Goal: Task Accomplishment & Management: Manage account settings

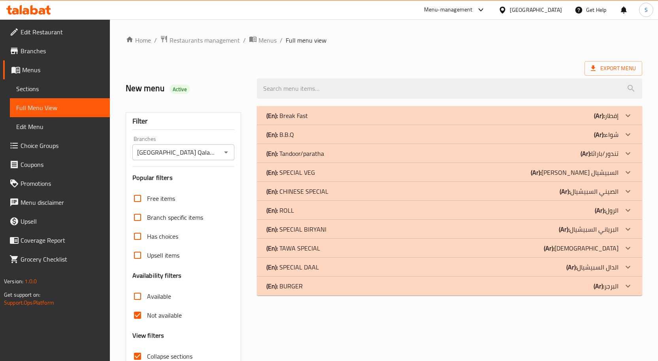
click at [39, 11] on icon at bounding box center [28, 9] width 45 height 9
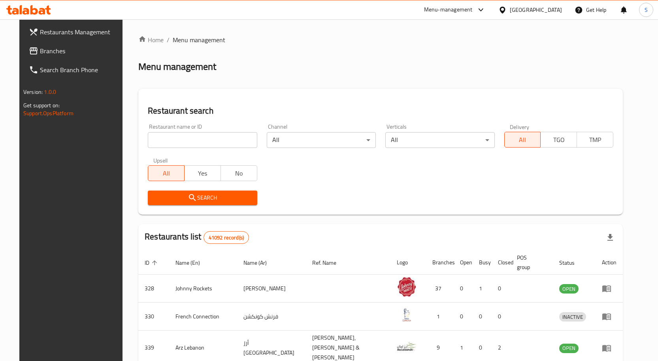
click at [40, 50] on span "Branches" at bounding box center [81, 50] width 83 height 9
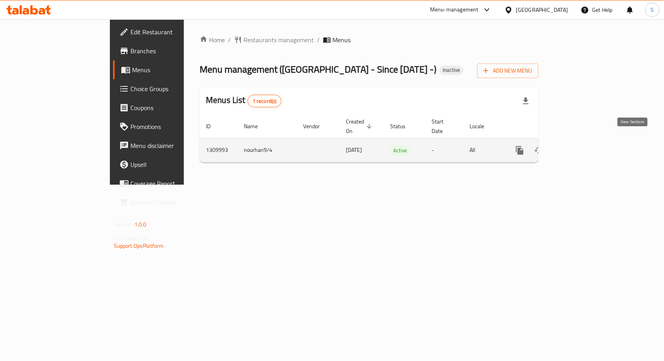
click at [581, 146] on icon "enhanced table" at bounding box center [576, 150] width 9 height 9
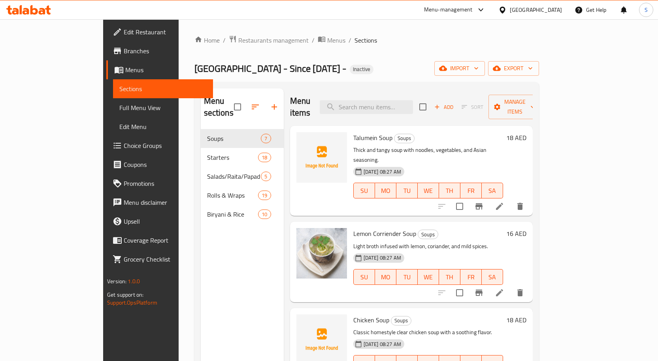
click at [385, 40] on ol "Home / Restaurants management / Menus / Sections" at bounding box center [366, 40] width 344 height 10
click at [119, 104] on span "Full Menu View" at bounding box center [162, 107] width 87 height 9
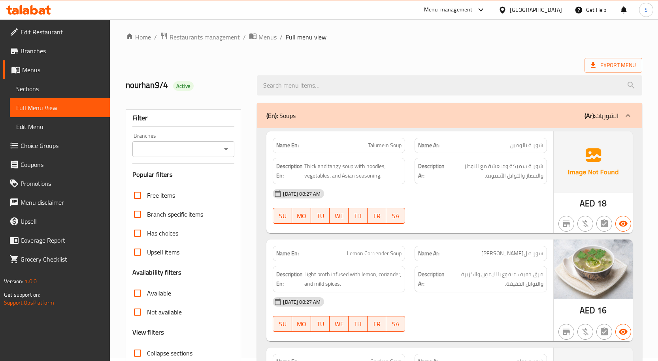
scroll to position [118, 0]
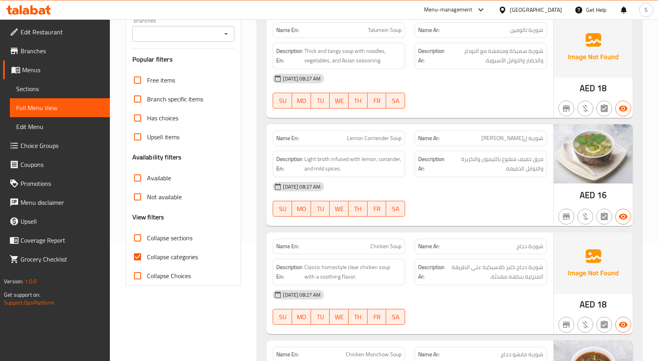
click at [135, 243] on input "Collapse sections" at bounding box center [137, 238] width 19 height 19
checkbox input "true"
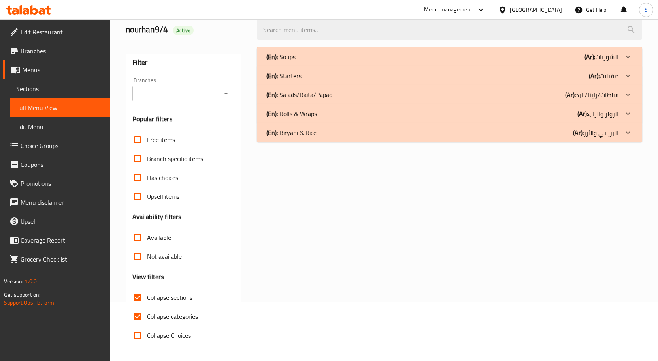
scroll to position [59, 0]
drag, startPoint x: 192, startPoint y: 321, endPoint x: 200, endPoint y: 317, distance: 9.5
click at [191, 321] on span "Collapse categories" at bounding box center [172, 316] width 51 height 9
click at [147, 321] on input "Collapse categories" at bounding box center [137, 316] width 19 height 19
checkbox input "false"
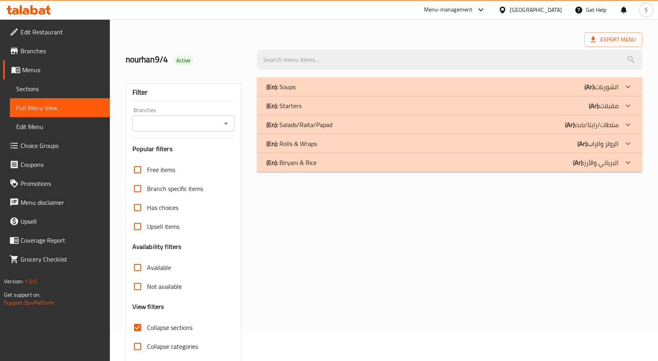
scroll to position [0, 0]
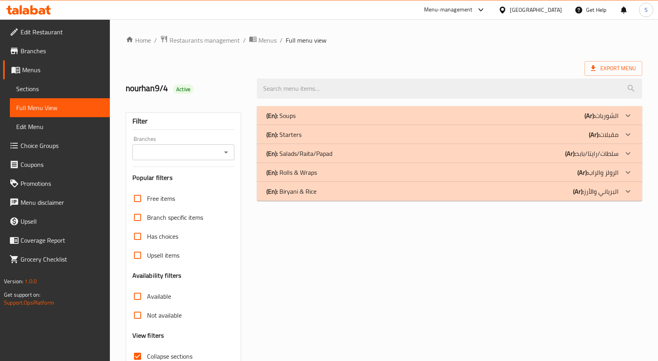
drag, startPoint x: 300, startPoint y: 120, endPoint x: 351, endPoint y: 43, distance: 92.0
click at [300, 120] on div "(En): Soups (Ar): الشوربات" at bounding box center [442, 115] width 352 height 9
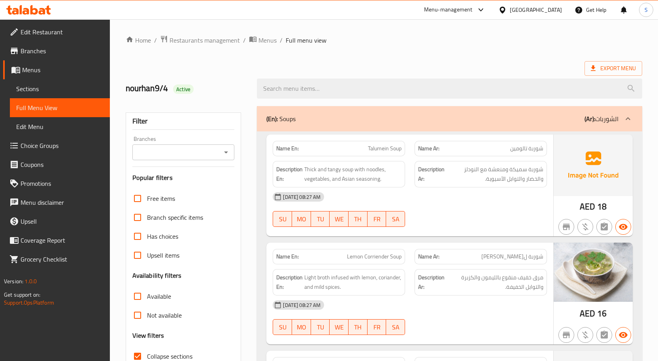
click at [532, 150] on span "شوربة تالومين" at bounding box center [526, 149] width 33 height 8
click at [384, 147] on span "Talumein Soup" at bounding box center [385, 149] width 34 height 8
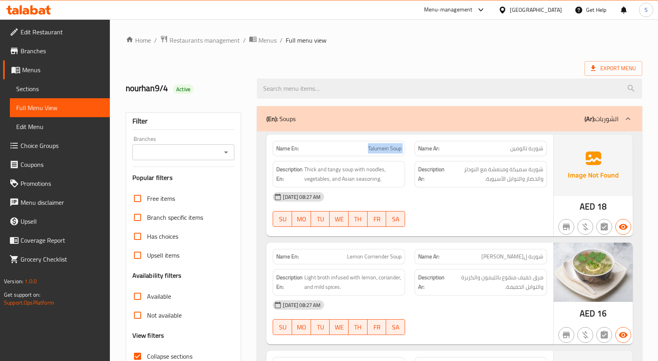
click at [384, 147] on span "Talumein Soup" at bounding box center [385, 149] width 34 height 8
click at [513, 179] on span "شوربة سميكة ومنعشة مع النودلز والخضار والتوابل الآسيوية." at bounding box center [494, 174] width 97 height 19
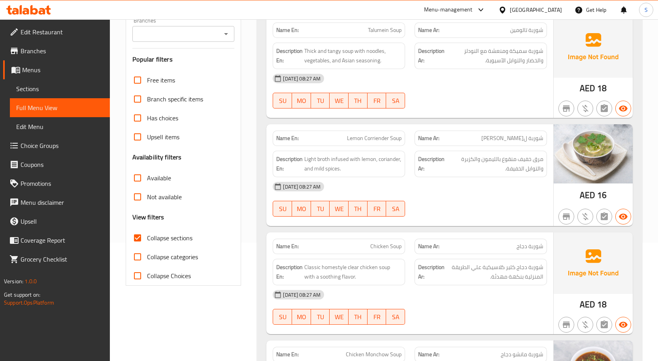
scroll to position [197, 0]
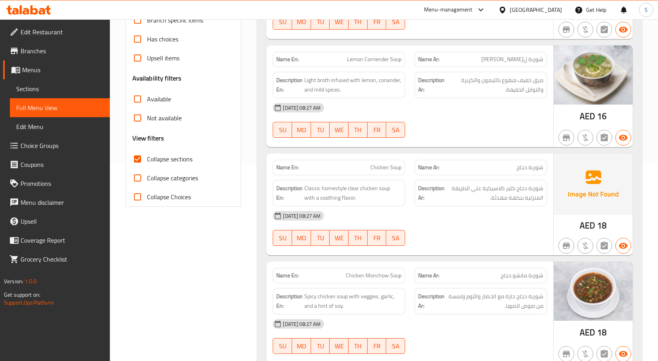
click at [327, 71] on div "Description En: Light broth infused with lemon, coriander, and mild spices." at bounding box center [339, 85] width 142 height 36
click at [369, 87] on span "Light broth infused with lemon, coriander, and mild spices." at bounding box center [352, 84] width 97 height 19
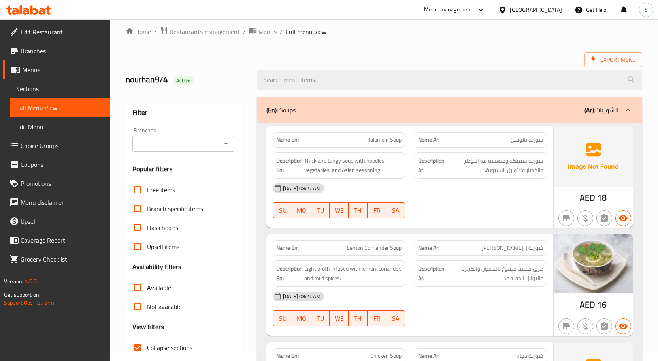
scroll to position [0, 0]
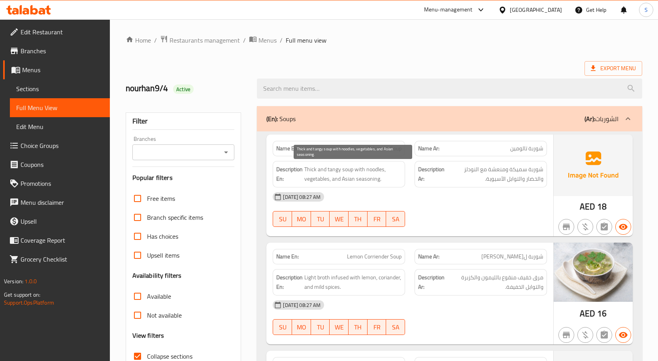
click at [345, 166] on span "Thick and tangy soup with noodles, vegetables, and Asian seasoning." at bounding box center [352, 174] width 97 height 19
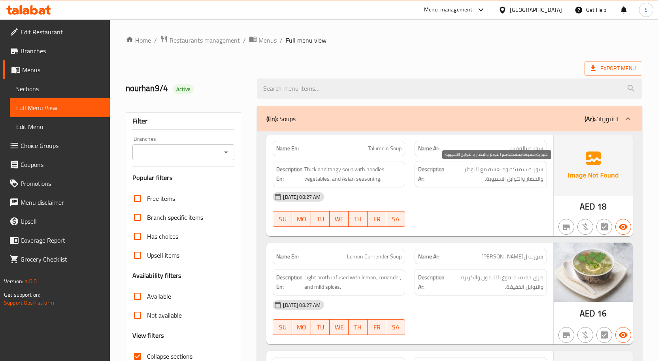
click at [516, 170] on span "شوربة سميكة ومنعشة مع النودلز والخضار والتوابل الآسيوية." at bounding box center [494, 174] width 97 height 19
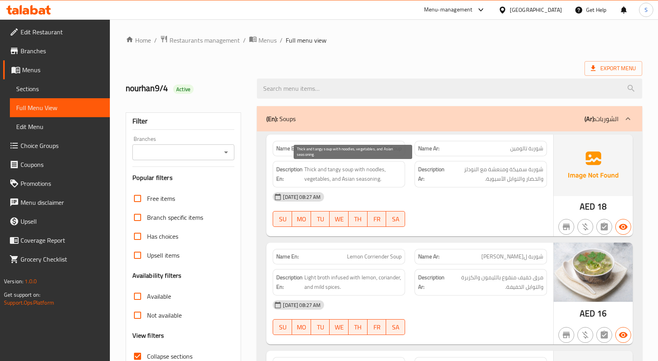
click at [335, 174] on span "Thick and tangy soup with noodles, vegetables, and Asian seasoning." at bounding box center [352, 174] width 97 height 19
click at [336, 169] on span "Thick and tangy soup with noodles, vegetables, and Asian seasoning." at bounding box center [352, 174] width 97 height 19
click at [351, 178] on span "Thick and tangy soup with noodles, vegetables, and Asian seasoning." at bounding box center [352, 174] width 97 height 19
click at [308, 169] on span "Thick and tangy soup with noodles, vegetables, and Asian seasoning." at bounding box center [352, 174] width 97 height 19
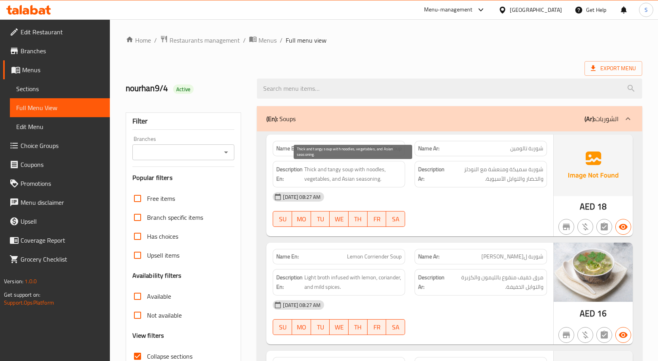
click at [322, 173] on span "Thick and tangy soup with noodles, vegetables, and Asian seasoning." at bounding box center [352, 174] width 97 height 19
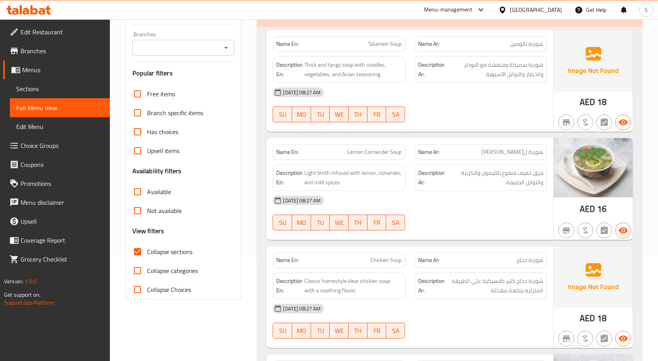
scroll to position [118, 0]
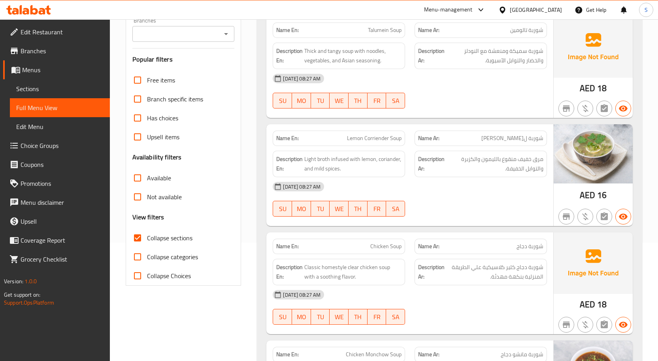
click at [381, 145] on div "Name En: Lemon Corriender Soup" at bounding box center [339, 138] width 132 height 15
click at [524, 138] on span "شوربة ليمون كوريندر" at bounding box center [512, 138] width 62 height 8
click at [372, 143] on span "Lemon Corriender Soup" at bounding box center [374, 138] width 55 height 8
click at [374, 142] on span "Lemon Corriender Soup" at bounding box center [374, 138] width 55 height 8
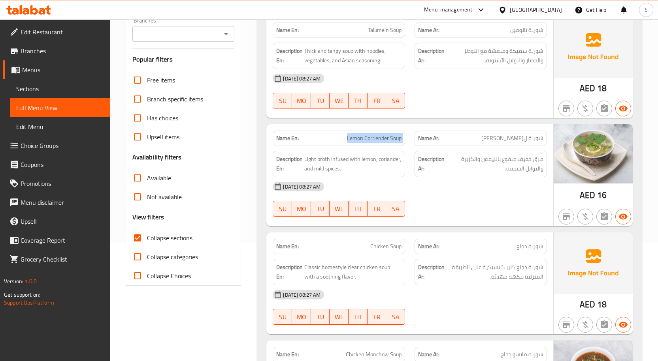
click at [374, 142] on span "Lemon Corriender Soup" at bounding box center [374, 138] width 55 height 8
copy span "Lemon Corriender Soup"
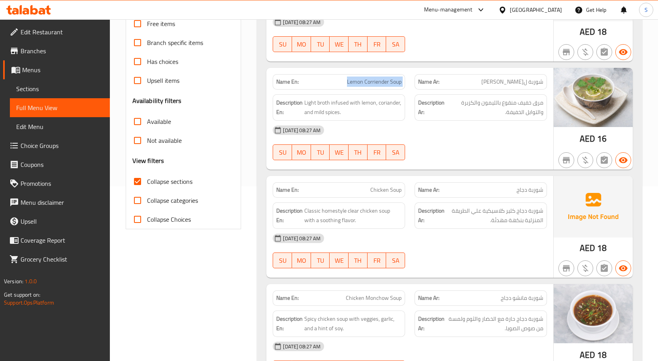
scroll to position [237, 0]
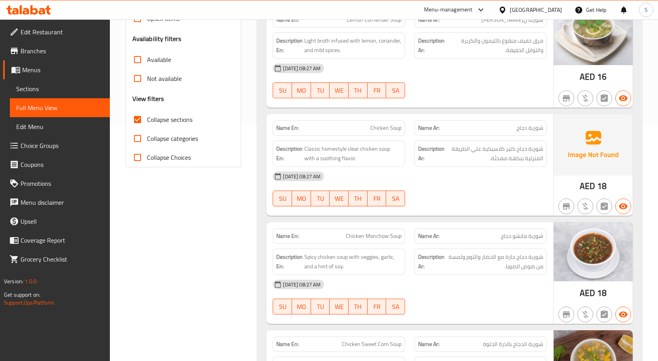
click at [515, 117] on div "Name Ar: شوربة دجاج" at bounding box center [481, 128] width 142 height 25
click at [527, 145] on span "شوربة دجاج كلير كلاسيكية علي الطريقة المنزلية بنكهة مهدئة." at bounding box center [494, 153] width 97 height 19
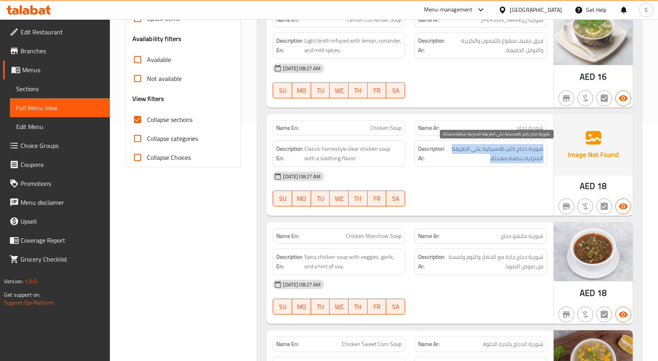
click at [527, 145] on span "شوربة دجاج كلير كلاسيكية علي الطريقة المنزلية بنكهة مهدئة." at bounding box center [494, 153] width 97 height 19
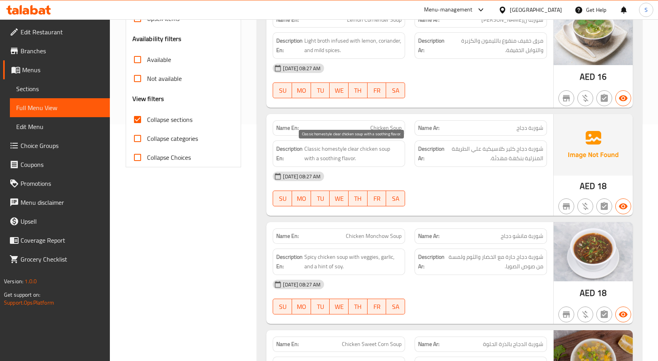
drag, startPoint x: 357, startPoint y: 151, endPoint x: 371, endPoint y: 145, distance: 15.7
click at [357, 152] on span "Classic homestyle clear chicken soup with a soothing flavor." at bounding box center [352, 153] width 97 height 19
click at [387, 130] on span "Chicken Soup" at bounding box center [385, 128] width 31 height 8
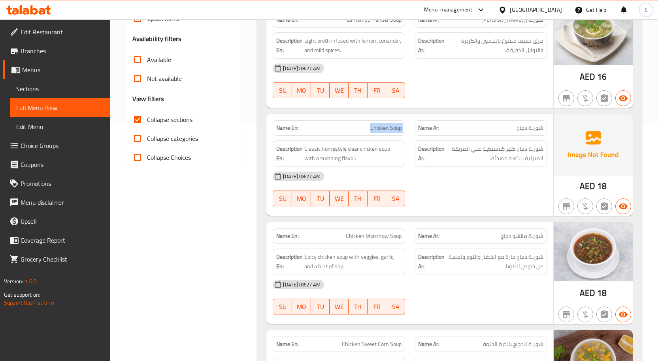
copy span "Chicken Soup"
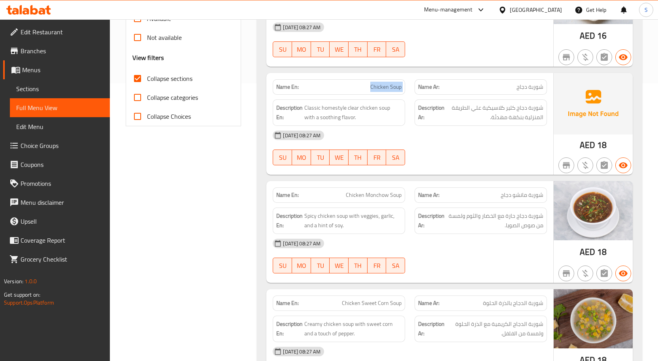
scroll to position [316, 0]
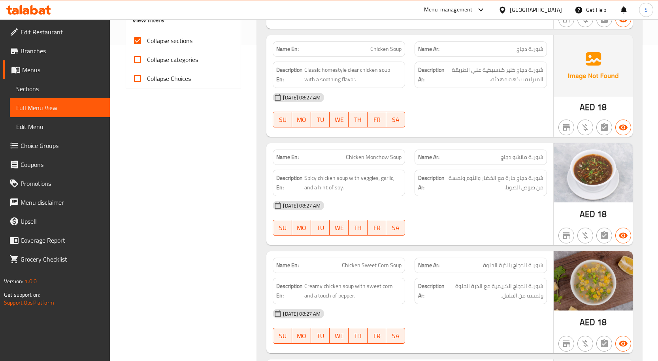
click at [479, 117] on div "04-09-2025 08:27 AM SU MO TU WE TH FR SA" at bounding box center [410, 110] width 284 height 44
click at [521, 160] on span "شوربة مانشو دجاج" at bounding box center [521, 157] width 43 height 8
click at [523, 160] on span "شوربة مانشو دجاج" at bounding box center [521, 157] width 43 height 8
click at [523, 159] on span "شوربة مانشو دجاج" at bounding box center [521, 157] width 43 height 8
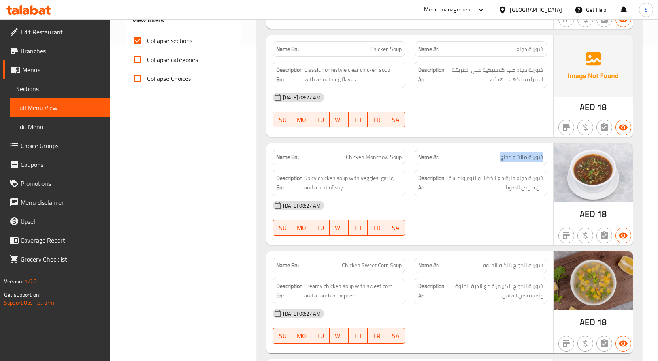
click at [523, 159] on span "شوربة مانشو دجاج" at bounding box center [521, 157] width 43 height 8
click at [396, 157] on span "Chicken Monchow Soup" at bounding box center [374, 157] width 56 height 8
click at [517, 162] on div "Name Ar: شوربة مانشو دجاج" at bounding box center [480, 157] width 132 height 15
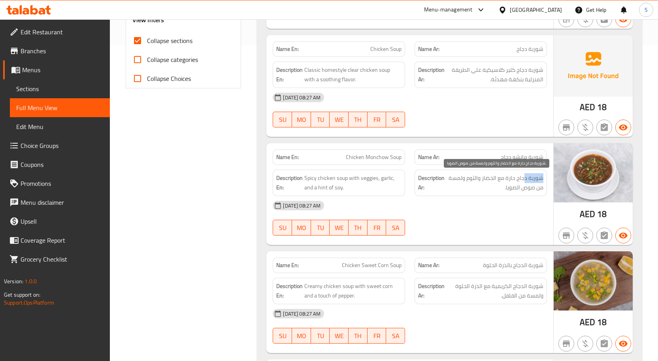
drag, startPoint x: 543, startPoint y: 174, endPoint x: 524, endPoint y: 177, distance: 19.1
click at [524, 177] on div "Description Ar: شوربة دجاج حارة مع الخضار والثوم ولمسة من صوص الصويا." at bounding box center [480, 183] width 132 height 26
click at [507, 195] on div "Description Ar: شوربة دجاج حارة مع الخضار والثوم ولمسة من صوص الصويا." at bounding box center [480, 183] width 132 height 26
click at [342, 182] on span "Spicy chicken soup with veggies, garlic, and a hint of soy." at bounding box center [352, 182] width 97 height 19
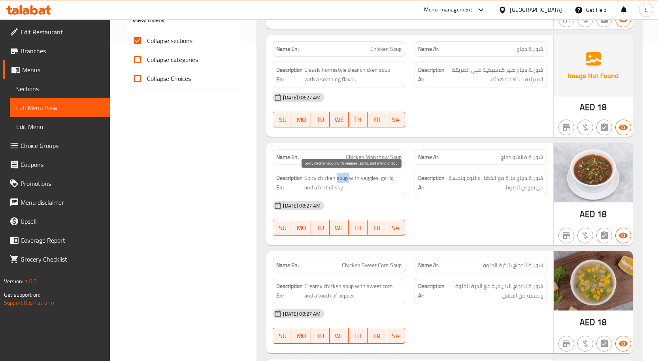
click at [342, 182] on span "Spicy chicken soup with veggies, garlic, and a hint of soy." at bounding box center [352, 182] width 97 height 19
click at [329, 182] on span "Spicy chicken soup with veggies, garlic, and a hint of soy." at bounding box center [352, 182] width 97 height 19
click at [371, 175] on span "Spicy chicken soup with veggies, garlic, and a hint of soy." at bounding box center [352, 182] width 97 height 19
click at [435, 180] on strong "Description Ar:" at bounding box center [431, 182] width 26 height 19
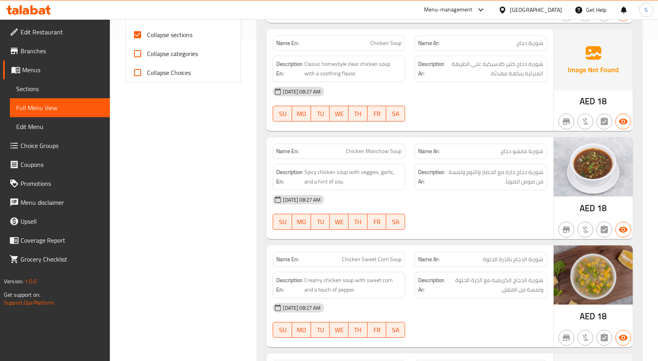
scroll to position [434, 0]
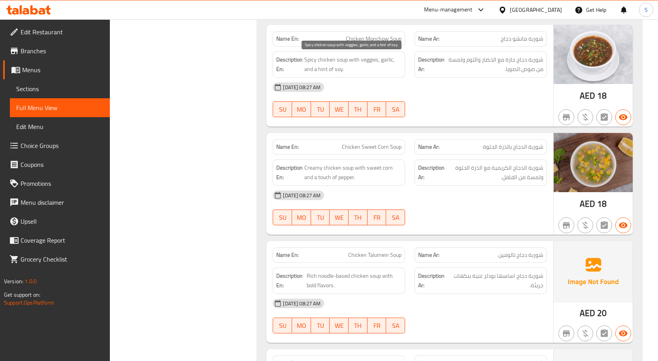
click at [333, 74] on span "Spicy chicken soup with veggies, garlic, and a hint of soy." at bounding box center [352, 64] width 97 height 19
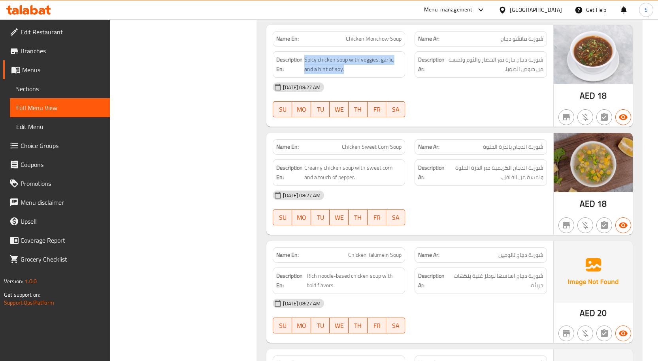
click at [442, 86] on div "[DATE] 08:27 AM" at bounding box center [410, 87] width 284 height 19
click at [395, 49] on div "Description En: Spicy chicken soup with veggies, garlic, and a hint of soy." at bounding box center [339, 65] width 142 height 36
click at [389, 36] on span "Chicken Monchow Soup" at bounding box center [374, 39] width 56 height 8
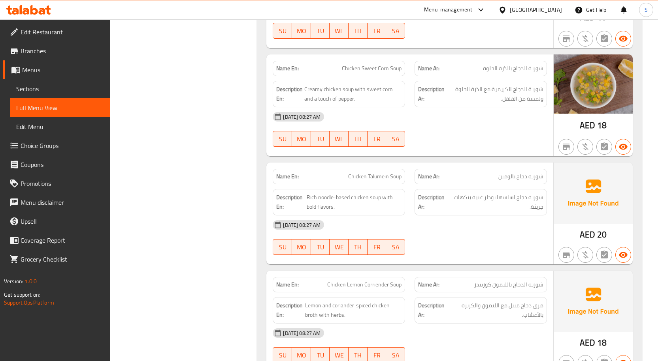
scroll to position [513, 0]
click at [308, 89] on span "Creamy chicken soup with sweet corn and a touch of pepper." at bounding box center [352, 93] width 97 height 19
click at [515, 86] on span "شوربة الدجاج الكريمية مع الذرة الحلوة ولمسة من الفلفل." at bounding box center [494, 93] width 97 height 19
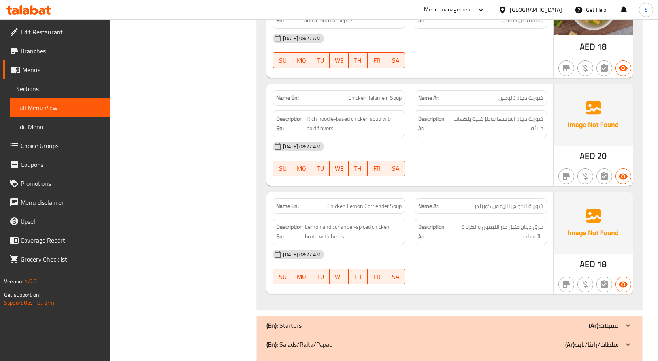
scroll to position [592, 0]
click at [366, 96] on span "Chicken Talumein Soup" at bounding box center [374, 97] width 53 height 8
click at [472, 125] on span "شوربة دجاج اساسها نودلز غنية بنكهات جريئة." at bounding box center [496, 122] width 93 height 19
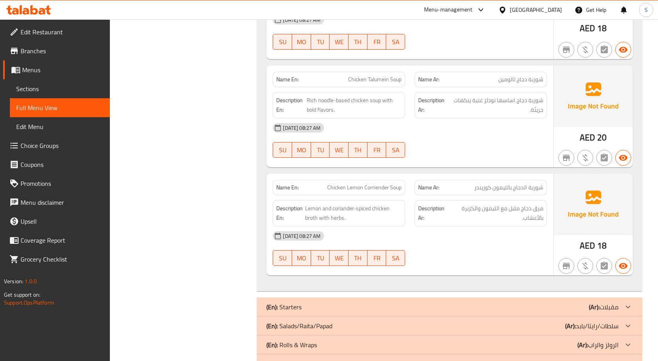
scroll to position [638, 0]
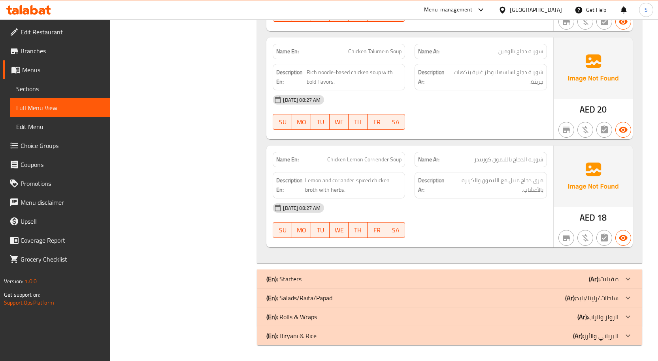
click at [511, 163] on span "شوربة الدجاج بالليمون كوريندر" at bounding box center [508, 160] width 69 height 8
click at [511, 188] on span "مرق دجاج متبل مع الليمون والكزبرة بالأعشاب." at bounding box center [496, 185] width 93 height 19
click at [352, 57] on div "Name En: Chicken Talumein Soup" at bounding box center [339, 51] width 132 height 15
click at [357, 53] on span "Chicken Talumein Soup" at bounding box center [374, 51] width 53 height 8
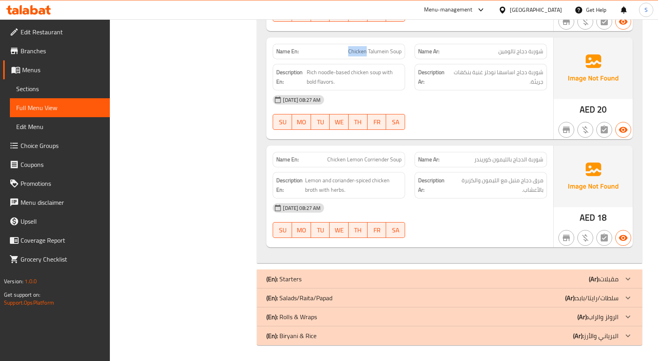
click at [358, 53] on span "Chicken Talumein Soup" at bounding box center [374, 51] width 53 height 8
copy span "Chicken Talumein Soup"
drag, startPoint x: 477, startPoint y: 96, endPoint x: 478, endPoint y: 100, distance: 4.1
click at [477, 96] on div "[DATE] 08:27 AM" at bounding box center [410, 99] width 284 height 19
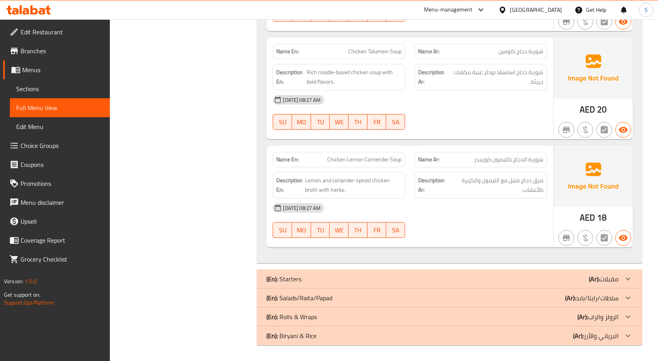
click at [521, 163] on span "شوربة الدجاج بالليمون كوريندر" at bounding box center [508, 160] width 69 height 8
click at [377, 161] on span "Chicken Lemon Corriender Soup" at bounding box center [364, 160] width 74 height 8
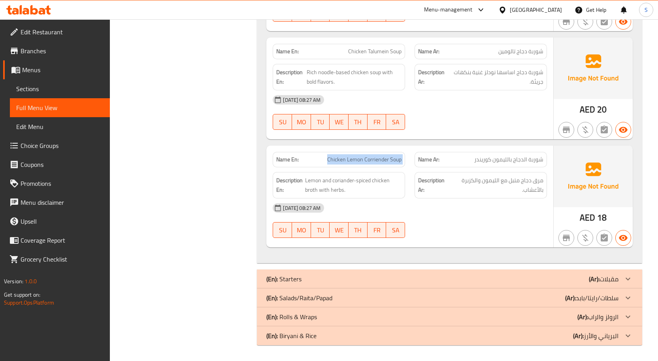
click at [377, 161] on span "Chicken Lemon Corriender Soup" at bounding box center [364, 160] width 74 height 8
click at [525, 278] on div "(En): Starters (Ar): مقبلات" at bounding box center [442, 279] width 352 height 9
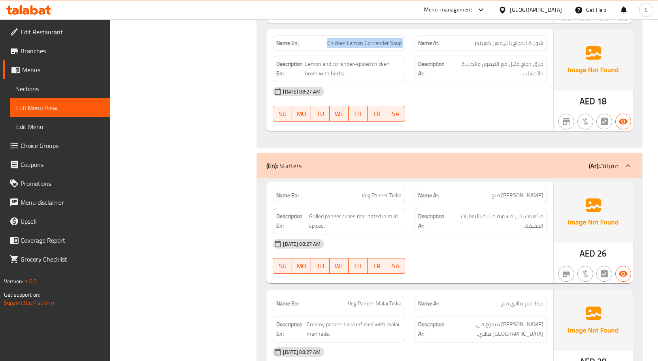
scroll to position [757, 0]
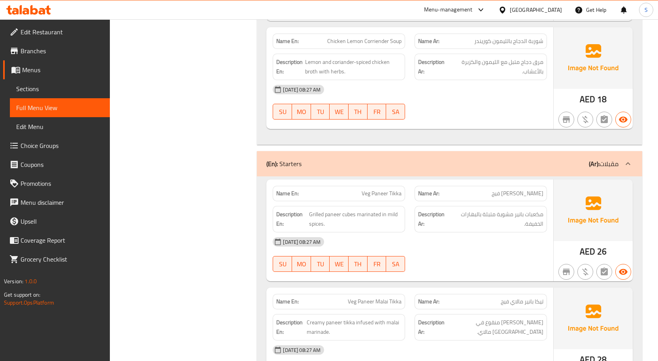
click at [502, 263] on div "04-09-2025 08:27 AM SU MO TU WE TH FR SA" at bounding box center [410, 255] width 284 height 44
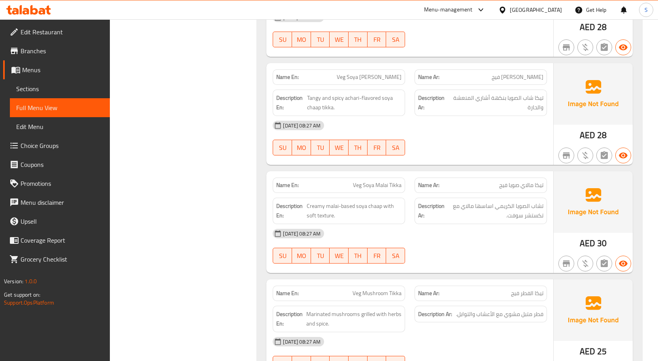
scroll to position [1310, 0]
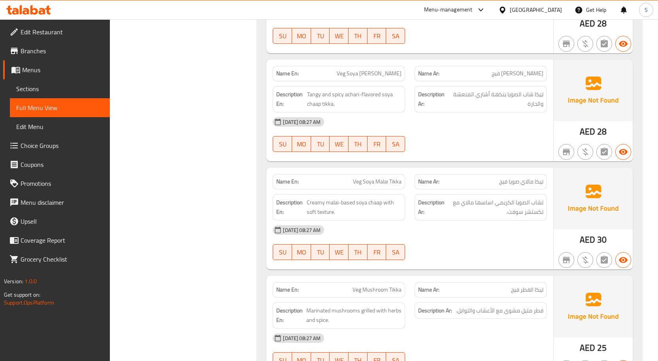
click at [534, 71] on span "تيكا أشاري صويا فيج" at bounding box center [517, 74] width 52 height 8
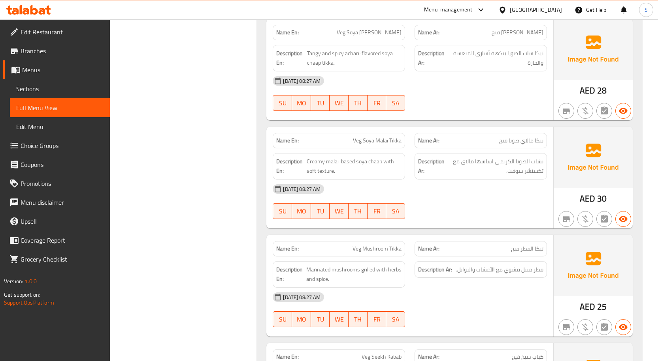
scroll to position [1389, 0]
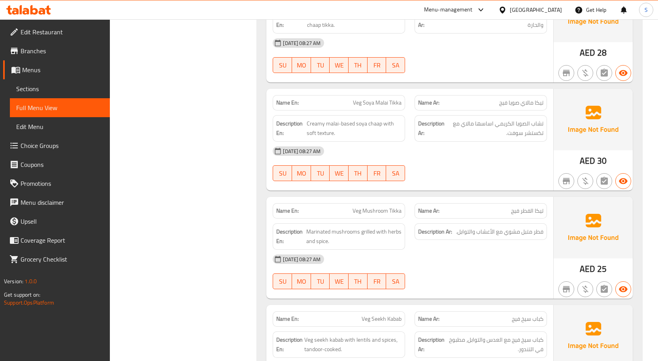
click at [368, 107] on span "Veg Soya Malai Tikka" at bounding box center [377, 103] width 49 height 8
copy span "Veg Soya Malai Tikka"
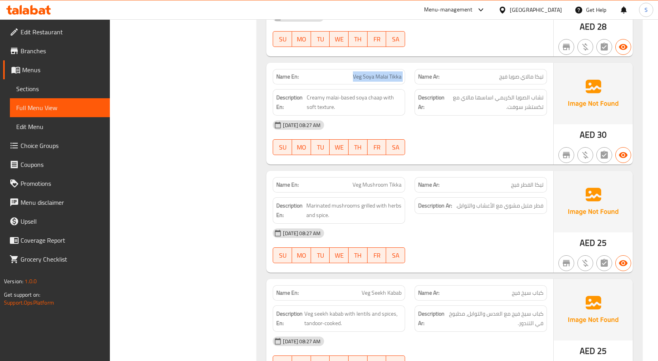
scroll to position [1468, 0]
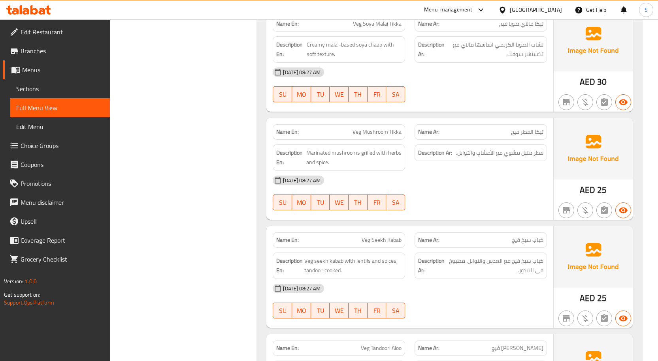
click at [372, 133] on span "Veg Mushroom Tikka" at bounding box center [376, 132] width 49 height 8
click at [373, 133] on span "Veg Mushroom Tikka" at bounding box center [376, 132] width 49 height 8
copy span "Veg Mushroom Tikka"
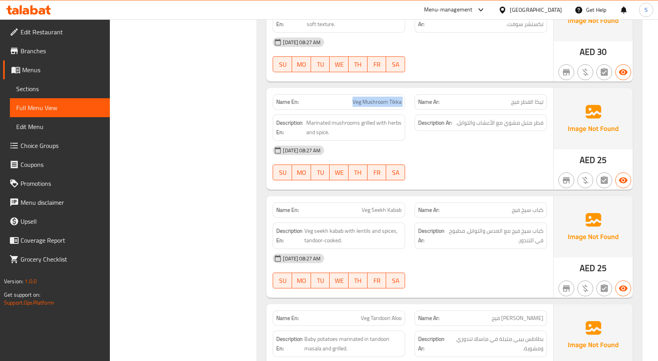
scroll to position [1547, 0]
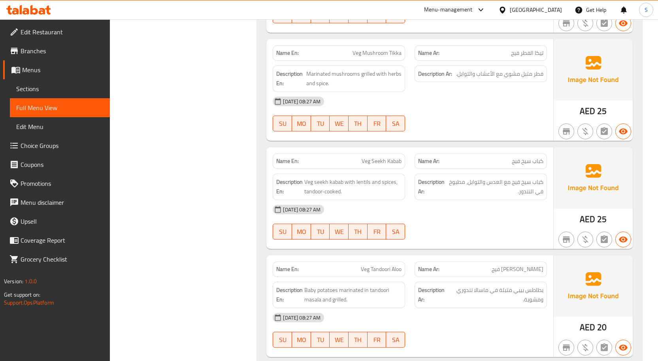
click at [384, 165] on span "Veg Seekh Kabab" at bounding box center [381, 161] width 40 height 8
copy span "Veg Seekh Kabab"
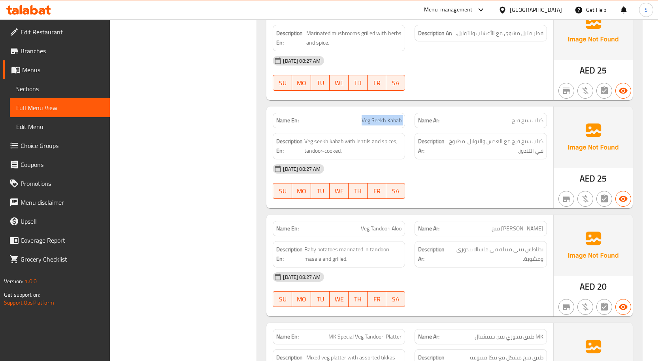
scroll to position [1626, 0]
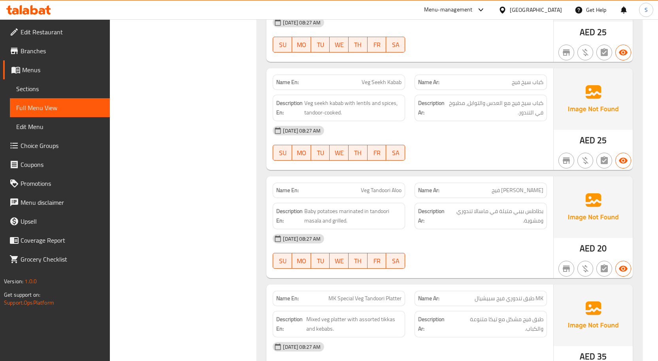
click at [376, 188] on span "Veg Tandoori Aloo" at bounding box center [381, 190] width 41 height 8
copy span "Veg Tandoori Aloo"
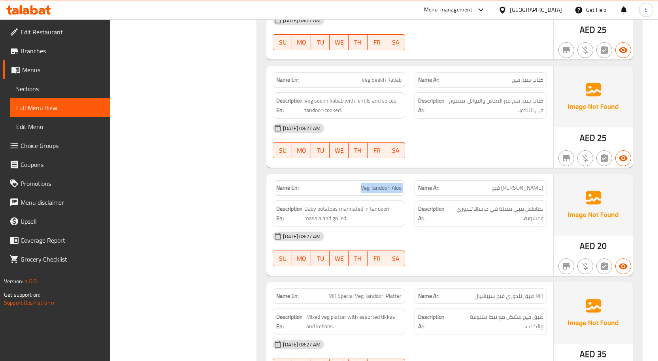
scroll to position [1744, 0]
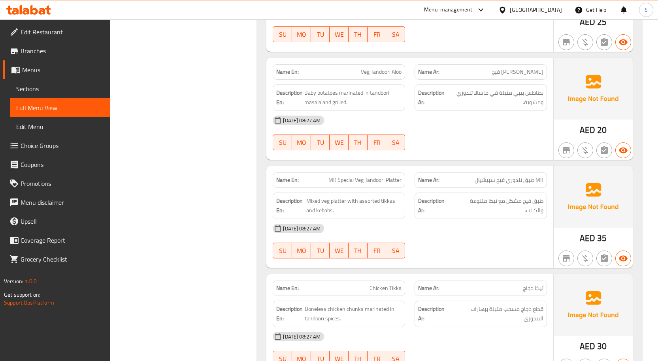
click at [374, 181] on span "MK Special Veg Tandoori Platter" at bounding box center [364, 180] width 73 height 8
copy span "MK Special Veg Tandoori Platter"
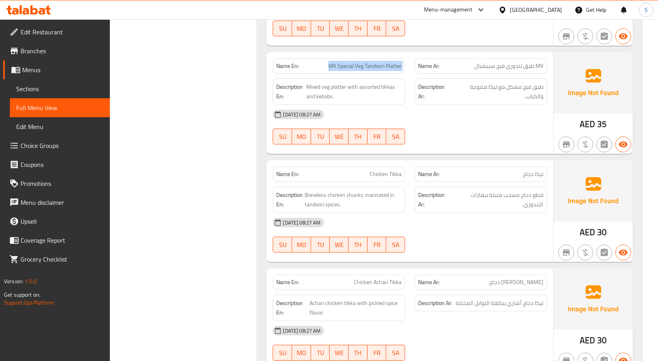
scroll to position [1863, 0]
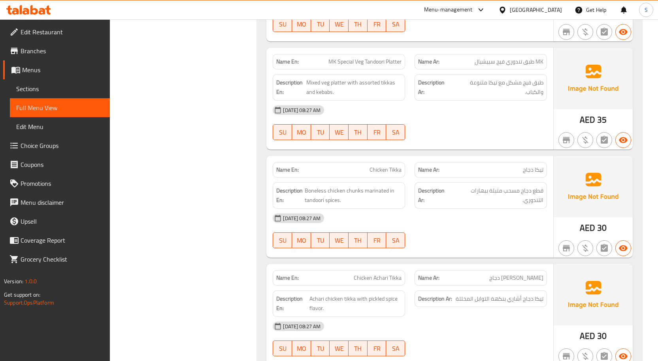
click at [377, 173] on span "Chicken Tikka" at bounding box center [385, 170] width 32 height 8
copy span "Chicken Tikka"
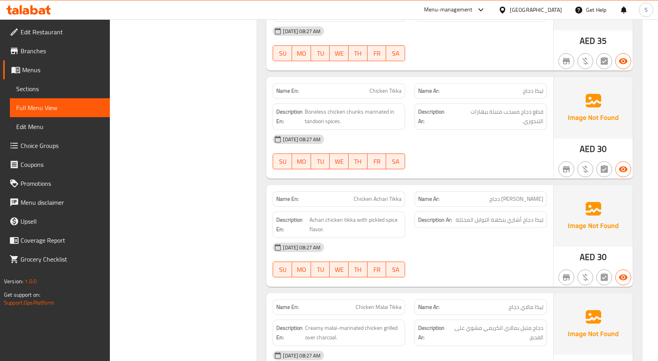
click at [391, 205] on div "Name En: Chicken Achari Tikka" at bounding box center [339, 199] width 132 height 15
click at [391, 201] on span "Chicken Achari Tikka" at bounding box center [378, 199] width 48 height 8
copy span "Chicken Achari Tikka"
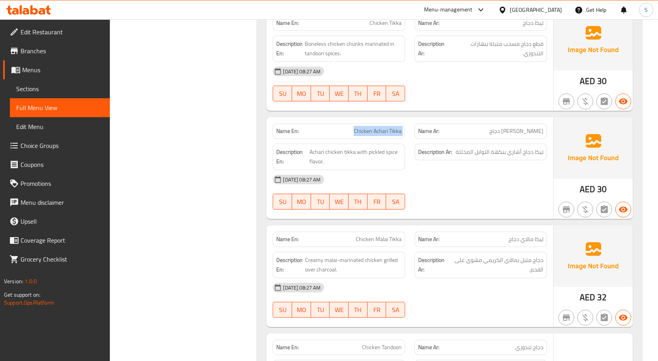
scroll to position [2060, 0]
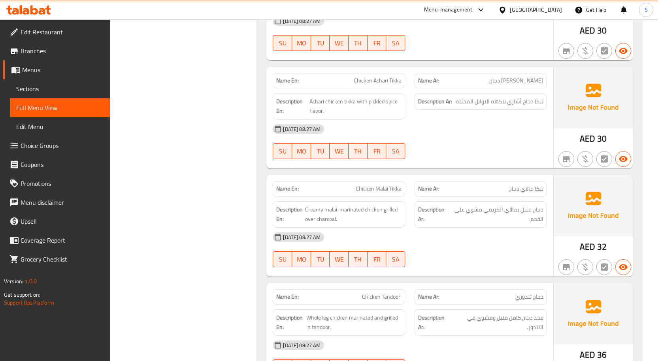
click at [388, 197] on div "Description En: Creamy malai-marinated chicken grilled over charcoal." at bounding box center [339, 215] width 142 height 36
click at [384, 190] on span "Chicken Malai Tikka" at bounding box center [378, 189] width 46 height 8
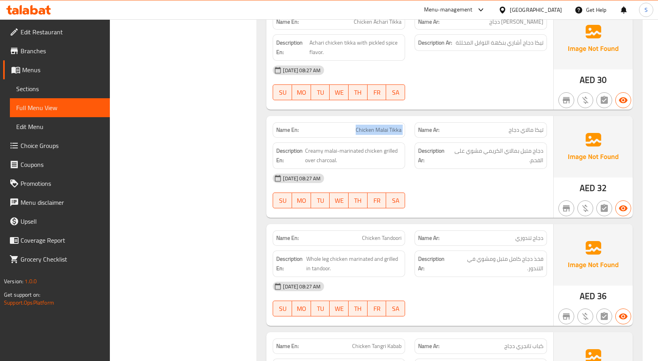
scroll to position [2179, 0]
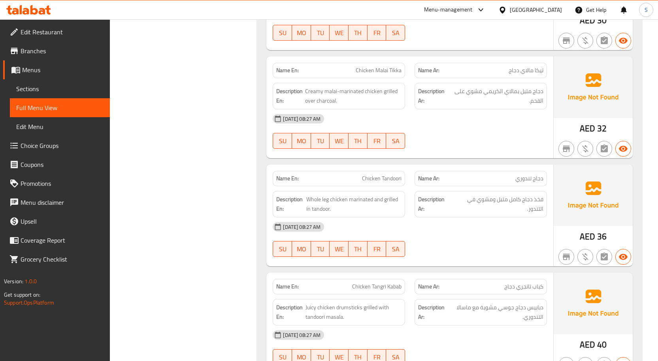
click at [382, 175] on span "Chicken Tandoori" at bounding box center [381, 179] width 39 height 8
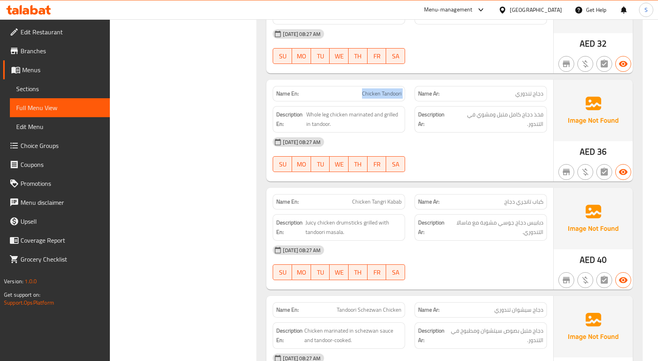
scroll to position [2337, 0]
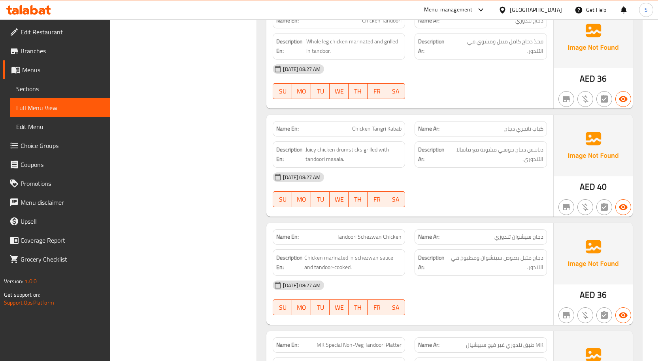
click at [372, 131] on span "Chicken Tangri Kabab" at bounding box center [376, 129] width 49 height 8
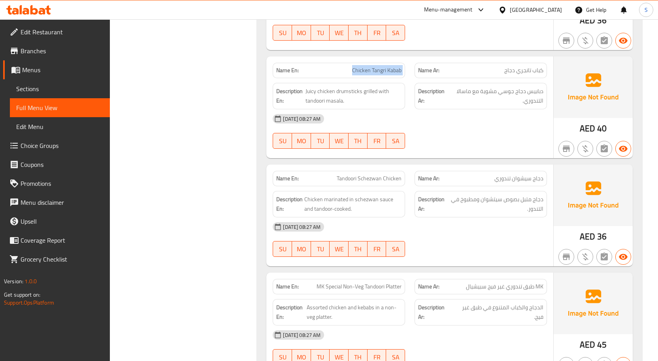
scroll to position [2455, 0]
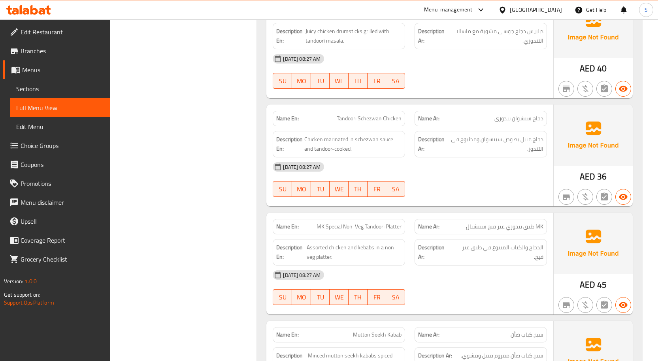
click at [359, 124] on div "Name En: Tandoori Schezwan Chicken" at bounding box center [339, 118] width 132 height 15
click at [359, 120] on span "Tandoori Schezwan Chicken" at bounding box center [369, 119] width 65 height 8
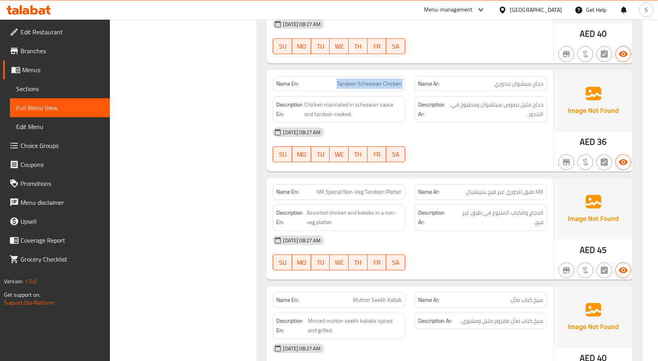
scroll to position [2495, 0]
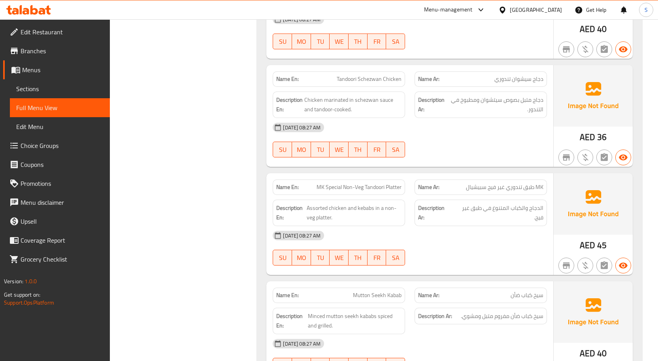
click at [375, 190] on span "MK Special Non-Veg Tandoori Platter" at bounding box center [358, 187] width 85 height 8
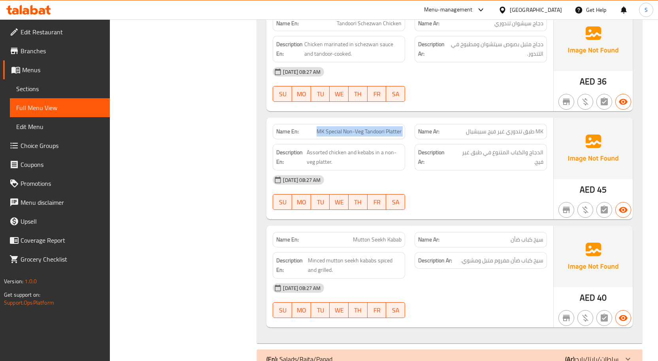
scroll to position [2612, 0]
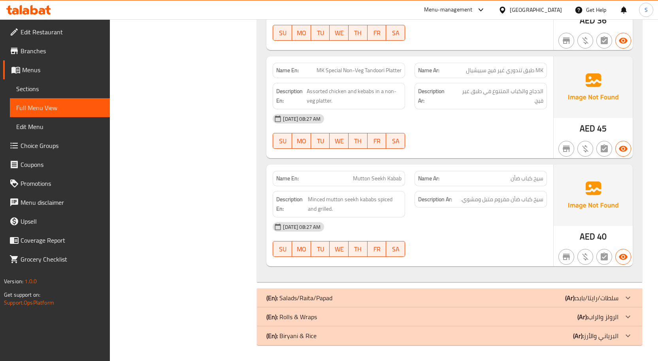
click at [372, 181] on span "Mutton Seekh Kabab" at bounding box center [377, 179] width 49 height 8
click at [560, 298] on div "(En): Salads/Raita/Papad (Ar): سلطات/رايتا/بابد" at bounding box center [442, 297] width 352 height 9
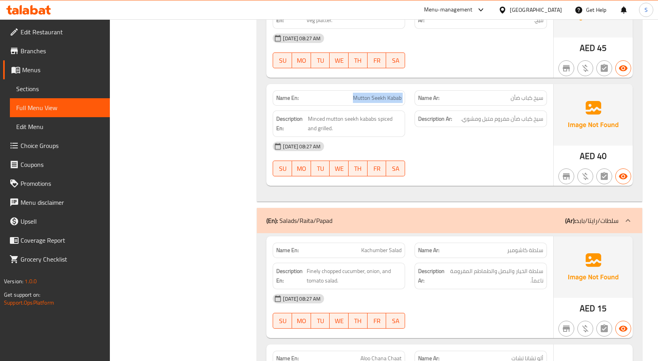
scroll to position [2809, 0]
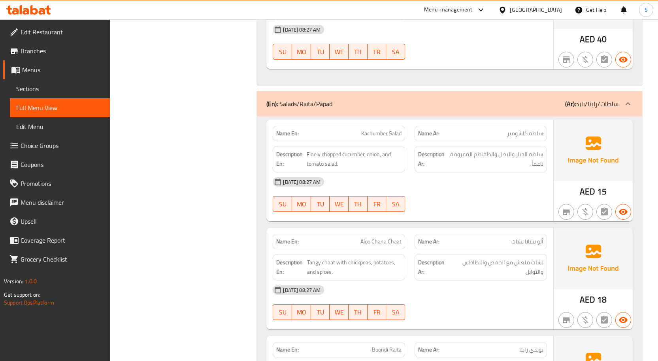
click at [531, 134] on span "سلطة كاشومبر" at bounding box center [525, 134] width 36 height 8
click at [513, 135] on span "سلطة كاشومبر" at bounding box center [525, 134] width 36 height 8
click at [369, 156] on span "Finely chopped cucumber, onion, and tomato salad." at bounding box center [354, 159] width 95 height 19
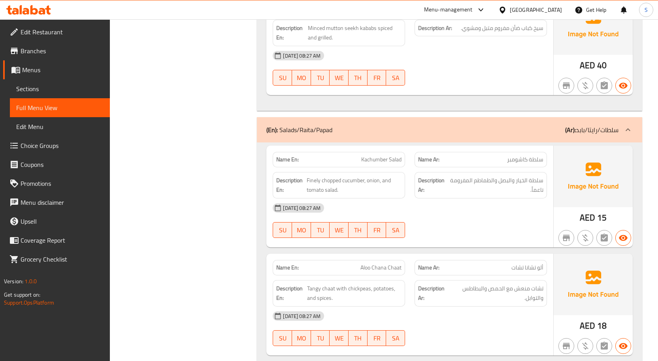
scroll to position [2770, 0]
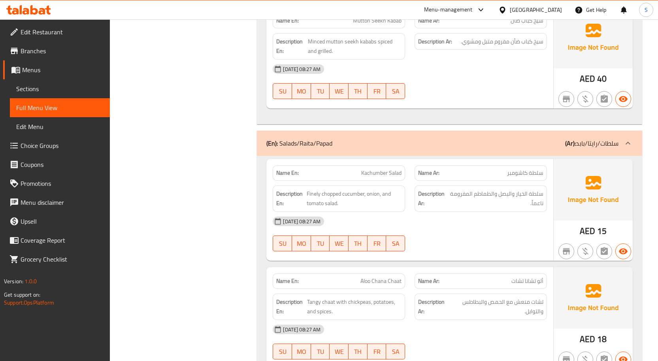
click at [378, 175] on span "Kachumber Salad" at bounding box center [381, 173] width 40 height 8
click at [377, 175] on span "Kachumber Salad" at bounding box center [381, 173] width 40 height 8
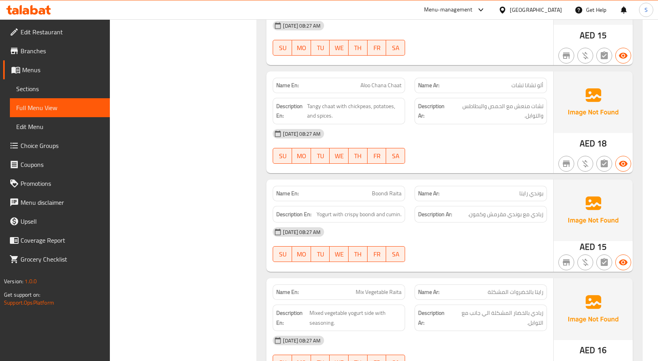
scroll to position [2967, 0]
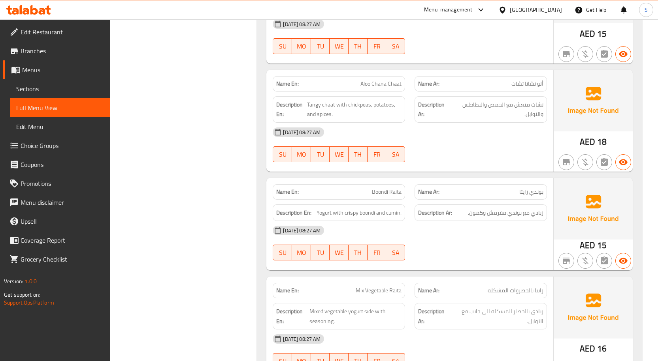
click at [377, 188] on span "Boondi Raita" at bounding box center [387, 192] width 30 height 8
click at [495, 215] on span "زبادي مع بوندي مقرمش وكمون." at bounding box center [505, 213] width 75 height 10
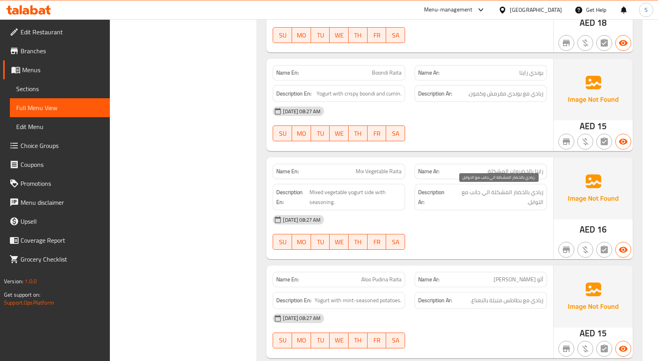
scroll to position [3125, 0]
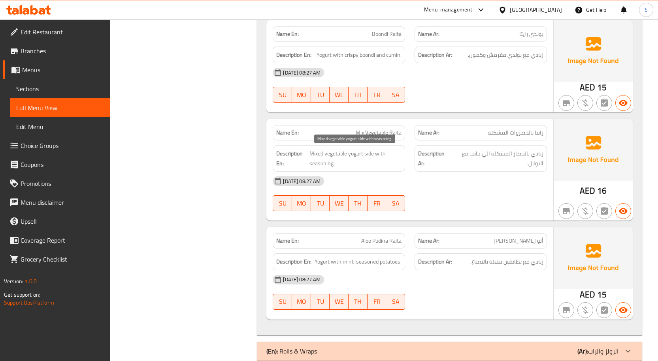
click at [339, 157] on span "Mixed vegetable yogurt side with seasoning." at bounding box center [355, 158] width 92 height 19
click at [363, 158] on span "Mixed vegetable yogurt side with seasoning." at bounding box center [355, 158] width 92 height 19
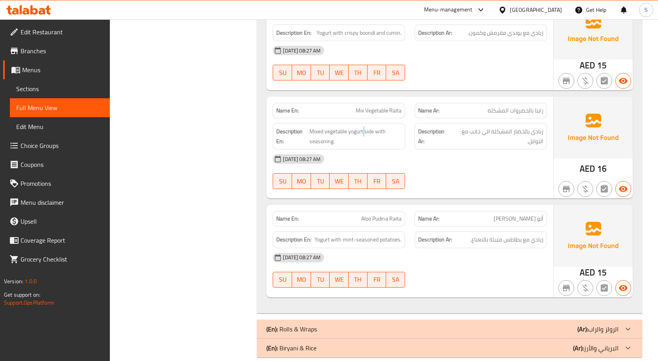
scroll to position [3159, 0]
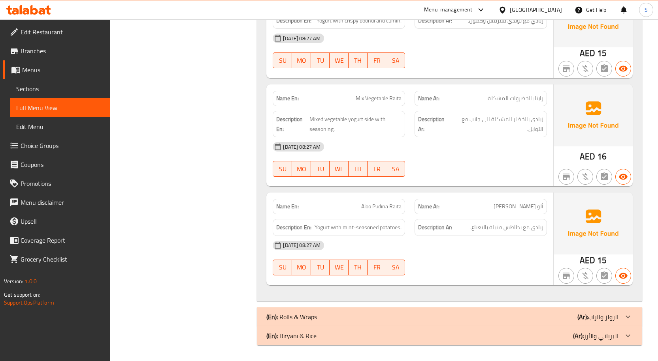
click at [511, 203] on p "Name Ar: ألو بودينا رايتا" at bounding box center [480, 207] width 125 height 8
click at [353, 235] on div "Description En: Yogurt with mint-seasoned potatoes." at bounding box center [339, 227] width 132 height 17
click at [458, 240] on div "[DATE] 08:27 AM" at bounding box center [410, 245] width 284 height 19
click at [502, 232] on span "زبادي مع بطاطس متبلة بالنعناع." at bounding box center [506, 228] width 73 height 10
click at [555, 313] on div "(En): Rolls & Wraps (Ar): الرولز والراب" at bounding box center [442, 316] width 352 height 9
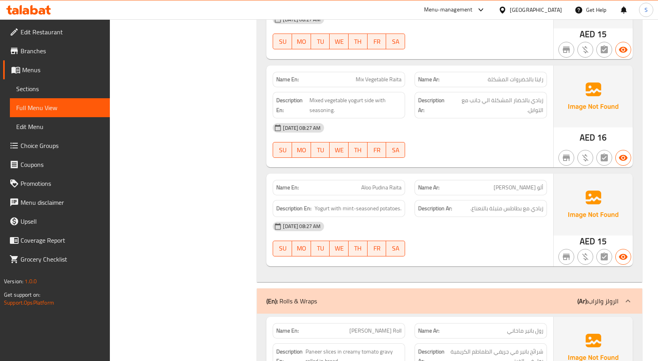
scroll to position [3357, 0]
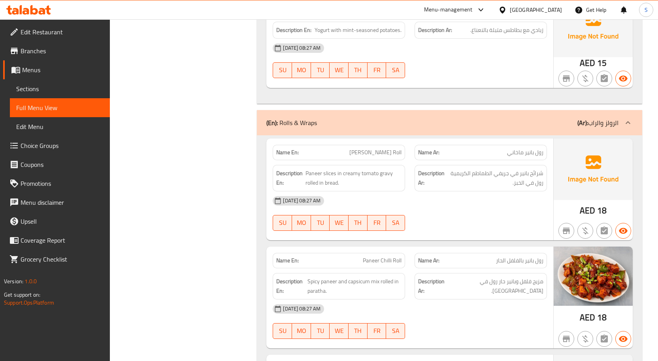
click at [480, 198] on div "[DATE] 08:27 AM" at bounding box center [410, 201] width 284 height 19
click at [365, 153] on span "Paneer Makhni Roll" at bounding box center [375, 153] width 52 height 8
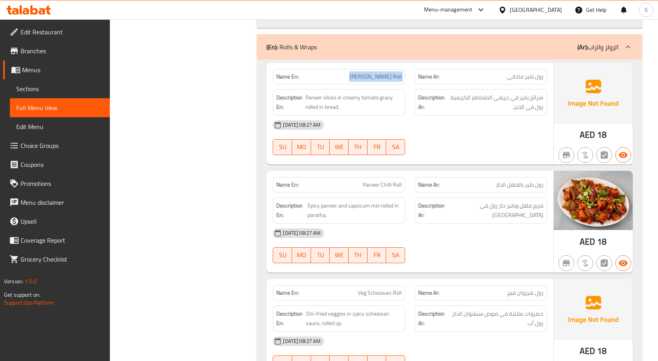
scroll to position [3475, 0]
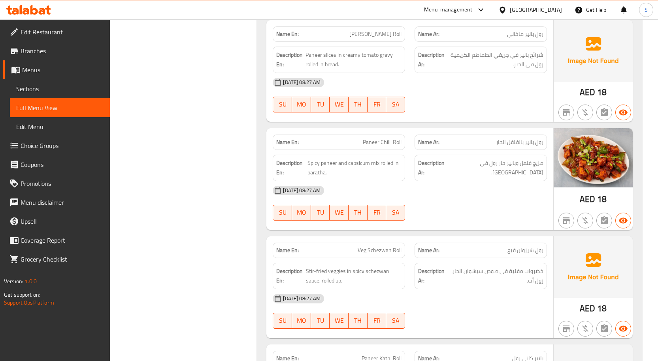
drag, startPoint x: 516, startPoint y: 138, endPoint x: 415, endPoint y: 145, distance: 101.3
click at [516, 138] on span "رول بانير بالفلفل الحار" at bounding box center [519, 142] width 47 height 8
click at [356, 164] on span "Spicy paneer and capsicum mix rolled in paratha." at bounding box center [354, 167] width 94 height 19
click at [357, 164] on span "Spicy paneer and capsicum mix rolled in paratha." at bounding box center [354, 167] width 94 height 19
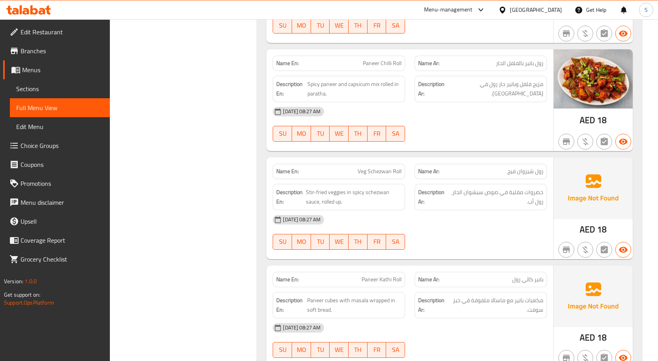
click at [514, 167] on span "رول شيزوان فيج" at bounding box center [525, 171] width 36 height 8
click at [378, 175] on span "Veg Schezwan Roll" at bounding box center [379, 171] width 44 height 8
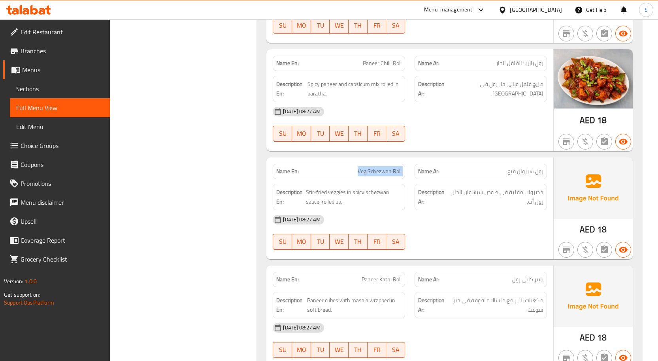
click at [378, 175] on span "Veg Schezwan Roll" at bounding box center [379, 171] width 44 height 8
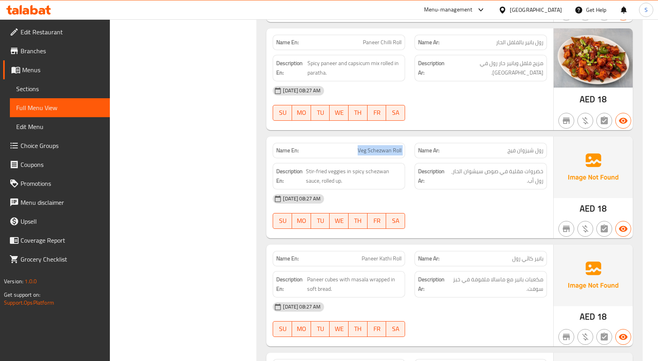
scroll to position [3594, 0]
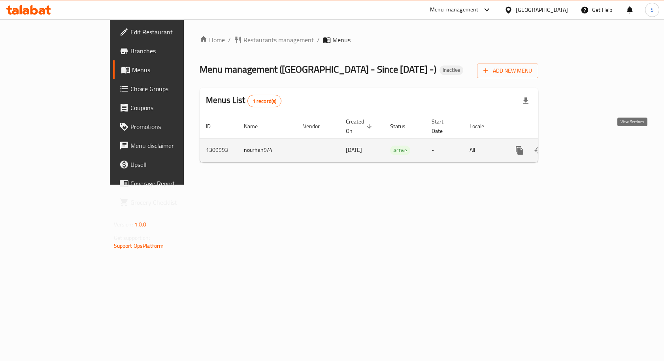
click at [581, 146] on icon "enhanced table" at bounding box center [576, 150] width 9 height 9
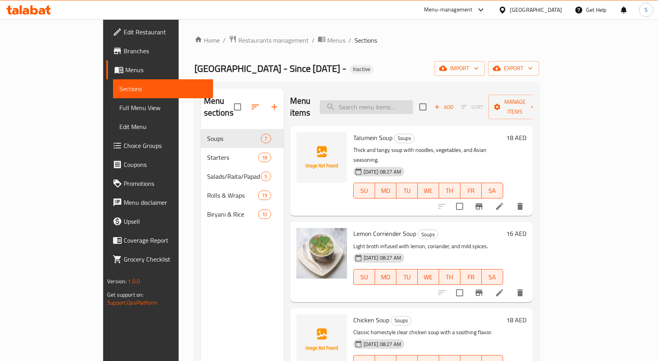
click at [413, 102] on input "search" at bounding box center [366, 107] width 93 height 14
paste input "Lemon Corriender Soup"
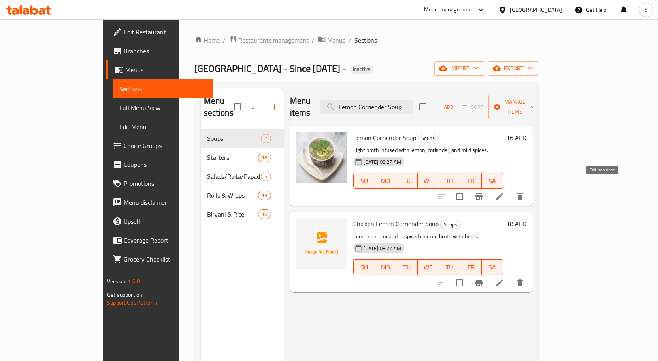
type input "Lemon Corriender Soup"
click at [504, 192] on icon at bounding box center [499, 196] width 9 height 9
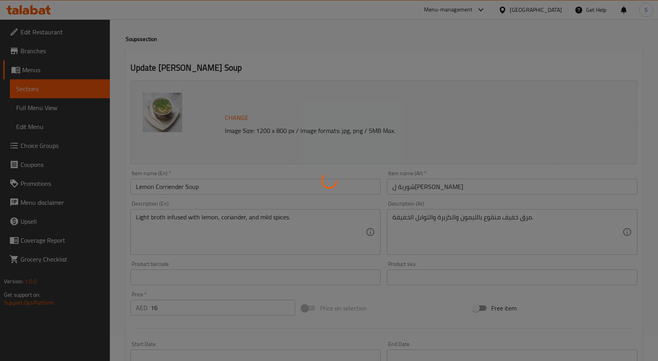
scroll to position [79, 0]
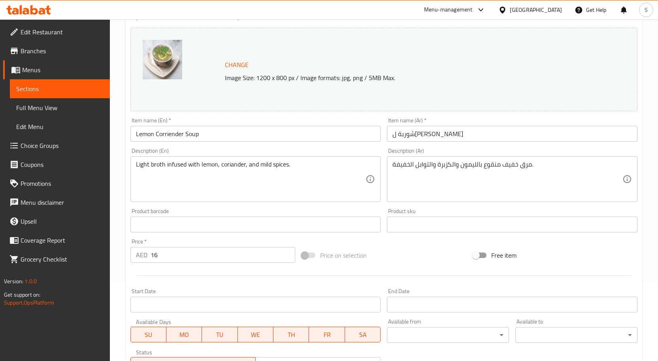
click at [498, 135] on input "شوربة ل[PERSON_NAME]" at bounding box center [512, 134] width 250 height 16
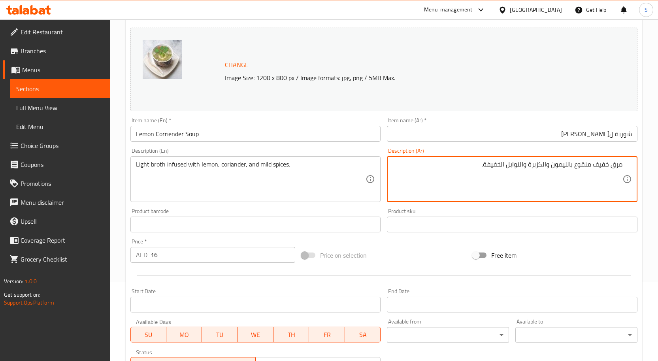
drag, startPoint x: 535, startPoint y: 166, endPoint x: 544, endPoint y: 166, distance: 9.1
click at [544, 166] on textarea "مرق خفيف منقوع بالليمون والكزبرة والتوابل الخفيفة." at bounding box center [507, 180] width 230 height 38
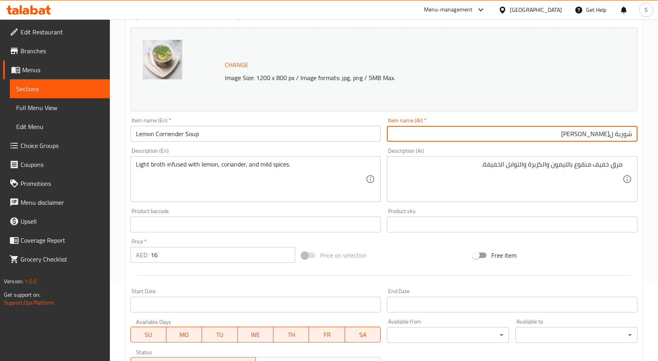
drag, startPoint x: 559, startPoint y: 136, endPoint x: 596, endPoint y: 135, distance: 36.4
click at [596, 135] on input "شوربة ليمون كوريندر" at bounding box center [512, 134] width 250 height 16
paste input "زبرة"
type input "شوربة ليمون كزبرة"
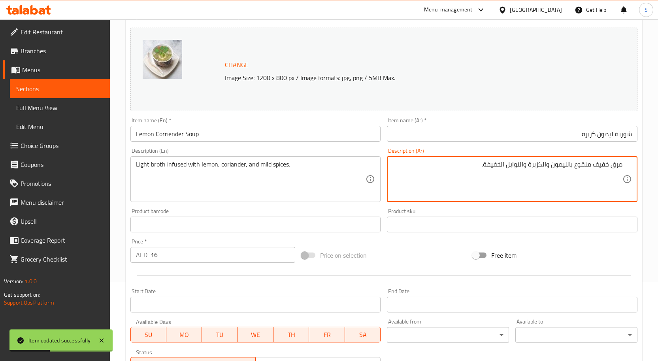
click at [579, 163] on textarea "مرق خفيف منقوع بالليمون والكزبرة والتوابل الخفيفة." at bounding box center [507, 180] width 230 height 38
type textarea "مرق خفيف مملوء بالليمون والكزبرة والتوابل الخفيفة."
click at [478, 137] on input "شوربة ليمون كزبرة" at bounding box center [512, 134] width 250 height 16
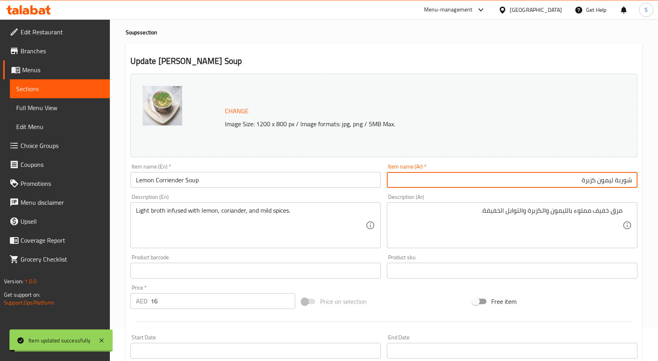
scroll to position [0, 0]
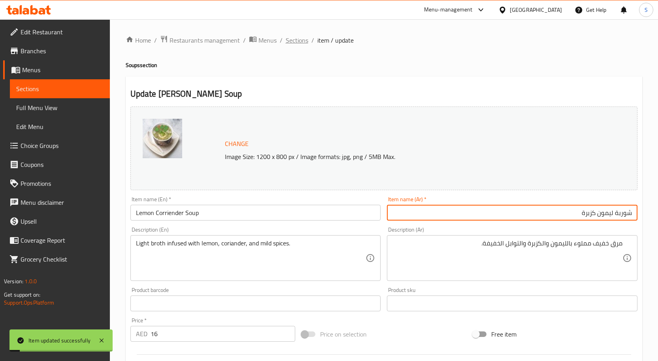
click at [291, 41] on span "Sections" at bounding box center [297, 40] width 23 height 9
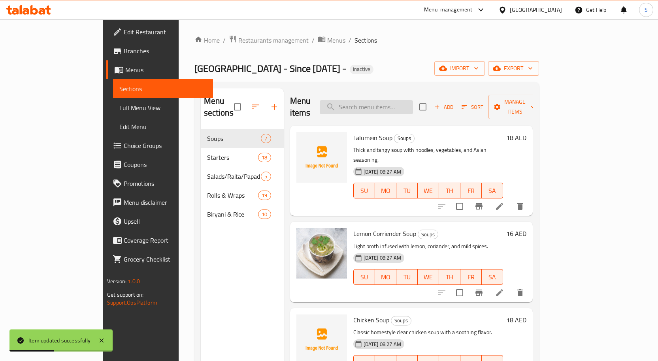
click at [392, 100] on input "search" at bounding box center [366, 107] width 93 height 14
paste input "Chicken Soup"
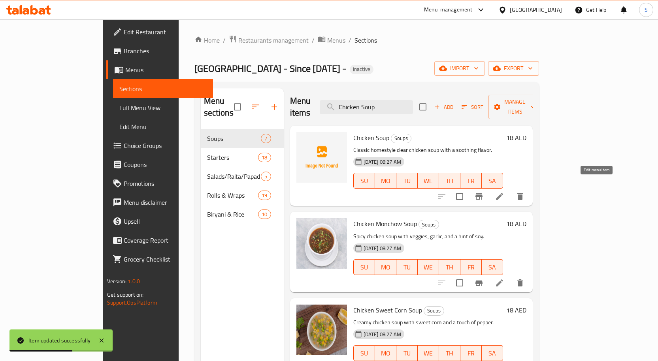
type input "Chicken Soup"
click at [504, 192] on icon at bounding box center [499, 196] width 9 height 9
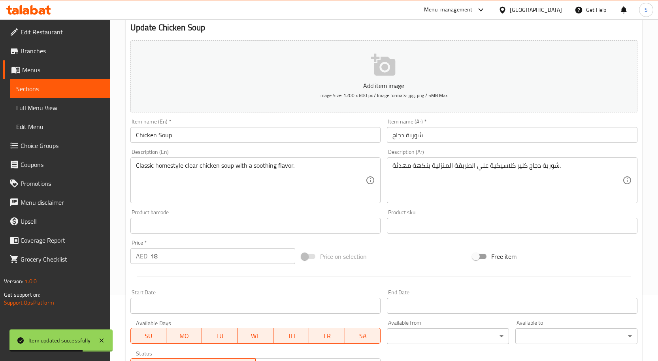
scroll to position [118, 0]
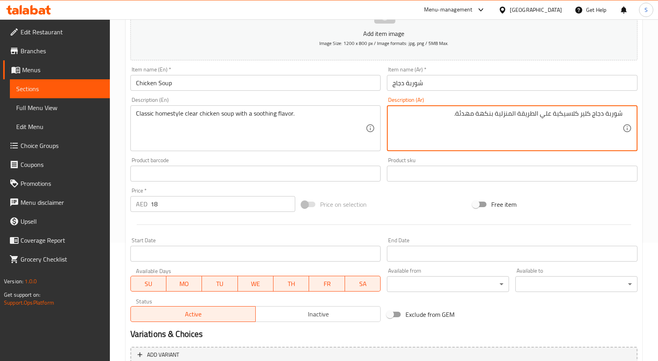
click at [587, 115] on textarea "شوربة دجاج كلير كلاسيكية علي الطريقة المنزلية بنكهة مهدئة." at bounding box center [507, 129] width 230 height 38
click at [547, 115] on textarea "شوربة دجاج صافية كلاسيكية علي الطريقة المنزلية بنكهة مهدئة." at bounding box center [507, 129] width 230 height 38
type textarea "شوربة دجاج صافية كلاسيكية علي الطريقة المنزلية بنكهة مهدئة."
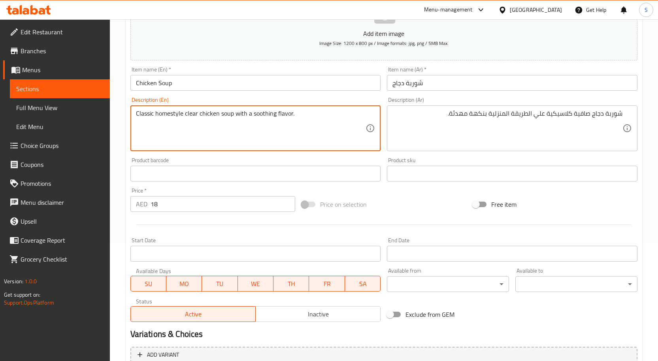
click at [206, 117] on textarea "Classic homestyle clear chicken soup with a soothing flavor." at bounding box center [251, 129] width 230 height 38
drag, startPoint x: 142, startPoint y: 106, endPoint x: 187, endPoint y: 117, distance: 46.0
click at [142, 106] on div "Classic homestyle clear chicken soup with a soothing flavor. Description (En)" at bounding box center [255, 128] width 250 height 46
drag, startPoint x: 227, startPoint y: 126, endPoint x: 239, endPoint y: 126, distance: 11.9
click at [227, 126] on textarea "Classic homestyle clear chicken soup with a soothing flavor." at bounding box center [251, 129] width 230 height 38
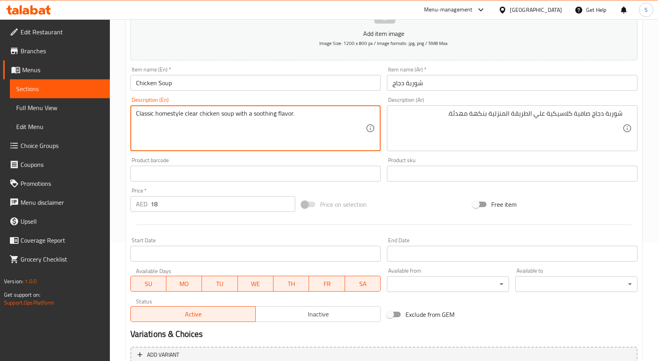
click at [322, 81] on input "Chicken Soup" at bounding box center [255, 83] width 250 height 16
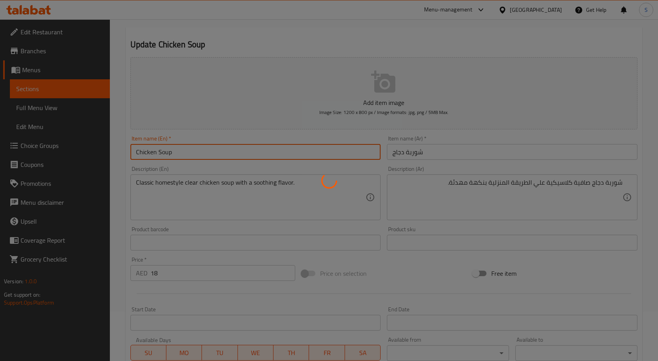
scroll to position [0, 0]
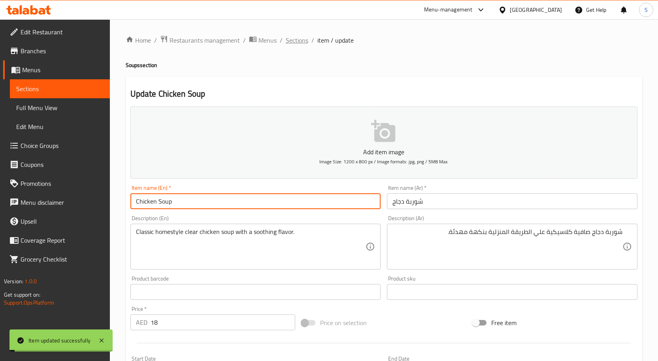
click at [297, 36] on span "Sections" at bounding box center [297, 40] width 23 height 9
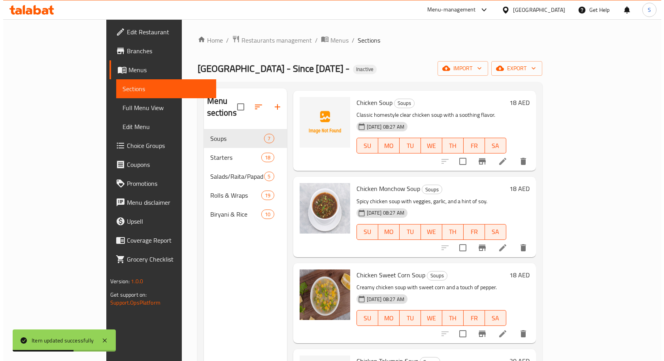
scroll to position [237, 0]
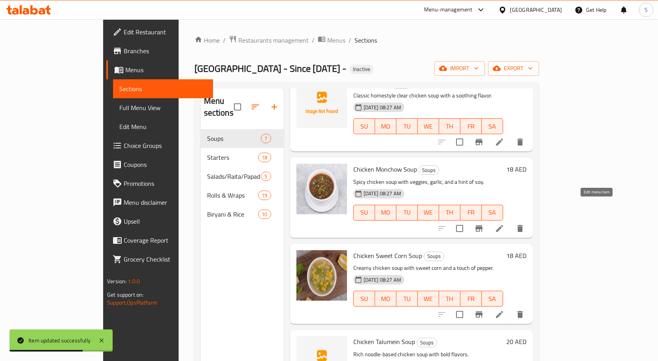
click at [503, 225] on icon at bounding box center [499, 228] width 7 height 7
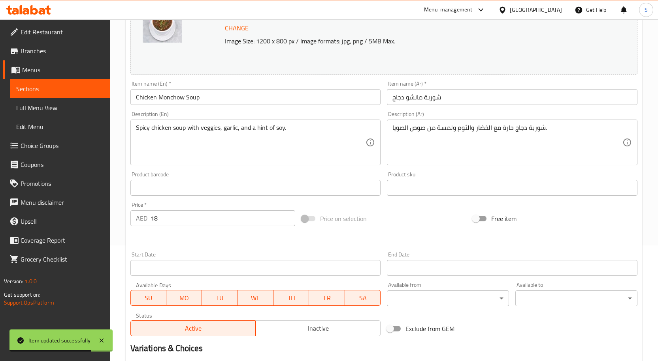
scroll to position [118, 0]
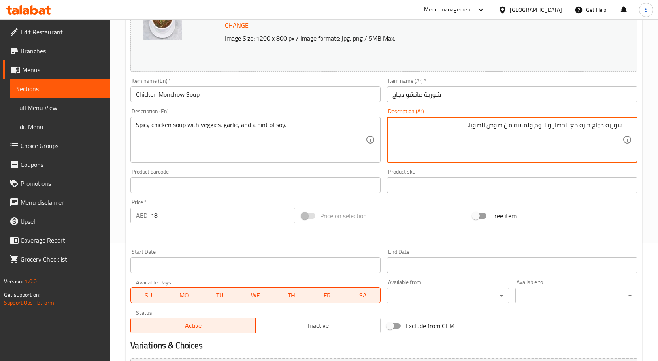
click at [498, 129] on textarea "شوربة دجاج حارة مع الخضار والثوم ولمسة من صوص الصويا." at bounding box center [507, 140] width 230 height 38
click at [499, 126] on textarea "شوربة دجاج حارة مع الخضار والثوم ولمسة من وص الصويا." at bounding box center [507, 140] width 230 height 38
type textarea "شوربة دجاج حارة مع الخضار والثوم ولمسة من الصويا."
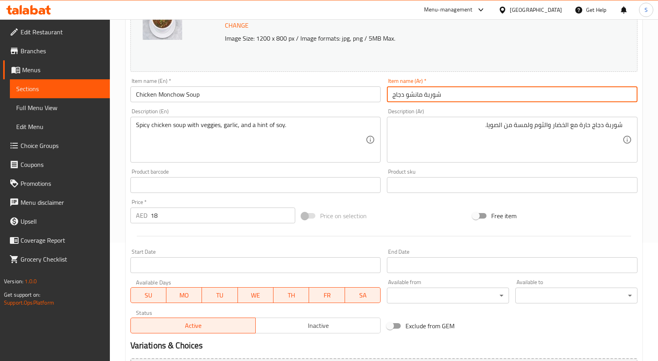
click at [528, 93] on input "شوربة مانشو دجاج" at bounding box center [512, 94] width 250 height 16
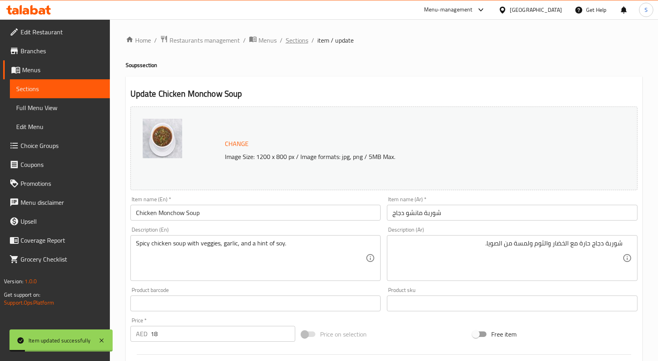
click at [299, 39] on span "Sections" at bounding box center [297, 40] width 23 height 9
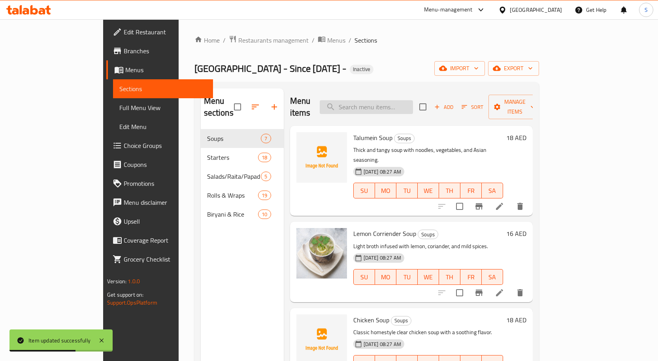
click at [413, 100] on input "search" at bounding box center [366, 107] width 93 height 14
paste input "Chicken Talumein Soup"
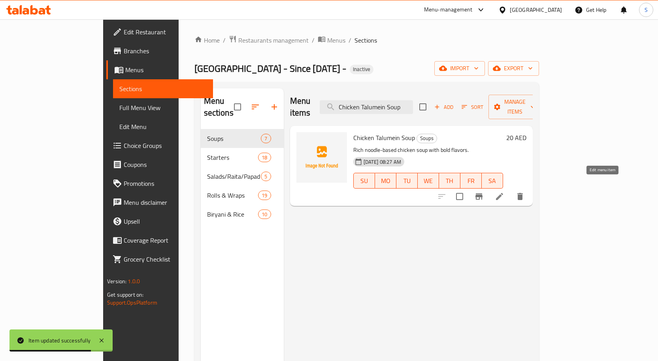
type input "Chicken Talumein Soup"
click at [504, 192] on icon at bounding box center [499, 196] width 9 height 9
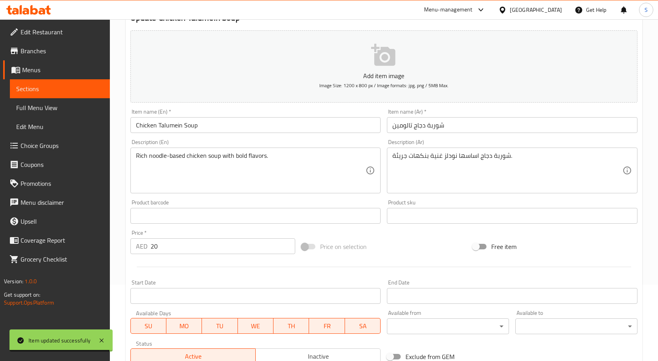
scroll to position [79, 0]
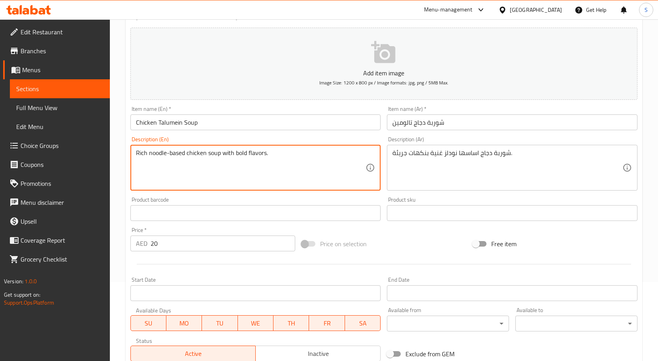
click at [241, 154] on textarea "Rich noodle-based chicken soup with bold flavors." at bounding box center [251, 168] width 230 height 38
type textarea "Rich noodle-based chicken soup with flavors."
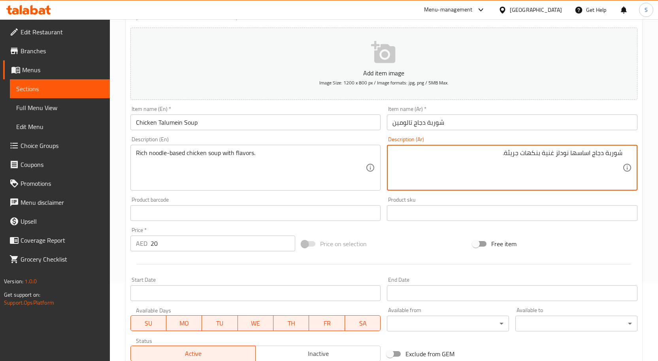
click at [511, 154] on textarea "شوربة دجاج اساسها نودلز غنية بنكهات جريئة." at bounding box center [507, 168] width 230 height 38
click at [539, 153] on textarea "شوربة دجاج اساسها نودلز غنية بنكهات." at bounding box center [507, 168] width 230 height 38
type textarea "شوربة دجاج اساسها نودلز غنية بالنكهات."
click at [547, 112] on div "Item name (Ar)   * شوربة دجاج تالومين Item name (Ar) *" at bounding box center [512, 118] width 250 height 24
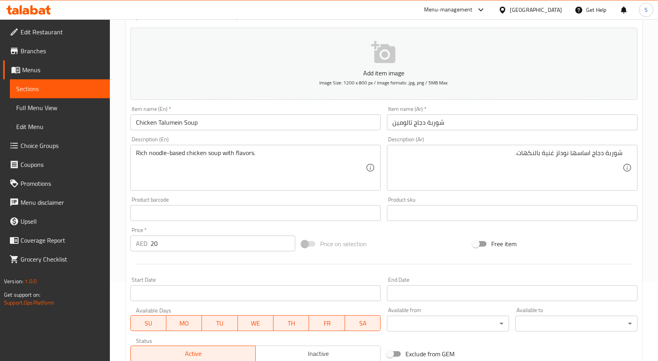
click at [540, 128] on input "شوربة دجاج تالومين" at bounding box center [512, 123] width 250 height 16
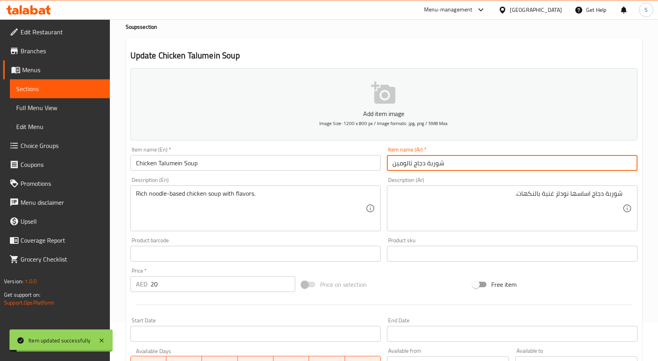
scroll to position [0, 0]
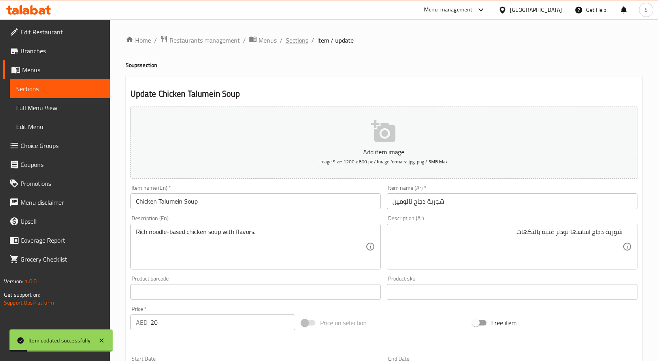
click at [302, 39] on span "Sections" at bounding box center [297, 40] width 23 height 9
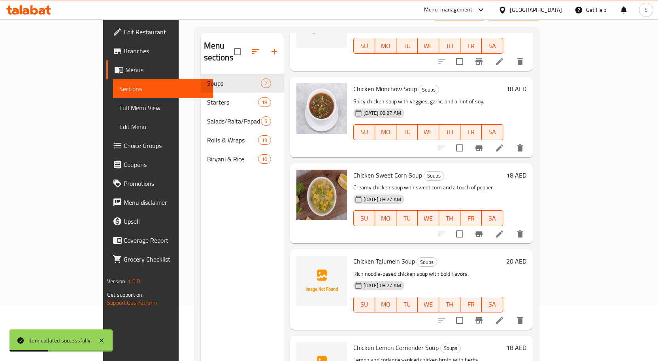
scroll to position [111, 0]
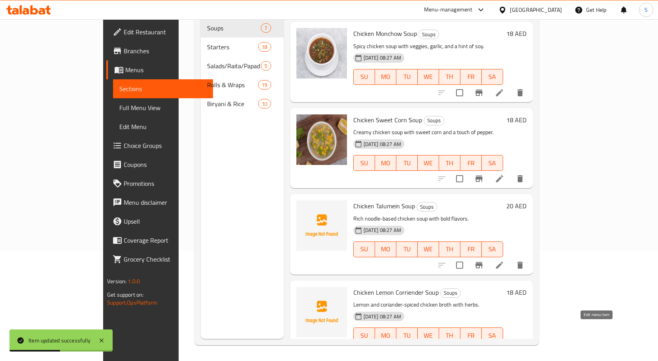
click at [504, 347] on icon at bounding box center [499, 351] width 9 height 9
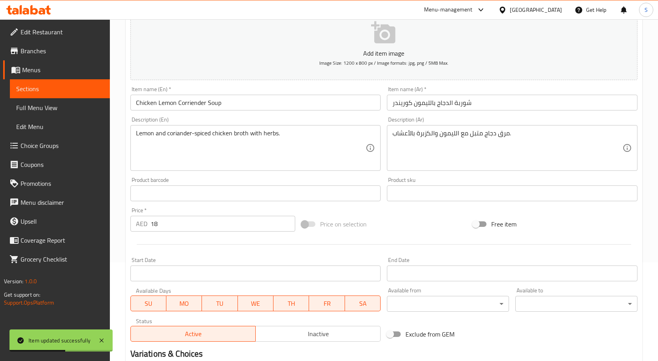
scroll to position [158, 0]
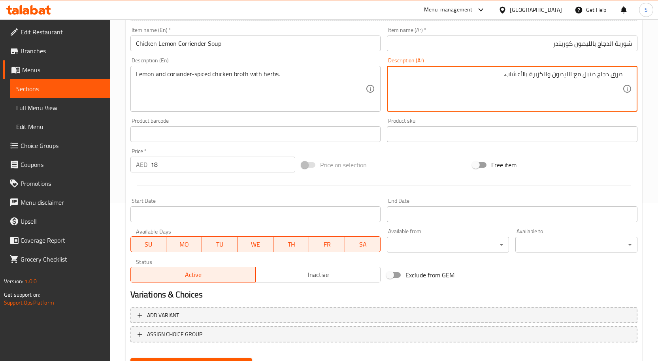
click at [530, 73] on textarea "مرق دجاج متبل مع الليمون والكزبرة بالأعشاب." at bounding box center [507, 89] width 230 height 38
click at [539, 78] on textarea "مرق دجاج متبل مع الليمون والكزبرة بالأعشاب." at bounding box center [507, 89] width 230 height 38
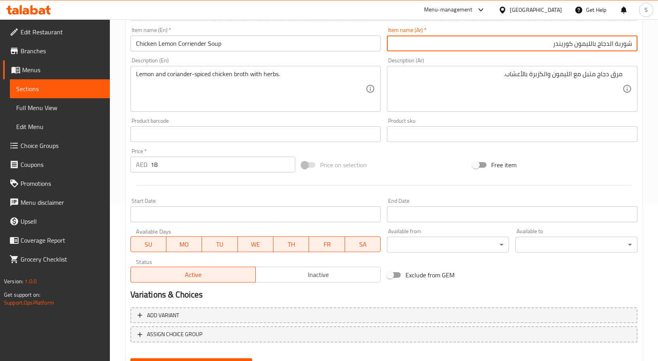
click at [564, 44] on input "شوربة الدجاج بالليمون كوريندر" at bounding box center [512, 44] width 250 height 16
click at [568, 43] on input "شوربة الدجاج بالليمون كوريندر" at bounding box center [512, 44] width 250 height 16
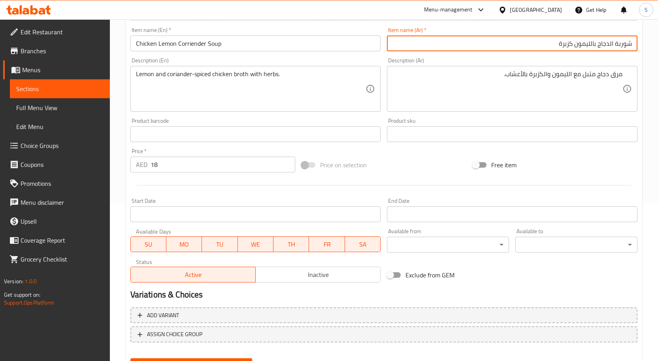
type input "شوربة الدجاج بالليمون كزبرة"
click at [130, 359] on button "Update" at bounding box center [191, 366] width 122 height 15
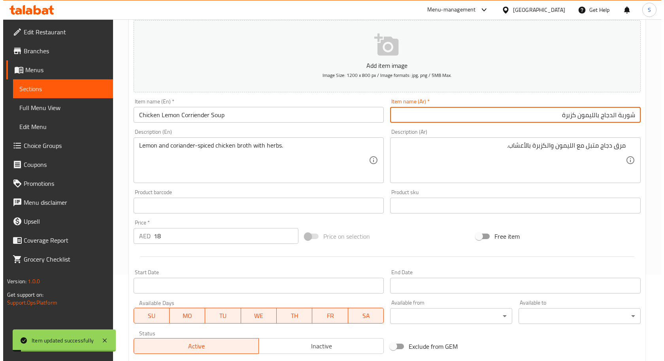
scroll to position [0, 0]
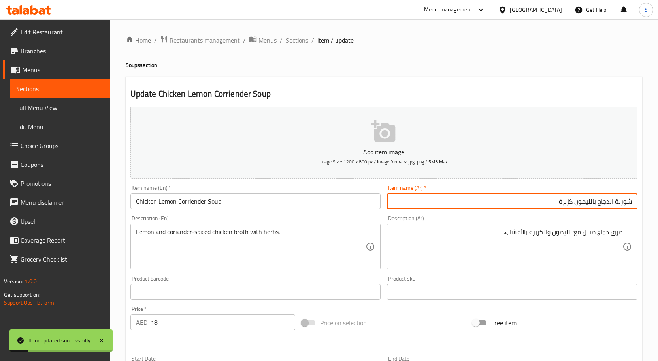
drag, startPoint x: 287, startPoint y: 37, endPoint x: 312, endPoint y: 4, distance: 41.5
click at [286, 37] on span "Sections" at bounding box center [297, 40] width 23 height 9
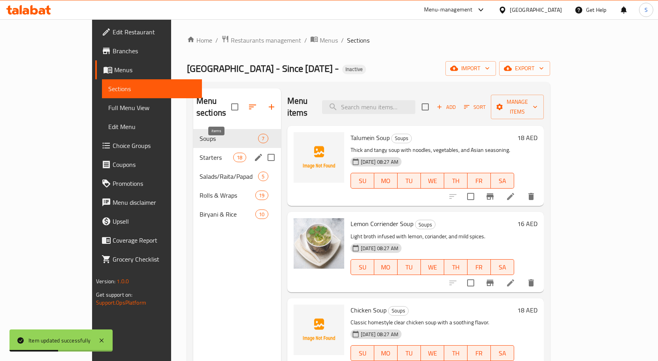
click at [233, 154] on span "18" at bounding box center [239, 158] width 12 height 8
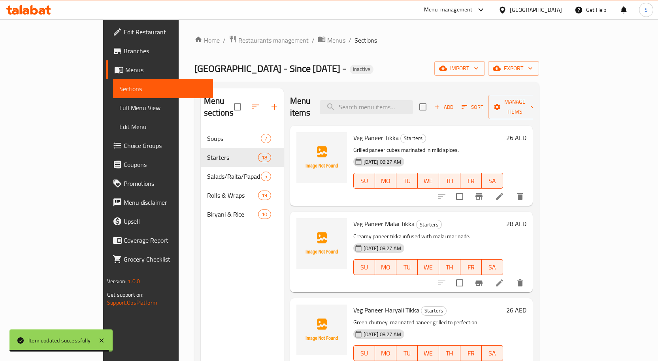
click at [503, 193] on icon at bounding box center [499, 196] width 7 height 7
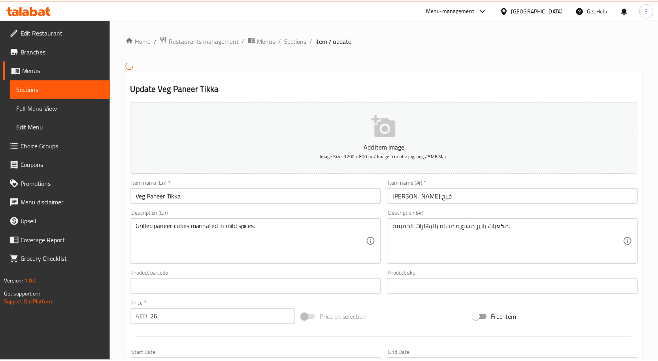
scroll to position [39, 0]
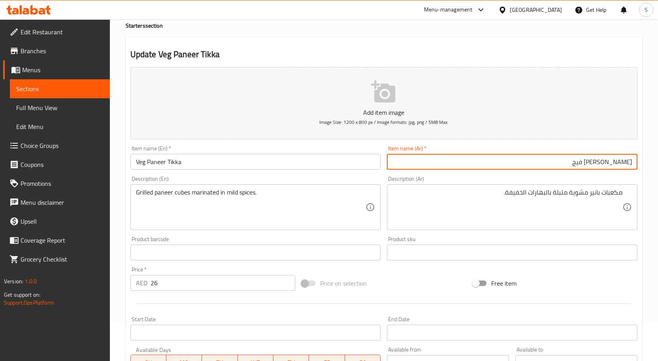
click at [628, 161] on input "تيكا بانير فيج" at bounding box center [512, 162] width 250 height 16
click at [606, 165] on input "تكا بانير فيج" at bounding box center [512, 162] width 250 height 16
click at [598, 164] on input "تكا بانير حضراوات" at bounding box center [512, 162] width 250 height 16
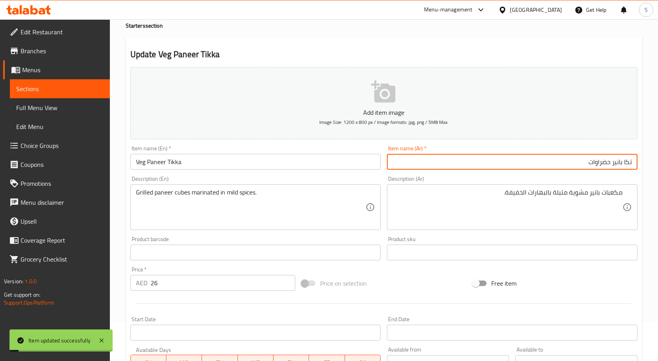
click at [598, 164] on input "تكا بانير حضراوات" at bounding box center [512, 162] width 250 height 16
type input "تكا بانير خضار"
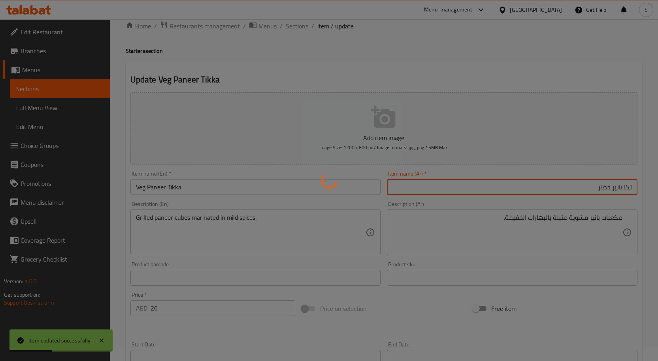
scroll to position [0, 0]
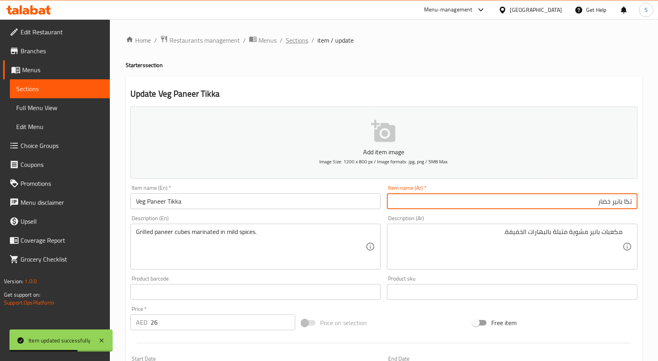
click at [299, 45] on span "Sections" at bounding box center [297, 40] width 23 height 9
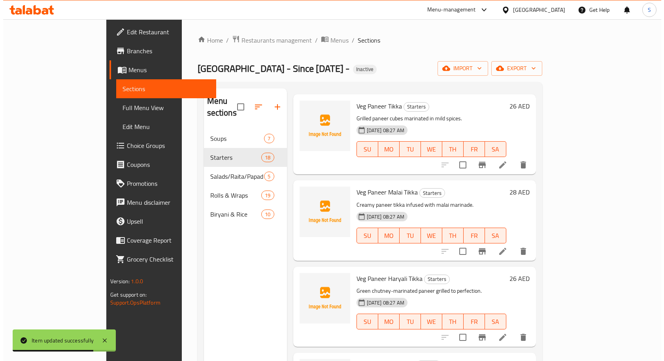
scroll to position [79, 0]
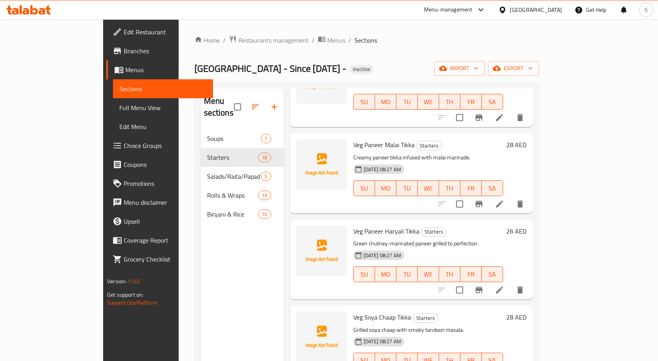
click at [503, 201] on icon at bounding box center [499, 204] width 7 height 7
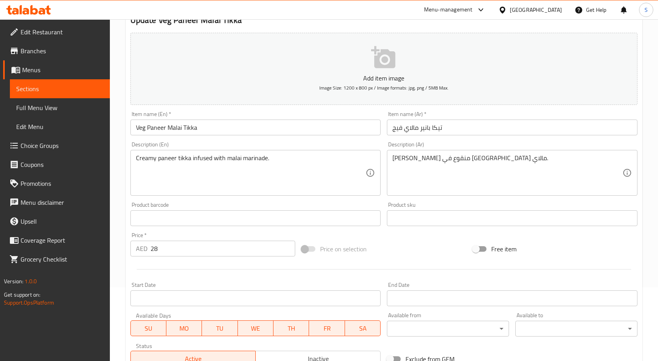
scroll to position [118, 0]
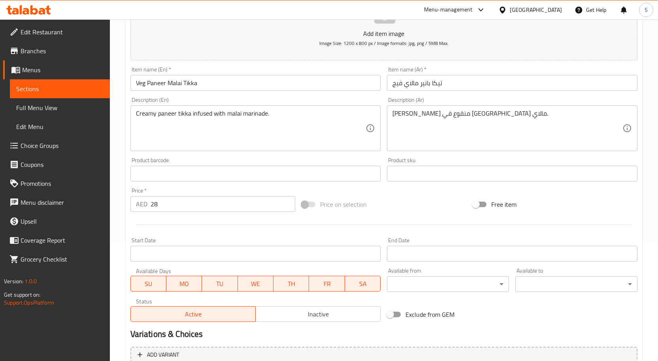
click at [533, 75] on input "تيكا بانير مالاي فيج" at bounding box center [512, 83] width 250 height 16
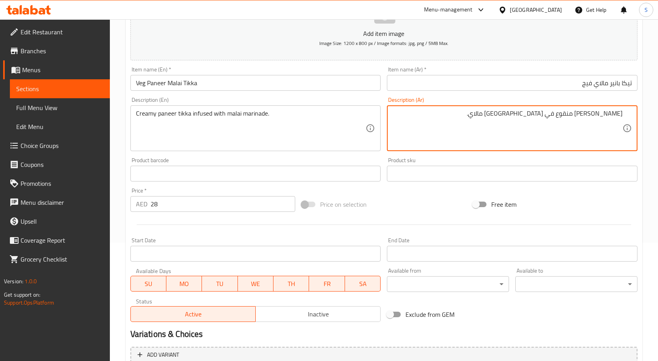
click at [627, 87] on input "تيكا بانير مالاي فيج" at bounding box center [512, 83] width 250 height 16
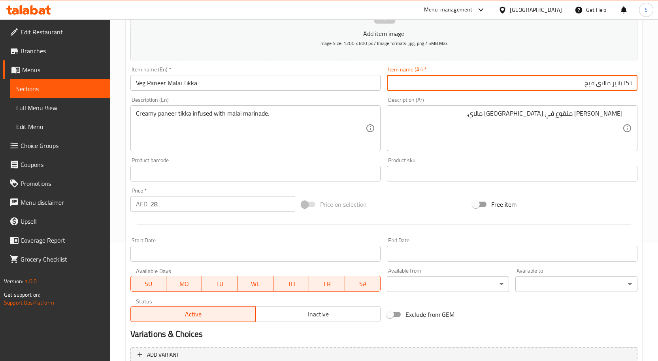
click at [587, 81] on input "تكا بانير مالاي فيج" at bounding box center [512, 83] width 250 height 16
type input "تكا بانير مالاي خضار"
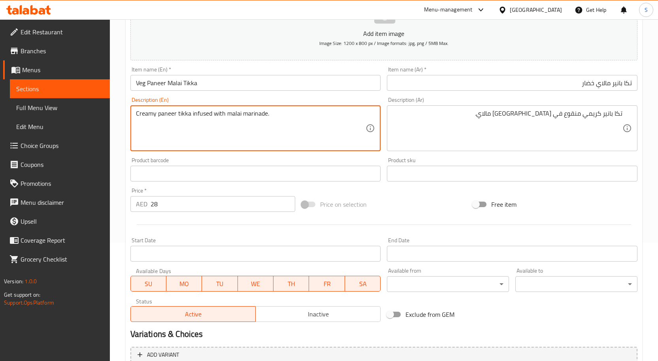
click at [157, 114] on textarea "Creamy paneer tikka infused with malai marinade." at bounding box center [251, 129] width 230 height 38
click at [196, 133] on textarea "Creamy paneer tikka infused with malai marinade." at bounding box center [251, 129] width 230 height 38
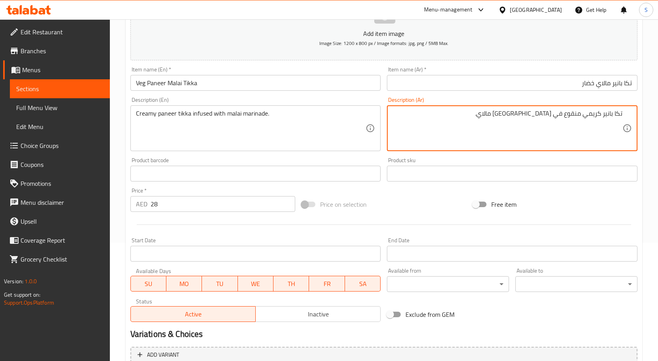
drag, startPoint x: 571, startPoint y: 112, endPoint x: 592, endPoint y: 112, distance: 21.3
click at [570, 113] on textarea "تكا بانير كريمي منقوع في تتبيلة مالاي." at bounding box center [507, 129] width 230 height 38
click at [560, 112] on textarea "تكا بانير كريمي مملوء في تتبيلة مالاي." at bounding box center [507, 129] width 230 height 38
type textarea "تكا بانير كريمي مملوء بتتبيلة مالاي."
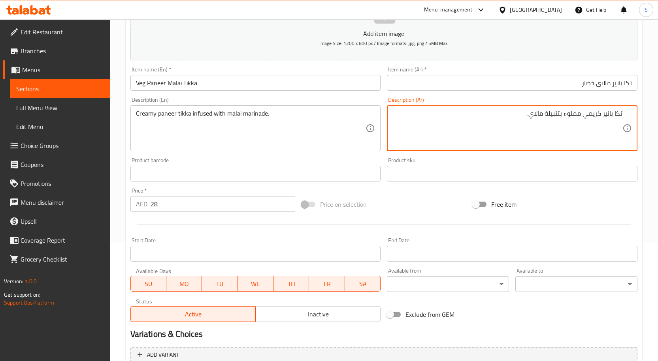
click at [566, 85] on input "تكا بانير مالاي خضار" at bounding box center [512, 83] width 250 height 16
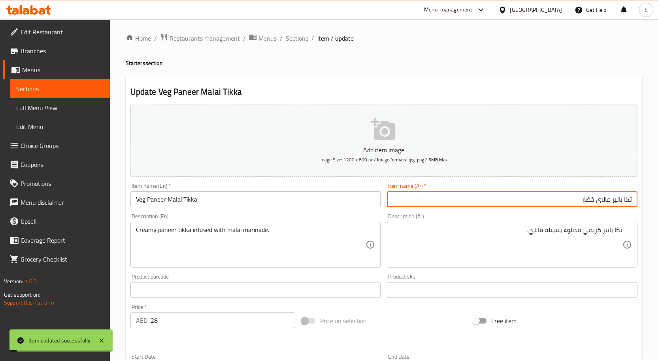
scroll to position [0, 0]
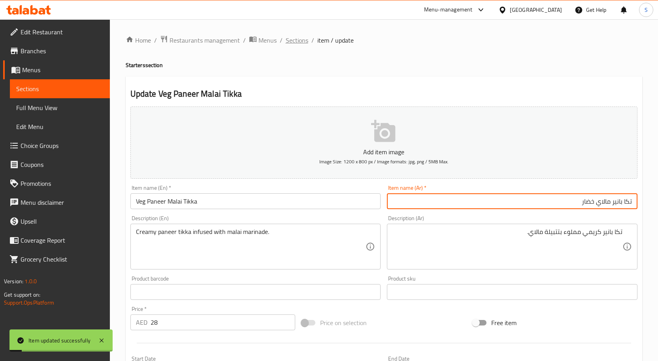
click at [300, 39] on span "Sections" at bounding box center [297, 40] width 23 height 9
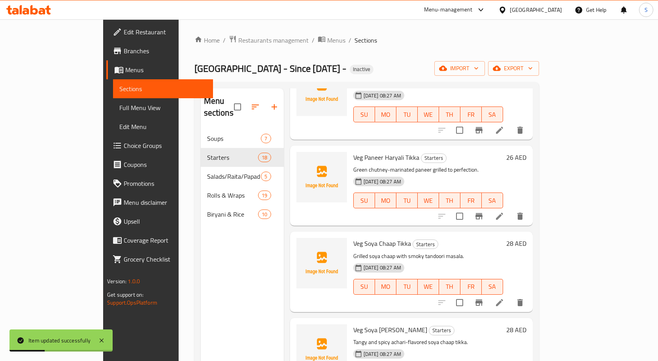
scroll to position [197, 0]
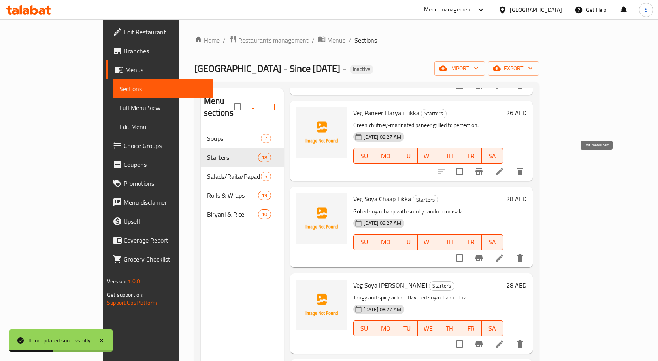
click at [504, 167] on icon at bounding box center [499, 171] width 9 height 9
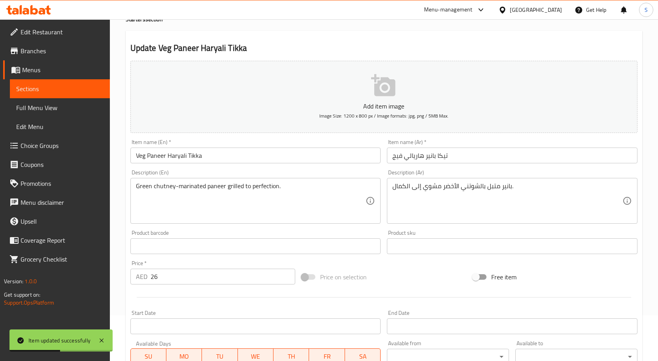
scroll to position [118, 0]
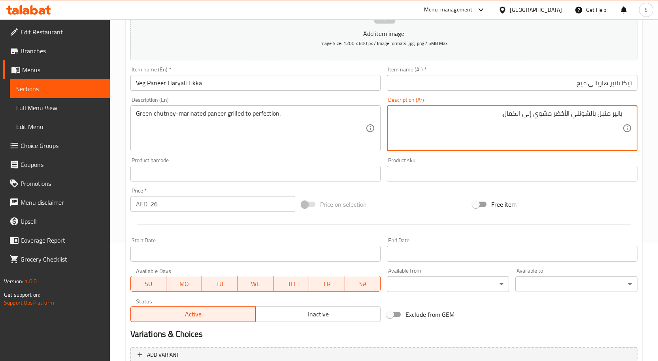
click at [627, 83] on input "تيكا بانير هاريالي فيج" at bounding box center [512, 83] width 250 height 16
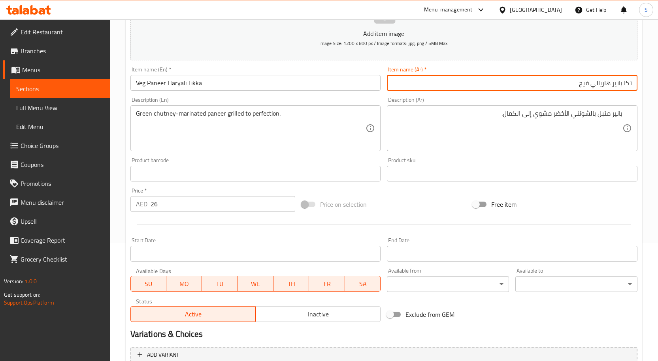
click at [583, 84] on input "تكا بانير هاريالي فيج" at bounding box center [512, 83] width 250 height 16
type input "تكا بانير هاريالي خضار"
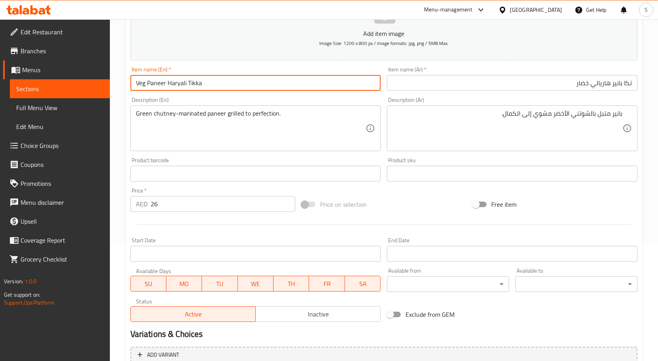
click at [139, 85] on input "Veg Paneer Haryali Tikka" at bounding box center [255, 83] width 250 height 16
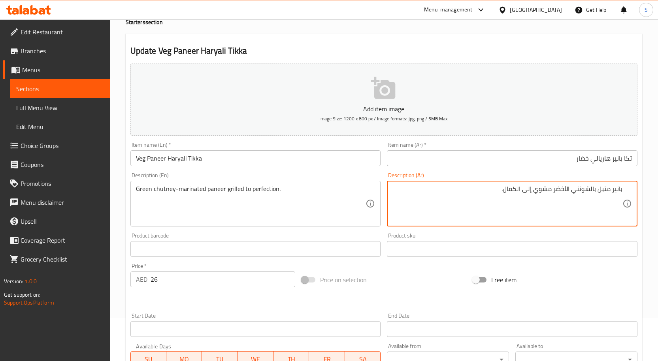
scroll to position [0, 0]
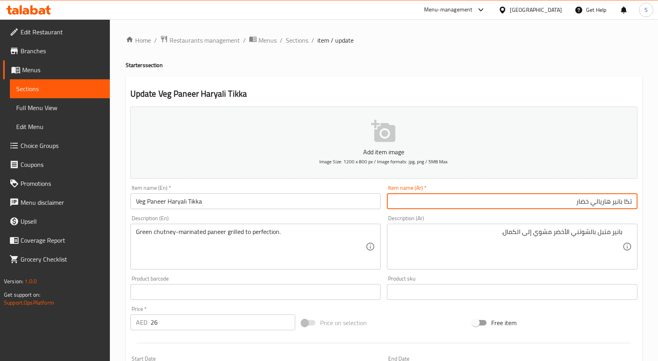
click at [424, 205] on input "تكا بانير هاريالي خضار" at bounding box center [512, 202] width 250 height 16
click at [301, 43] on span "Sections" at bounding box center [297, 40] width 23 height 9
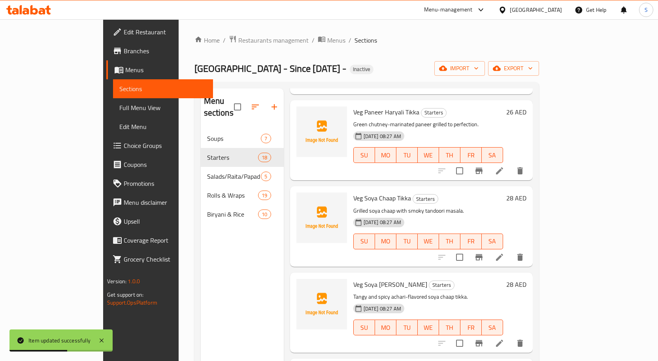
scroll to position [197, 0]
click at [510, 251] on li at bounding box center [499, 258] width 22 height 14
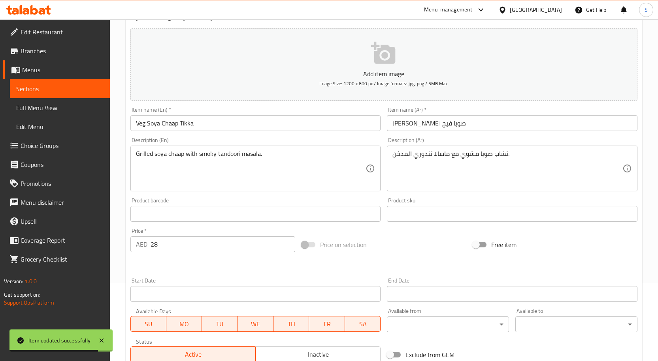
scroll to position [158, 0]
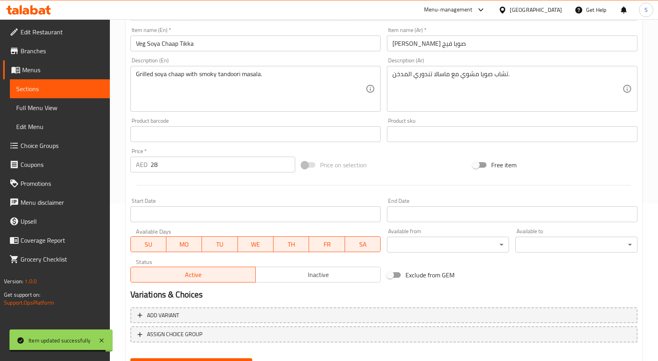
click at [511, 45] on input "تيكا تشاب صويا فيج" at bounding box center [512, 44] width 250 height 16
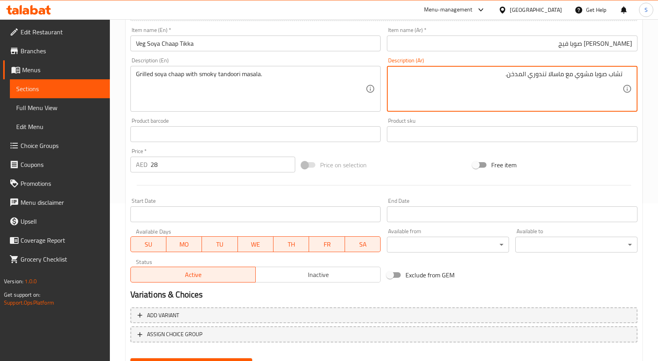
click at [626, 44] on input "تيكا تشاب صويا فيج" at bounding box center [512, 44] width 250 height 16
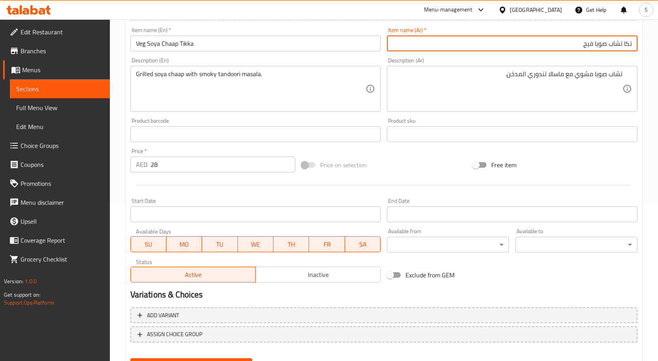
click at [589, 43] on input "تكا تشاب صويا فيج" at bounding box center [512, 44] width 250 height 16
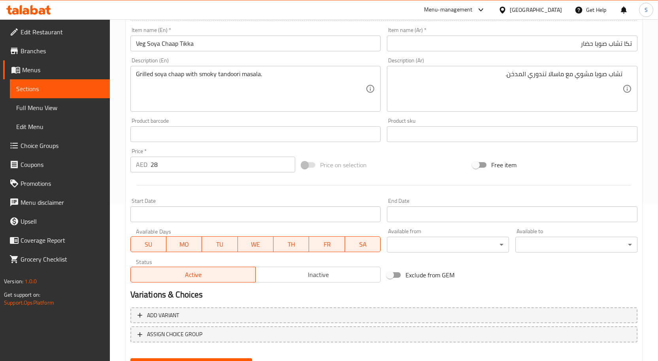
click at [255, 26] on div "Item name (En)   * Veg Soya Chaap Tikka Item name (En) *" at bounding box center [255, 39] width 257 height 30
click at [265, 34] on div "Item name (En)   * Veg Soya Chaap Tikka Item name (En) *" at bounding box center [255, 39] width 250 height 24
click at [265, 45] on input "Veg Soya Chaap Tikka" at bounding box center [255, 44] width 250 height 16
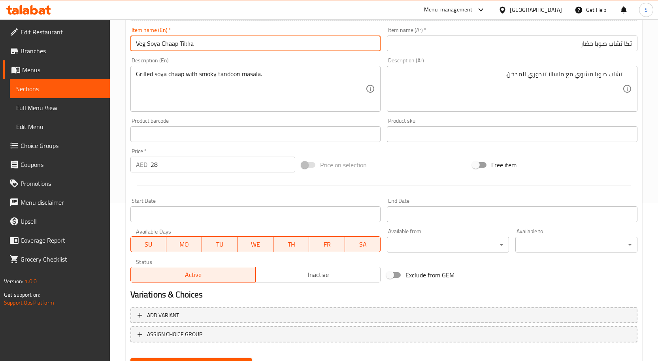
click at [130, 359] on button "Update" at bounding box center [191, 366] width 122 height 15
click at [589, 43] on input "تكا تشاب صويا حضار" at bounding box center [512, 44] width 250 height 16
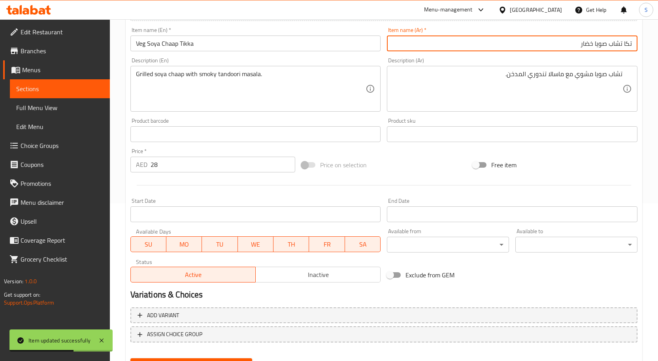
type input "تكا تشاب صويا خضار"
click at [130, 359] on button "Update" at bounding box center [191, 366] width 122 height 15
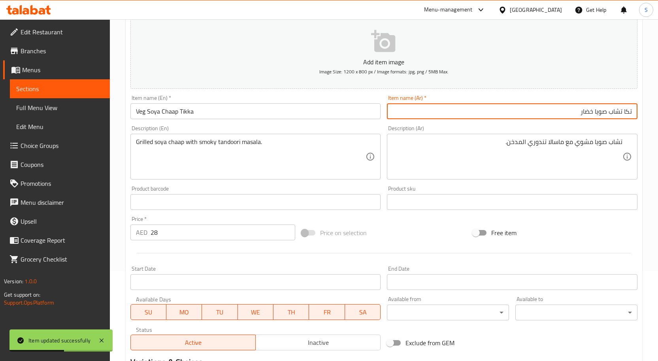
scroll to position [0, 0]
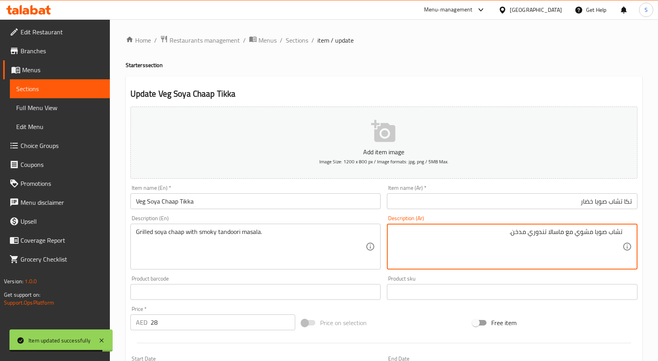
type textarea "تشاب صويا مشوي مع ماسالا تندوري مدخن."
click at [545, 193] on div "Item name (Ar)   * تكا تشاب صويا خضار Item name (Ar) *" at bounding box center [512, 197] width 250 height 24
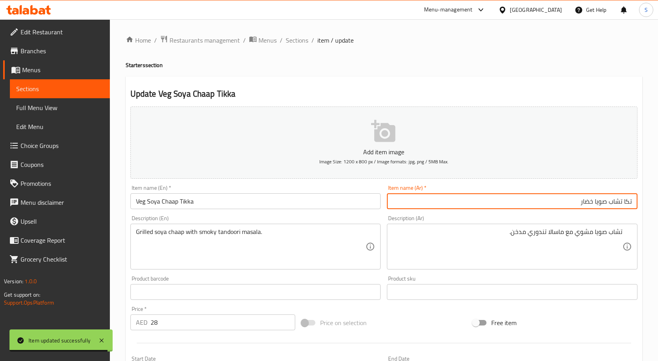
click at [545, 201] on input "تكا تشاب صويا خضار" at bounding box center [512, 202] width 250 height 16
click at [294, 44] on span "Sections" at bounding box center [297, 40] width 23 height 9
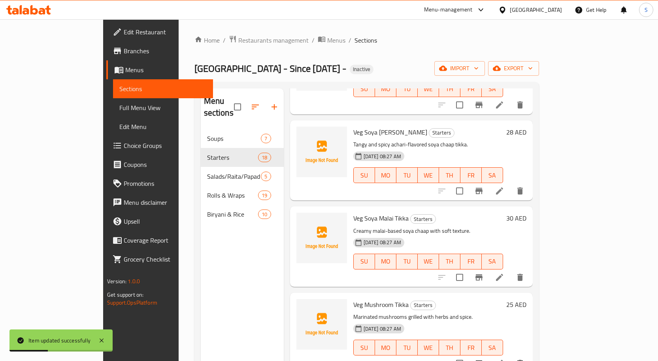
scroll to position [355, 0]
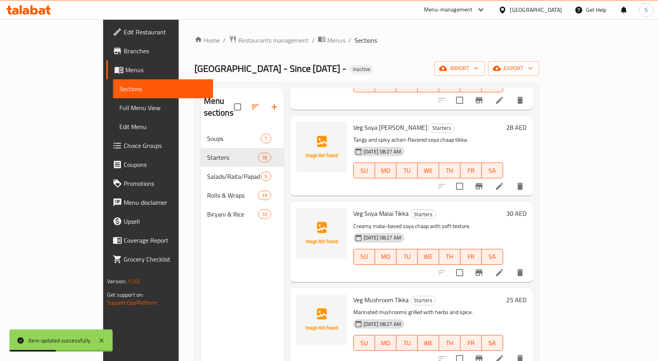
click at [510, 179] on li at bounding box center [499, 186] width 22 height 14
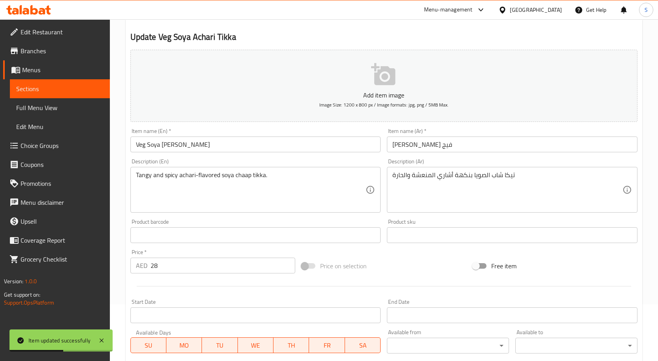
scroll to position [118, 0]
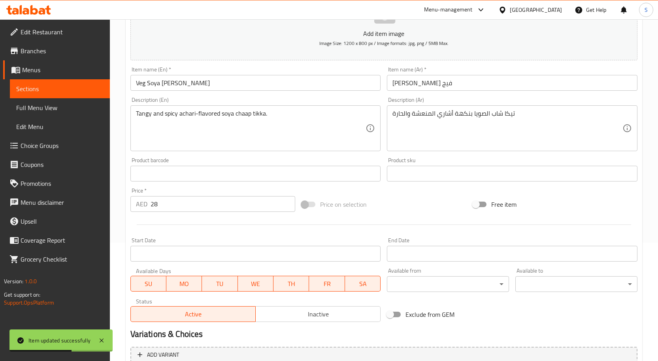
click at [474, 89] on input "تيكا أشاري صويا فيج" at bounding box center [512, 83] width 250 height 16
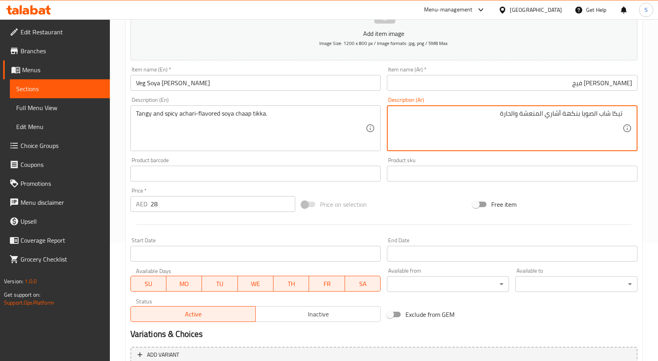
click at [626, 84] on input "تيكا أشاري صويا فيج" at bounding box center [512, 83] width 250 height 16
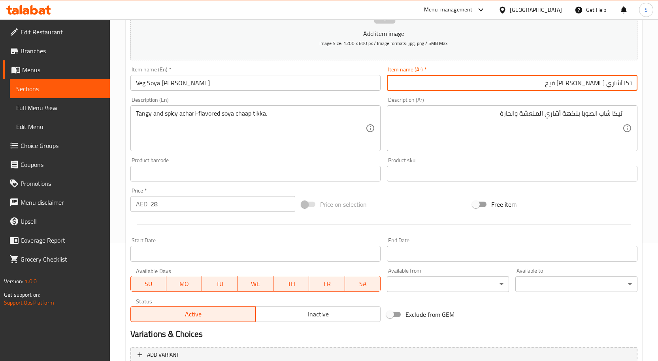
click at [586, 84] on input "تكا أشاري صويا فيج" at bounding box center [512, 83] width 250 height 16
type input "تكا أشاري صويا خضار"
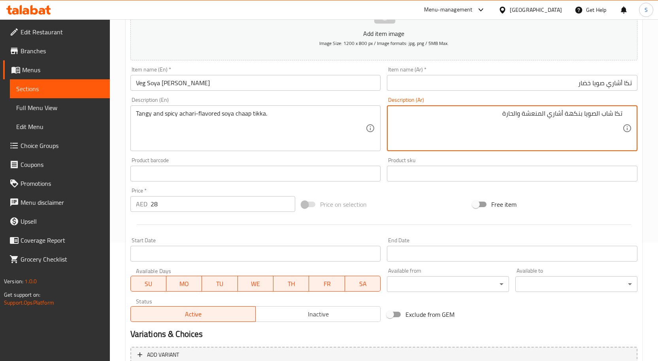
type textarea "تكا شاب الصويا بنكهة أشاري المنعشة والحارة"
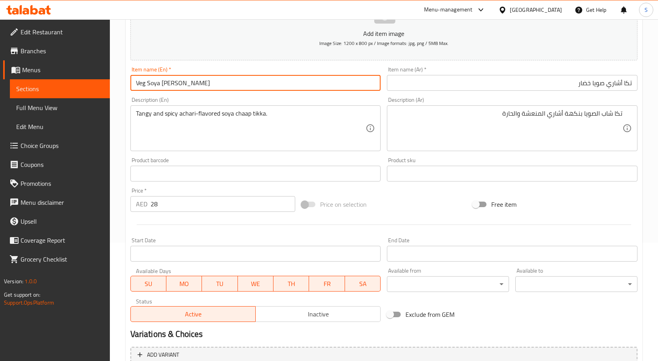
click at [167, 85] on input "Veg Soya Achari Tikka" at bounding box center [255, 83] width 250 height 16
click at [541, 86] on input "تكا أشاري صويا خضار" at bounding box center [512, 83] width 250 height 16
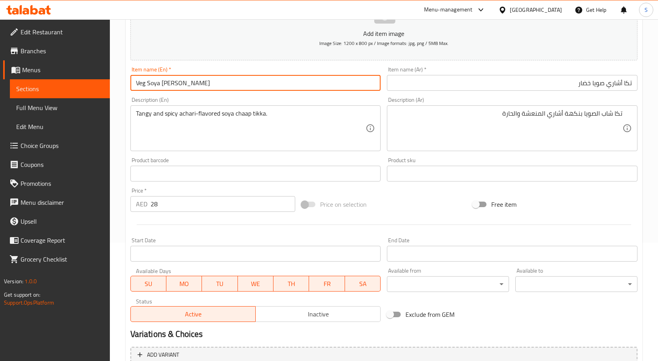
click at [205, 85] on input "Veg Soya Achari Tikka" at bounding box center [255, 83] width 250 height 16
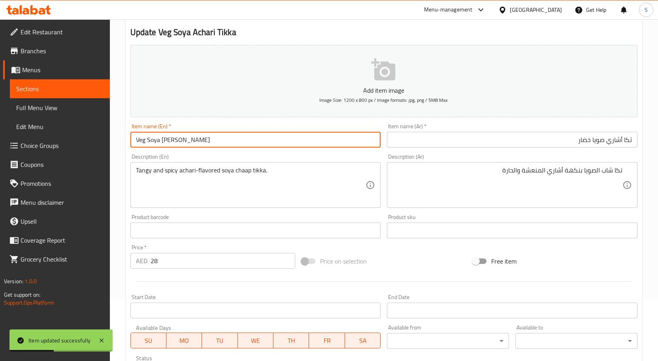
scroll to position [0, 0]
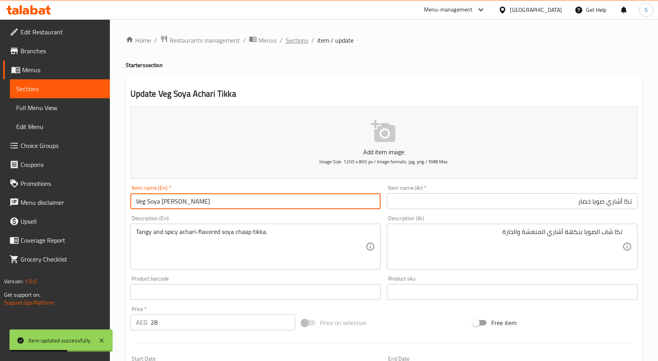
drag, startPoint x: 291, startPoint y: 42, endPoint x: 312, endPoint y: 11, distance: 37.4
click at [292, 42] on span "Sections" at bounding box center [297, 40] width 23 height 9
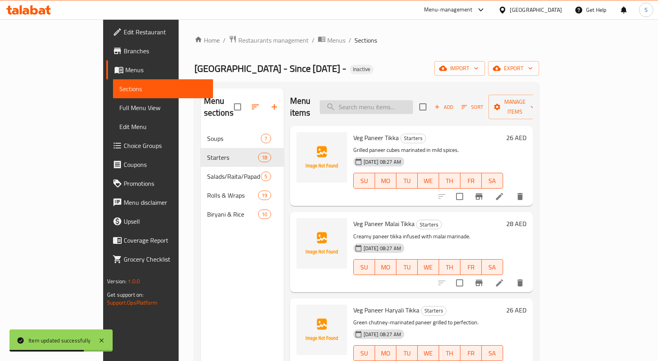
click at [407, 103] on input "search" at bounding box center [366, 107] width 93 height 14
paste input "Veg Soya Malai Tikka"
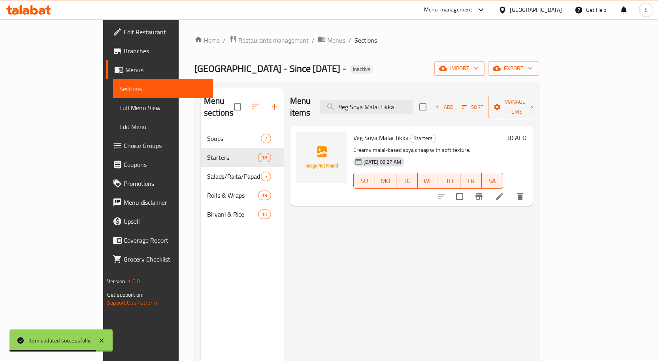
type input "Veg Soya Malai Tikka"
click at [504, 192] on icon at bounding box center [499, 196] width 9 height 9
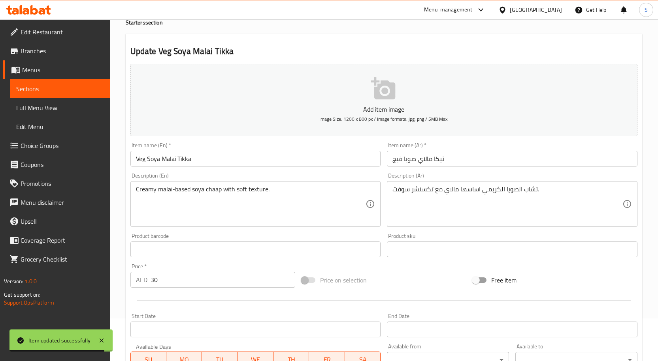
scroll to position [79, 0]
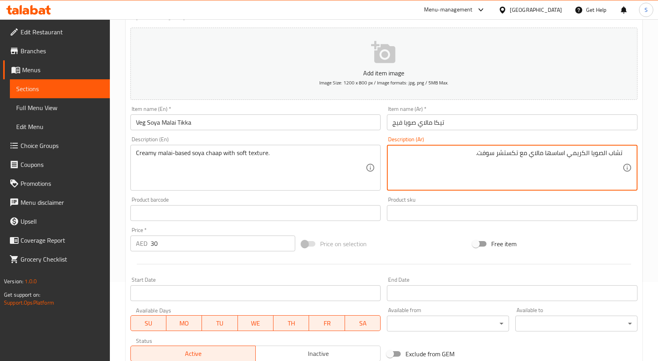
click at [519, 121] on input "تيكا مالاي صويا فيج" at bounding box center [512, 123] width 250 height 16
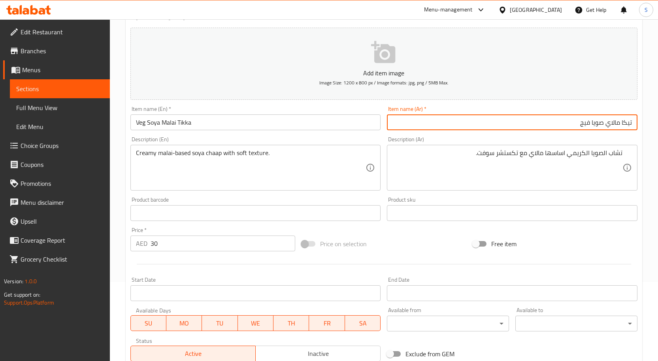
click at [626, 125] on input "تيكا مالاي صويا فيج" at bounding box center [512, 123] width 250 height 16
click at [588, 122] on input "تكا مالاي صويا فيج" at bounding box center [512, 123] width 250 height 16
click at [588, 122] on input "تكا مالاي صويا oqhv" at bounding box center [512, 123] width 250 height 16
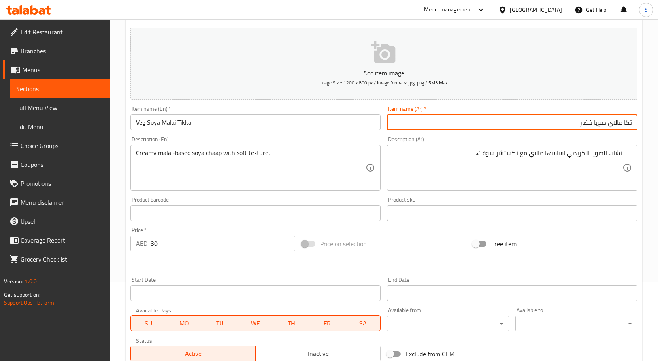
type input "تكا مالاي صويا خضار"
click at [598, 147] on div "تشاب الصويا الكريمي اساسها مالاي مع تكستشر سوفت. Description (Ar)" at bounding box center [512, 168] width 250 height 46
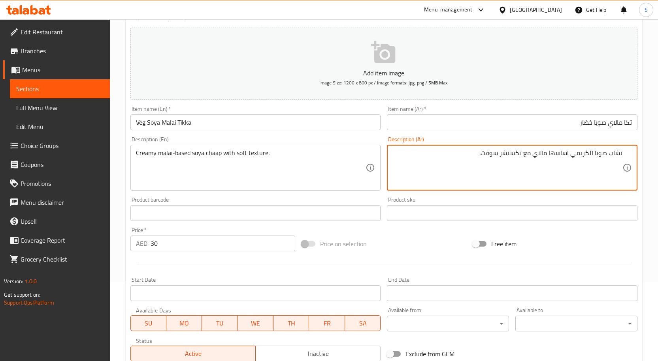
click at [589, 153] on textarea "تشاب صويا الكريمي اساسها مالاي مع تكستشر سوفت." at bounding box center [507, 168] width 230 height 38
click at [511, 154] on textarea "تشاب صويا كريمي اساسها مالاي مع تكستشر سوفت." at bounding box center [507, 168] width 230 height 38
click at [503, 156] on textarea "تشاب صويا كريمي اساسها مالاي مع قوام سوفت." at bounding box center [507, 168] width 230 height 38
click at [504, 156] on textarea "تشاب صويا كريمي اساسها مالاي مع قوام سوفت." at bounding box center [507, 168] width 230 height 38
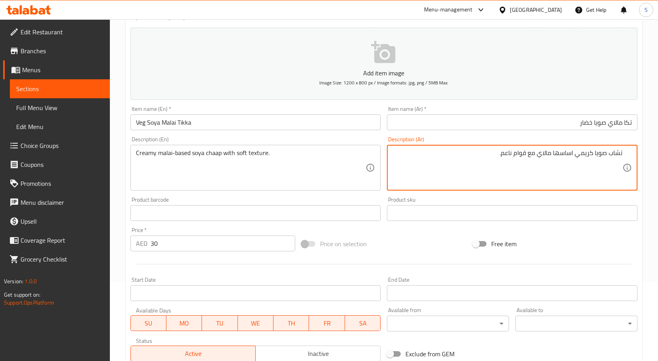
type textarea "تشاب صويا كريمي اساسها مالاي مع قوام ناعم."
click at [489, 122] on input "تكا مالاي صويا خضار" at bounding box center [512, 123] width 250 height 16
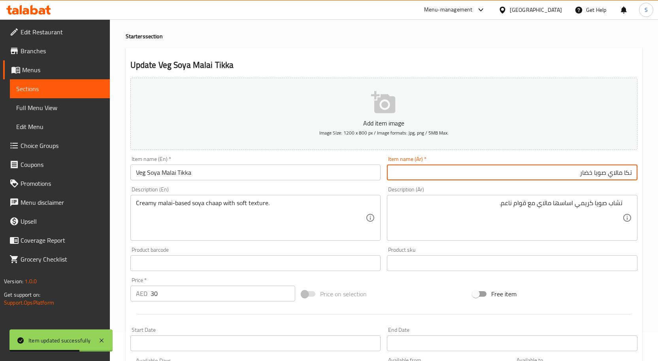
scroll to position [0, 0]
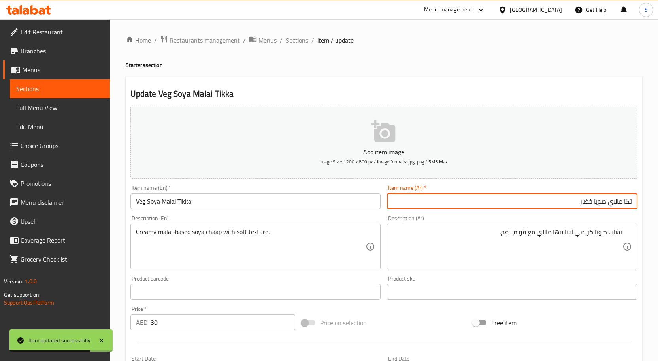
drag, startPoint x: 302, startPoint y: 43, endPoint x: 320, endPoint y: 6, distance: 41.2
click at [302, 43] on span "Sections" at bounding box center [297, 40] width 23 height 9
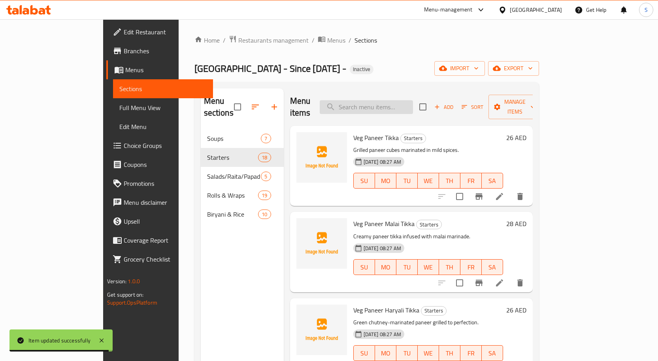
click at [402, 102] on input "search" at bounding box center [366, 107] width 93 height 14
paste input "Veg Mushroom Tikka"
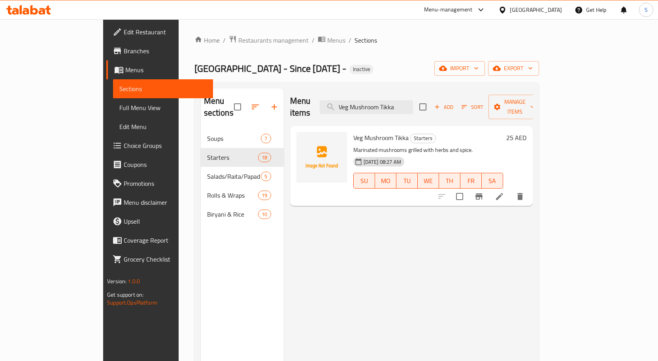
type input "Veg Mushroom Tikka"
click at [510, 190] on li at bounding box center [499, 197] width 22 height 14
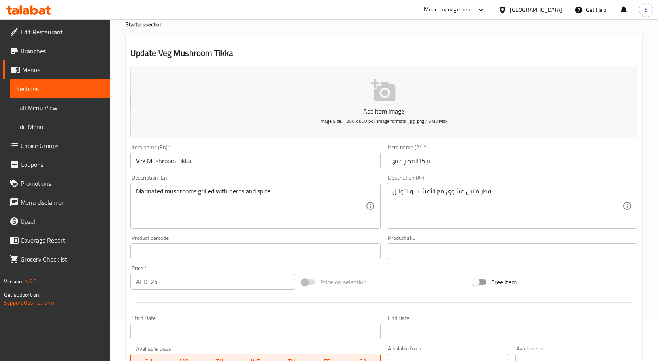
scroll to position [79, 0]
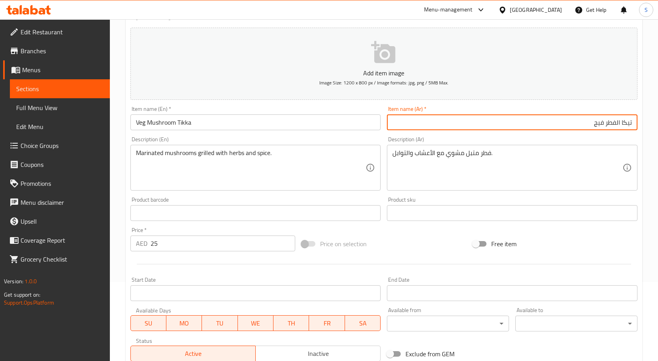
click at [554, 138] on div "Description (Ar) فطر متبل مشوي مع الأعشاب والتوابل. Description (Ar)" at bounding box center [512, 164] width 250 height 54
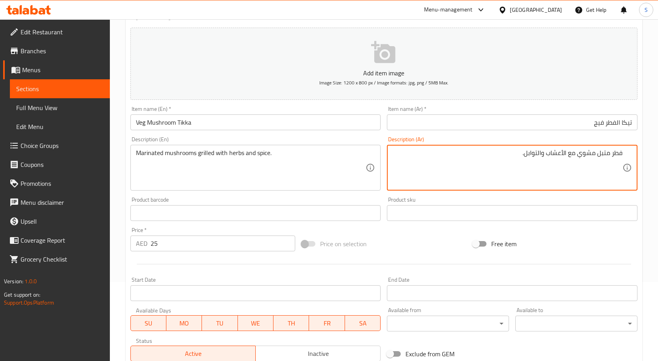
click at [626, 123] on input "تيكا الفطر فيج" at bounding box center [512, 123] width 250 height 16
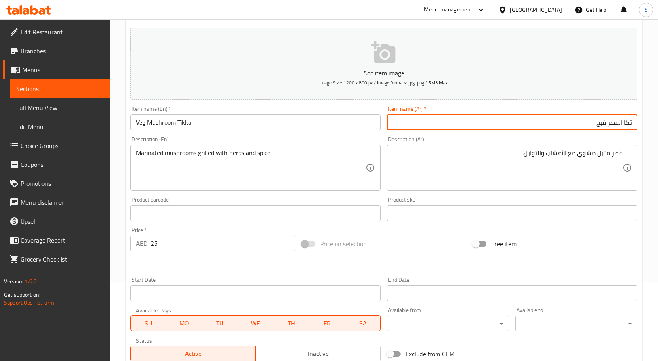
click at [616, 122] on input "تكا الفطر فيج" at bounding box center [512, 123] width 250 height 16
click at [597, 127] on input "تكا مشروم فيج" at bounding box center [512, 123] width 250 height 16
type input "تكا مشروم خضار"
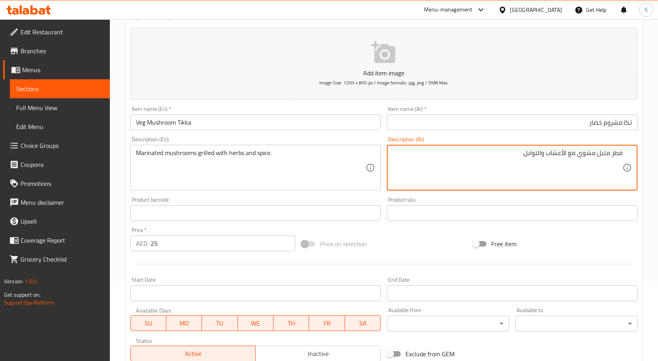
click at [616, 156] on textarea "فطر متبل مشوي مع الأعشاب والتوابل." at bounding box center [507, 168] width 230 height 38
type textarea "مشروم متبل مشوي مع الأعشاب والتوابل."
click at [569, 111] on div "Item name (Ar)   * تكا مشروم خضار Item name (Ar) *" at bounding box center [512, 118] width 250 height 24
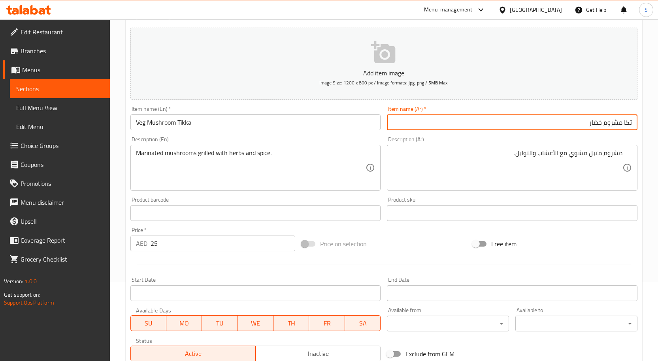
click at [573, 121] on input "تكا مشروم خضار" at bounding box center [512, 123] width 250 height 16
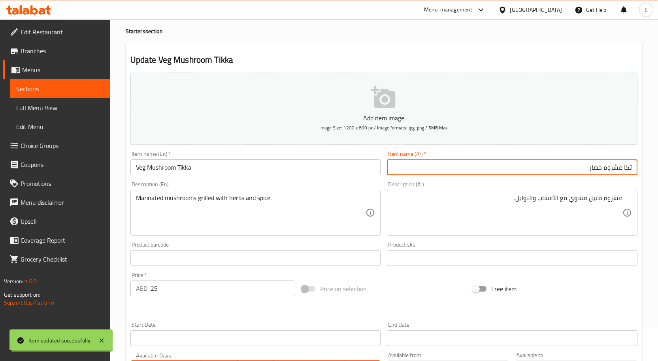
scroll to position [0, 0]
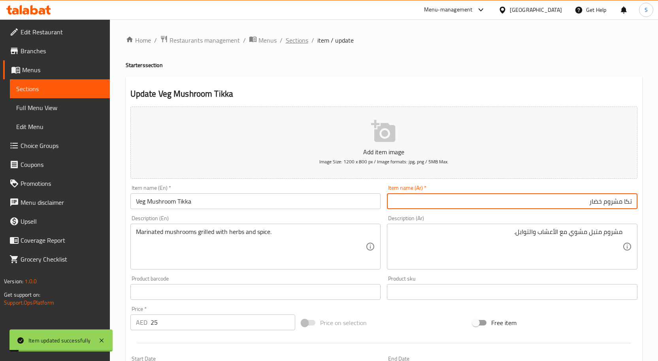
click at [295, 43] on span "Sections" at bounding box center [297, 40] width 23 height 9
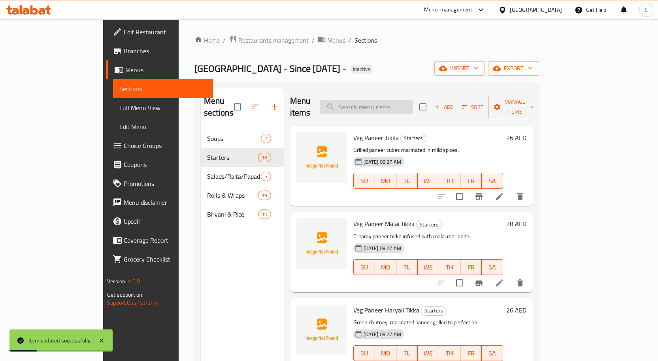
click at [413, 103] on input "search" at bounding box center [366, 107] width 93 height 14
paste input "Veg Seekh Kabab"
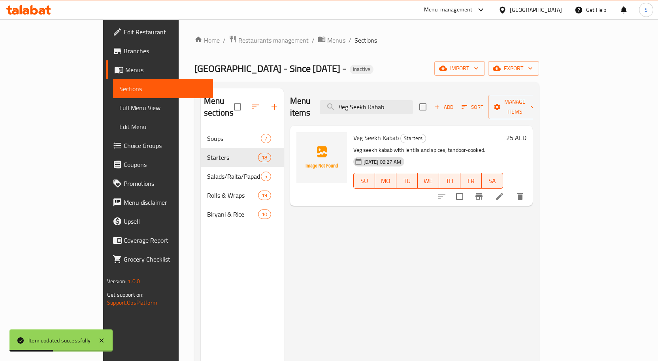
type input "Veg Seekh Kabab"
click at [510, 190] on li at bounding box center [499, 197] width 22 height 14
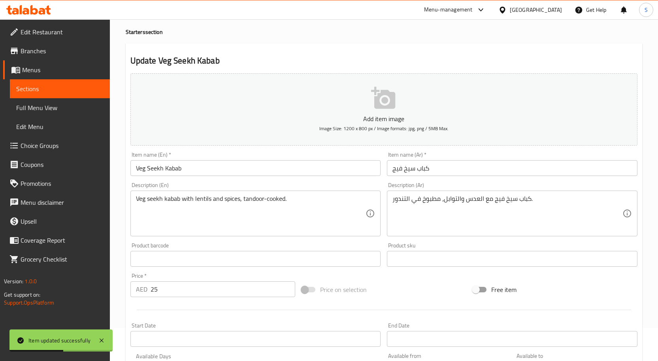
scroll to position [79, 0]
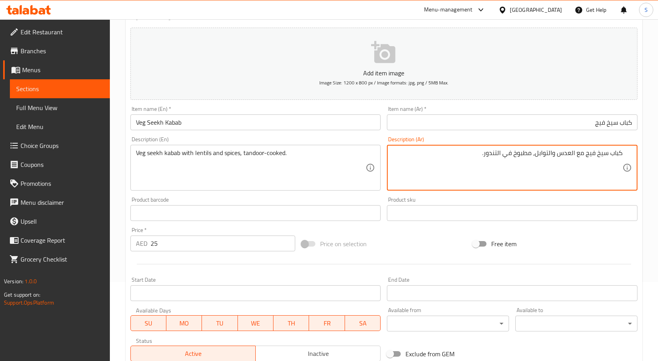
click at [599, 126] on input "كباب سيخ فيج" at bounding box center [512, 123] width 250 height 16
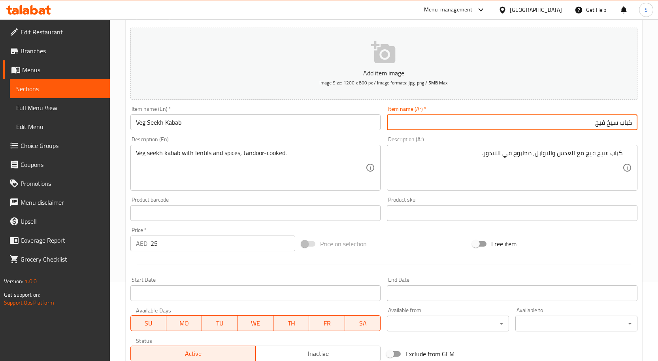
drag, startPoint x: 599, startPoint y: 126, endPoint x: 587, endPoint y: 109, distance: 20.4
click at [600, 126] on input "كباب سيخ فيج" at bounding box center [512, 123] width 250 height 16
click at [596, 126] on input "كباب سيخ خضار" at bounding box center [512, 123] width 250 height 16
type input "كباب سيخ خضار"
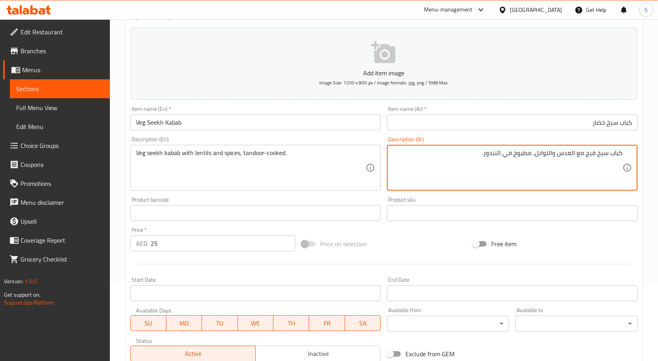
click at [592, 152] on textarea "كباب سيخ فيج مع العدس والتوابل، مطبوخ في التندور." at bounding box center [507, 168] width 230 height 38
paste textarea "خضار"
type textarea "كباب سيخ خضار مع العدس والتوابل، مطبوخ في التندور."
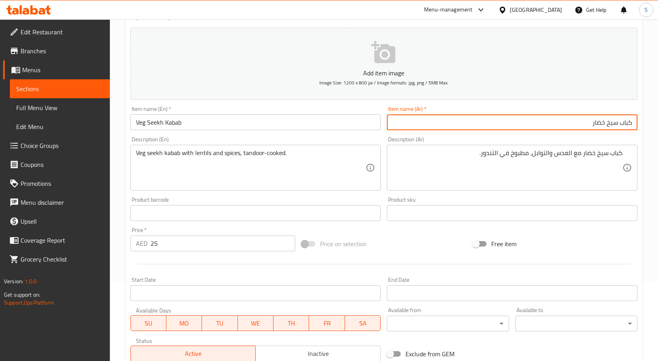
click at [522, 124] on input "كباب سيخ خضار" at bounding box center [512, 123] width 250 height 16
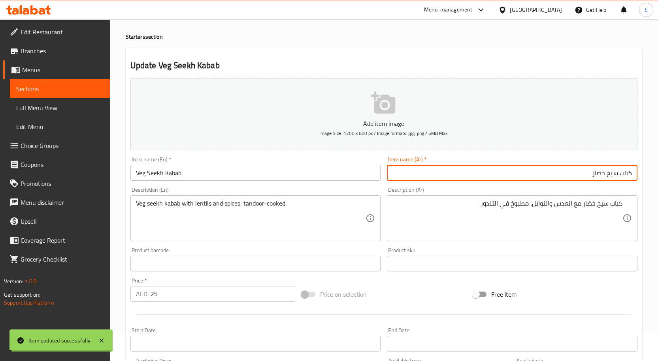
scroll to position [0, 0]
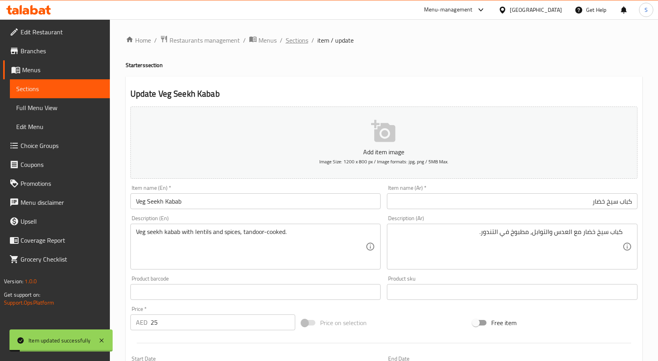
click at [290, 38] on span "Sections" at bounding box center [297, 40] width 23 height 9
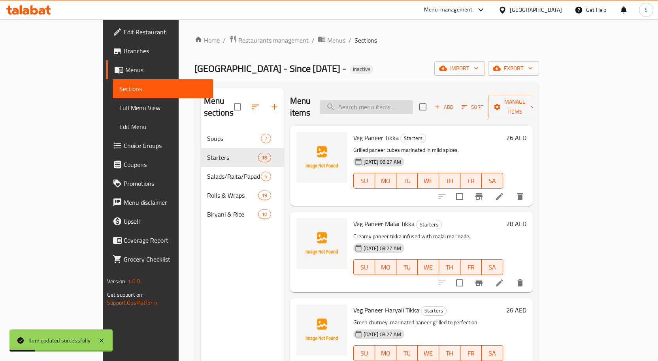
click at [413, 107] on input "search" at bounding box center [366, 107] width 93 height 14
paste input "Veg Tandoori Aloo"
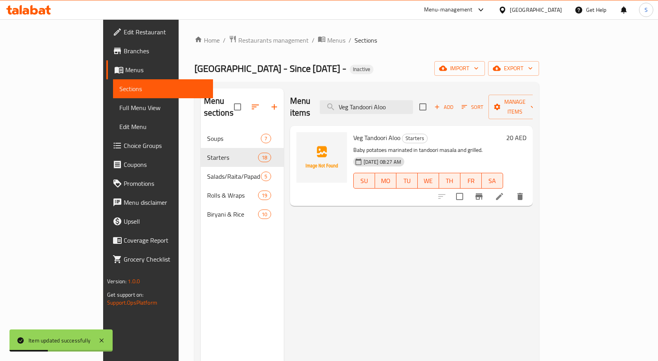
type input "Veg Tandoori Aloo"
click at [503, 193] on icon at bounding box center [499, 196] width 7 height 7
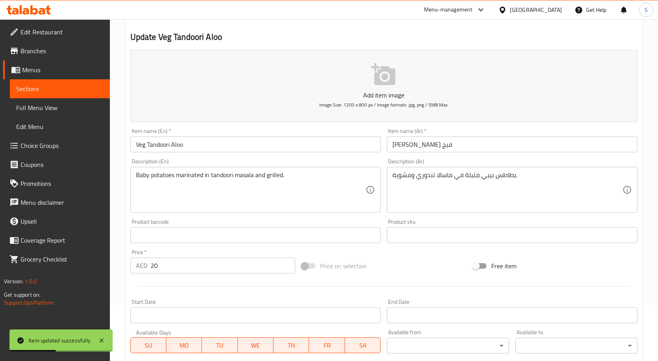
scroll to position [118, 0]
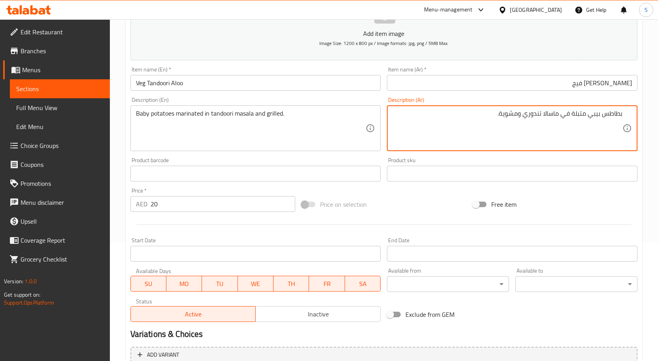
click at [521, 126] on textarea "بطاطس بيبي متبلة في ماسالا تندوري ومشوية." at bounding box center [507, 129] width 230 height 38
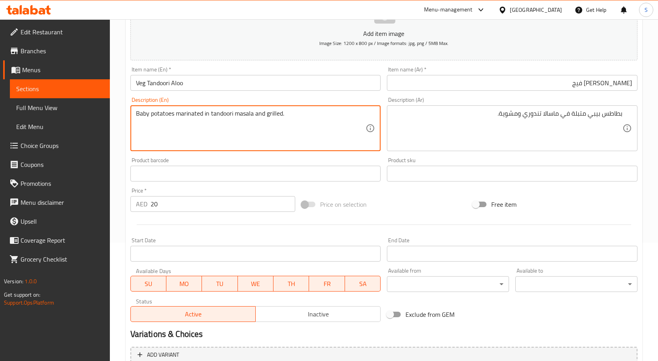
click at [529, 101] on div "Description (Ar) بطاطس بيبي متبلة في ماسالا تندوري ومشوية. Description (Ar)" at bounding box center [512, 124] width 250 height 54
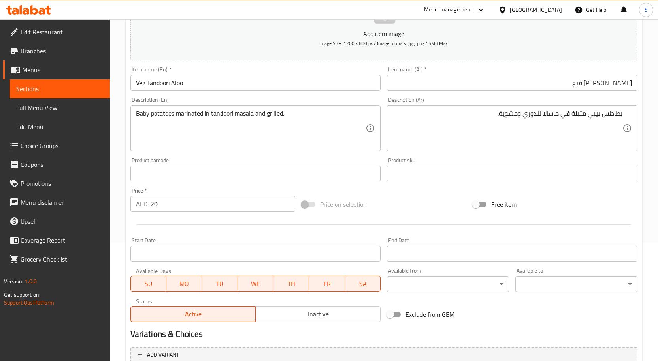
click at [583, 87] on input "الو تندوري فيج" at bounding box center [512, 83] width 250 height 16
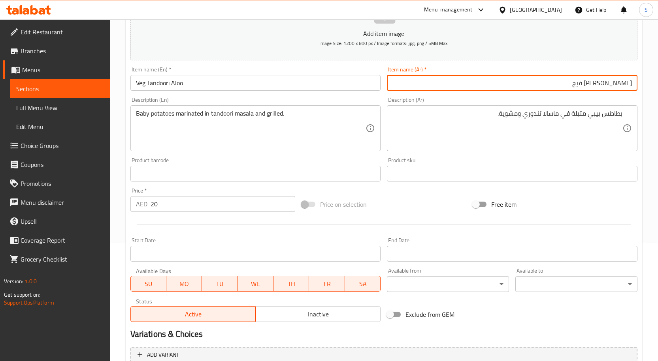
click at [603, 83] on input "الو تندوري فيج" at bounding box center [512, 83] width 250 height 16
click at [447, 83] on input "الو تندوري خضار" at bounding box center [512, 83] width 250 height 16
type input "الو تندوري خضار"
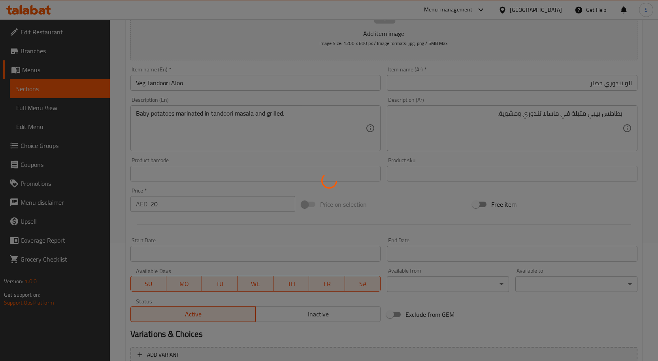
drag, startPoint x: 461, startPoint y: 115, endPoint x: 513, endPoint y: 114, distance: 51.4
click at [462, 115] on div at bounding box center [329, 180] width 658 height 361
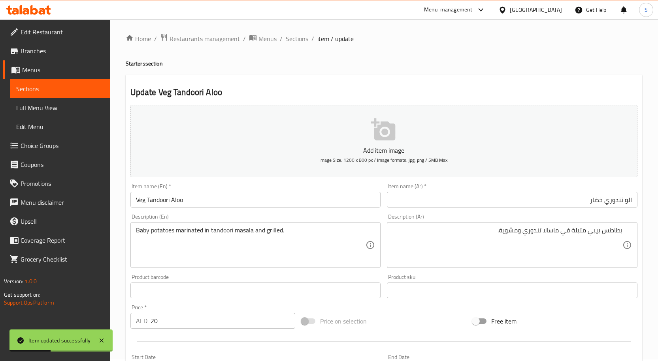
scroll to position [0, 0]
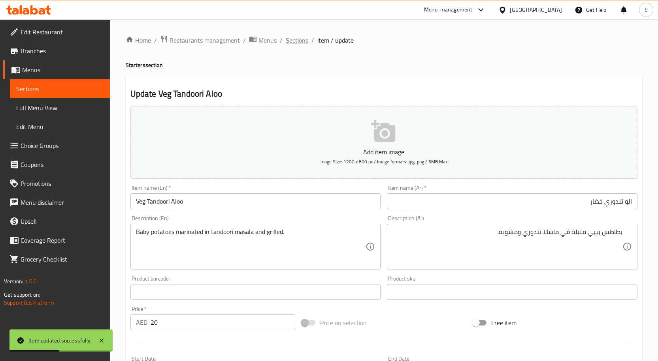
click at [290, 43] on span "Sections" at bounding box center [297, 40] width 23 height 9
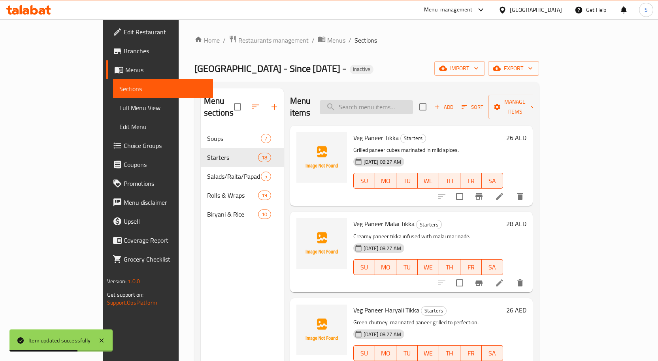
click at [386, 101] on input "search" at bounding box center [366, 107] width 93 height 14
paste input "MK Special Veg Tandoori Platter"
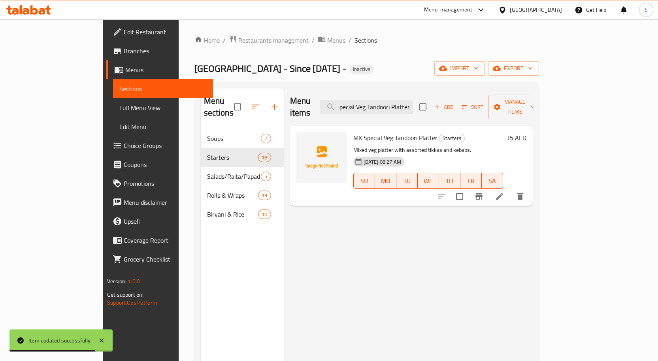
type input "MK Special Veg Tandoori Platter"
click at [510, 190] on li at bounding box center [499, 197] width 22 height 14
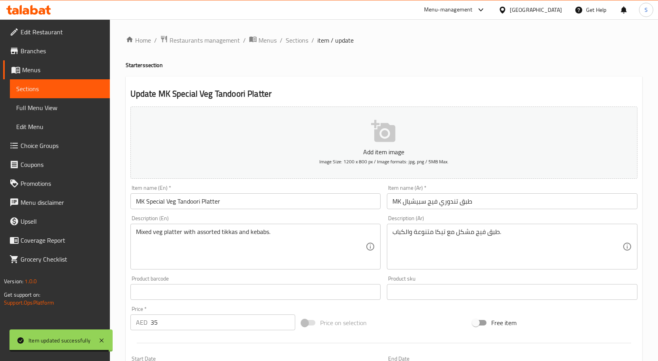
click at [496, 204] on input "MK طبق تندوري فيج سبيشيال" at bounding box center [512, 202] width 250 height 16
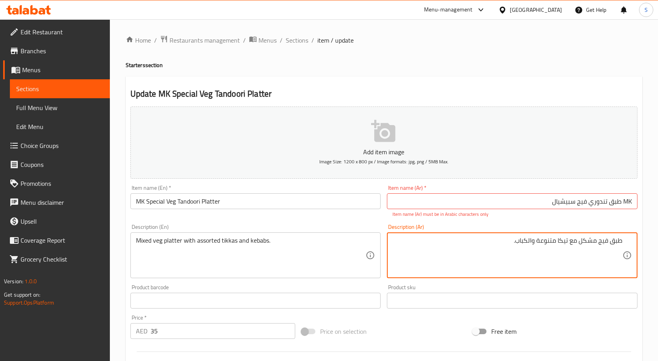
click at [574, 208] on input "MK طبق تندوري فيج سبيشيال" at bounding box center [512, 202] width 250 height 16
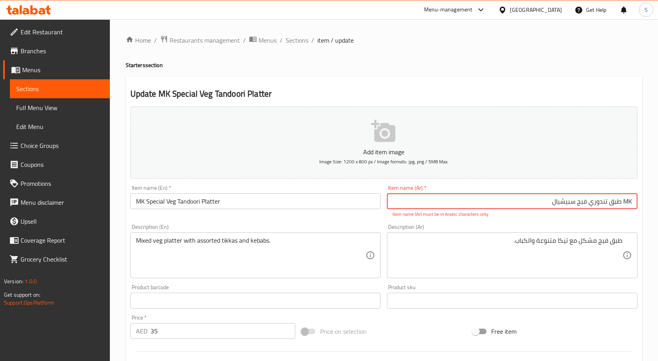
drag, startPoint x: 620, startPoint y: 202, endPoint x: 649, endPoint y: 206, distance: 29.1
click at [649, 206] on div "Home / Restaurants management / Menus / Sections / item / update Starters secti…" at bounding box center [384, 292] width 548 height 547
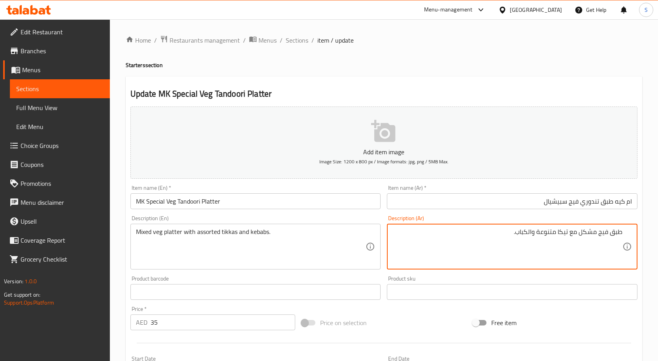
click at [569, 198] on input "ام كيه طبق تندوري فيج سبيشيال" at bounding box center [512, 202] width 250 height 16
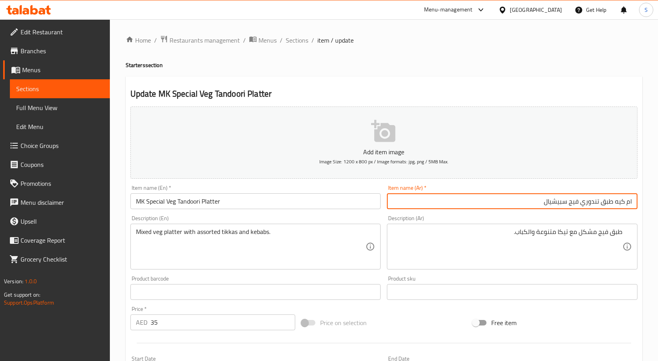
click at [576, 203] on input "ام كيه طبق تندوري فيج سبيشيال" at bounding box center [512, 202] width 250 height 16
click at [499, 204] on input "ام كيه طبق تندوري خضار سبيشيال" at bounding box center [512, 202] width 250 height 16
type input "ام كيه طبق تندوري خضار سبيشيال"
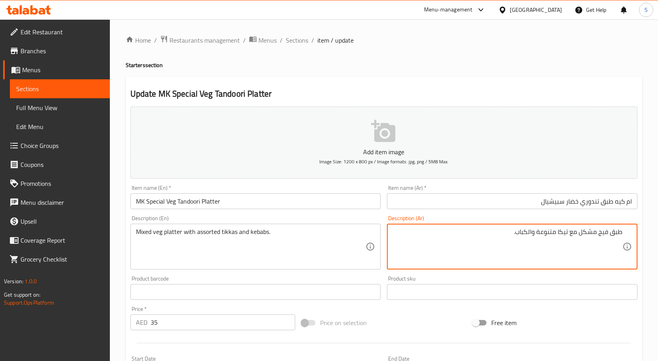
click at [602, 232] on textarea "طبق فيج مشكل مع تيكا متنوعة والكباب." at bounding box center [507, 247] width 230 height 38
click at [561, 234] on textarea "طبق خضار مشكل مع تيكا متنوعة والكباب." at bounding box center [507, 247] width 230 height 38
type textarea "طبق خضار مشكل مع تكا متنوعة والكباب."
click at [523, 197] on input "ام كيه طبق تندوري خضار سبيشيال" at bounding box center [512, 202] width 250 height 16
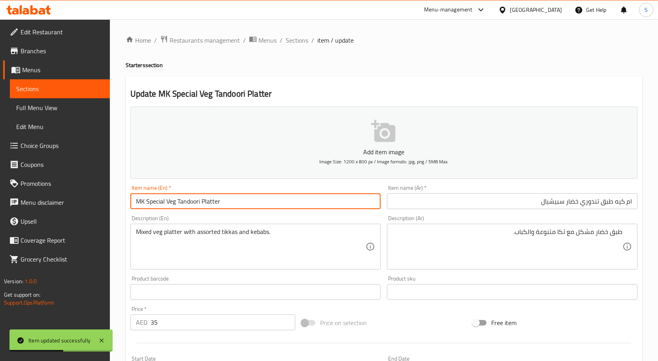
click at [194, 203] on input "MK Special Veg Tandoori Platter" at bounding box center [255, 202] width 250 height 16
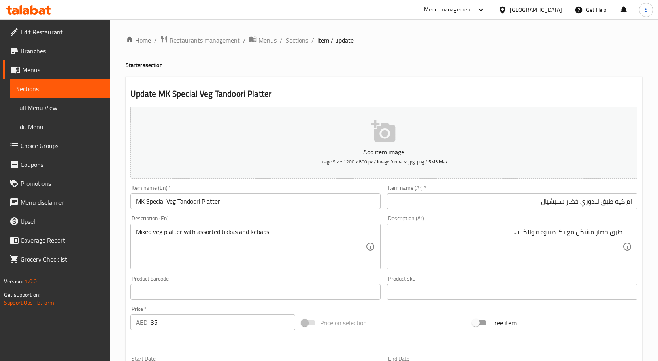
click at [541, 205] on input "ام كيه طبق تندوري خضار سبيشيال" at bounding box center [512, 202] width 250 height 16
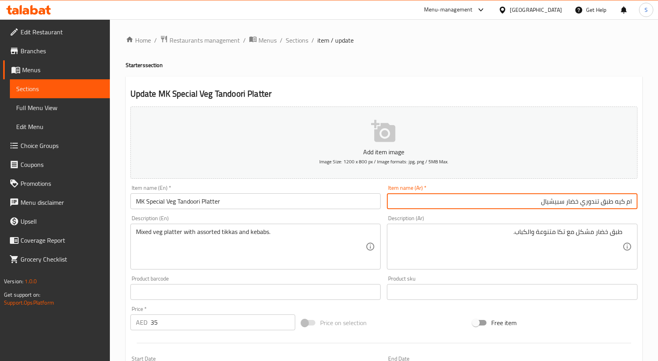
drag, startPoint x: 301, startPoint y: 39, endPoint x: 290, endPoint y: 2, distance: 38.6
click at [301, 39] on span "Sections" at bounding box center [297, 40] width 23 height 9
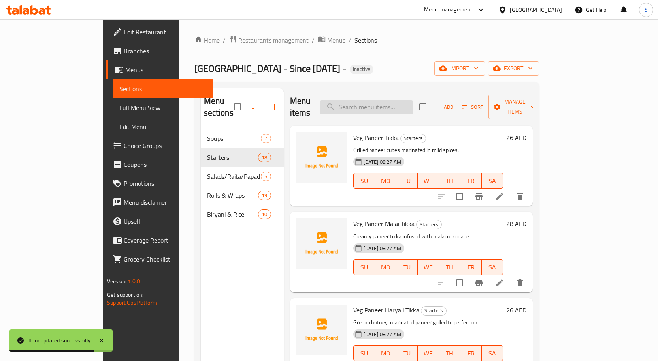
click at [392, 101] on input "search" at bounding box center [366, 107] width 93 height 14
paste input "Chicken Tikka"
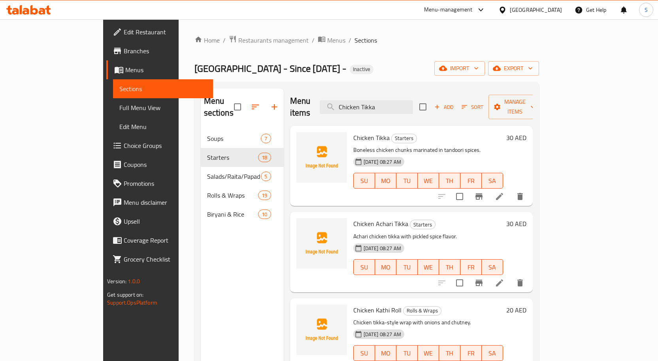
type input "Chicken Tikka"
click at [504, 192] on icon at bounding box center [499, 196] width 9 height 9
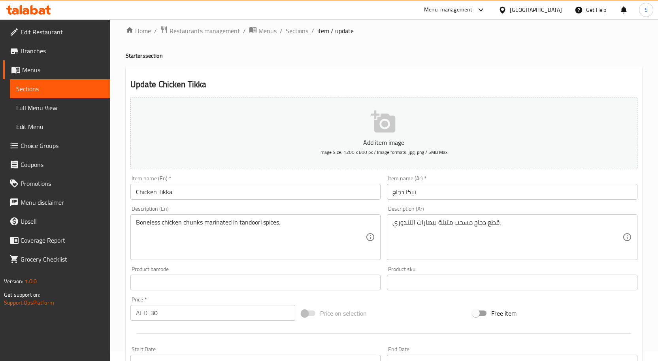
scroll to position [79, 0]
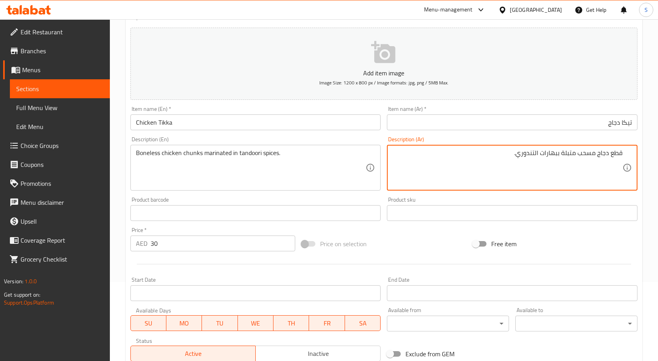
click at [629, 123] on input "تيكا دجاج" at bounding box center [512, 123] width 250 height 16
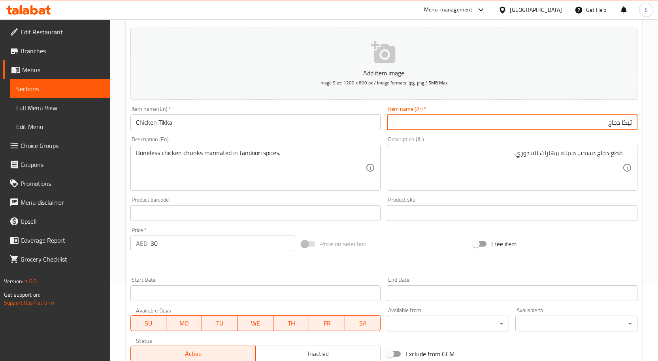
click at [627, 123] on input "تيكا دجاج" at bounding box center [512, 123] width 250 height 16
type input "تكا دجاج"
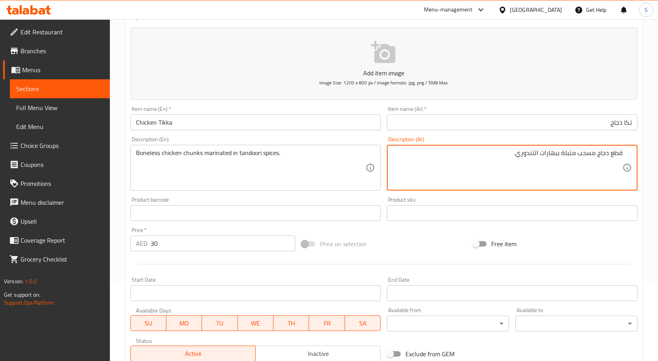
click at [545, 129] on input "تكا دجاج" at bounding box center [512, 123] width 250 height 16
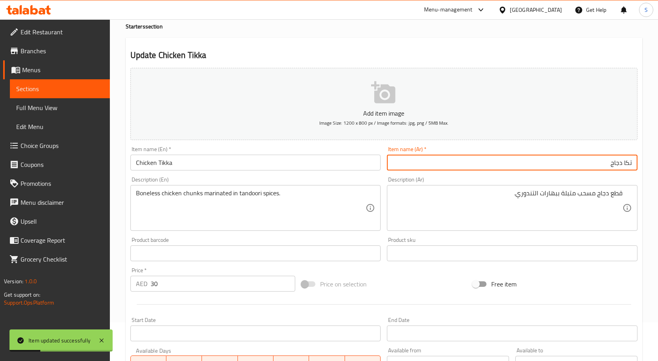
scroll to position [0, 0]
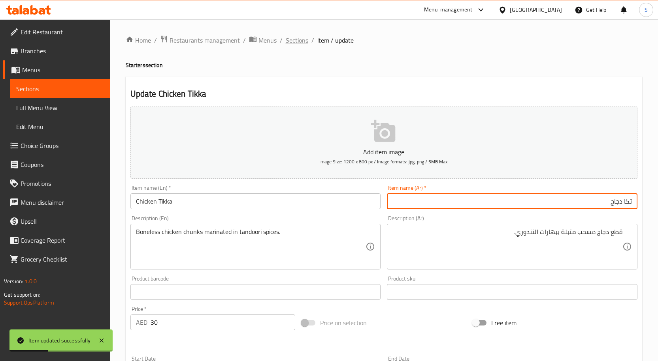
click at [291, 45] on span "Sections" at bounding box center [297, 40] width 23 height 9
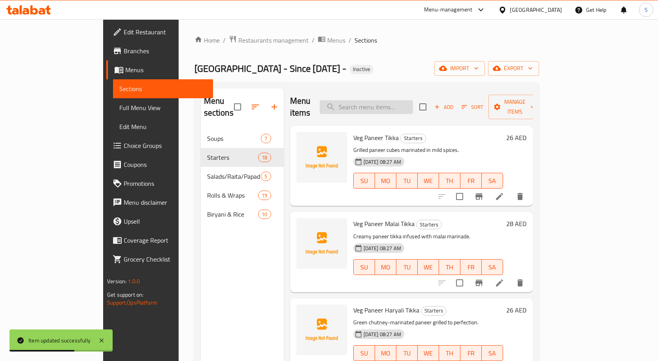
click at [413, 102] on input "search" at bounding box center [366, 107] width 93 height 14
paste input "Chicken Achari Tikka"
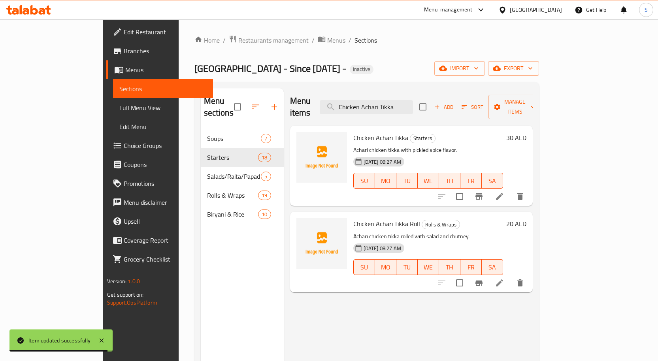
type input "Chicken Achari Tikka"
click at [503, 193] on icon at bounding box center [499, 196] width 7 height 7
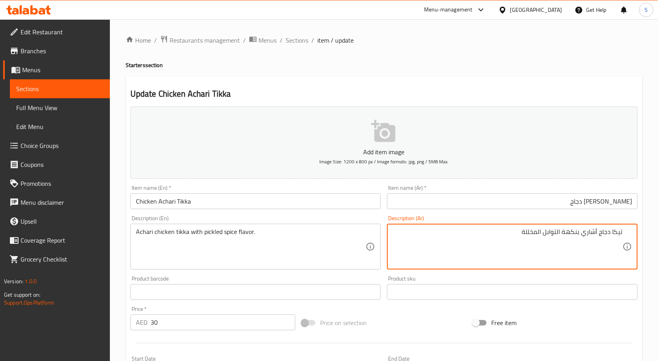
click at [626, 203] on input "تيكا أشاري دجاج" at bounding box center [512, 202] width 250 height 16
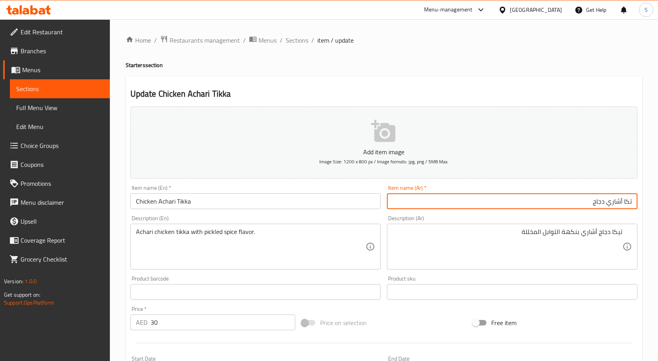
type input "تكا أشاري دجاج"
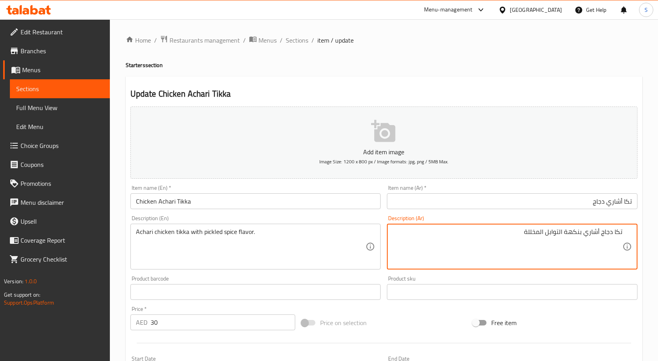
type textarea "تكا دجاج أشاري بنكهة التوابل المخللة"
click at [568, 201] on input "تكا أشاري دجاج" at bounding box center [512, 202] width 250 height 16
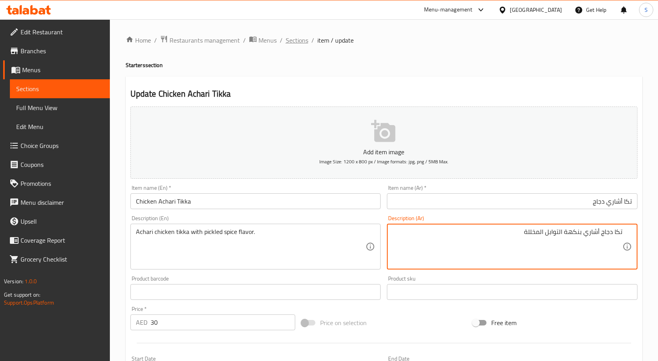
click at [295, 43] on span "Sections" at bounding box center [297, 40] width 23 height 9
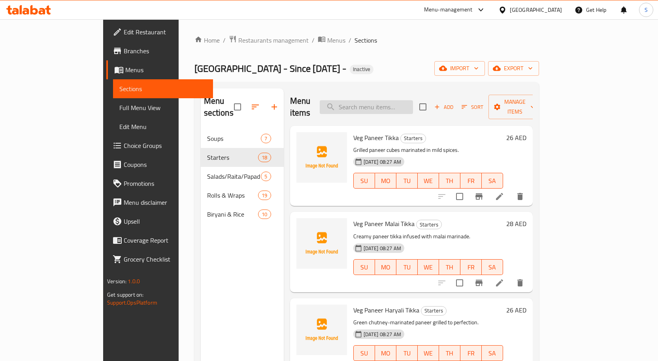
click at [390, 101] on input "search" at bounding box center [366, 107] width 93 height 14
paste input "Chicken Malai Tikka"
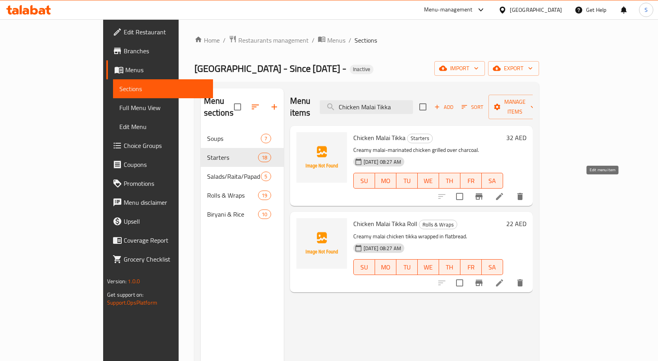
type input "Chicken Malai Tikka"
click at [504, 192] on icon at bounding box center [499, 196] width 9 height 9
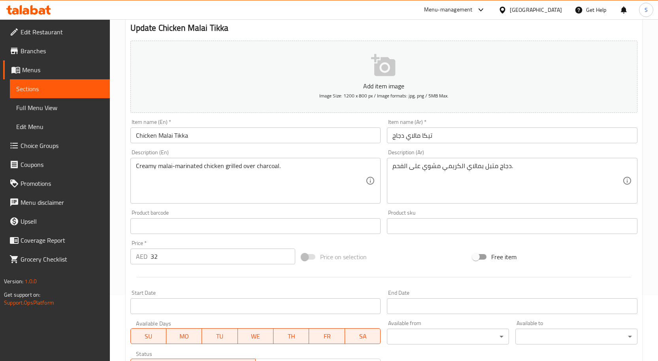
scroll to position [118, 0]
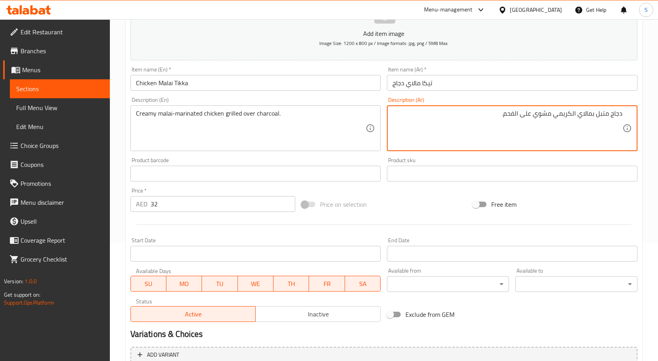
click at [473, 86] on input "تيكا مالاي دجاج" at bounding box center [512, 83] width 250 height 16
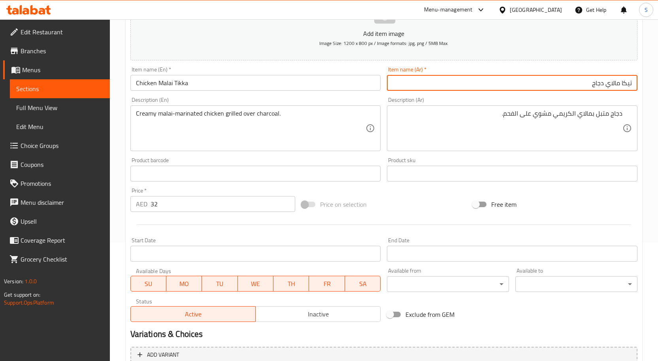
click at [626, 83] on input "تيكا مالاي دجاج" at bounding box center [512, 83] width 250 height 16
click at [557, 84] on input "تكا مالاي دجاج" at bounding box center [512, 83] width 250 height 16
type input "تكا مالاي دجاج"
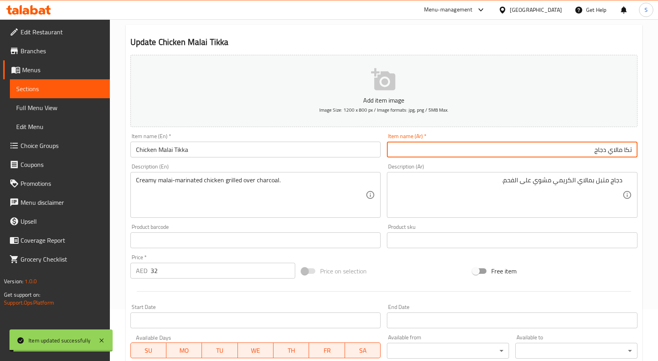
scroll to position [0, 0]
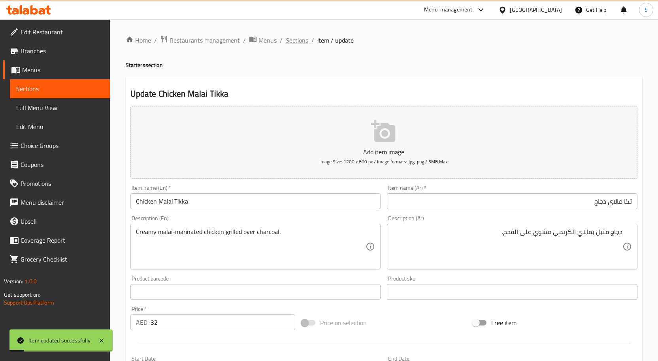
click at [292, 41] on span "Sections" at bounding box center [297, 40] width 23 height 9
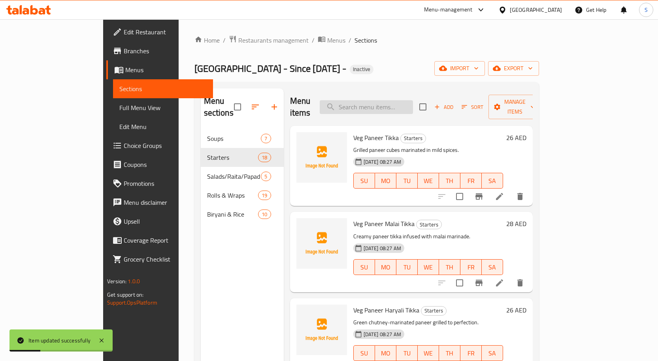
click at [403, 100] on input "search" at bounding box center [366, 107] width 93 height 14
paste input "Chicken Tandoori"
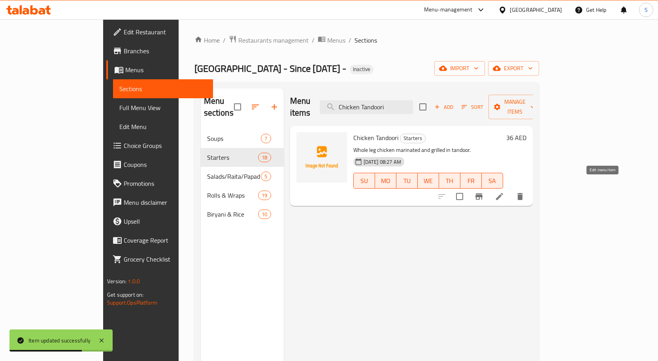
type input "Chicken Tandoori"
click at [503, 193] on icon at bounding box center [499, 196] width 7 height 7
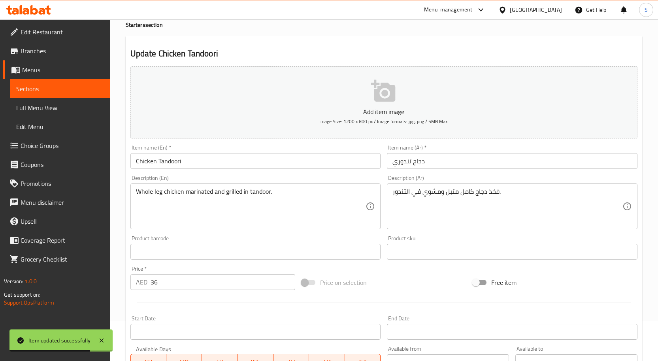
scroll to position [79, 0]
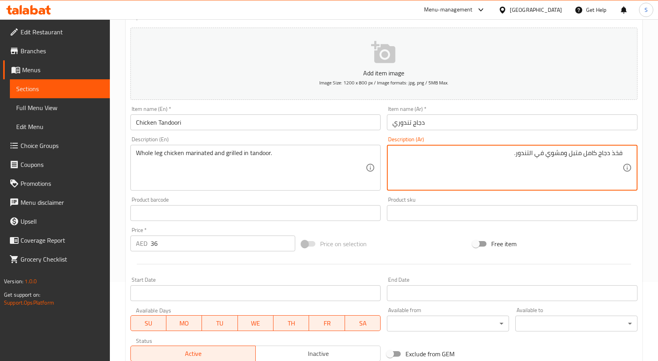
click at [495, 119] on input "دجاج تندوري" at bounding box center [512, 123] width 250 height 16
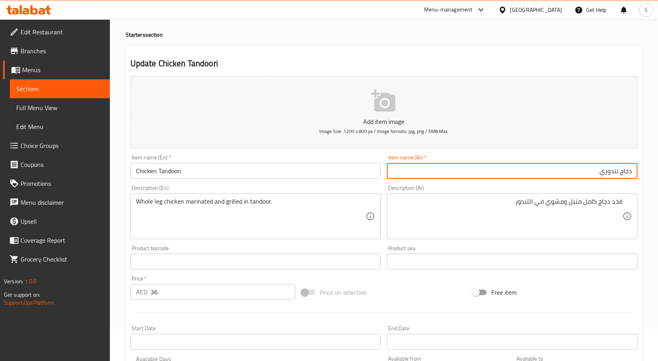
scroll to position [0, 0]
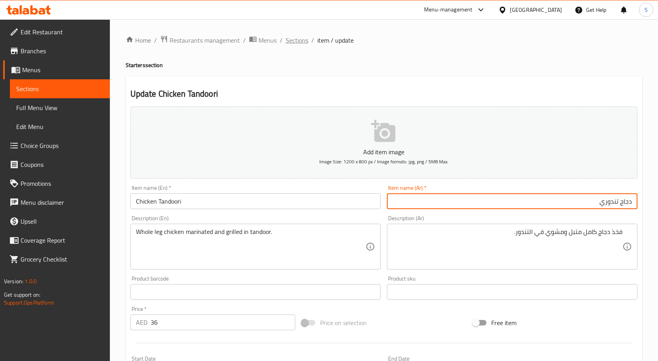
click at [287, 40] on span "Sections" at bounding box center [297, 40] width 23 height 9
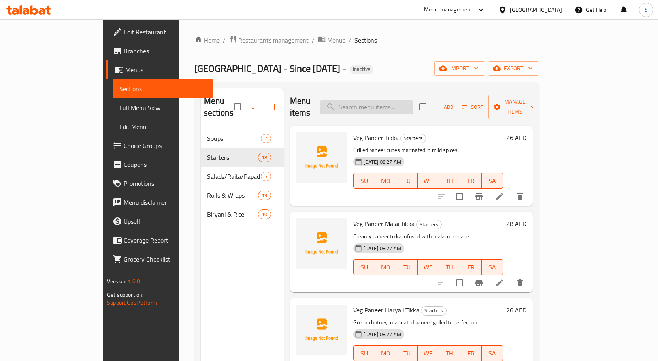
click at [413, 102] on input "search" at bounding box center [366, 107] width 93 height 14
paste input "Chicken Tangri Kabab"
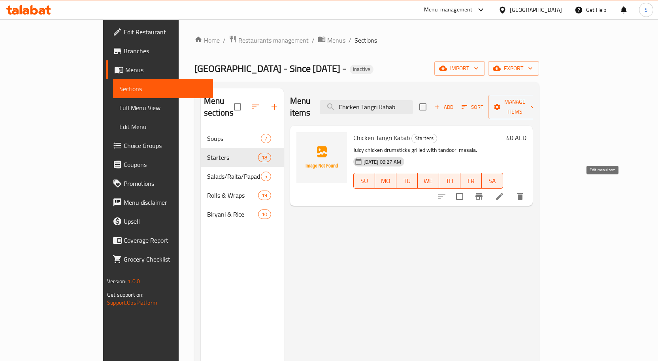
type input "Chicken Tangri Kabab"
click at [504, 192] on icon at bounding box center [499, 196] width 9 height 9
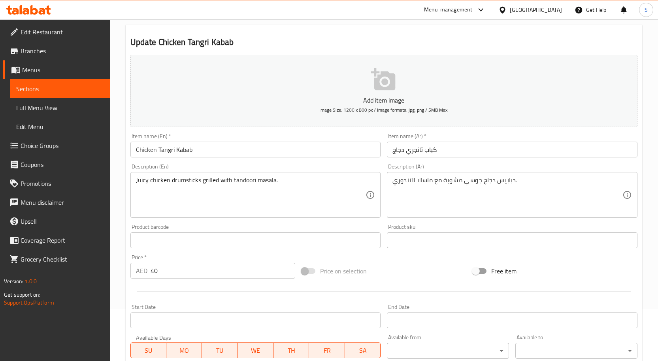
scroll to position [118, 0]
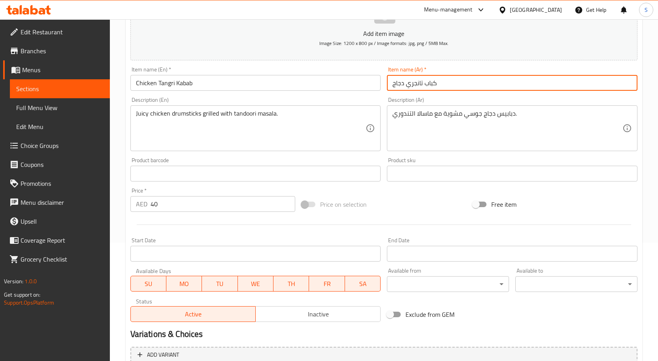
drag, startPoint x: 550, startPoint y: 90, endPoint x: 509, endPoint y: 122, distance: 52.1
click at [491, 81] on input "كباب تانجري دجاج" at bounding box center [512, 83] width 250 height 16
click at [576, 86] on input "كباب تانجري دجاج" at bounding box center [512, 83] width 250 height 16
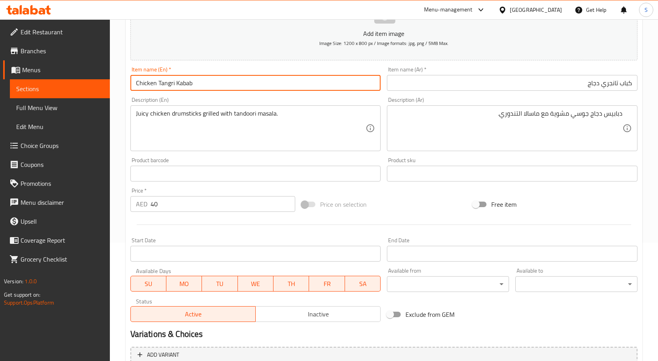
click at [141, 83] on input "Chicken Tangri Kabab" at bounding box center [255, 83] width 250 height 16
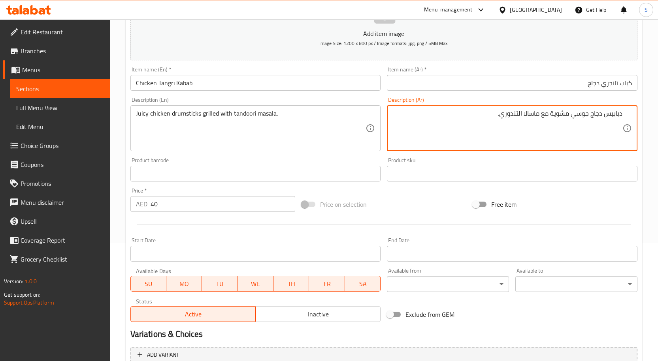
click at [613, 115] on textarea "دبابيس دجاج جوسي مشوية مع ماسالا التندوري." at bounding box center [507, 129] width 230 height 38
click at [548, 125] on textarea "دبابيس دجاج جوسي مشوية مع ماسالا التندوري." at bounding box center [507, 129] width 230 height 38
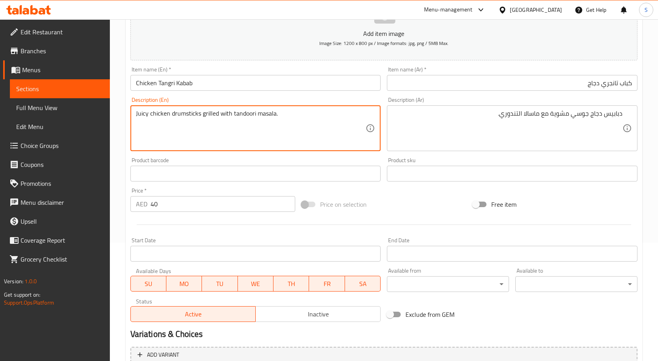
click at [540, 90] on input "كباب تانجري دجاج" at bounding box center [512, 83] width 250 height 16
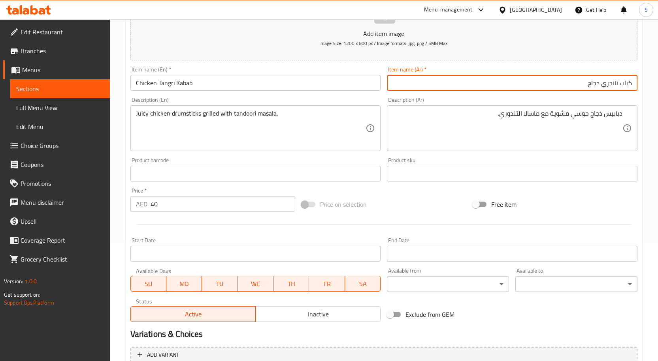
click at [310, 118] on div "Home / Restaurants management / Menus / Sections / item / update Starters secti…" at bounding box center [384, 170] width 516 height 507
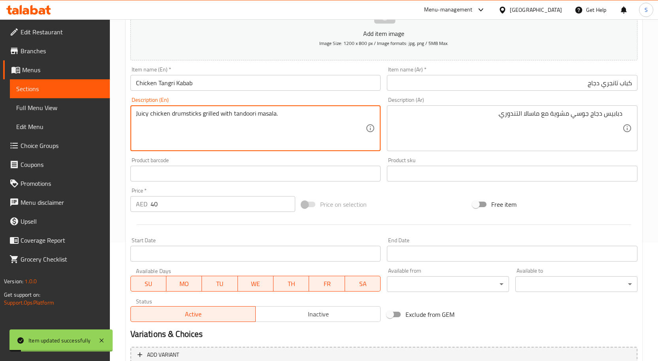
click at [186, 112] on textarea "Juicy chicken drumsticks grilled with tandoori masala." at bounding box center [251, 129] width 230 height 38
click at [184, 108] on div "Juicy chicken drumsticks grilled with tandoori masala. Description (En)" at bounding box center [255, 128] width 250 height 46
click at [188, 110] on textarea "Juicy chicken drumsticks grilled with tandoori masala." at bounding box center [251, 129] width 230 height 38
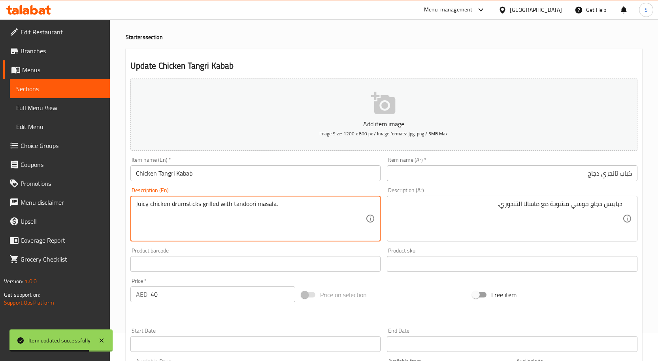
scroll to position [0, 0]
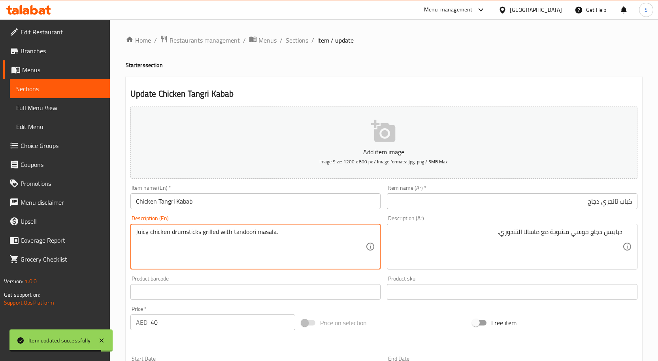
drag, startPoint x: 294, startPoint y: 40, endPoint x: 319, endPoint y: 4, distance: 44.3
click at [293, 40] on span "Sections" at bounding box center [297, 40] width 23 height 9
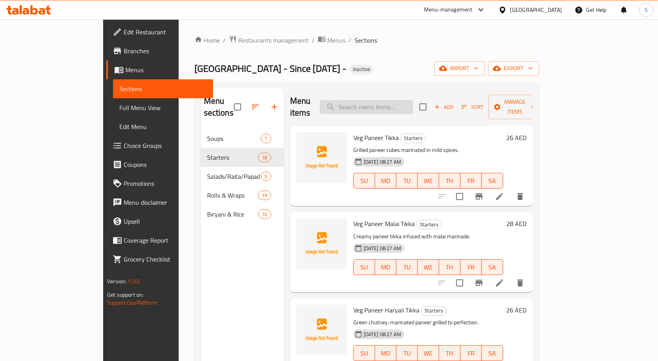
click at [413, 100] on input "search" at bounding box center [366, 107] width 93 height 14
paste input "Tandoori Schezwan Chicken"
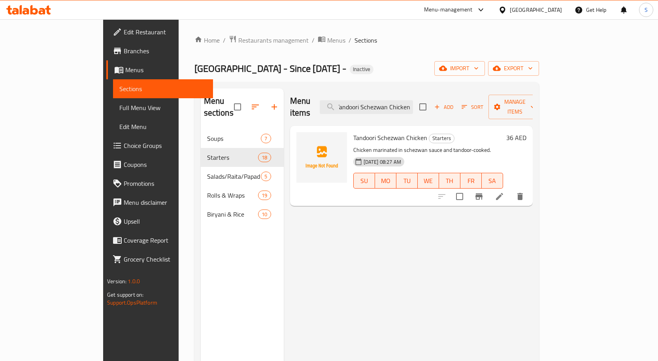
type input "Tandoori Schezwan Chicken"
click at [503, 193] on icon at bounding box center [499, 196] width 7 height 7
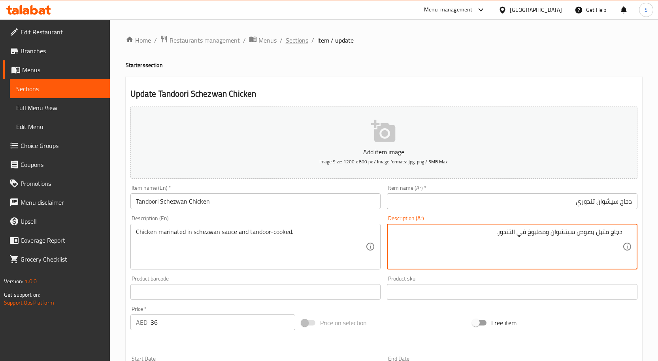
click at [293, 42] on span "Sections" at bounding box center [297, 40] width 23 height 9
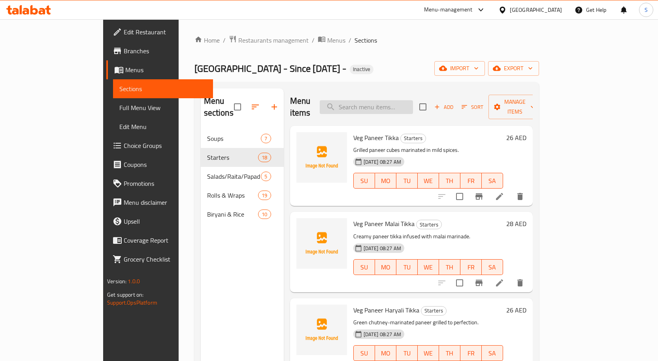
click at [413, 100] on input "search" at bounding box center [366, 107] width 93 height 14
paste input "MK Special Non-Veg Tandoori Platter"
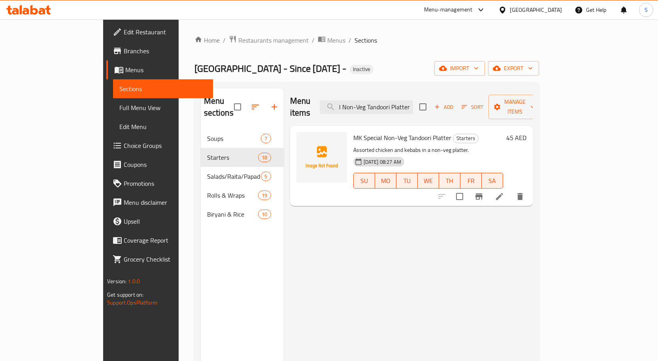
type input "MK Special Non-Veg Tandoori Platter"
click at [503, 193] on icon at bounding box center [499, 196] width 7 height 7
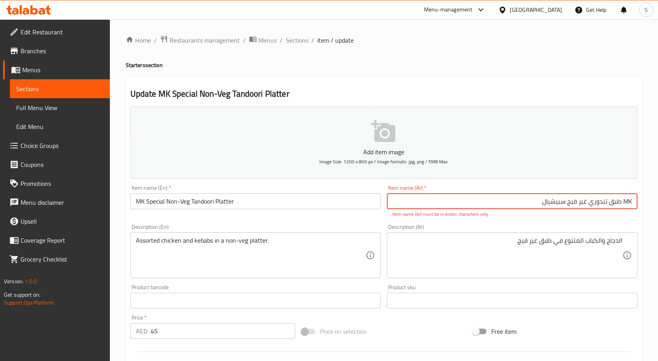
drag, startPoint x: 623, startPoint y: 201, endPoint x: 639, endPoint y: 201, distance: 16.2
click at [639, 201] on div "Item name (Ar)   * MK طبق تندوري غير فيج سبيشيال Item name (Ar) * Item name (Ar…" at bounding box center [512, 201] width 257 height 39
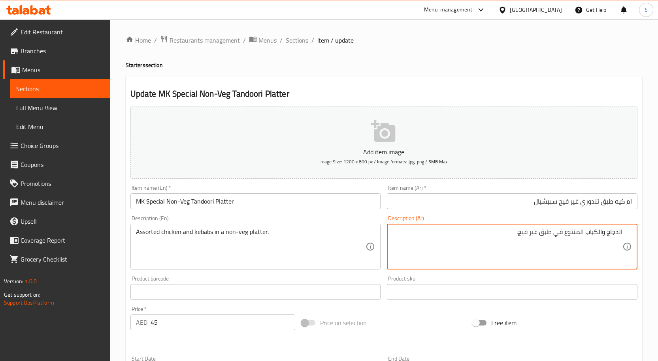
click at [567, 204] on input "ام كيه طبق تندوري غير فيج سبيشيال" at bounding box center [512, 202] width 250 height 16
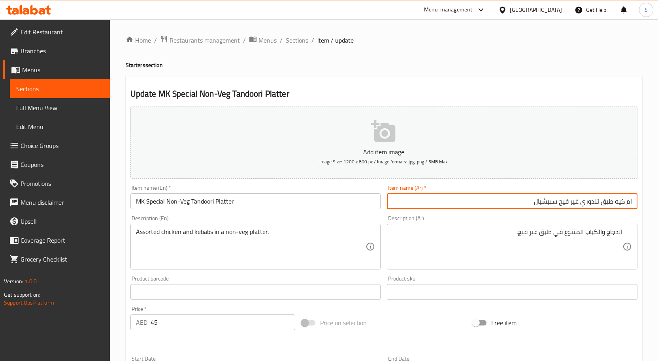
click at [567, 204] on input "ام كيه طبق تندوري غير فيج سبيشيال" at bounding box center [512, 202] width 250 height 16
click at [566, 202] on input "ام كيه طبق تندوري غير فيج سبيشيال" at bounding box center [512, 202] width 250 height 16
type input "ام كيه طبق تندوري غير نباتي سبيشيال"
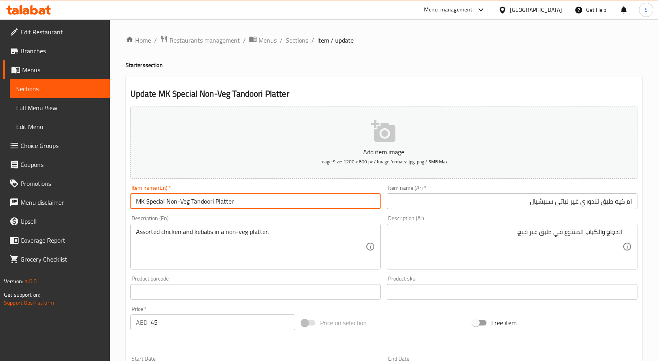
click at [270, 203] on input "MK Special Non-Veg Tandoori Platter" at bounding box center [255, 202] width 250 height 16
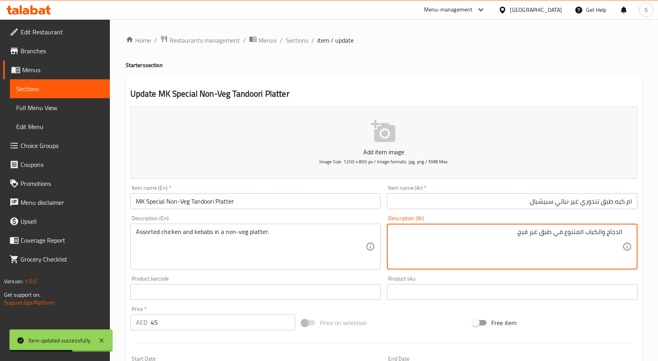
click at [525, 235] on textarea "الدجاج والكباب المتنوع في طبق غير فيج." at bounding box center [507, 247] width 230 height 38
type textarea "الدجاج والكباب المتنوع في طبق غير نباتي."
click at [522, 199] on input "ام كيه طبق تندوري غير نباتي سبيشيال" at bounding box center [512, 202] width 250 height 16
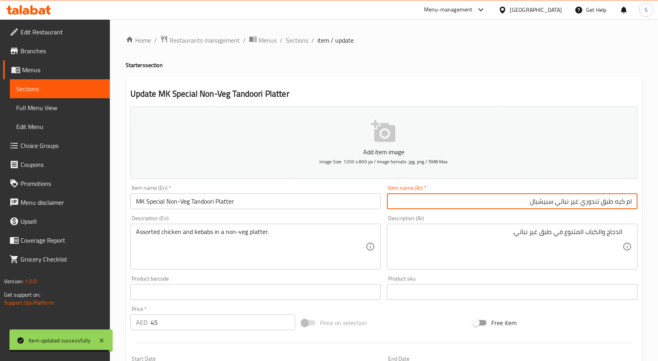
click at [298, 41] on span "Sections" at bounding box center [297, 40] width 23 height 9
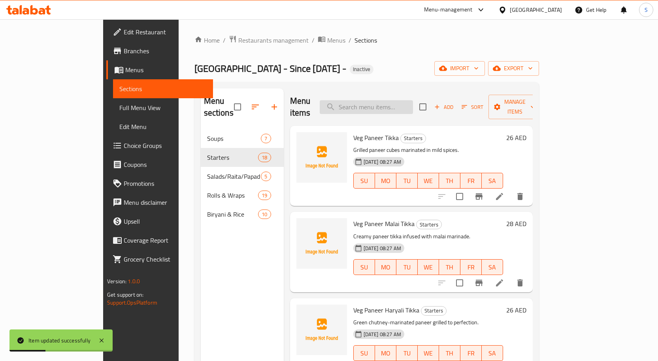
click at [413, 105] on input "search" at bounding box center [366, 107] width 93 height 14
paste input "Mutton Seekh Kabab"
type input "Mutton Seekh Kabab"
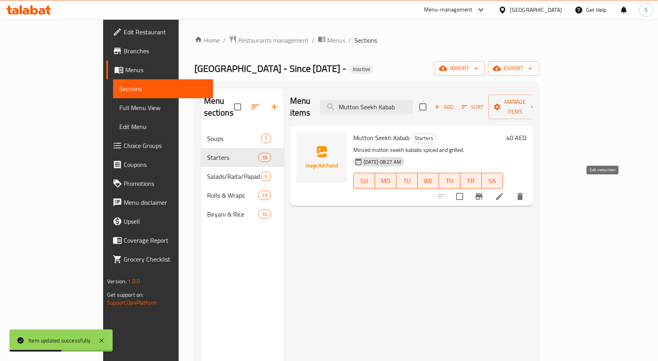
click at [504, 192] on icon at bounding box center [499, 196] width 9 height 9
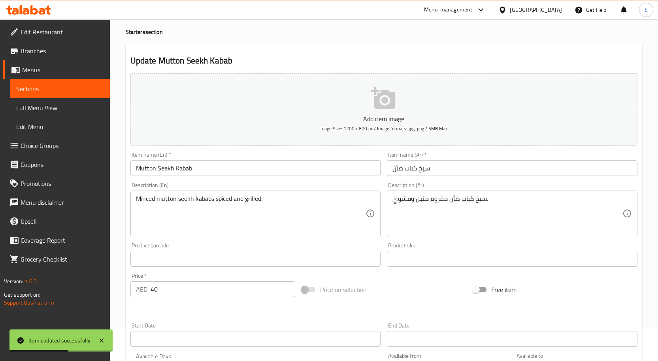
scroll to position [79, 0]
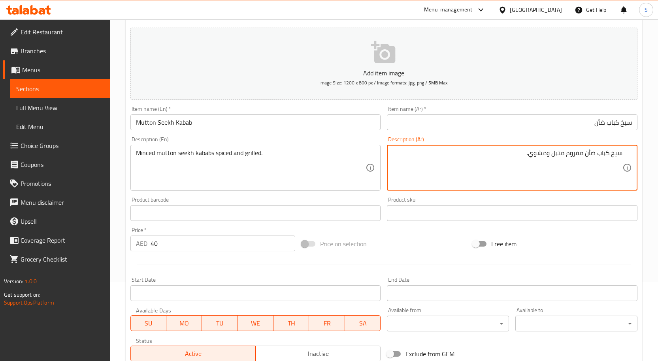
click at [588, 131] on div "Item name (Ar)   * سيخ كباب ضأن Item name (Ar) *" at bounding box center [512, 118] width 257 height 30
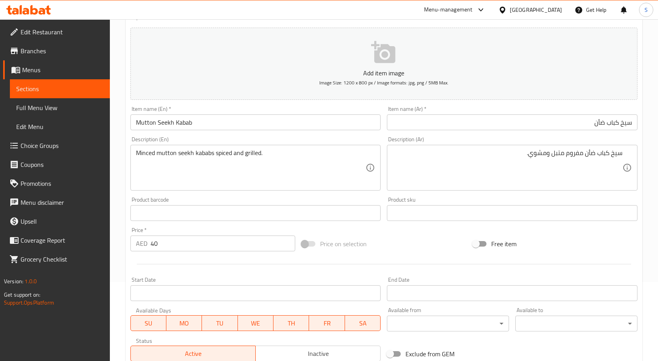
click at [603, 121] on input "سيخ كباب ضأن" at bounding box center [512, 123] width 250 height 16
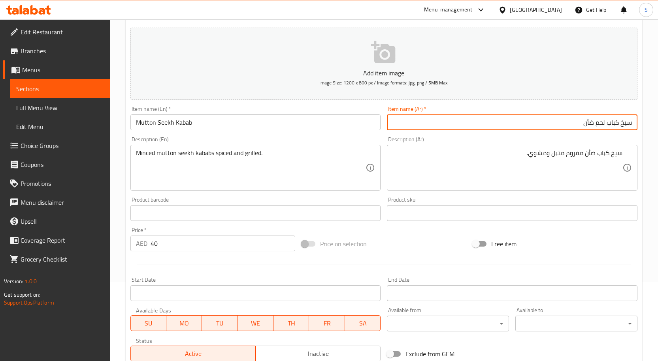
type input "سيخ كباب لحم ضأن"
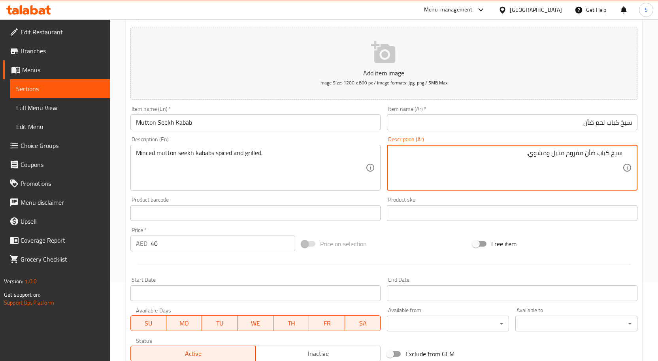
click at [602, 126] on input "سيخ كباب لحم ضأن" at bounding box center [512, 123] width 250 height 16
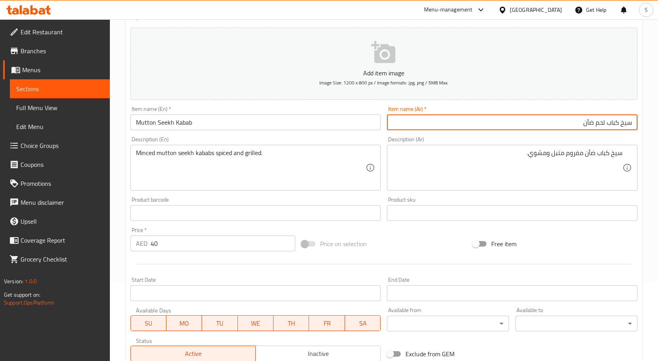
click at [602, 126] on input "سيخ كباب لحم ضأن" at bounding box center [512, 123] width 250 height 16
click at [596, 146] on div "سيخ كباب ضأن مفروم متبل ومشوي. Description (Ar)" at bounding box center [512, 168] width 250 height 46
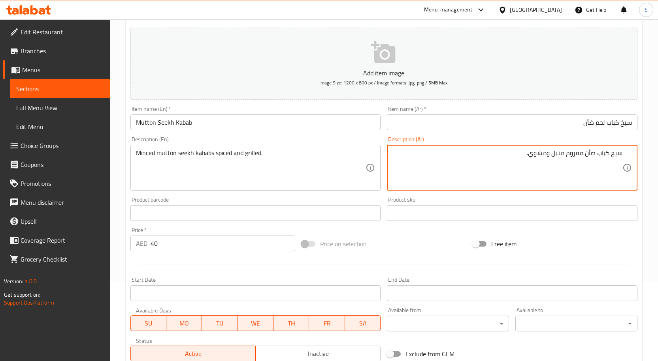
click at [596, 156] on textarea "سيخ كباب ضأن مفروم متبل ومشوي." at bounding box center [507, 168] width 230 height 38
paste textarea "لحم"
click at [609, 155] on textarea "سيخ كباب لحم ضأن مفروم متبل ومشوي." at bounding box center [507, 168] width 230 height 38
click at [548, 171] on textarea "سيخ كباب لحم ضأن مفروم متبل ومشوي." at bounding box center [507, 168] width 230 height 38
type textarea "سيخ كباب لحم ضأن مفروم متبل ومشوي."
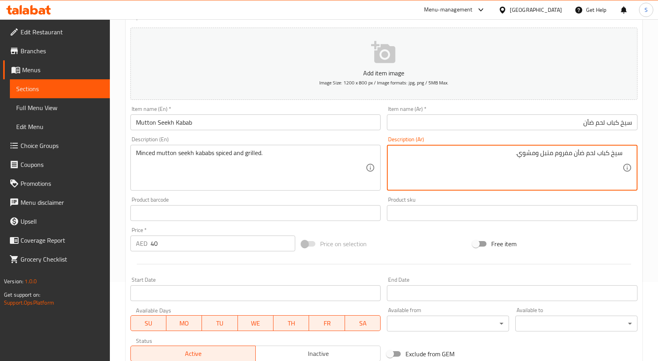
click at [551, 122] on input "سيخ كباب لحم ضأن" at bounding box center [512, 123] width 250 height 16
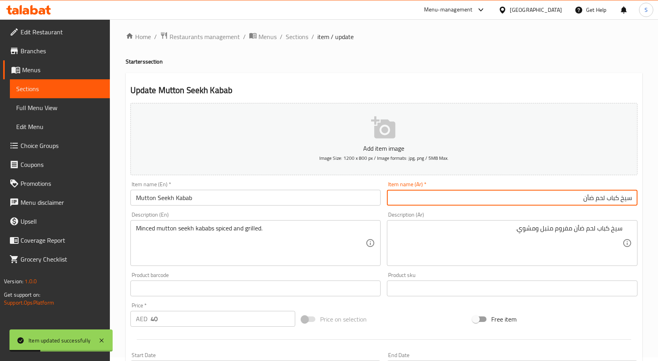
scroll to position [0, 0]
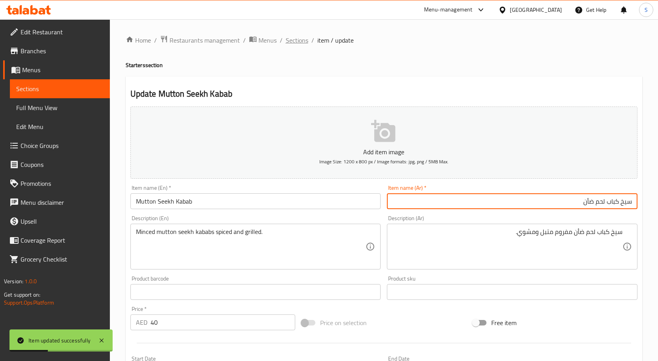
click at [296, 44] on span "Sections" at bounding box center [297, 40] width 23 height 9
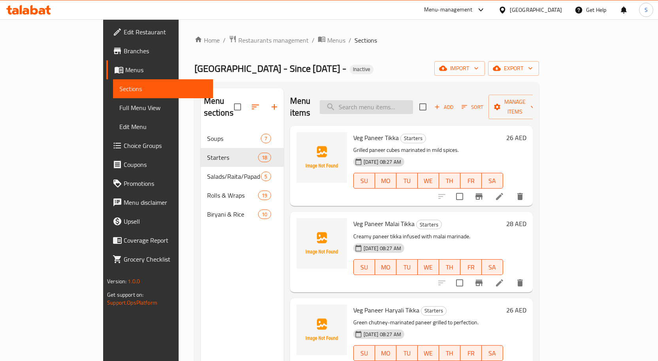
click at [413, 100] on input "search" at bounding box center [366, 107] width 93 height 14
paste input "Kachumber Salad"
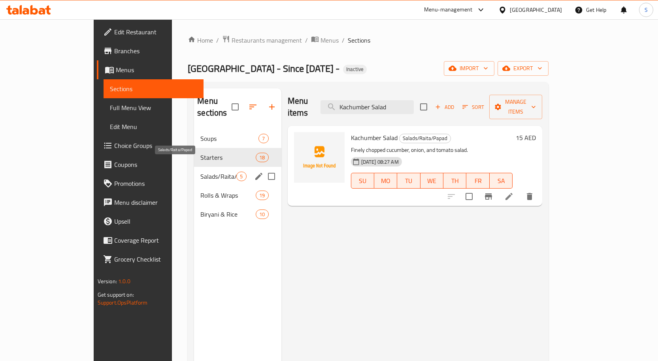
type input "Kachumber Salad"
click at [200, 172] on span "Salads/Raita/Papad" at bounding box center [218, 176] width 36 height 9
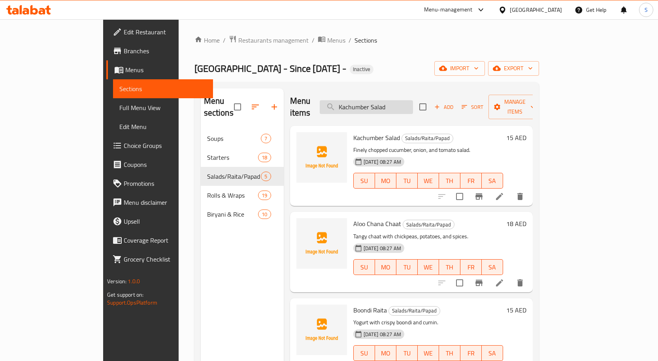
click at [413, 102] on input "Kachumber Salad" at bounding box center [366, 107] width 93 height 14
click at [504, 192] on icon at bounding box center [499, 196] width 9 height 9
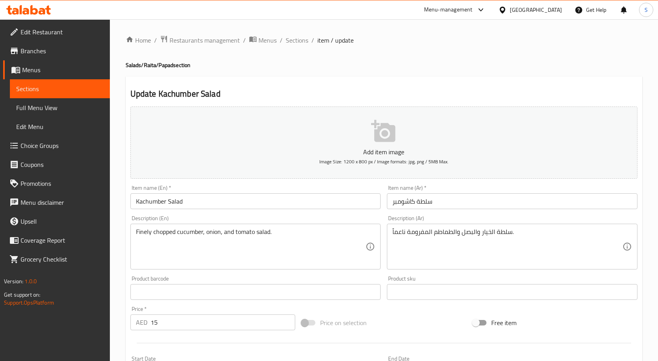
scroll to position [118, 0]
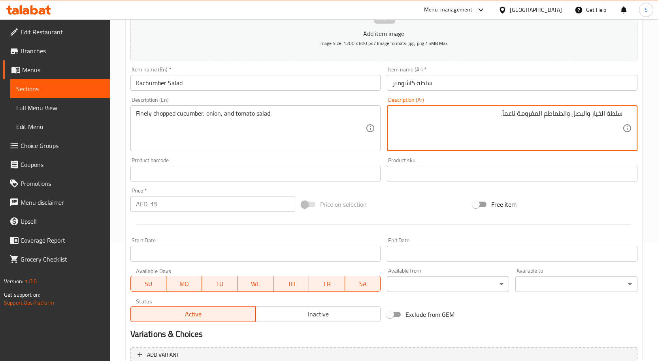
click at [532, 111] on textarea "سلطة الخيار والبصل والطماطم المفرومة ناعماً." at bounding box center [507, 129] width 230 height 38
click at [600, 111] on textarea "سلطة الخيار والبصل والطماطم مقطعة ناعماً." at bounding box center [507, 129] width 230 height 38
click at [586, 114] on textarea "سلطة خيار والبصل والطماطم مقطعة ناعماً." at bounding box center [507, 129] width 230 height 38
click at [570, 114] on textarea "سلطة خيار وبصل والطماطم مقطعة ناعماً." at bounding box center [507, 129] width 230 height 38
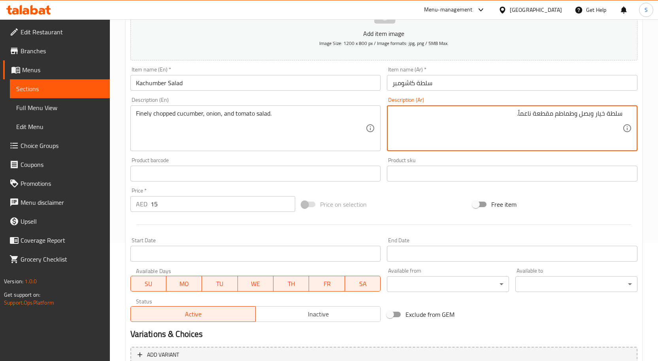
type textarea "سلطة خيار وبصل وطماطم مقطعة ناعماً."
click at [528, 88] on input "سلطة كاشومبر" at bounding box center [512, 83] width 250 height 16
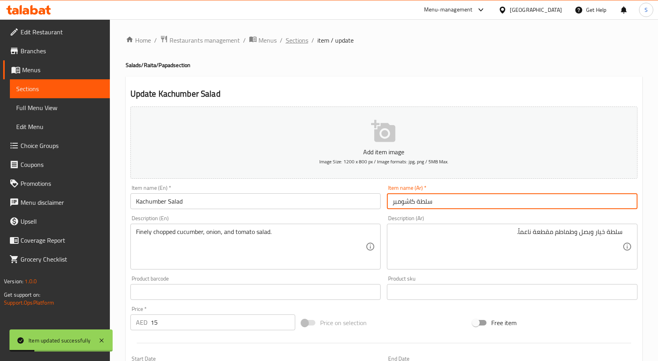
click at [292, 42] on span "Sections" at bounding box center [297, 40] width 23 height 9
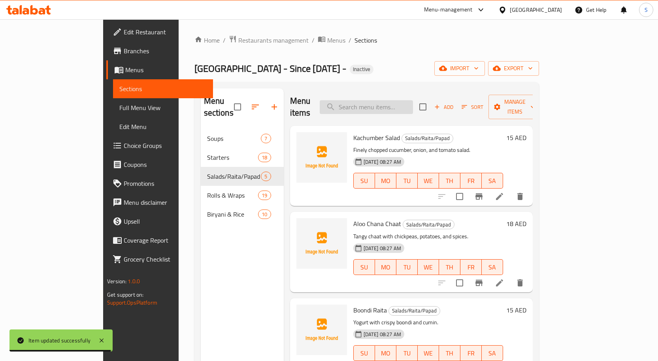
click at [405, 103] on input "search" at bounding box center [366, 107] width 93 height 14
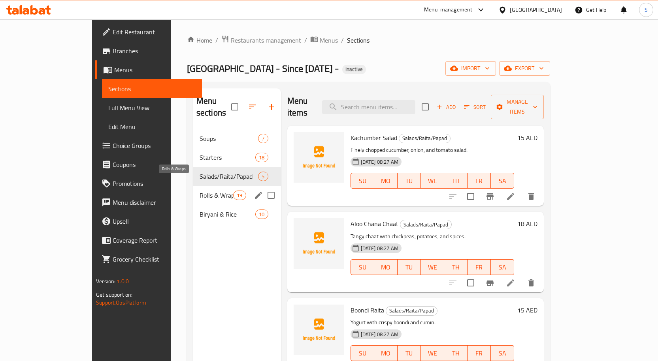
click at [199, 191] on span "Rolls & Wraps" at bounding box center [216, 195] width 34 height 9
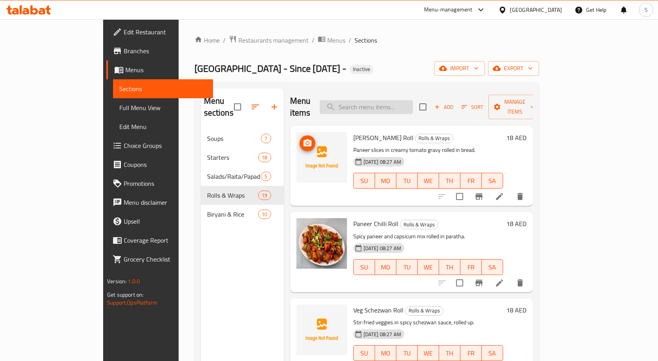
click at [404, 100] on input "search" at bounding box center [366, 107] width 93 height 14
click at [503, 193] on icon at bounding box center [499, 196] width 7 height 7
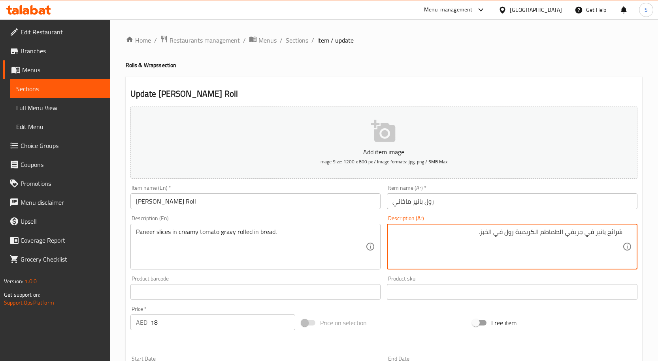
click at [510, 232] on textarea "شرائح بانير في جريفي الطماطم الكريمية رول في الخبز." at bounding box center [507, 247] width 230 height 38
type textarea "شرائح بانير في جريفي الطماطم الكريمية ملفوف في الخبز."
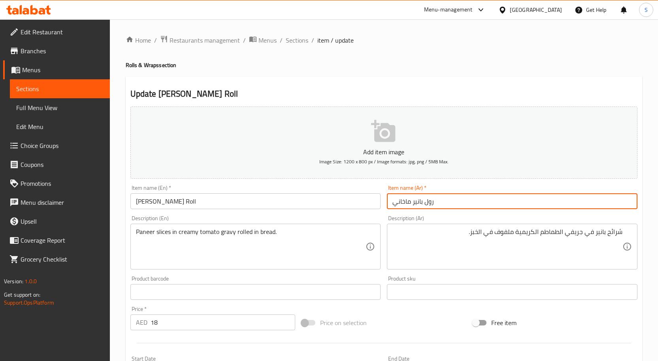
click at [507, 205] on input "رول بانير ماخاني" at bounding box center [512, 202] width 250 height 16
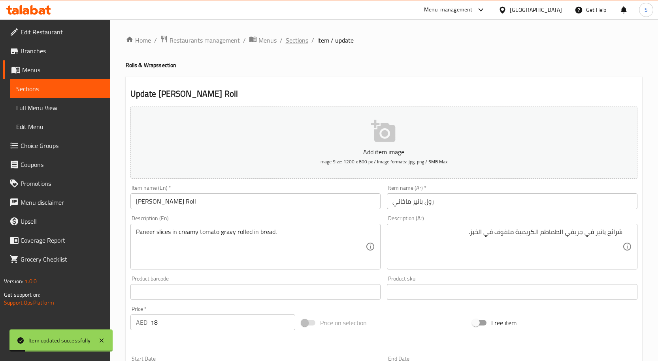
click at [297, 37] on span "Sections" at bounding box center [297, 40] width 23 height 9
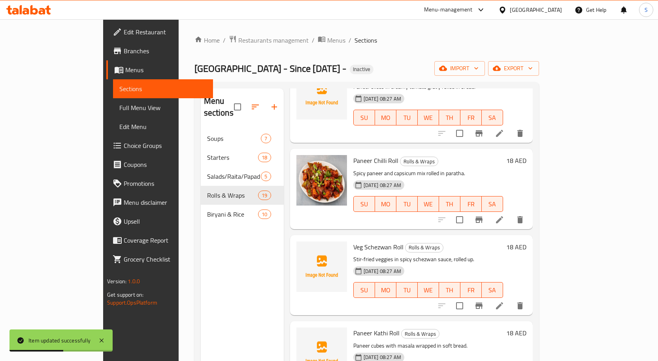
scroll to position [118, 0]
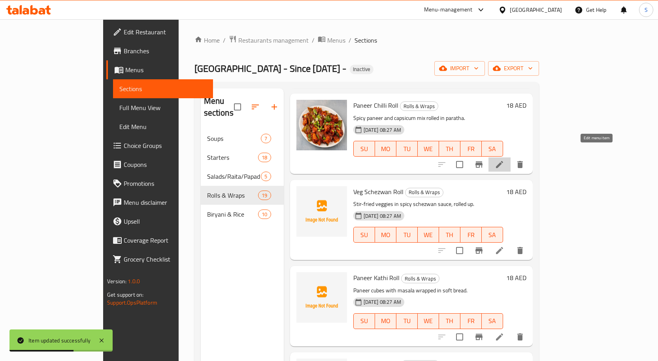
click at [503, 161] on icon at bounding box center [499, 164] width 7 height 7
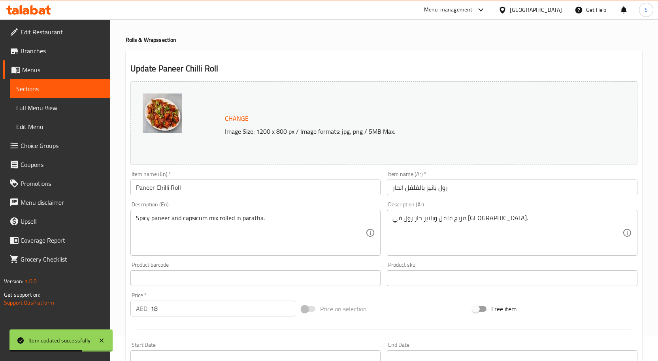
scroll to position [39, 0]
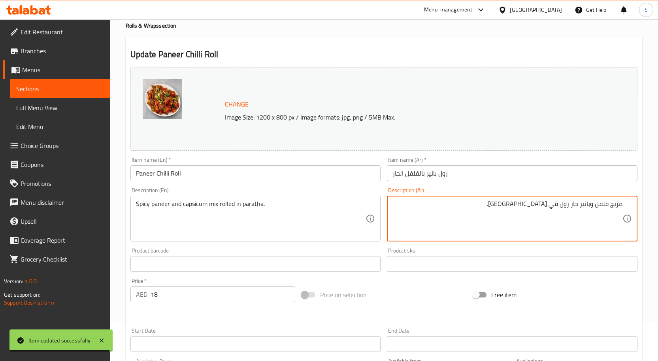
click at [602, 204] on textarea "مزيج فلفل وبانير حار رول في براتا." at bounding box center [507, 219] width 230 height 38
click at [603, 204] on textarea "مزيج فلفل وبانير حار رول في براتا." at bounding box center [507, 219] width 230 height 38
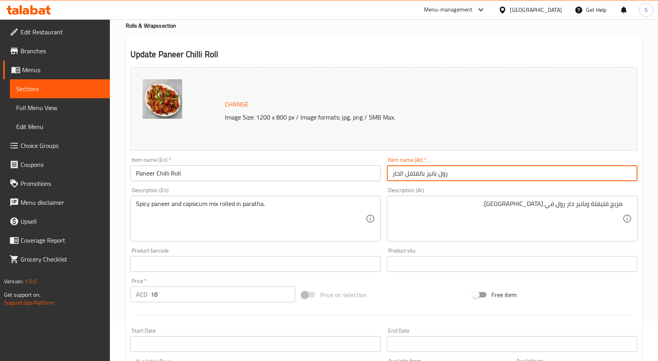
click at [589, 171] on input "رول بانير بالفلفل الحار" at bounding box center [512, 173] width 250 height 16
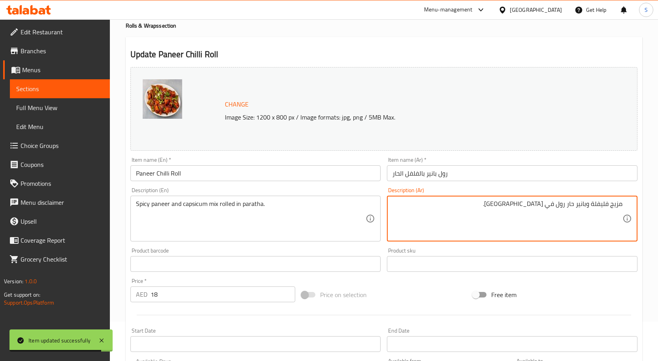
click at [560, 206] on textarea "مزيج فليفلة وبانير حار رول في براتا." at bounding box center [507, 219] width 230 height 38
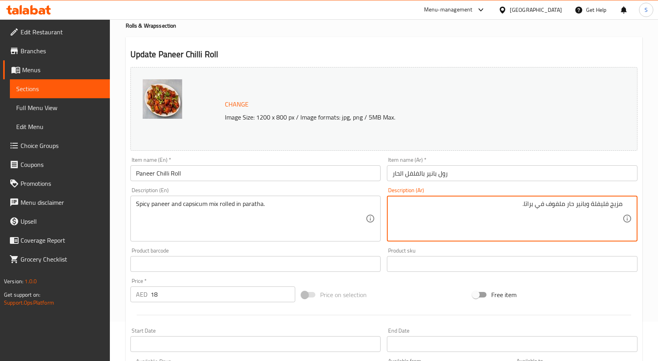
type textarea "مزيج فليفلة وبانير حار ملفوف في براتا."
click at [523, 171] on input "رول بانير بالفلفل الحار" at bounding box center [512, 173] width 250 height 16
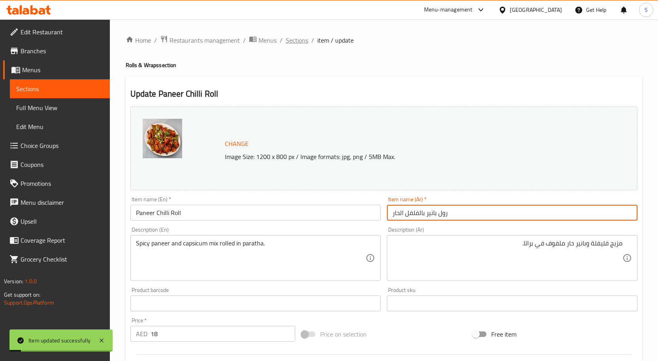
click at [292, 39] on span "Sections" at bounding box center [297, 40] width 23 height 9
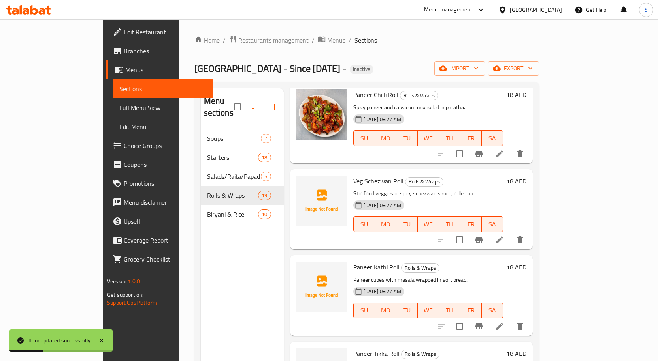
scroll to position [158, 0]
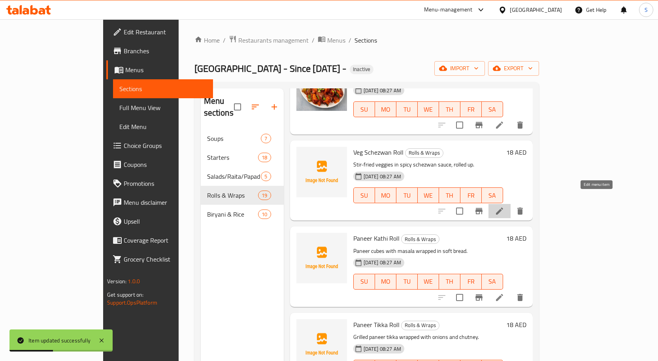
click at [503, 208] on icon at bounding box center [499, 211] width 7 height 7
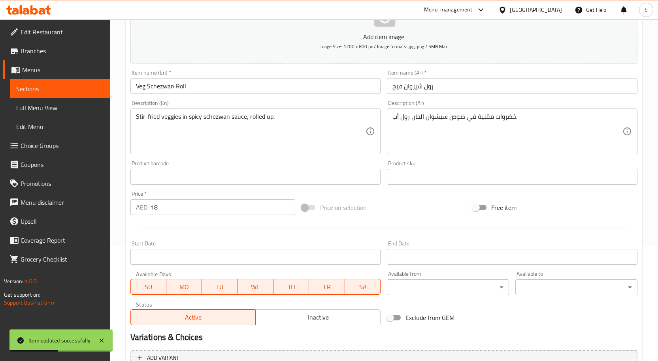
scroll to position [118, 0]
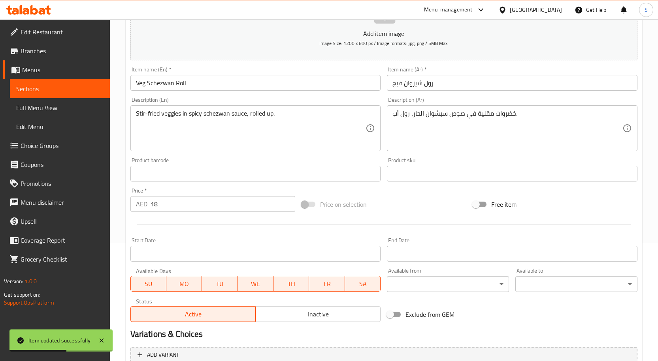
click at [480, 79] on input "رول شيزوان فيج" at bounding box center [512, 83] width 250 height 16
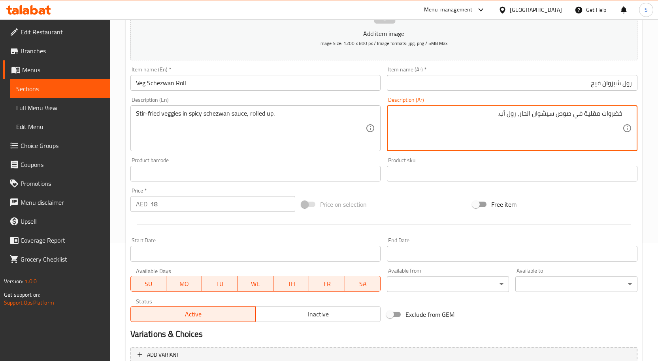
click at [594, 86] on input "رول شيزوان فيج" at bounding box center [512, 83] width 250 height 16
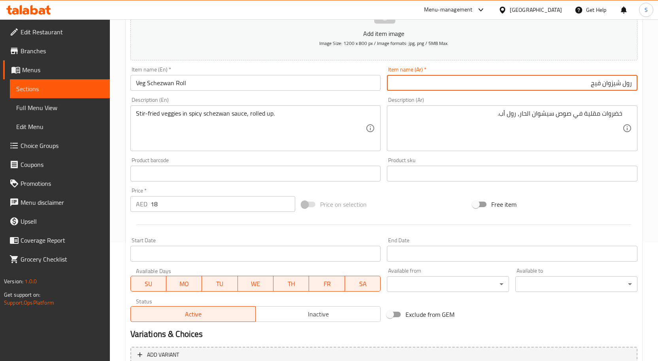
click at [595, 86] on input "رول شيزوان فيج" at bounding box center [512, 83] width 250 height 16
type input "رول شيزوان نباتي"
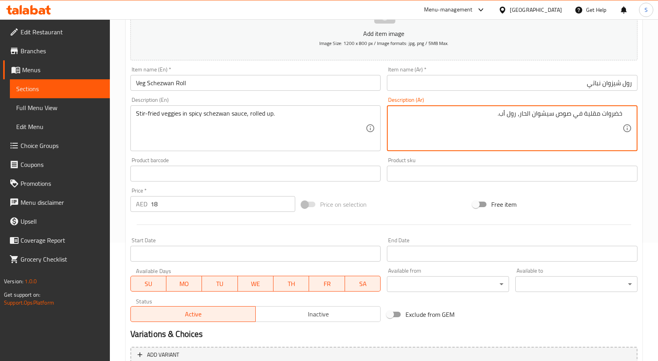
click at [508, 81] on input "رول شيزوان نباتي" at bounding box center [512, 83] width 250 height 16
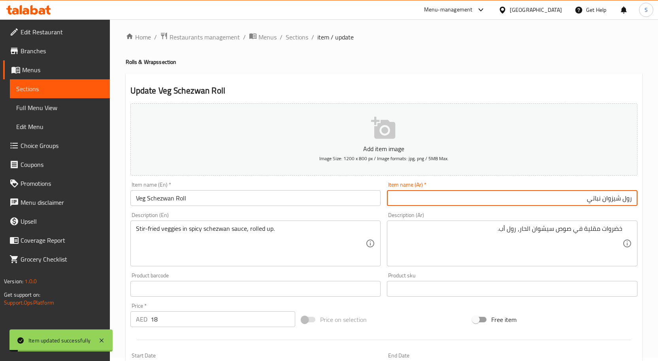
scroll to position [0, 0]
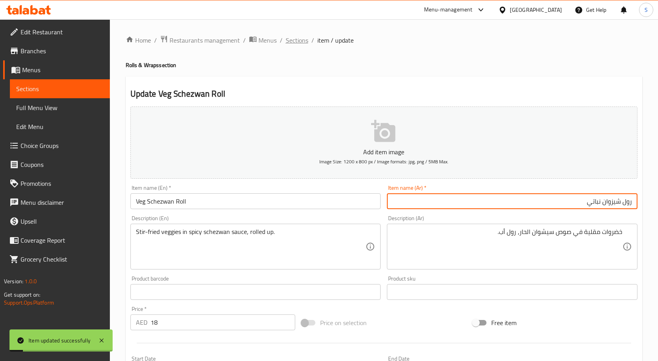
click at [288, 43] on span "Sections" at bounding box center [297, 40] width 23 height 9
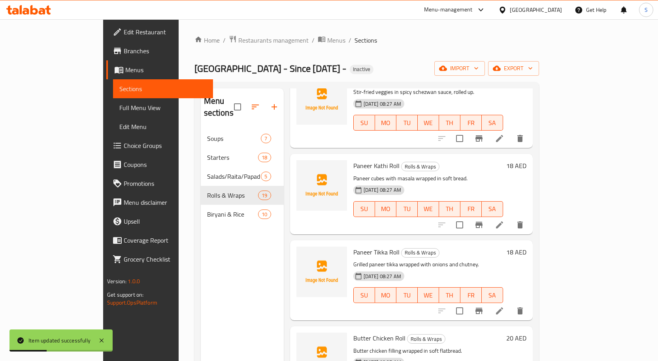
scroll to position [276, 0]
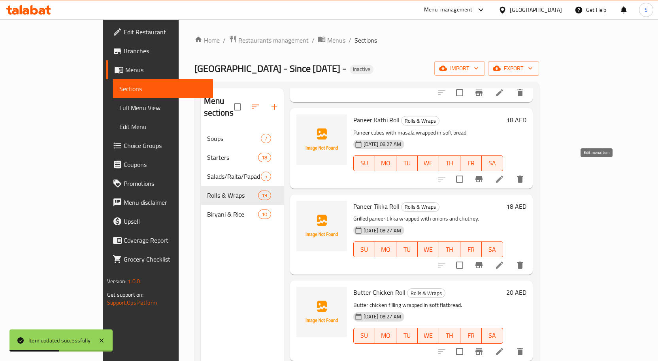
click at [503, 176] on icon at bounding box center [499, 179] width 7 height 7
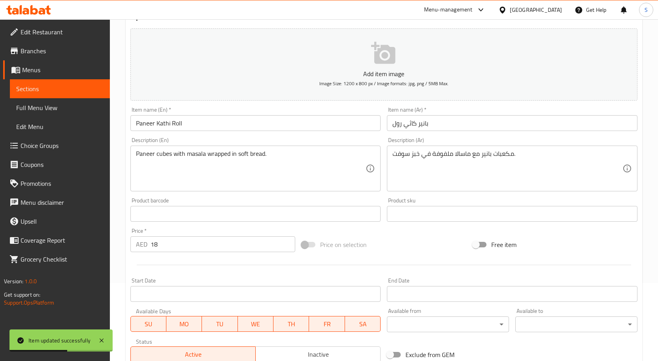
scroll to position [158, 0]
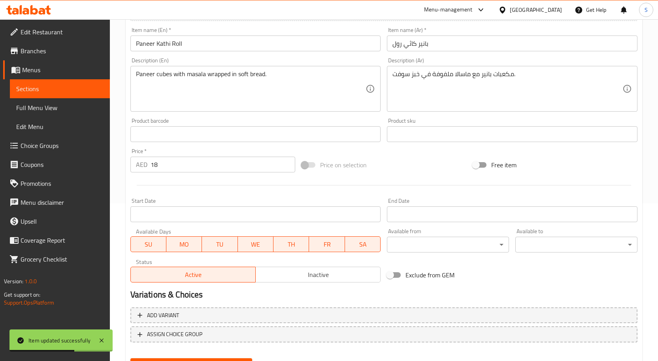
click at [459, 46] on input "بانير كاثي رول" at bounding box center [512, 44] width 250 height 16
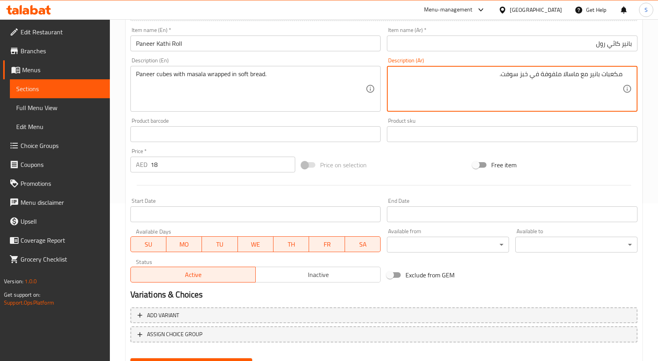
click at [506, 79] on textarea "مكعبات بانير مع ماسالا ملفوفة في خبز سوفت." at bounding box center [507, 89] width 230 height 38
type textarea "مكعبات بانير مع ماسالا ملفوفة في خبز ناعم."
click at [513, 38] on input "بانير كاثي رول" at bounding box center [512, 44] width 250 height 16
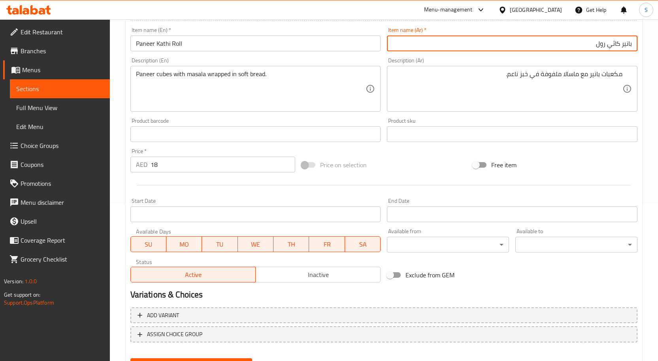
click at [130, 359] on button "Update" at bounding box center [191, 366] width 122 height 15
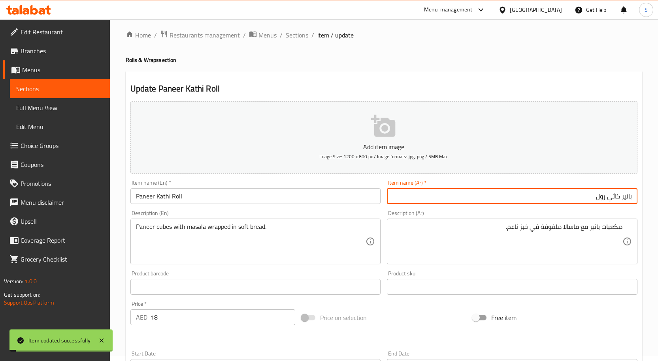
scroll to position [0, 0]
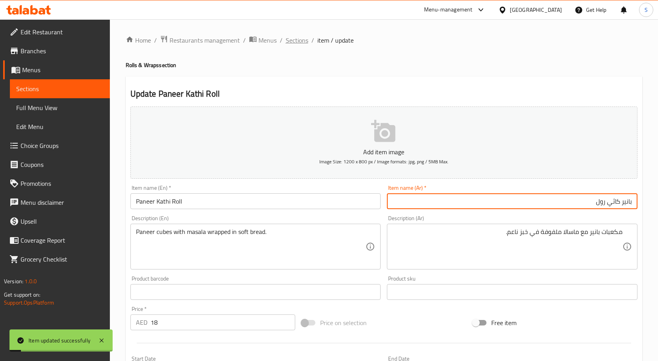
click at [303, 45] on span "Sections" at bounding box center [297, 40] width 23 height 9
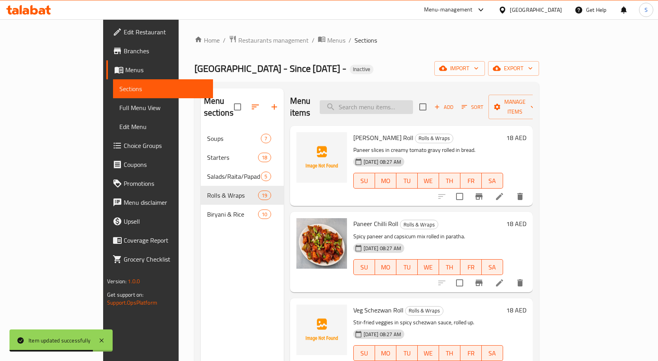
click at [412, 102] on input "search" at bounding box center [366, 107] width 93 height 14
paste input "Paneer Tikka Roll"
type input "Paneer Tikka Roll"
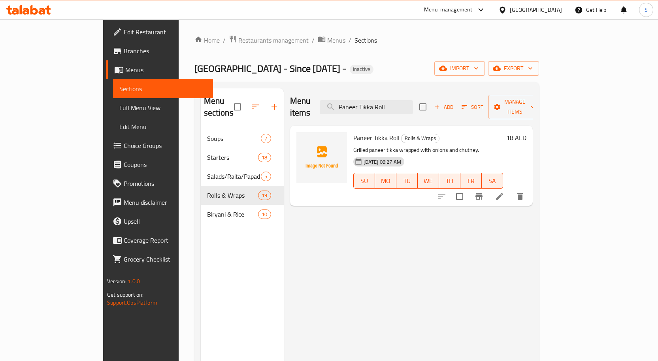
click at [503, 193] on icon at bounding box center [499, 196] width 7 height 7
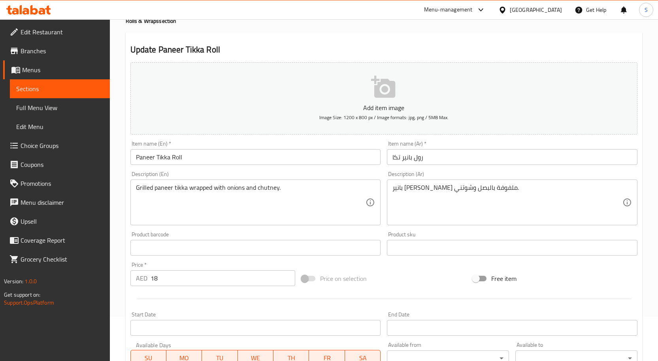
scroll to position [79, 0]
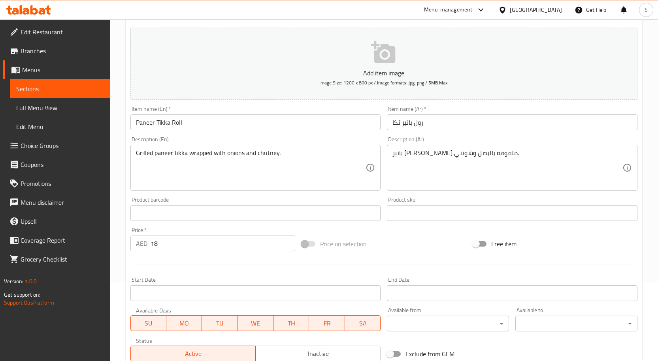
click at [519, 120] on input "رول بانير تكا" at bounding box center [512, 123] width 250 height 16
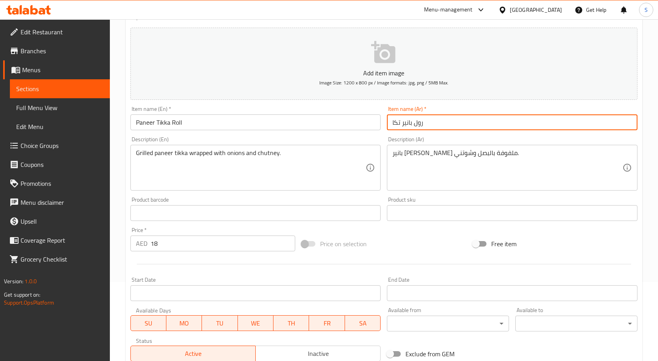
drag, startPoint x: 519, startPoint y: 120, endPoint x: 499, endPoint y: 178, distance: 60.7
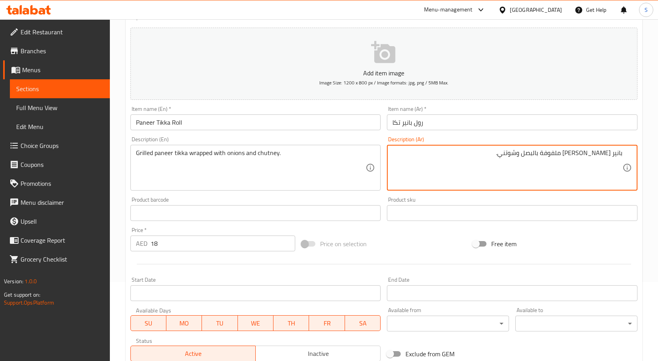
click at [604, 154] on textarea "بانير تيكا مشوي ملفوفة بالبصل وشوتني." at bounding box center [507, 168] width 230 height 38
click at [587, 126] on input "رول بانير تكا" at bounding box center [512, 123] width 250 height 16
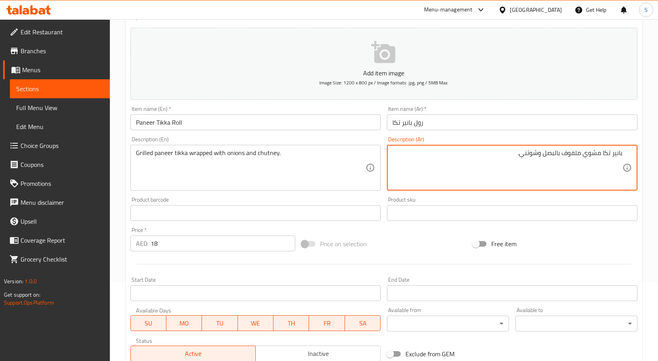
type textarea "بانير تكا مشوي ملفوف بالبصل وشوتني."
click at [571, 112] on div "Item name (Ar)   * رول بانير تكا Item name (Ar) *" at bounding box center [512, 118] width 250 height 24
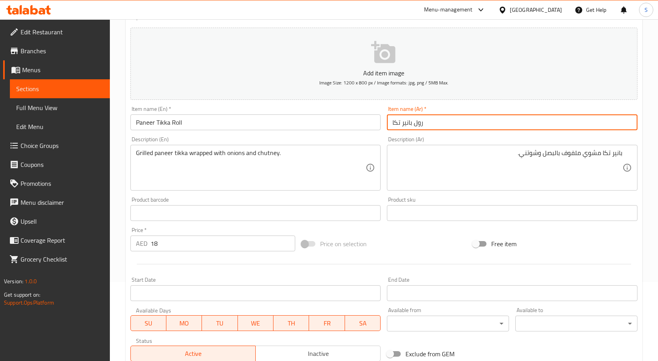
click at [568, 121] on input "رول بانير تكا" at bounding box center [512, 123] width 250 height 16
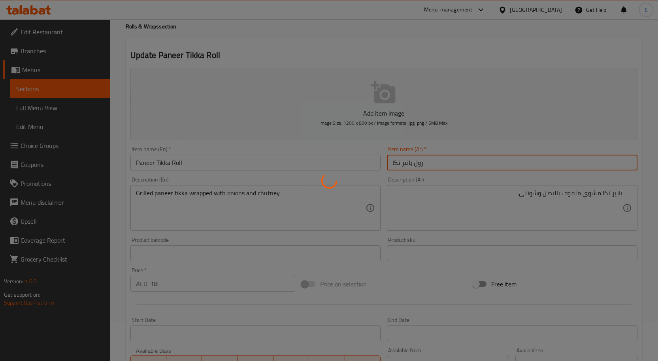
scroll to position [0, 0]
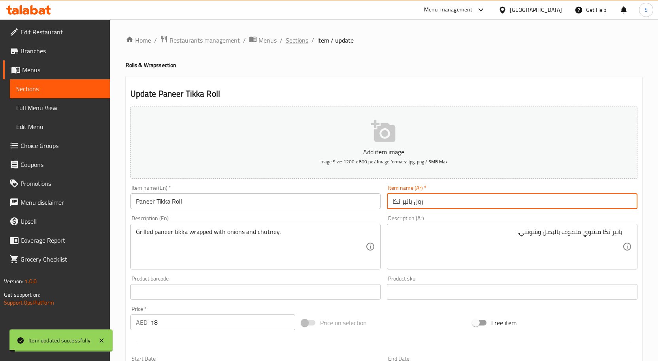
click at [295, 39] on span "Sections" at bounding box center [297, 40] width 23 height 9
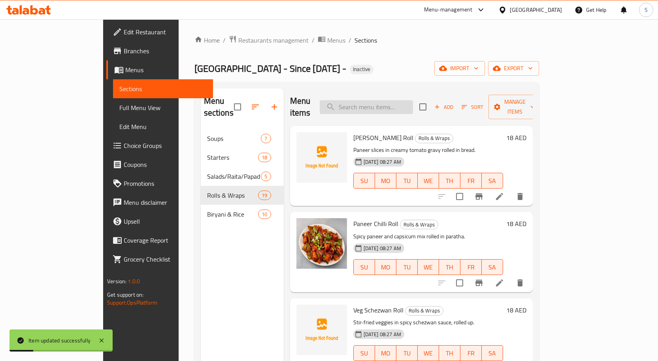
click at [396, 107] on input "search" at bounding box center [366, 107] width 93 height 14
paste input "Butter Chicken Roll"
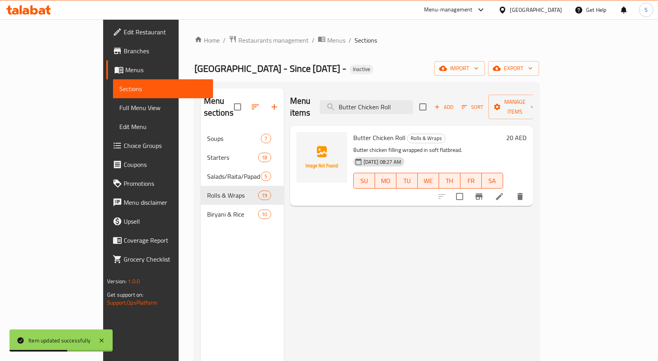
type input "Butter Chicken Roll"
click at [504, 192] on icon at bounding box center [499, 196] width 9 height 9
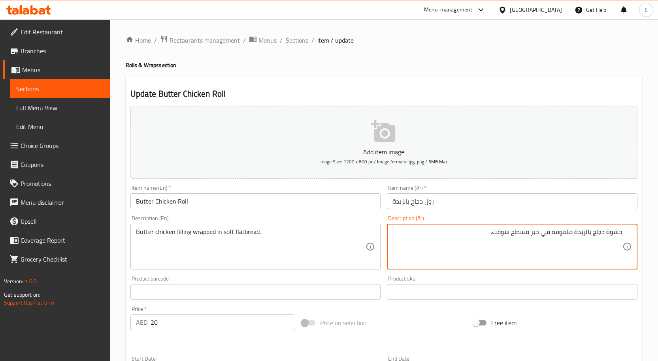
click at [515, 205] on input "رول دجاج بالزبدة" at bounding box center [512, 202] width 250 height 16
click at [500, 234] on textarea "حشوة دجاج بالزبدة ملفوفة في خبز مسطح سوفت." at bounding box center [507, 247] width 230 height 38
type textarea "حشوة دجاج بالزبدة ملفوفة في خبز مسطح ناعم."
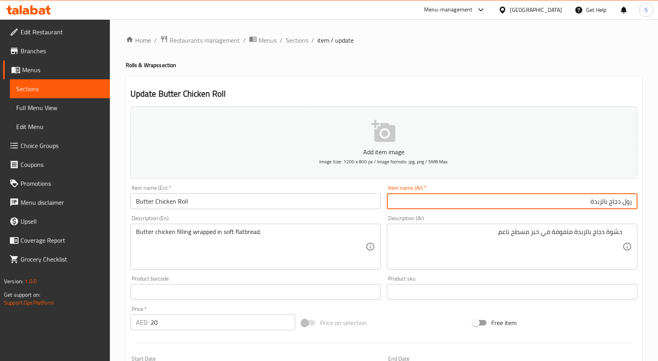
click at [551, 202] on input "رول دجاج بالزبدة" at bounding box center [512, 202] width 250 height 16
click at [298, 41] on span "Sections" at bounding box center [297, 40] width 23 height 9
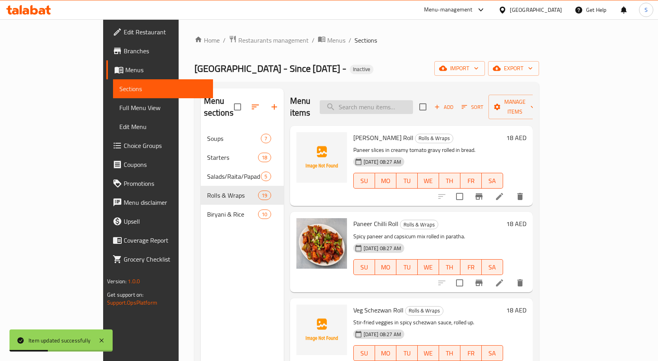
click at [409, 102] on input "search" at bounding box center [366, 107] width 93 height 14
paste input "Chicken Chilli Roll"
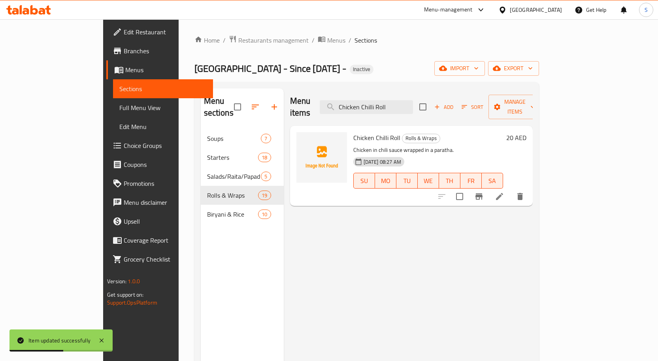
type input "Chicken Chilli Roll"
click at [503, 193] on icon at bounding box center [499, 196] width 7 height 7
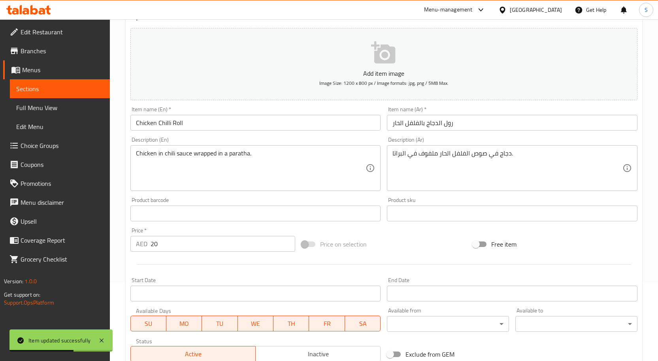
scroll to position [79, 0]
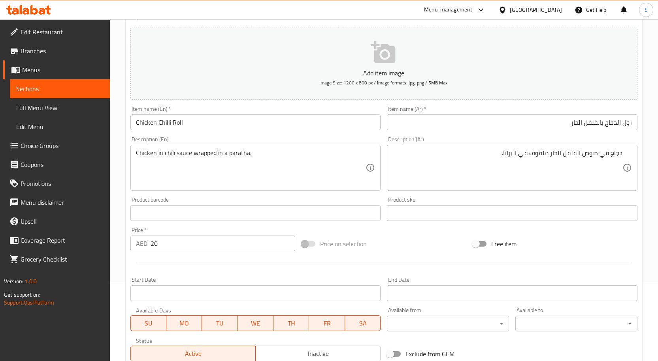
click at [267, 108] on div "Item name (En)   * Chicken Chilli Roll Item name (En) *" at bounding box center [255, 118] width 250 height 24
click at [267, 128] on input "Chicken Chilli Roll" at bounding box center [255, 123] width 250 height 16
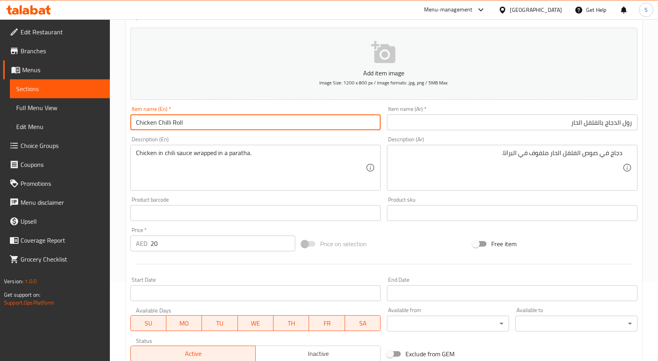
click at [618, 122] on input "رول الدجاج بالفلفل الحار" at bounding box center [512, 123] width 250 height 16
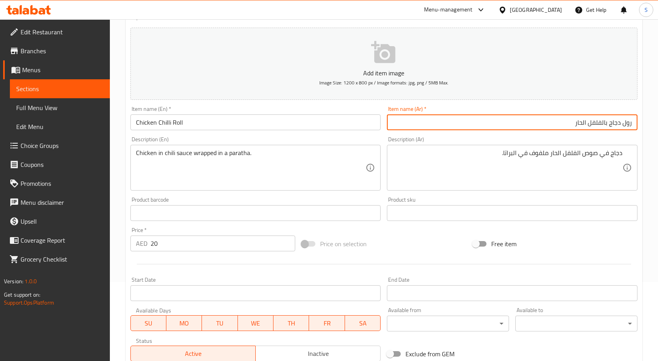
type input "رول دجاج بالفلفل الحار"
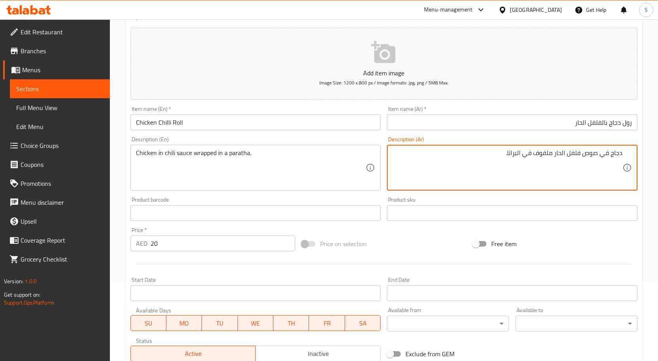
click at [562, 154] on textarea "دجاج في صوص فلفل الحار ملفوف في البراتا." at bounding box center [507, 168] width 230 height 38
type textarea "دجاج في صوص فلفل حار ملفوف في البراتا."
click at [493, 119] on input "رول دجاج بالفلفل الحار" at bounding box center [512, 123] width 250 height 16
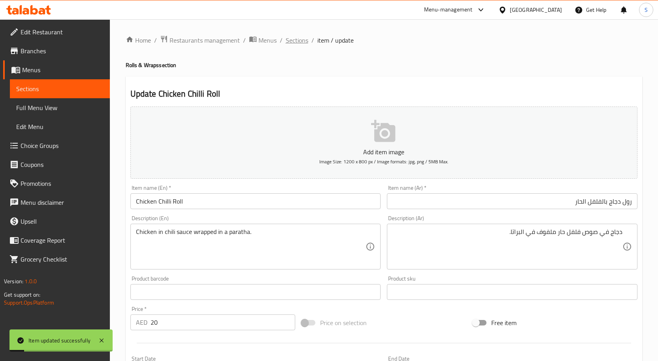
click at [297, 39] on span "Sections" at bounding box center [297, 40] width 23 height 9
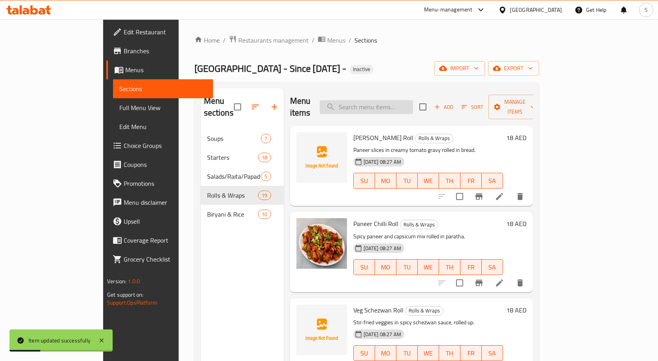
click at [402, 104] on input "search" at bounding box center [366, 107] width 93 height 14
paste input "Chicken Manchurian Roll"
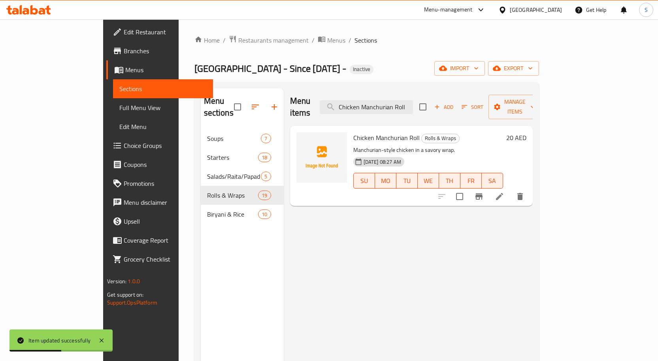
type input "Chicken Manchurian Roll"
click at [510, 190] on li at bounding box center [499, 197] width 22 height 14
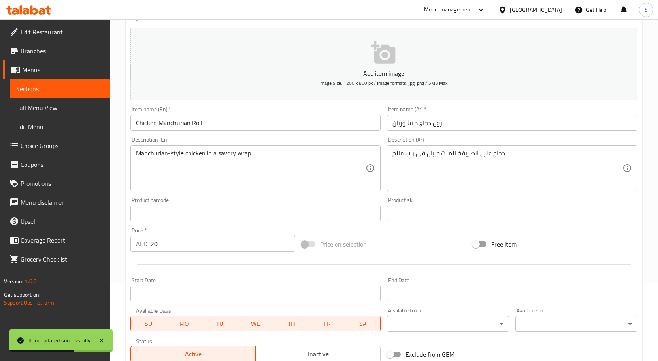
scroll to position [79, 0]
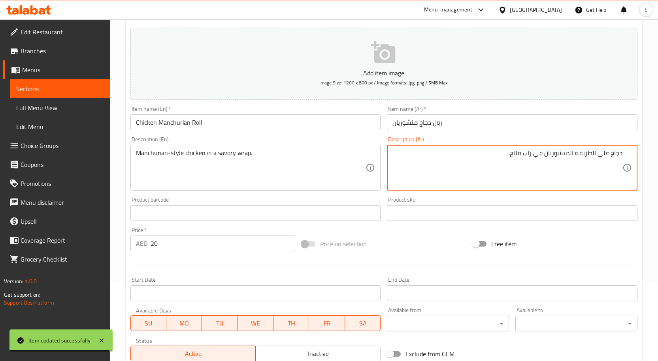
click at [486, 118] on input "رول دجاج منشوريان" at bounding box center [512, 123] width 250 height 16
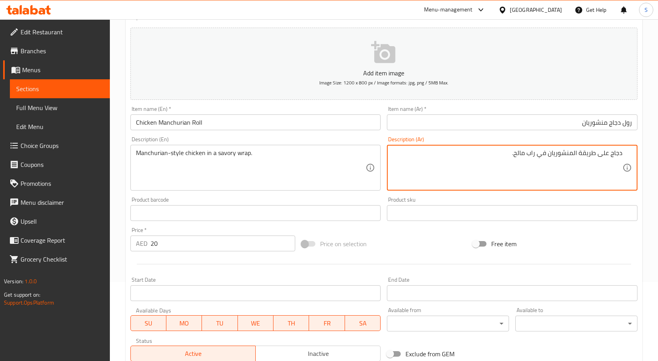
click at [573, 152] on textarea "دجاج على طريقة المنشوريان في راب مالح." at bounding box center [507, 168] width 230 height 38
type textarea "دجاج على طريقة منشوريان في راب مالح."
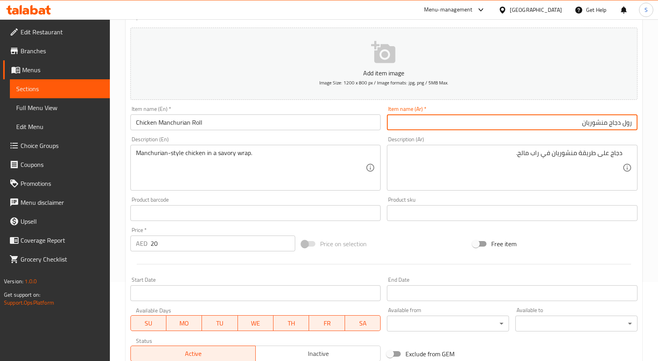
click at [547, 121] on input "رول دجاج منشوريان" at bounding box center [512, 123] width 250 height 16
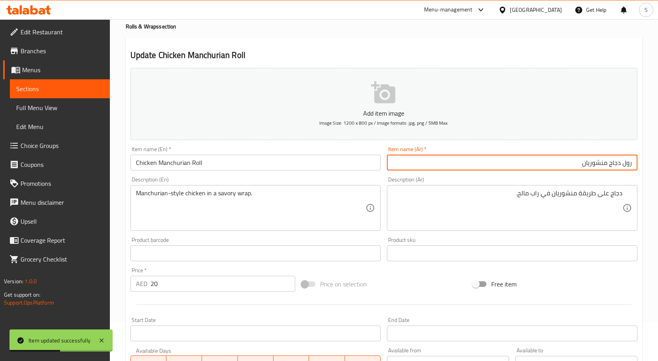
scroll to position [0, 0]
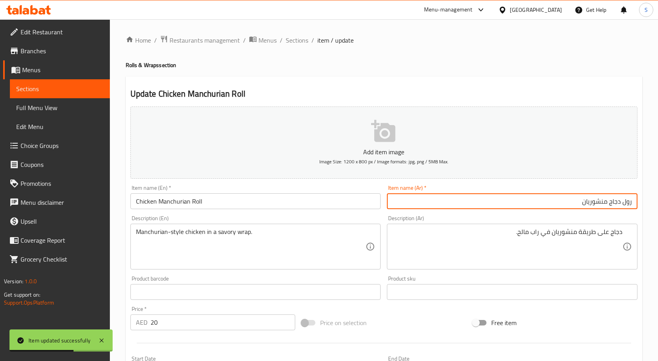
drag, startPoint x: 298, startPoint y: 39, endPoint x: 318, endPoint y: 8, distance: 37.7
click at [298, 39] on span "Sections" at bounding box center [297, 40] width 23 height 9
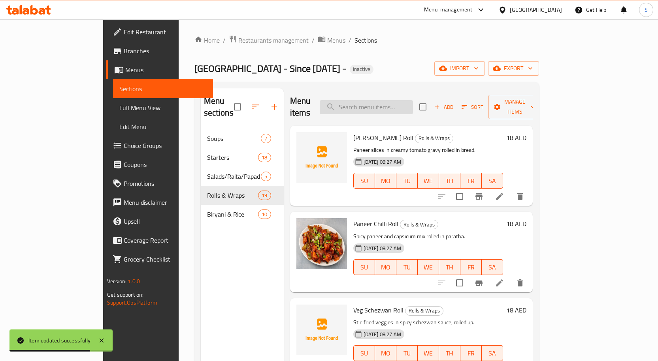
click at [413, 101] on input "search" at bounding box center [366, 107] width 93 height 14
paste input "Chicken Schezwan Roll"
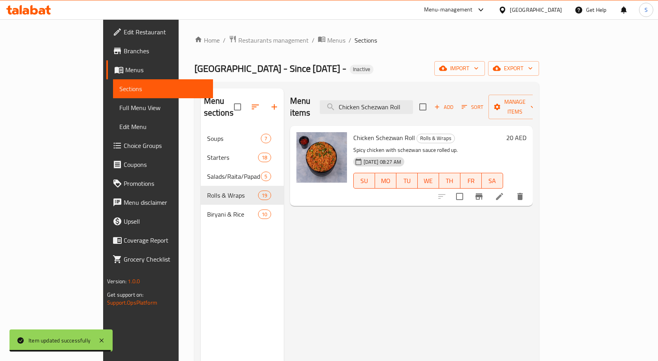
type input "Chicken Schezwan Roll"
click at [510, 190] on li at bounding box center [499, 197] width 22 height 14
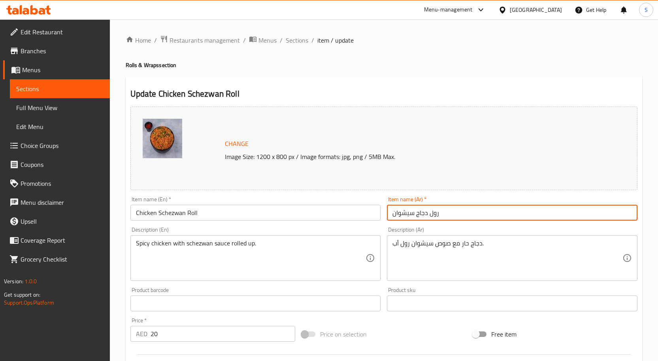
click at [482, 213] on input "رول دجاج سيشوان" at bounding box center [512, 213] width 250 height 16
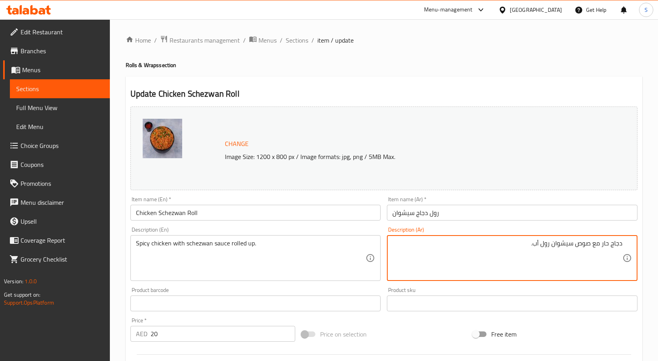
click at [558, 214] on input "رول دجاج سيشوان" at bounding box center [512, 213] width 250 height 16
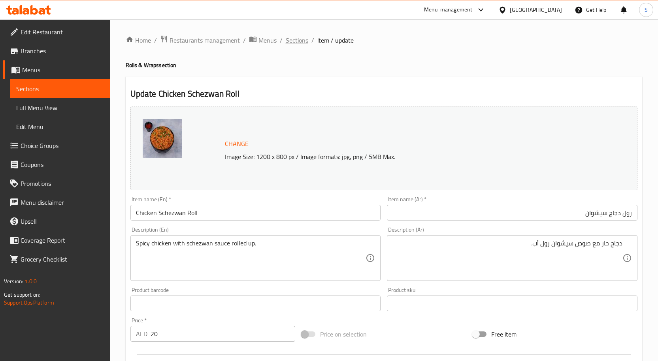
click at [302, 43] on span "Sections" at bounding box center [297, 40] width 23 height 9
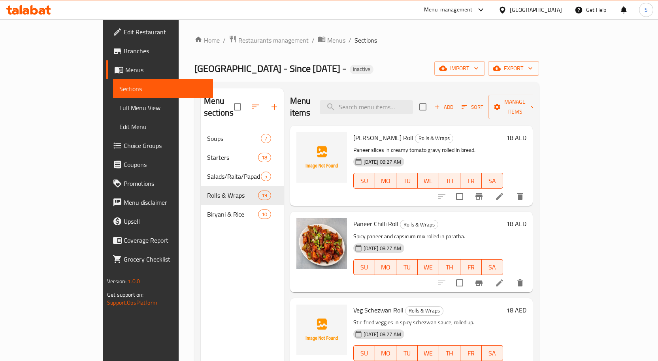
click at [403, 111] on div "Menu items Add Sort Manage items" at bounding box center [411, 107] width 243 height 38
click at [402, 102] on input "search" at bounding box center [366, 107] width 93 height 14
paste input "Chicken Kathi Roll"
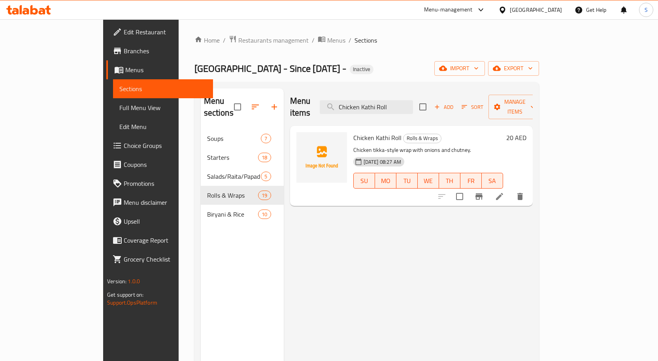
type input "Chicken Kathi Roll"
click at [510, 190] on li at bounding box center [499, 197] width 22 height 14
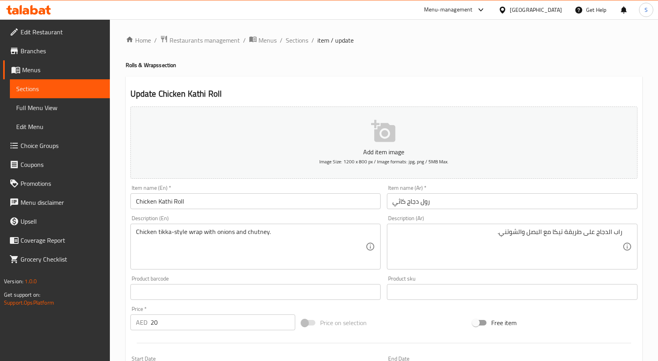
click at [508, 192] on div "Item name (Ar)   * رول دجاج كاثي Item name (Ar) *" at bounding box center [512, 197] width 250 height 24
click at [505, 198] on input "رول دجاج كاثي" at bounding box center [512, 202] width 250 height 16
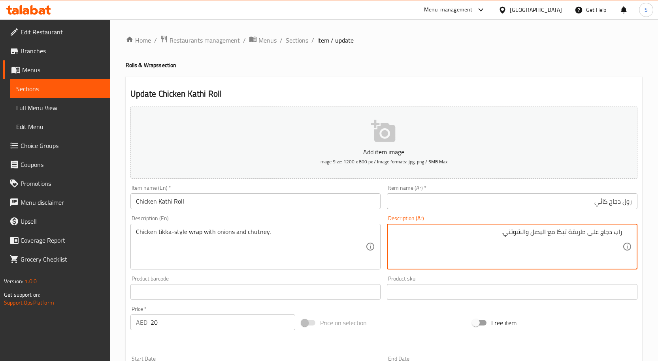
click at [562, 233] on textarea "راب دجاج على طريقة تيكا مع البصل والشوتني." at bounding box center [507, 247] width 230 height 38
click at [563, 233] on textarea "راب دجاج على طريقة تيكا مع البصل والشوتني." at bounding box center [507, 247] width 230 height 38
type textarea "راب دجاج على طريقة تكا مع البصل والشوتني."
click at [566, 197] on input "رول دجاج كاثي" at bounding box center [512, 202] width 250 height 16
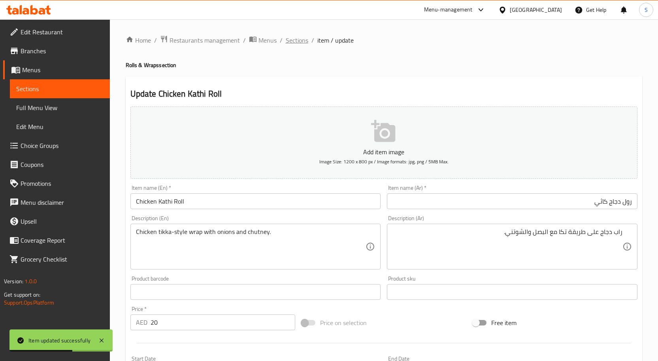
click at [286, 39] on span "Sections" at bounding box center [297, 40] width 23 height 9
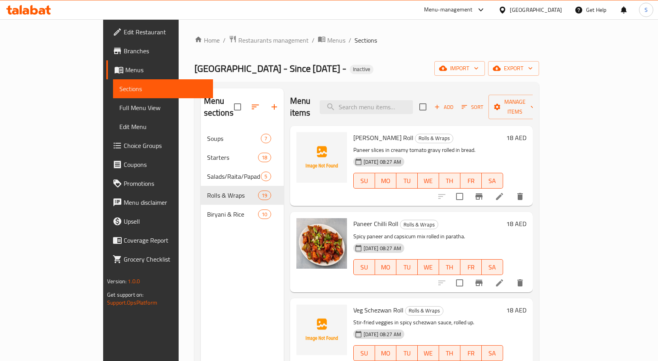
click at [414, 111] on div "Menu items Add Sort Manage items" at bounding box center [411, 107] width 243 height 38
click at [416, 108] on div "Menu items Add Sort Manage items" at bounding box center [411, 107] width 243 height 38
click at [413, 103] on input "search" at bounding box center [366, 107] width 93 height 14
paste input "Chicken Malai Tikka Roll"
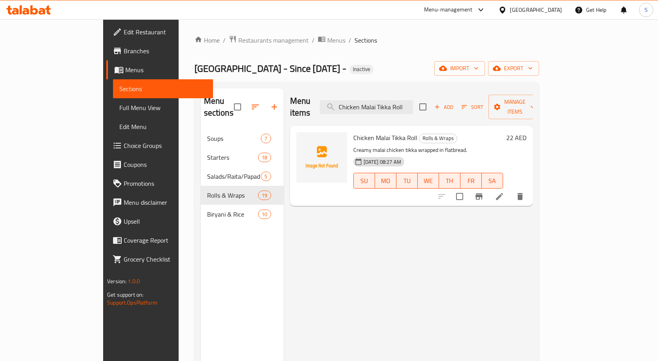
type input "Chicken Malai Tikka Roll"
click at [503, 193] on icon at bounding box center [499, 196] width 7 height 7
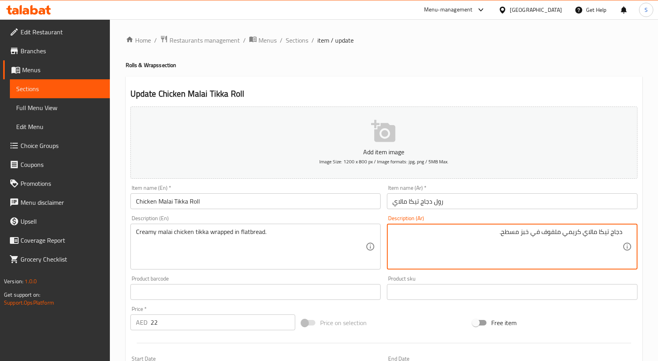
click at [513, 201] on input "رول دجاج تيكا مالاي" at bounding box center [512, 202] width 250 height 16
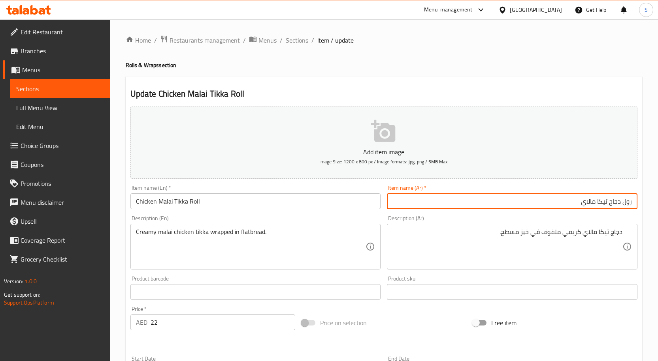
click at [604, 204] on input "رول دجاج تيكا مالاي" at bounding box center [512, 202] width 250 height 16
type input "رول دجاج تكا مالاي"
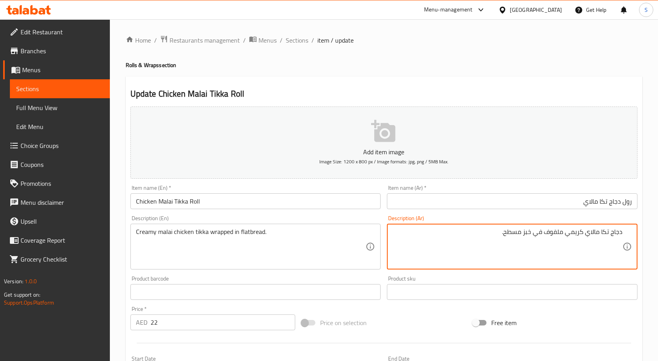
type textarea "دجاج تكا مالاي كريمي ملفوف في خبز مسطح."
click at [554, 199] on input "رول دجاج تكا مالاي" at bounding box center [512, 202] width 250 height 16
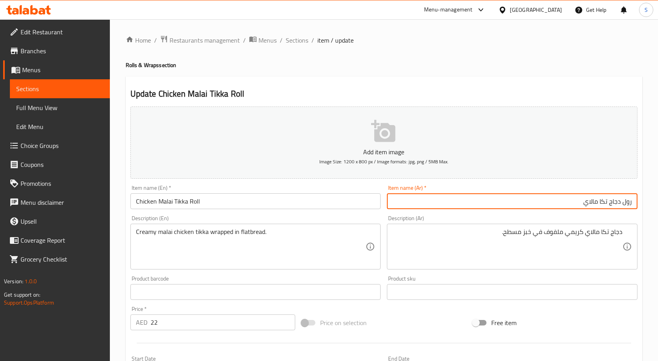
click at [298, 41] on span "Sections" at bounding box center [297, 40] width 23 height 9
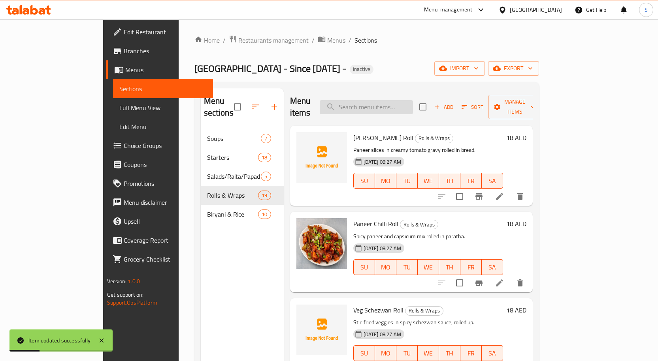
click at [413, 103] on input "search" at bounding box center [366, 107] width 93 height 14
paste input "Chicken Seekh Kabab Roll"
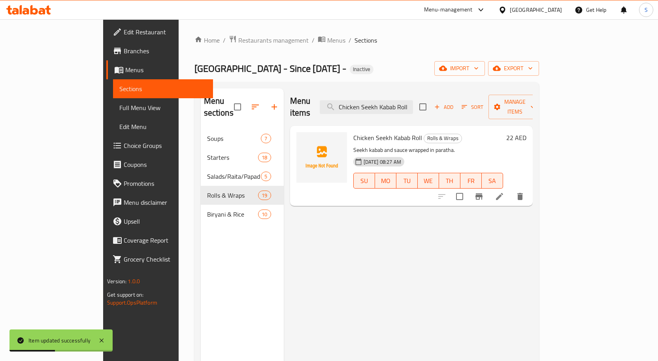
type input "Chicken Seekh Kabab Roll"
click at [504, 192] on icon at bounding box center [499, 196] width 9 height 9
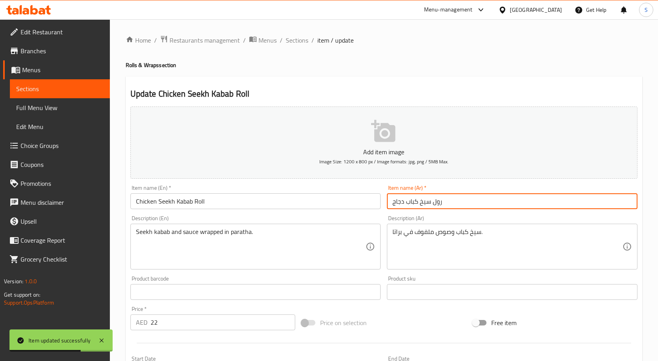
click at [515, 201] on input "رول سيخ كباب دجاج" at bounding box center [512, 202] width 250 height 16
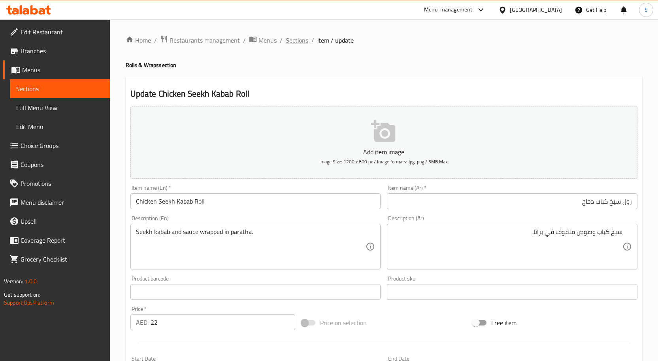
click at [298, 37] on span "Sections" at bounding box center [297, 40] width 23 height 9
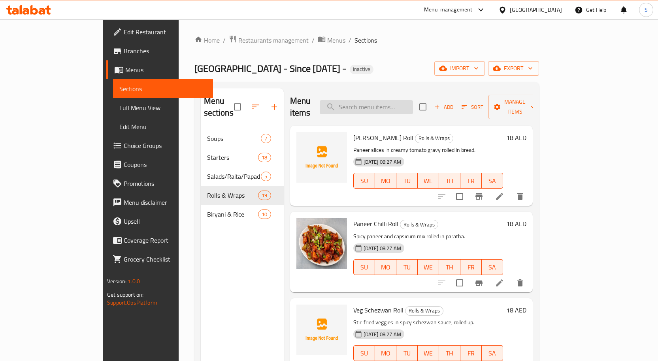
click at [413, 104] on input "search" at bounding box center [366, 107] width 93 height 14
paste input "Chicken Tikka Roll"
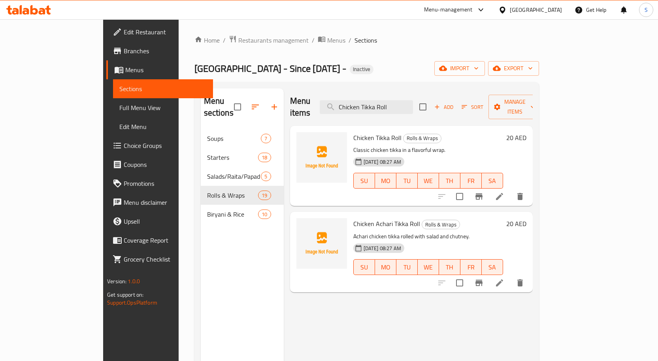
type input "Chicken Tikka Roll"
click at [510, 190] on li at bounding box center [499, 197] width 22 height 14
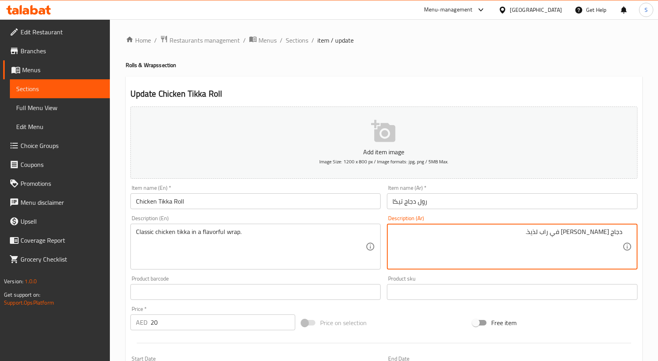
click at [604, 233] on textarea "دجاج تيكا كلاسيكي في راب لذيذ." at bounding box center [507, 247] width 230 height 38
type textarea "دجاج تكا كلاسيكي في راب لذيذ."
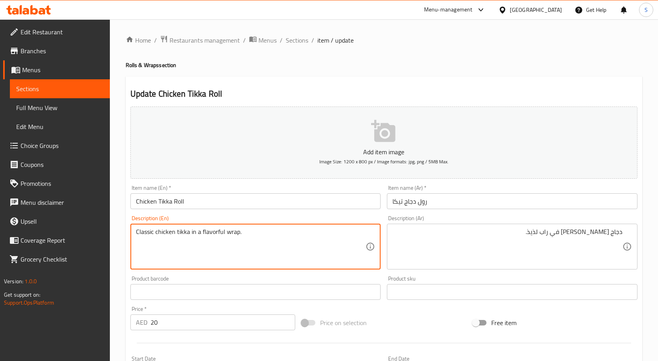
click at [209, 233] on textarea "Classic chicken tikka in a flavorful wrap." at bounding box center [251, 247] width 230 height 38
type textarea "Classic chicken tikka in a wrap."
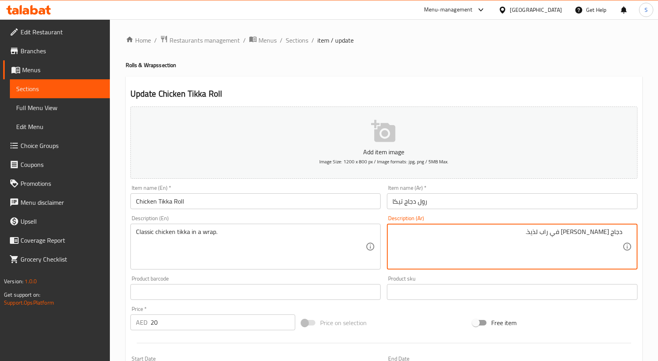
click at [547, 231] on textarea "دجاج تكا كلاسيكي في راب لذيذ." at bounding box center [507, 247] width 230 height 38
type textarea "دجاج تكا كلاسيكي في راب ."
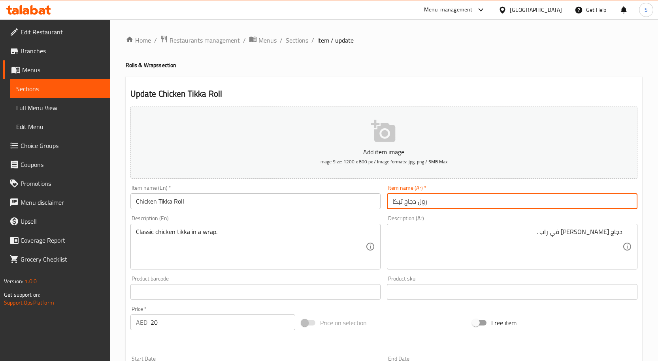
click at [555, 206] on input "رول دجاج تيكا" at bounding box center [512, 202] width 250 height 16
click at [604, 206] on input "رول دجاج تيكا" at bounding box center [512, 202] width 250 height 16
type input "رول دجاج تكا"
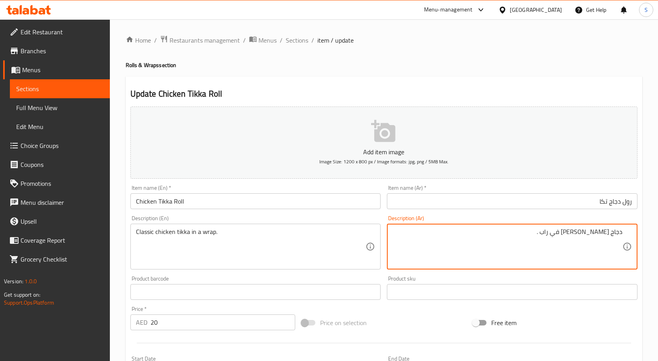
click at [571, 227] on div "دجاج تكا كلاسيكي في راب . Description (Ar)" at bounding box center [512, 247] width 250 height 46
click at [566, 235] on textarea "دجاج تكا كلاسيكي في راب ." at bounding box center [507, 247] width 230 height 38
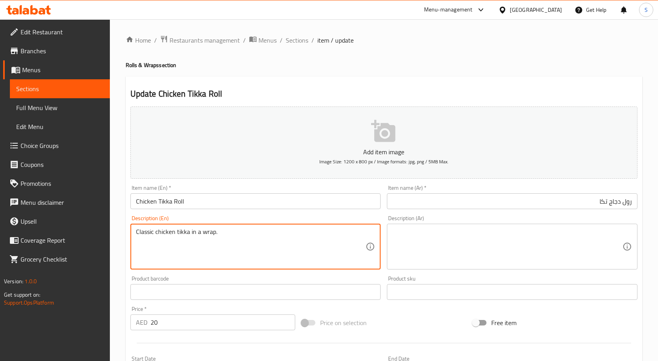
click at [240, 235] on textarea "Classic chicken tikka in a wrap." at bounding box center [251, 247] width 230 height 38
click at [239, 235] on textarea "Classic chicken tikka in a wrap." at bounding box center [251, 247] width 230 height 38
type textarea "Classic chicken tikka in a wrap"
click at [220, 235] on textarea "Classic chicken tikka in a wrap" at bounding box center [251, 247] width 230 height 38
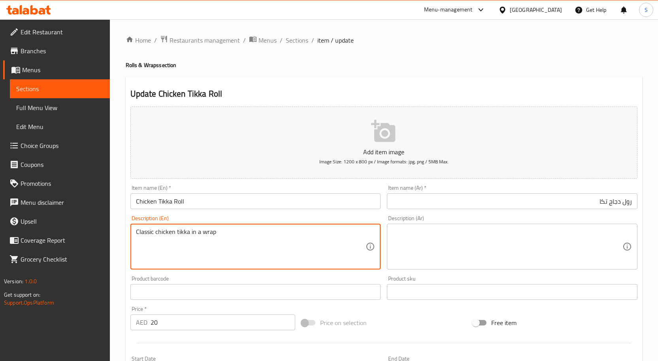
click at [220, 235] on textarea "Classic chicken tikka in a wrap" at bounding box center [251, 247] width 230 height 38
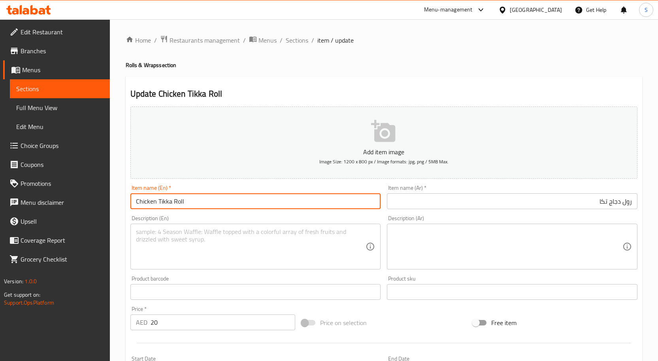
drag, startPoint x: 192, startPoint y: 203, endPoint x: 134, endPoint y: 205, distance: 57.3
click at [134, 205] on input "Chicken Tikka Roll" at bounding box center [255, 202] width 250 height 16
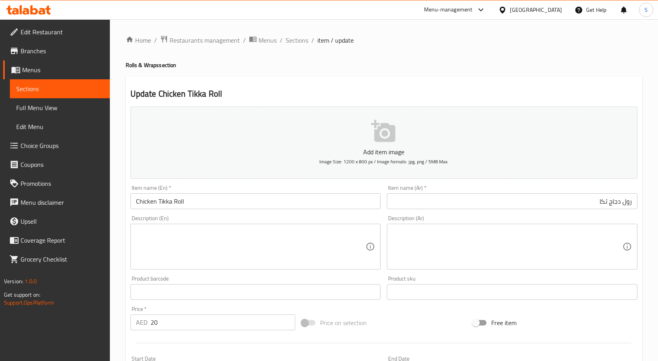
click at [553, 212] on div "Item name (Ar)   * رول دجاج تكا Item name (Ar) *" at bounding box center [512, 197] width 257 height 30
click at [568, 203] on input "رول دجاج تكا" at bounding box center [512, 202] width 250 height 16
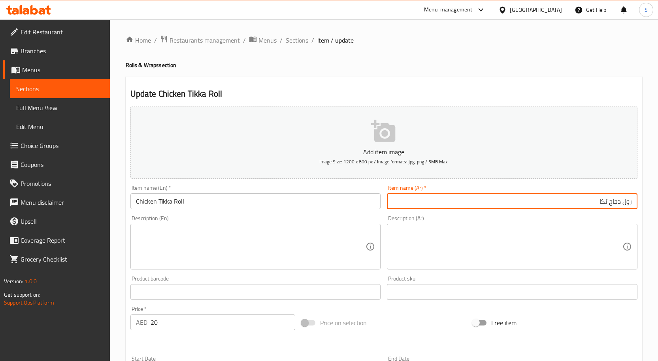
type input "رول دجاج تكا مالاي"
click at [553, 201] on input "رول دجاج تكا مالاي" at bounding box center [512, 202] width 250 height 16
click at [588, 209] on input "رول دجاج تكا مالاي" at bounding box center [512, 202] width 250 height 16
drag, startPoint x: 564, startPoint y: 197, endPoint x: 566, endPoint y: 212, distance: 14.4
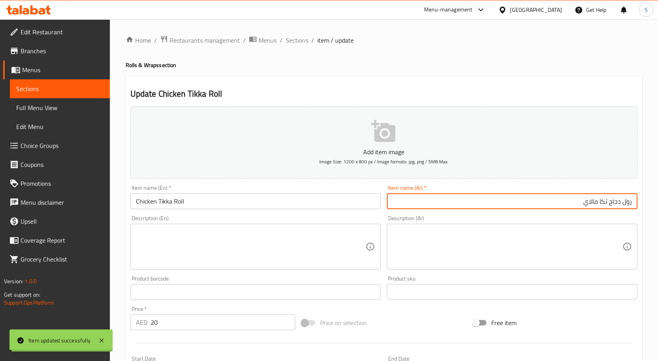
click at [565, 197] on input "رول دجاج تكا مالاي" at bounding box center [512, 202] width 250 height 16
click at [544, 229] on textarea at bounding box center [507, 247] width 230 height 38
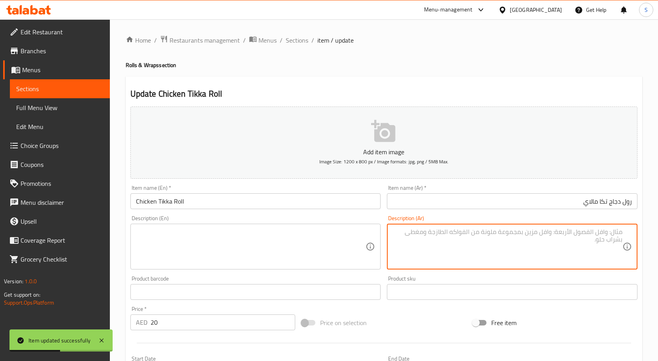
click at [281, 247] on textarea at bounding box center [251, 247] width 230 height 38
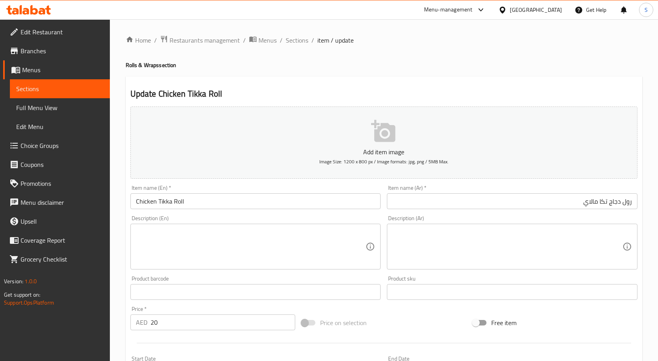
click at [251, 223] on div "Description (En) Description (En)" at bounding box center [255, 243] width 250 height 54
click at [249, 238] on textarea at bounding box center [251, 247] width 230 height 38
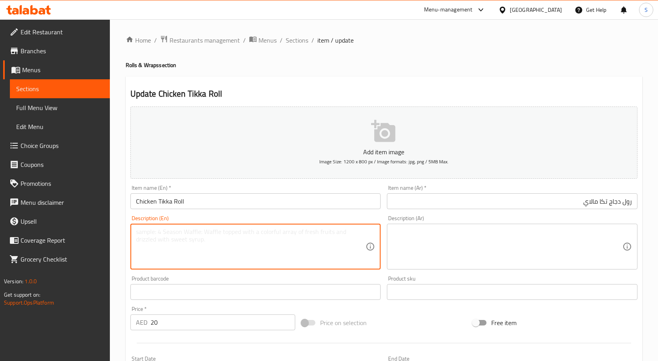
paste textarea "Savory and spiced chicken wrap in a rolled paratha."
type textarea "Savory and spiced chicken wrap in a rolled paratha."
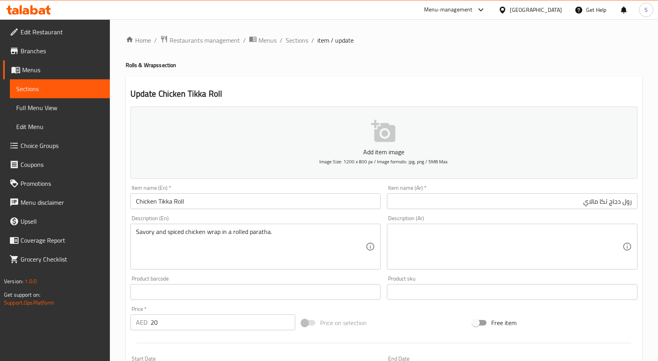
click at [560, 240] on textarea at bounding box center [507, 247] width 230 height 38
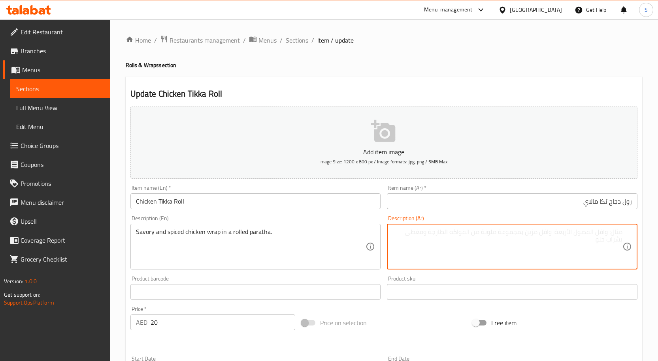
paste textarea "لفائف دجاج لذيذة ومتبلة في خبز البراتا الملفوف."
drag, startPoint x: 575, startPoint y: 235, endPoint x: 575, endPoint y: 241, distance: 6.3
click at [575, 241] on textarea "لفائف دجاج لذيذة ومتبلة في خبز البراتا الملفوف." at bounding box center [507, 247] width 230 height 38
click at [616, 231] on textarea "لفائف دجاج لذيذة ومتبلة في خبز البراتا الملفوف." at bounding box center [507, 247] width 230 height 38
click at [617, 231] on textarea "لفائف دجاج لذيذة ومتبلة في خبز البراتا الملفوف." at bounding box center [507, 247] width 230 height 38
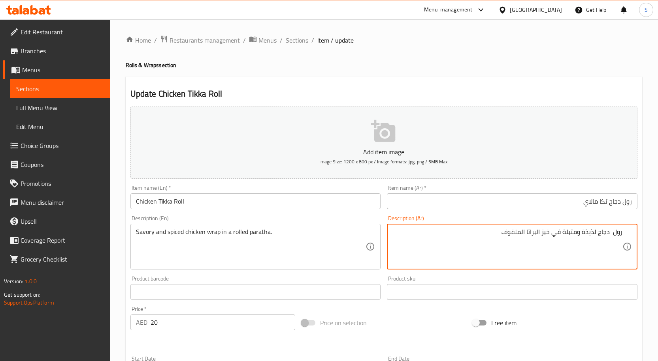
click at [591, 238] on textarea "رول دجاج لذيذة ومتبلة في خبز البراتا الملفوف." at bounding box center [507, 247] width 230 height 38
click at [566, 235] on textarea "رول دجاج مالح ومتبلة في خبز البراتا الملفوف." at bounding box center [507, 247] width 230 height 38
click at [555, 237] on textarea "رول دجاج مالح ومتبل في خبز البراتا الملفوف." at bounding box center [507, 247] width 230 height 38
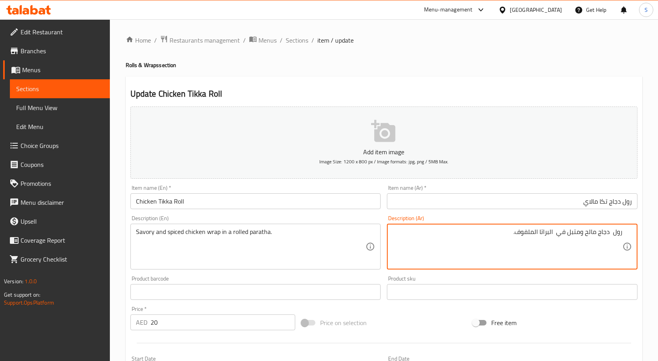
click at [551, 231] on textarea "رول دجاج مالح ومتبل في البراتا الملفوف." at bounding box center [507, 247] width 230 height 38
click at [542, 231] on textarea "رول دجاج مالح ومتبل في براتا الملفوف." at bounding box center [507, 247] width 230 height 38
click at [564, 203] on input "رول دجاج تكا مالاي" at bounding box center [512, 202] width 250 height 16
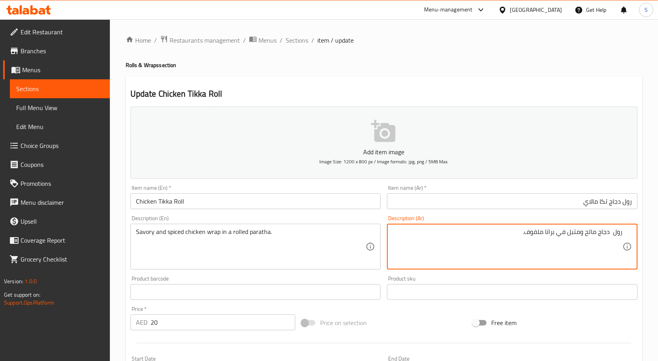
click at [621, 233] on textarea "رول دجاج مالح ومتبل في براتا ملفوف." at bounding box center [507, 247] width 230 height 38
type textarea "راب دجاج مالح ومتبل في براتا ملفوف."
click at [553, 198] on input "رول دجاج تكا مالاي" at bounding box center [512, 202] width 250 height 16
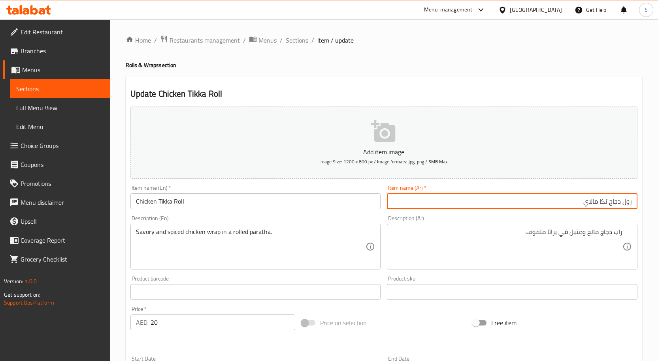
click at [297, 45] on span "Sections" at bounding box center [297, 40] width 23 height 9
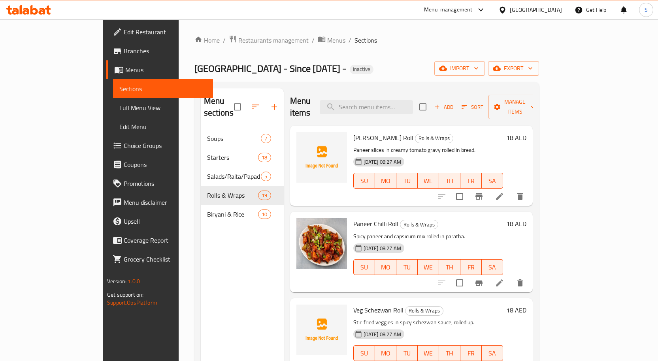
click at [433, 110] on div "Menu items Add Sort Manage items" at bounding box center [411, 107] width 243 height 38
click at [413, 104] on input "search" at bounding box center [366, 107] width 93 height 14
paste input "Chicken Tikka Roll"
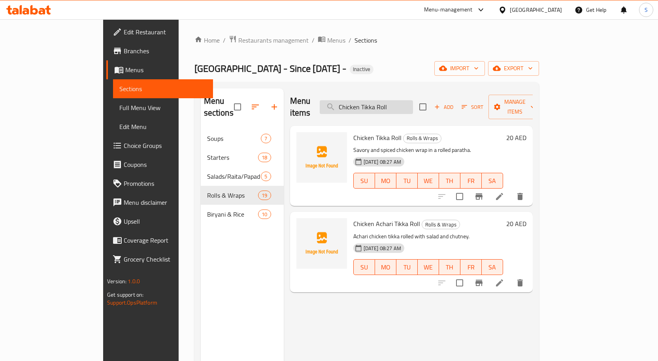
click at [413, 102] on input "Chicken Tikka Roll" at bounding box center [366, 107] width 93 height 14
paste input "Achari"
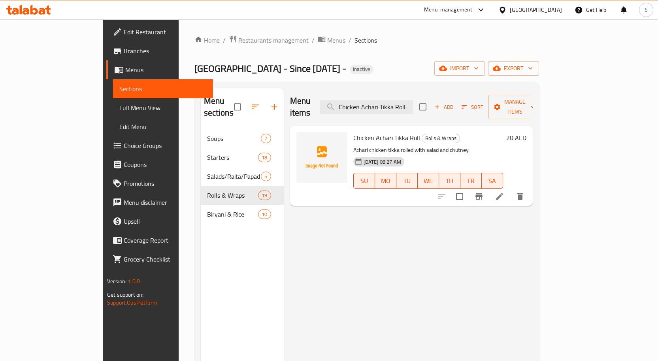
type input "Chicken Achari Tikka Roll"
click at [504, 192] on icon at bounding box center [499, 196] width 9 height 9
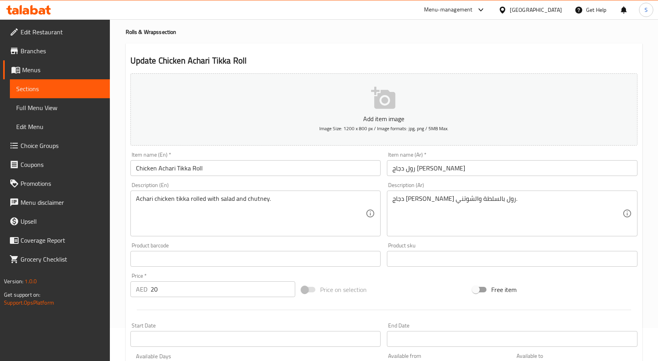
scroll to position [79, 0]
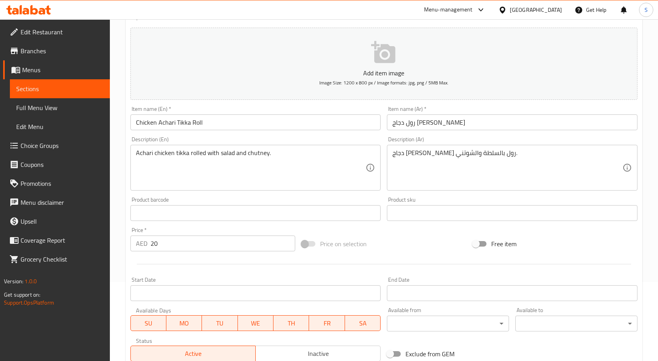
click at [509, 125] on input "رول دجاج تيكا أشاري" at bounding box center [512, 123] width 250 height 16
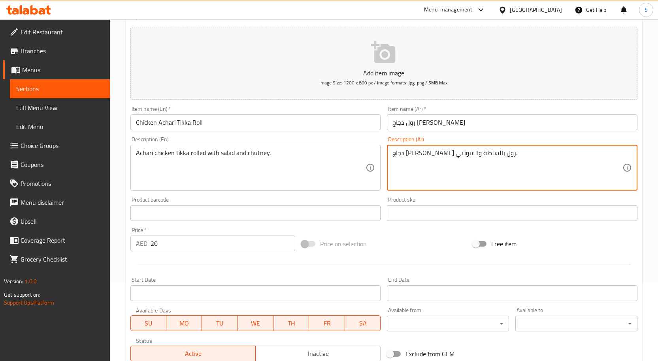
drag, startPoint x: 543, startPoint y: 169, endPoint x: 472, endPoint y: 179, distance: 72.2
click at [543, 169] on textarea "دجاج تيكا أشاري رول بالسلطة والشوتني." at bounding box center [507, 168] width 230 height 38
click at [315, 198] on div "Product barcode Product barcode" at bounding box center [255, 209] width 250 height 24
click at [476, 122] on input "رول دجاج تيكا أشاري" at bounding box center [512, 123] width 250 height 16
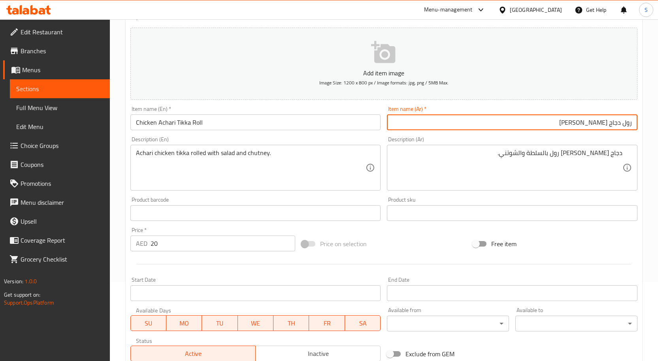
click at [603, 124] on input "رول دجاج تيكا أشاري" at bounding box center [512, 123] width 250 height 16
type input "رول دجاج تكا أشاري"
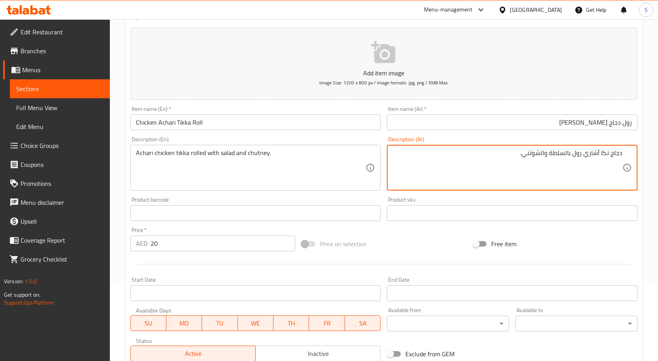
click at [532, 123] on input "رول دجاج تكا أشاري" at bounding box center [512, 123] width 250 height 16
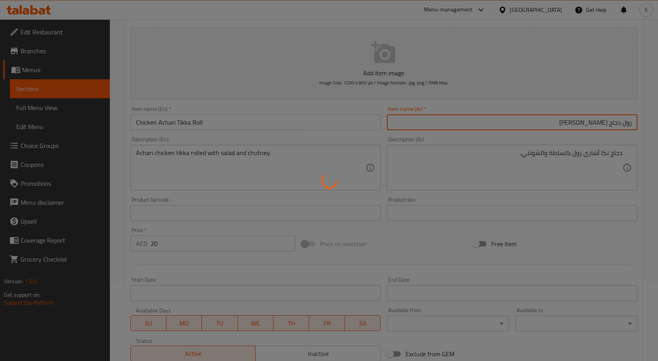
click at [163, 152] on div at bounding box center [329, 180] width 658 height 361
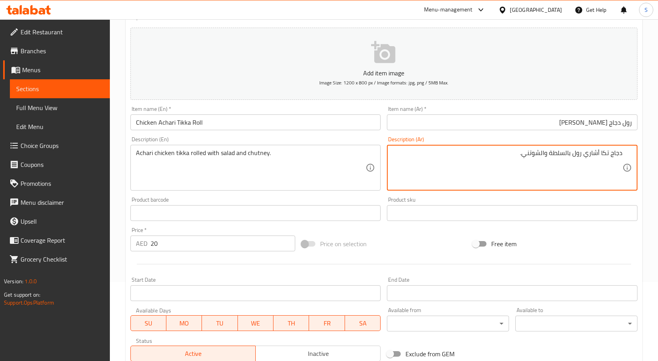
click at [577, 155] on textarea "دجاج تكا أشاري رول بالسلطة والشوتني." at bounding box center [507, 168] width 230 height 38
type textarea "دجاج تكا أشاري ملفوف بالسلطة والشوتني."
click at [575, 121] on input "رول دجاج تكا أشاري" at bounding box center [512, 123] width 250 height 16
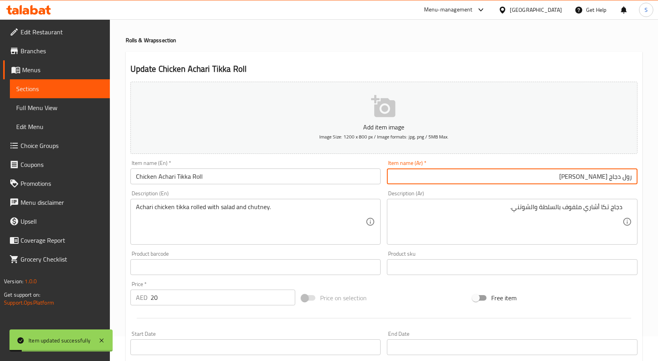
scroll to position [0, 0]
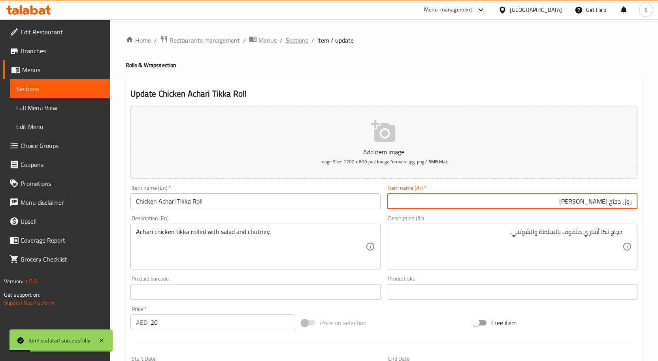
click at [294, 41] on span "Sections" at bounding box center [297, 40] width 23 height 9
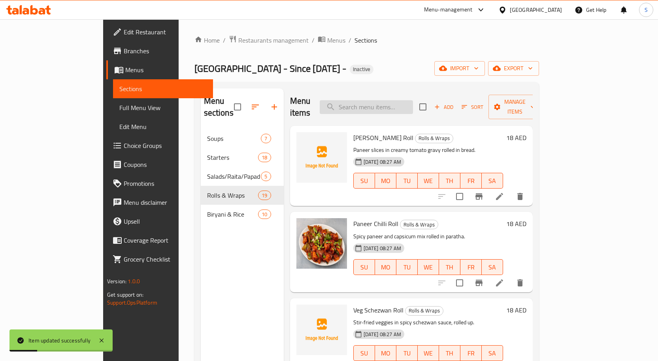
click at [413, 105] on input "search" at bounding box center [366, 107] width 93 height 14
paste input "Chicken & Halloumi Wrap"
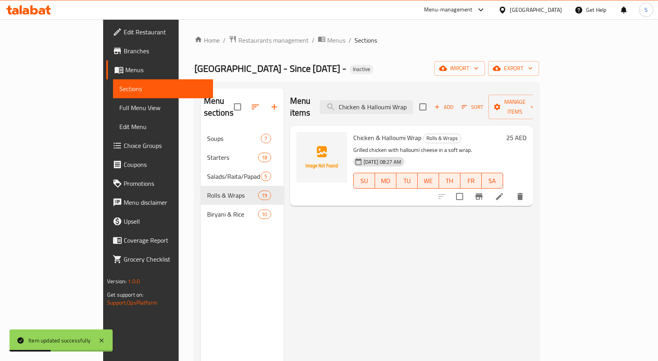
type input "Chicken & Halloumi Wrap"
click at [503, 193] on icon at bounding box center [499, 196] width 7 height 7
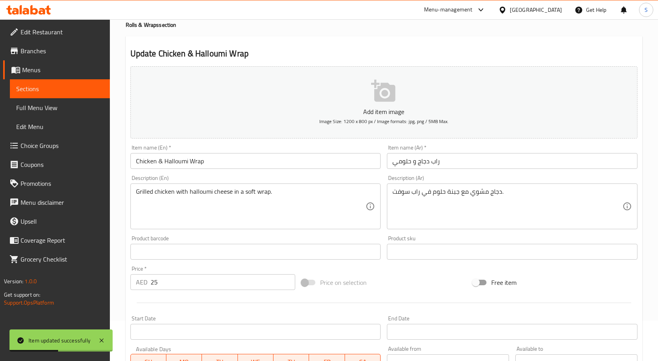
scroll to position [79, 0]
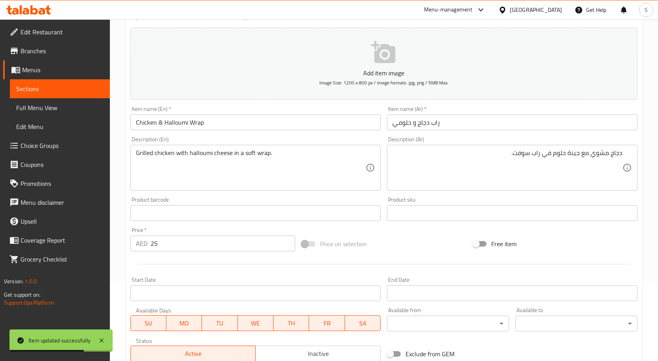
click at [565, 108] on div "Item name (Ar)   * راب دجاج و حلومي Item name (Ar) *" at bounding box center [512, 118] width 250 height 24
click at [547, 123] on input "راب دجاج و حلومي" at bounding box center [512, 123] width 250 height 16
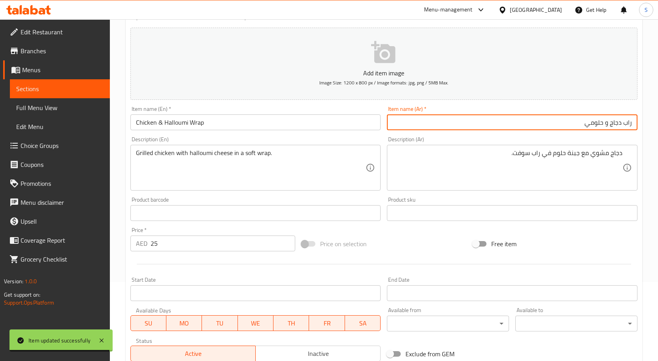
click at [611, 132] on div "Item name (Ar)   * راب دجاج و حلومي Item name (Ar) *" at bounding box center [512, 118] width 257 height 30
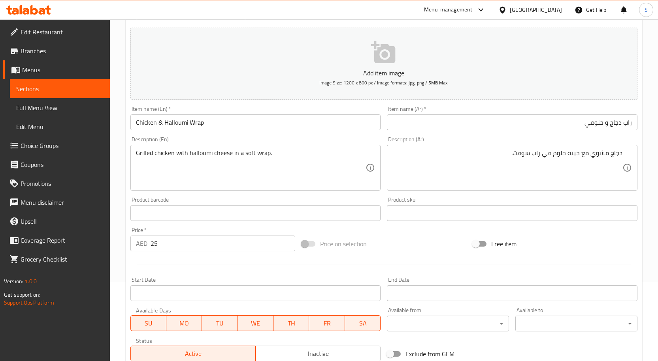
click at [149, 148] on div "Grilled chicken with halloumi cheese in a soft wrap. Description (En)" at bounding box center [255, 168] width 250 height 46
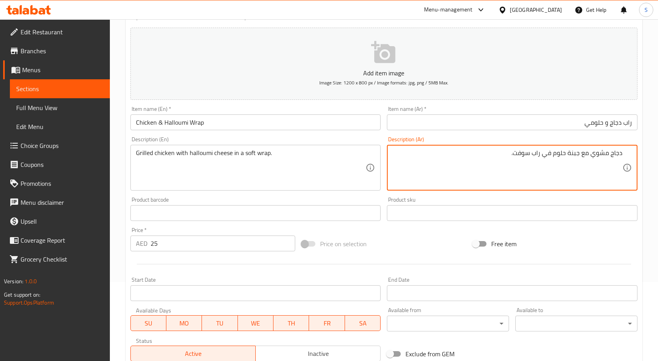
click at [554, 156] on textarea "دجاج مشوي مع جبنة حلوم في راب سوفت." at bounding box center [507, 168] width 230 height 38
click at [518, 153] on textarea "دجاج مشوي مع جبنة حلومي في راب سوفت." at bounding box center [507, 168] width 230 height 38
type textarea "دجاج مشوي مع جبنة حلومي في راب ناعم ."
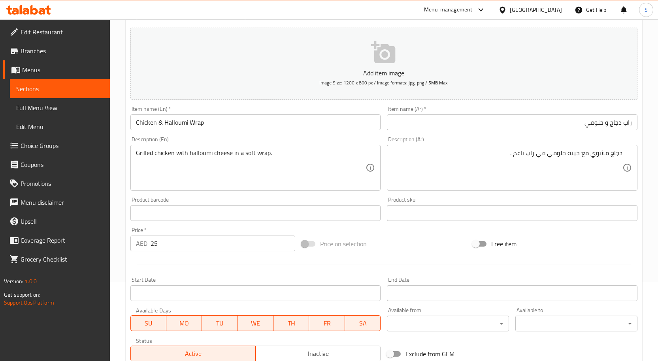
click at [318, 136] on div "Description (En) Grilled chicken with halloumi cheese in a soft wrap. Descripti…" at bounding box center [255, 164] width 257 height 60
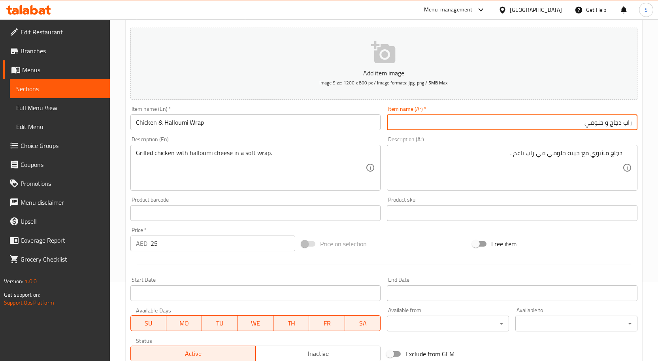
click at [526, 117] on input "راب دجاج و حلومي" at bounding box center [512, 123] width 250 height 16
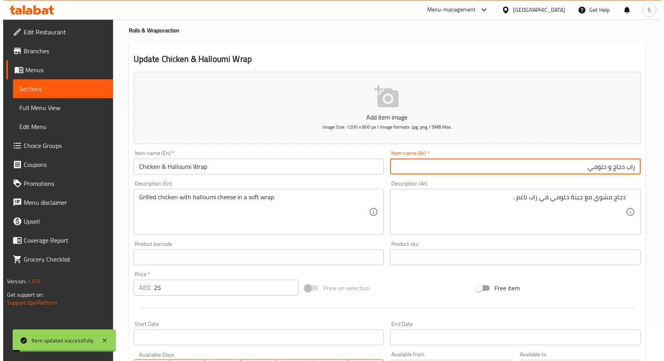
scroll to position [0, 0]
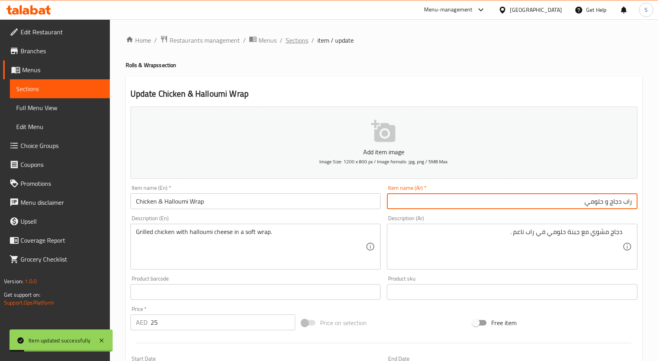
click at [291, 42] on span "Sections" at bounding box center [297, 40] width 23 height 9
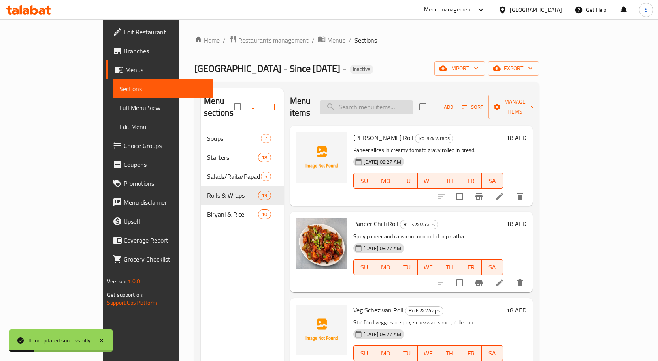
click at [443, 194] on div "Paneer Makhni Roll Rolls & Wraps Paneer slices in creamy tomato gravy rolled in…" at bounding box center [411, 163] width 243 height 75
click at [413, 104] on input "search" at bounding box center [366, 107] width 93 height 14
paste input "Halloumi Wrap"
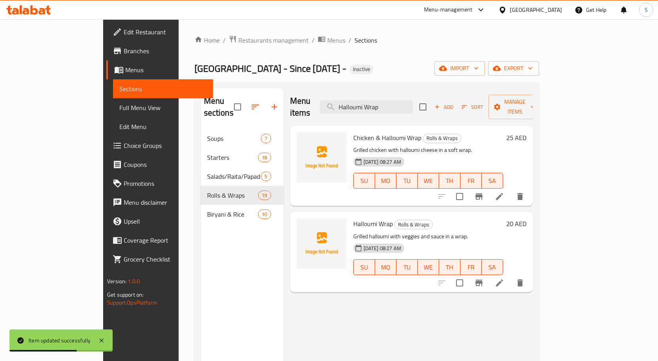
type input "Halloumi Wrap"
click at [504, 278] on icon at bounding box center [499, 282] width 9 height 9
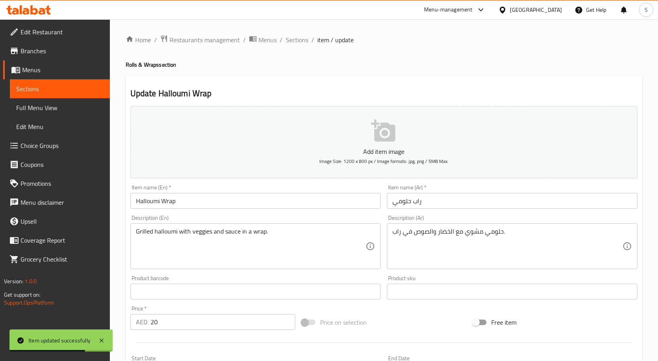
scroll to position [39, 0]
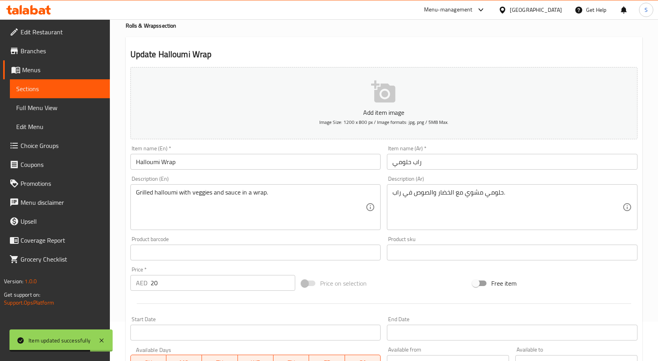
click at [500, 165] on input "راب حلومي" at bounding box center [512, 162] width 250 height 16
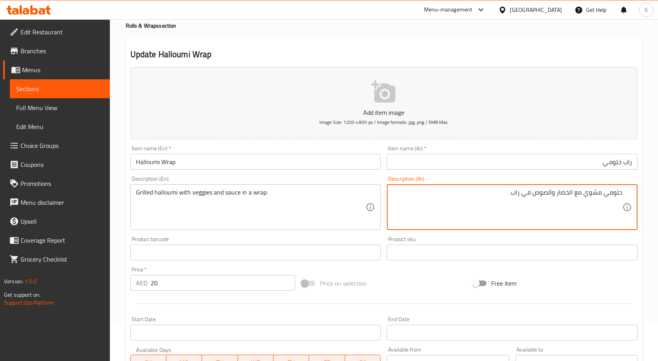
click at [601, 213] on textarea "حلومي مشوي مع الخضار والصوص في راب." at bounding box center [507, 208] width 230 height 38
click at [453, 165] on input "راب حلومي" at bounding box center [512, 162] width 250 height 16
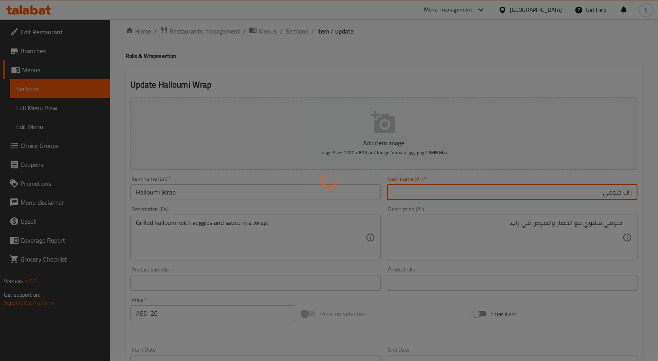
scroll to position [0, 0]
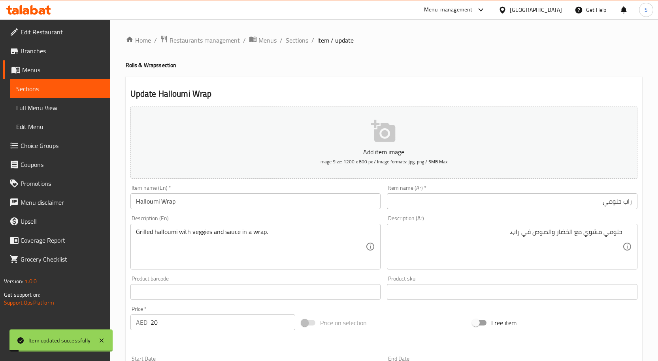
click at [294, 47] on div "Home / Restaurants management / Menus / Sections / item / update Rolls & Wraps …" at bounding box center [384, 288] width 516 height 507
click at [294, 45] on span "Sections" at bounding box center [297, 40] width 23 height 9
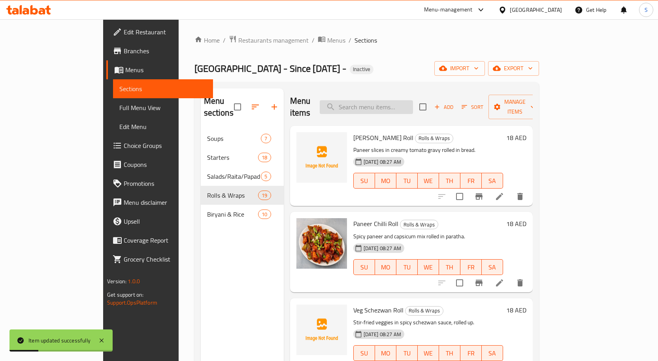
click at [395, 103] on input "search" at bounding box center [366, 107] width 93 height 14
paste input "Falafel Wrap"
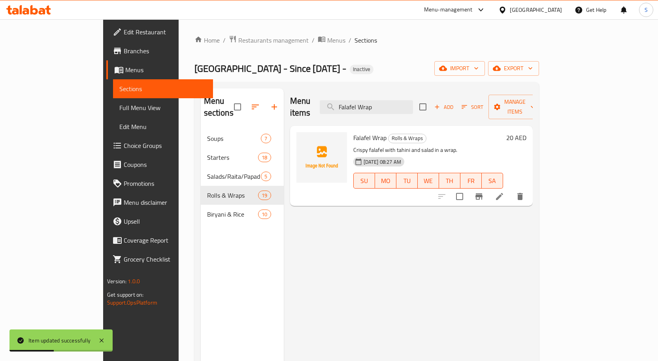
type input "Falafel Wrap"
click at [504, 192] on icon at bounding box center [499, 196] width 9 height 9
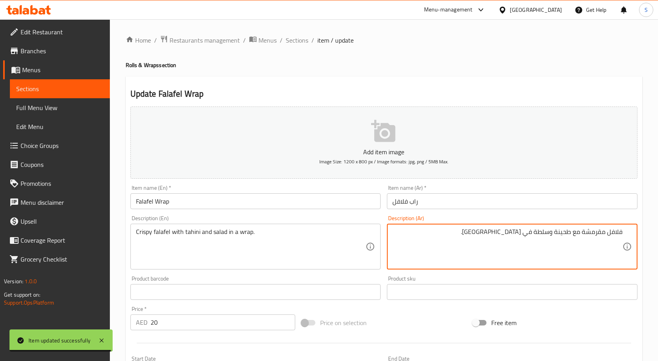
click at [553, 206] on input "راب فلافل" at bounding box center [512, 202] width 250 height 16
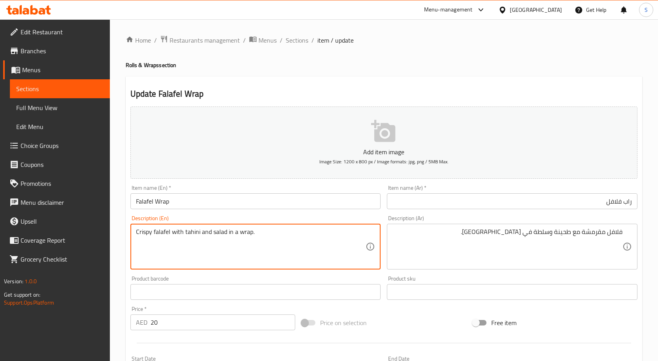
click at [552, 203] on input "راب فلافل" at bounding box center [512, 202] width 250 height 16
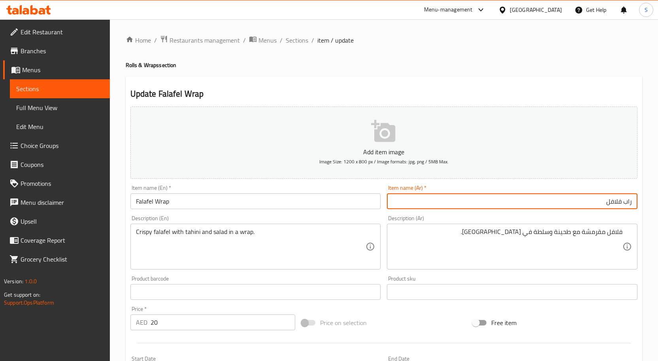
click at [292, 43] on span "Sections" at bounding box center [297, 40] width 23 height 9
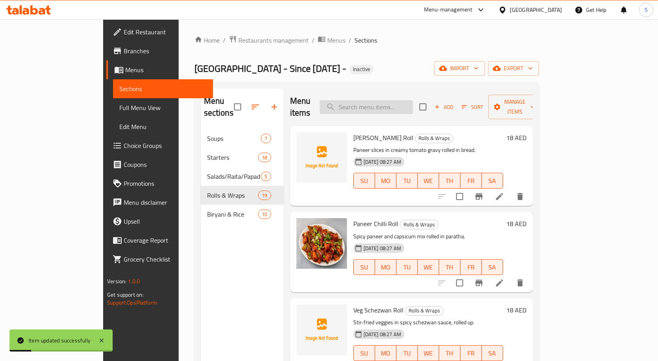
click at [413, 100] on input "search" at bounding box center [366, 107] width 93 height 14
paste input "Soya Chaap Wrap"
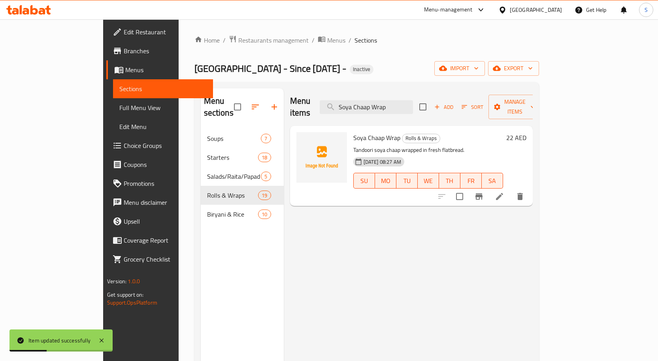
type input "Soya Chaap Wrap"
click at [510, 190] on li at bounding box center [499, 197] width 22 height 14
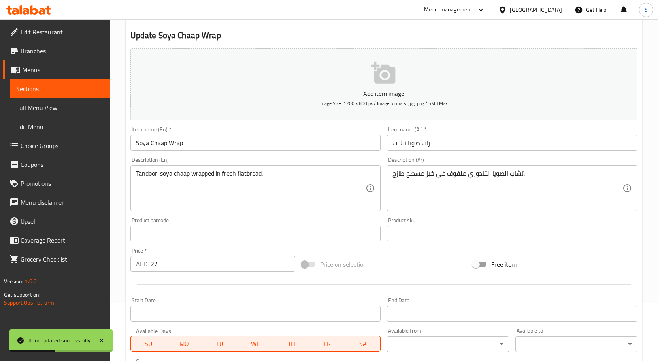
scroll to position [118, 0]
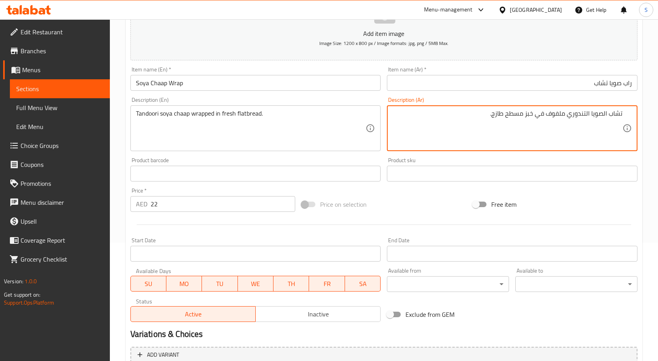
click at [592, 85] on input "راب صويا تشاب" at bounding box center [512, 83] width 250 height 16
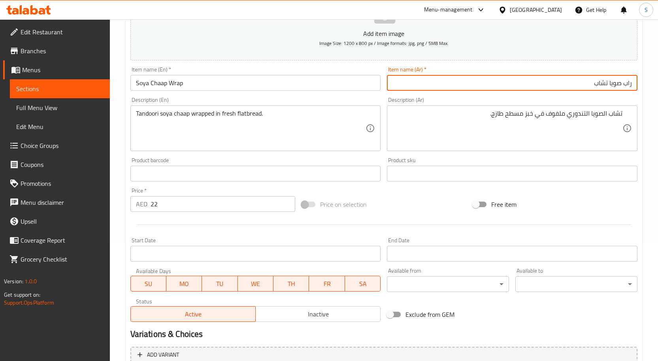
drag, startPoint x: 603, startPoint y: 116, endPoint x: 628, endPoint y: 148, distance: 40.3
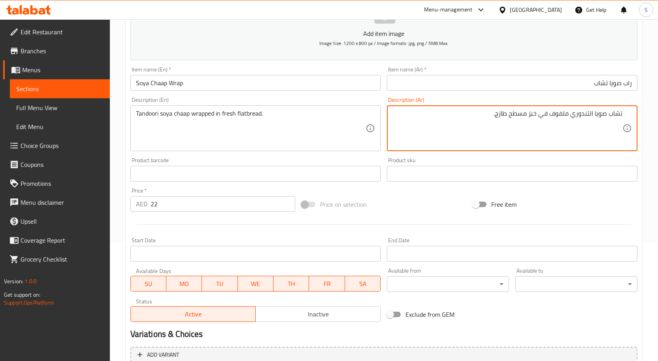
click at [590, 115] on textarea "تشاب صويا التندوري ملفوف في خبز مسطح طازج." at bounding box center [507, 129] width 230 height 38
type textarea "تشاب صويا تندوري ملفوف في خبز مسطح طازج."
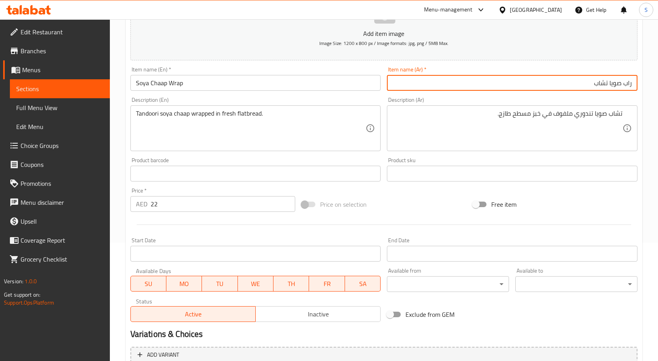
click at [503, 80] on input "راب صويا تشاب" at bounding box center [512, 83] width 250 height 16
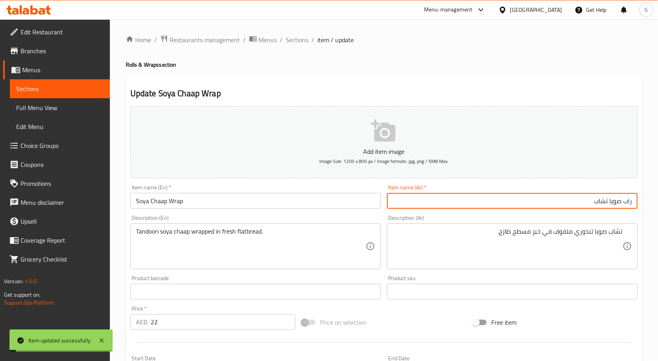
scroll to position [0, 0]
click at [285, 47] on div "Home / Restaurants management / Menus / Sections / item / update Rolls & Wraps …" at bounding box center [384, 288] width 516 height 507
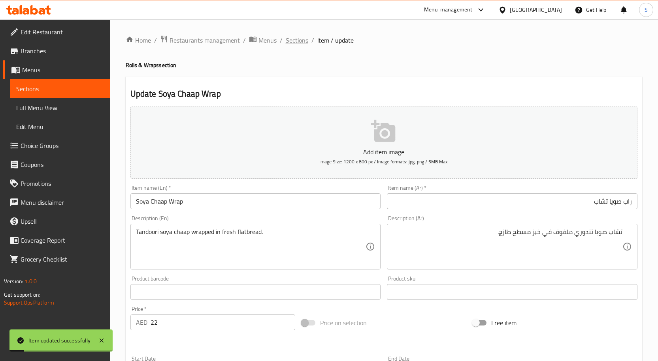
click at [290, 38] on span "Sections" at bounding box center [297, 40] width 23 height 9
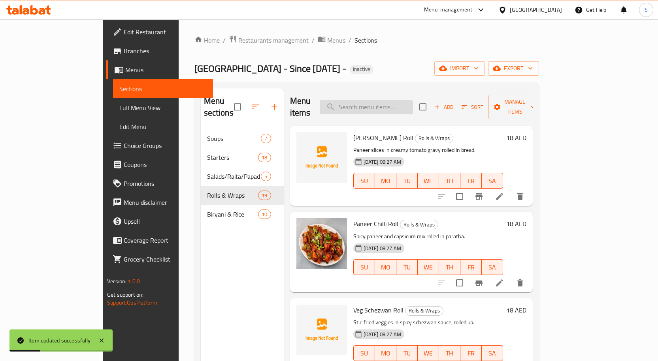
click at [413, 104] on input "search" at bounding box center [366, 107] width 93 height 14
paste input "Mashroom & Corn Wrap"
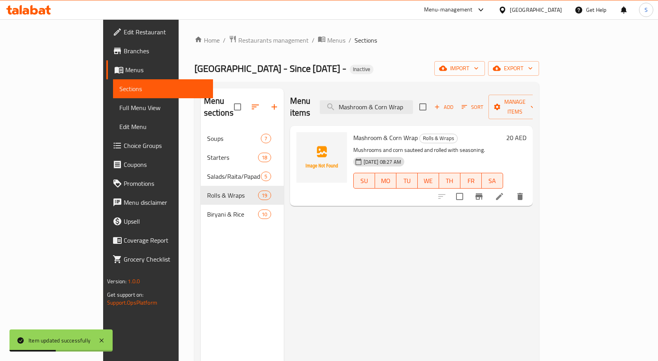
type input "Mashroom & Corn Wrap"
click at [504, 192] on icon at bounding box center [499, 196] width 9 height 9
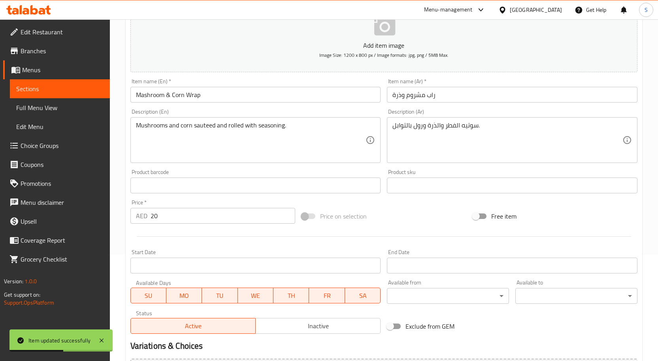
scroll to position [118, 0]
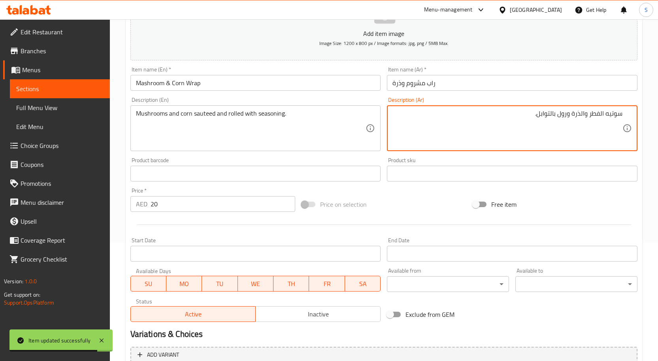
click at [464, 89] on input "راب مشروم وذرة" at bounding box center [512, 83] width 250 height 16
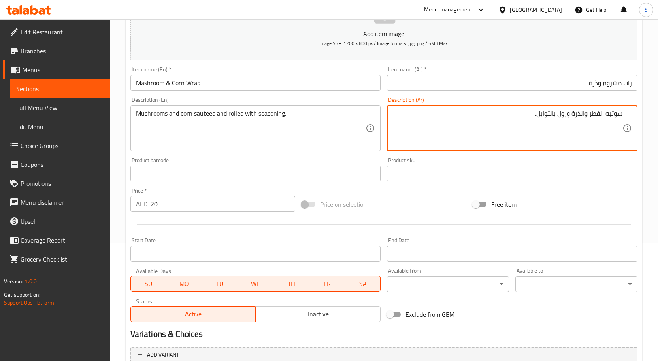
click at [596, 113] on textarea "سوتيه الفطر والذرة ورول بالتوابل." at bounding box center [507, 129] width 230 height 38
click at [577, 113] on textarea "سوتيه مشروم والذرة ورول بالتوابل." at bounding box center [507, 129] width 230 height 38
click at [563, 119] on textarea "سوتيه مشروم وذرة ورول بالتوابل." at bounding box center [507, 129] width 230 height 38
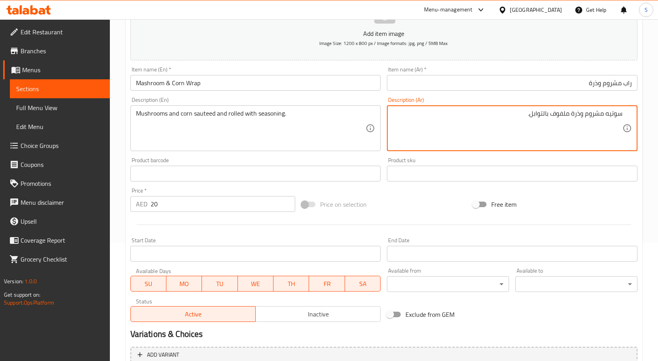
click at [547, 81] on input "راب مشروم وذرة" at bounding box center [512, 83] width 250 height 16
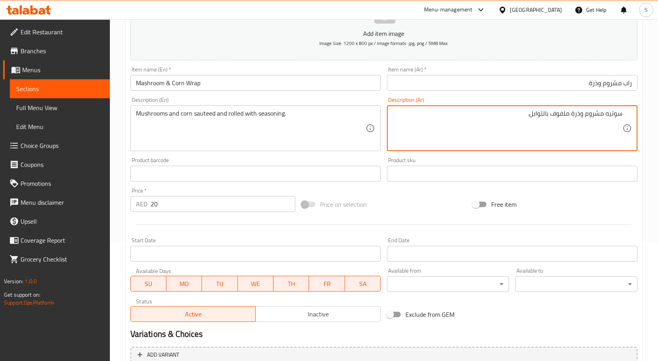
click at [541, 113] on textarea "سوتيه مشروم وذرة ملفوف بالتوابل." at bounding box center [507, 129] width 230 height 38
type textarea "سوتيه مشروم وذرة ملفوف تتبيلة."
click at [582, 85] on input "راب مشروم وذرة" at bounding box center [512, 83] width 250 height 16
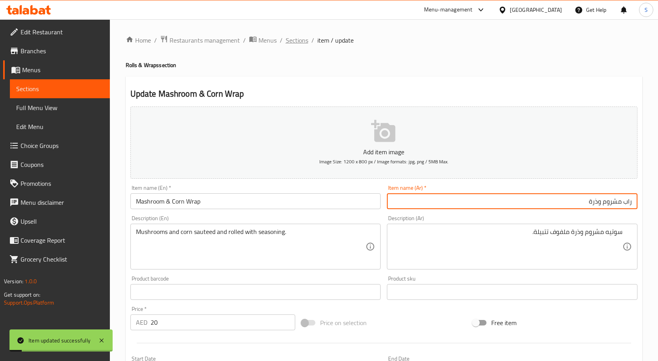
click at [299, 40] on span "Sections" at bounding box center [297, 40] width 23 height 9
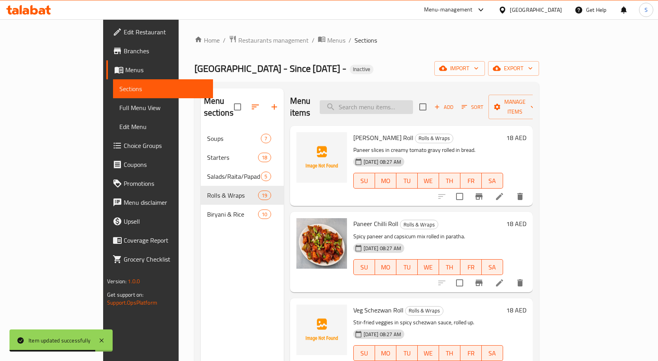
click at [405, 104] on input "search" at bounding box center [366, 107] width 93 height 14
paste input "Mashroom & Corn Wrap"
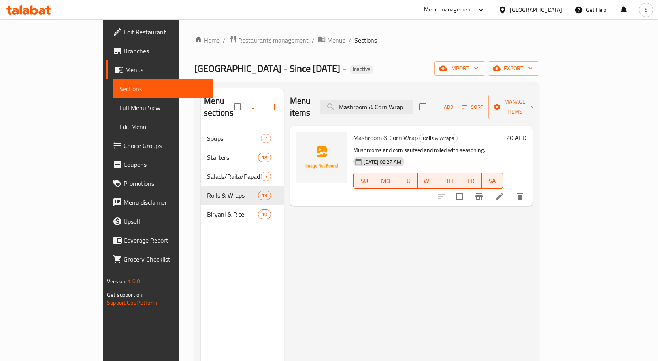
type input "Mashroom & Corn Wrap"
click at [503, 193] on icon at bounding box center [499, 196] width 7 height 7
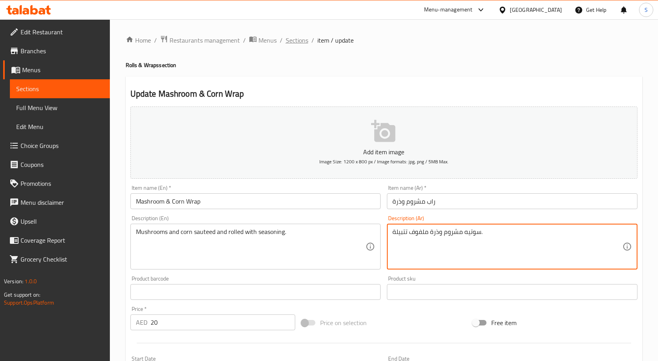
drag, startPoint x: 299, startPoint y: 43, endPoint x: 325, endPoint y: 0, distance: 50.2
click at [298, 43] on span "Sections" at bounding box center [297, 40] width 23 height 9
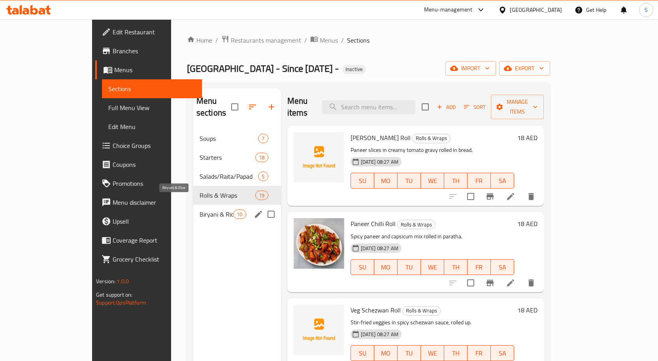
click at [199, 210] on span "Biryani & Rice" at bounding box center [216, 214] width 34 height 9
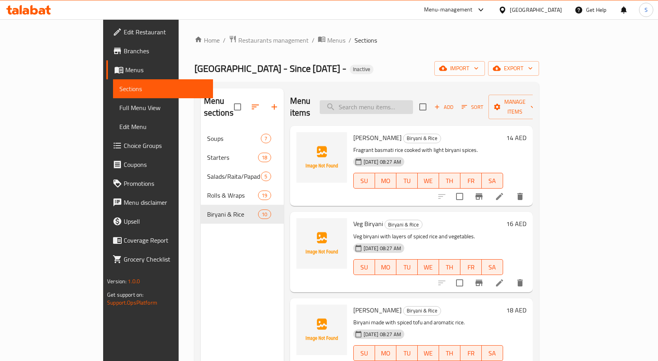
click at [381, 106] on input "search" at bounding box center [366, 107] width 93 height 14
paste input "Veg Biryani"
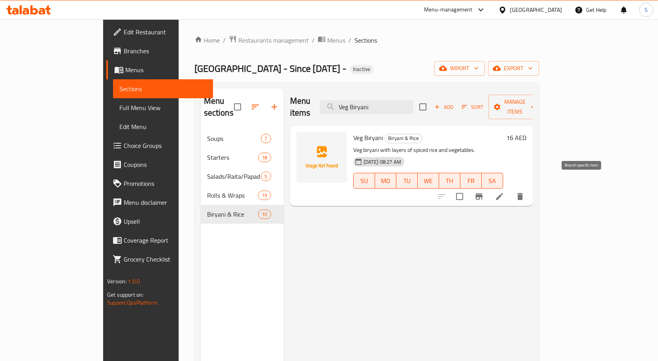
type input "Veg Biryani"
click at [510, 190] on li at bounding box center [499, 197] width 22 height 14
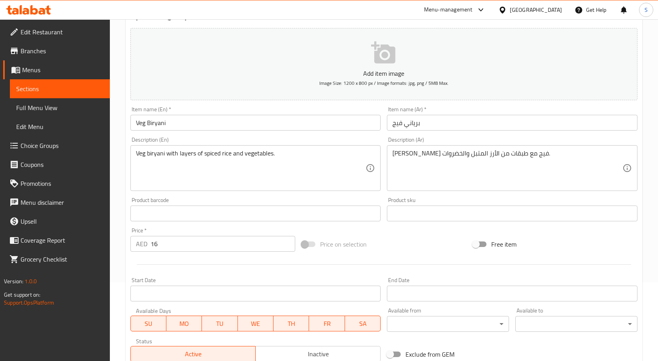
scroll to position [79, 0]
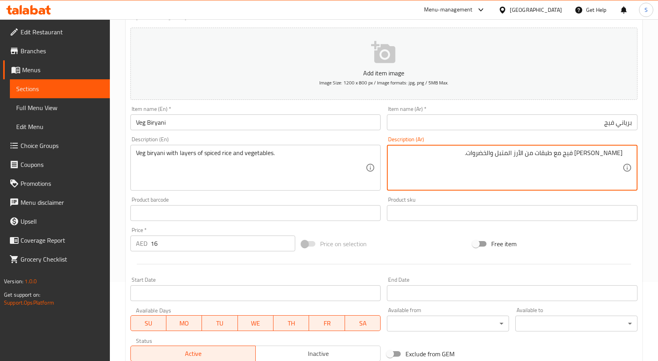
click at [611, 122] on input "برياني فيج" at bounding box center [512, 123] width 250 height 16
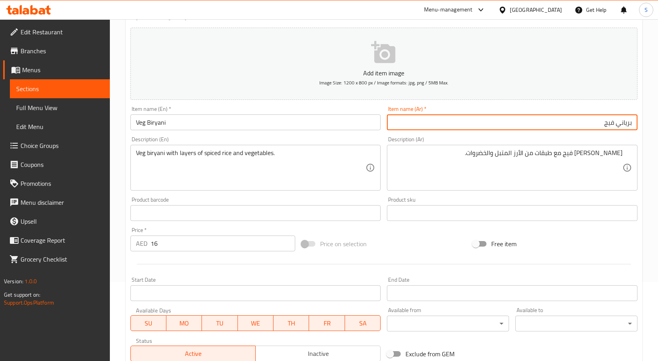
click at [611, 122] on input "برياني فيج" at bounding box center [512, 123] width 250 height 16
click at [607, 121] on input "برياني خضار" at bounding box center [512, 123] width 250 height 16
type input "برياني خضار"
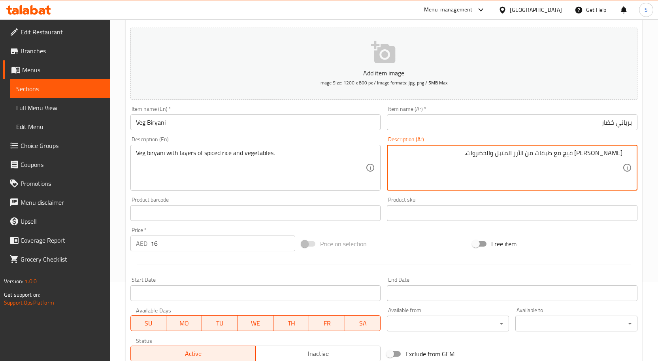
click at [604, 152] on textarea "برياني فيج مع طبقات من الأرز المتبل والخضروات." at bounding box center [507, 168] width 230 height 38
paste textarea "خضار"
type textarea "برياني خضار مع طبقات من الأرز المتبل والخضروات."
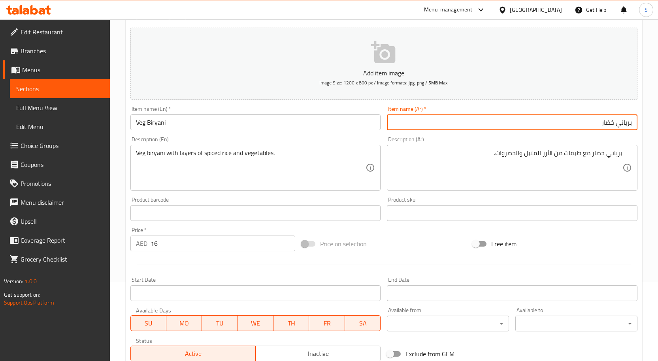
click at [515, 115] on input "برياني خضار" at bounding box center [512, 123] width 250 height 16
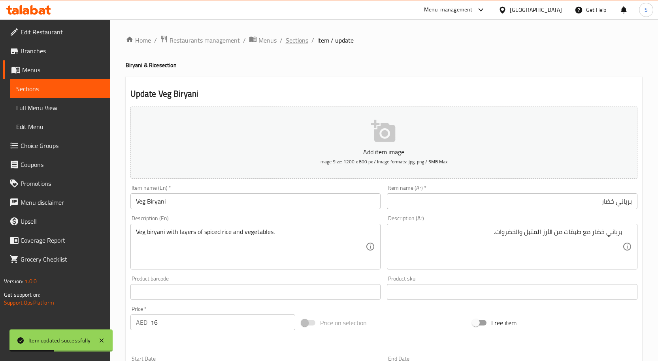
click at [291, 39] on span "Sections" at bounding box center [297, 40] width 23 height 9
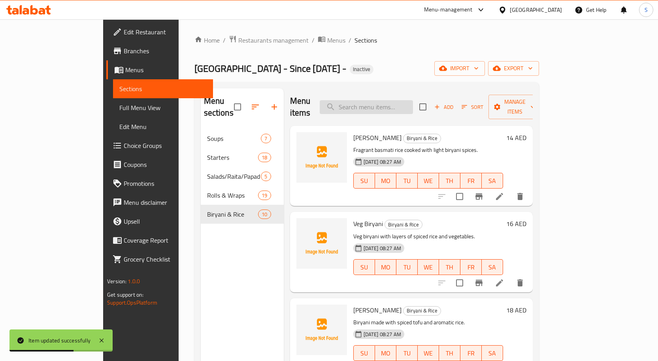
click at [413, 100] on input "search" at bounding box center [366, 107] width 93 height 14
paste input "[PERSON_NAME]"
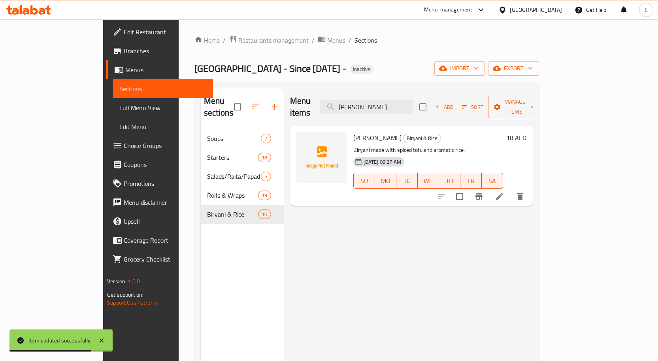
type input "[PERSON_NAME]"
click at [503, 193] on icon at bounding box center [499, 196] width 7 height 7
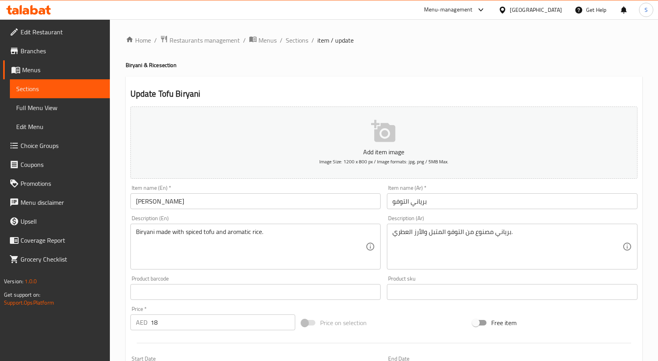
click at [441, 199] on input "برياني التوفو" at bounding box center [512, 202] width 250 height 16
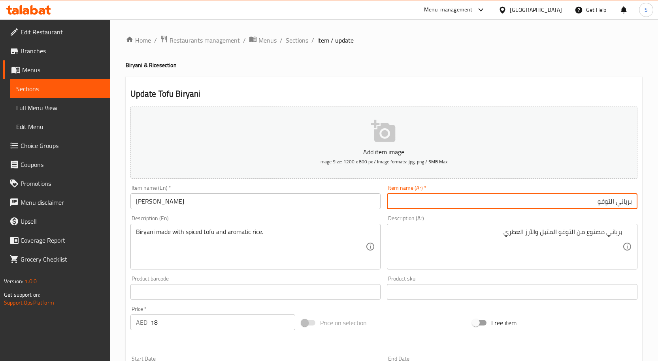
click at [612, 199] on input "برياني التوفو" at bounding box center [512, 202] width 250 height 16
type input "برياني توفو"
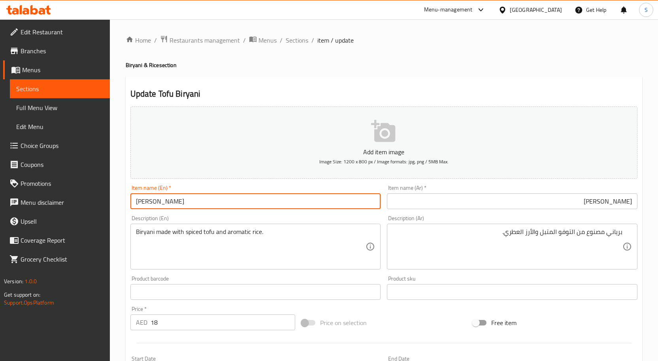
click at [283, 199] on input "[PERSON_NAME]" at bounding box center [255, 202] width 250 height 16
click at [293, 39] on span "Sections" at bounding box center [297, 40] width 23 height 9
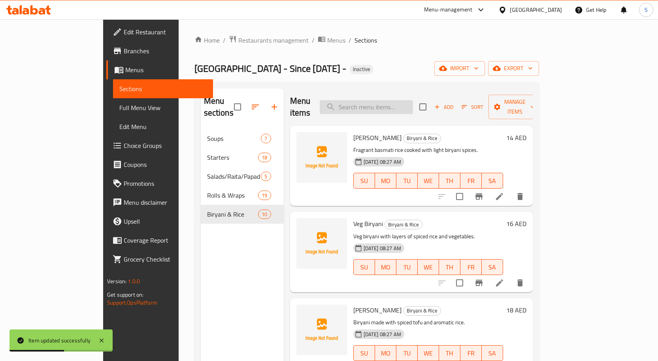
click at [393, 105] on input "search" at bounding box center [366, 107] width 93 height 14
paste input "Paneer [PERSON_NAME]"
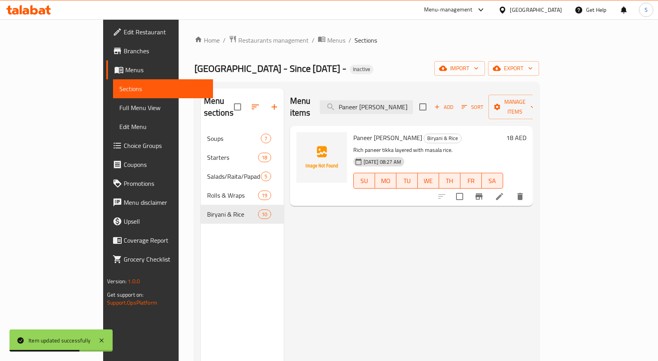
type input "Paneer [PERSON_NAME]"
click at [504, 192] on icon at bounding box center [499, 196] width 9 height 9
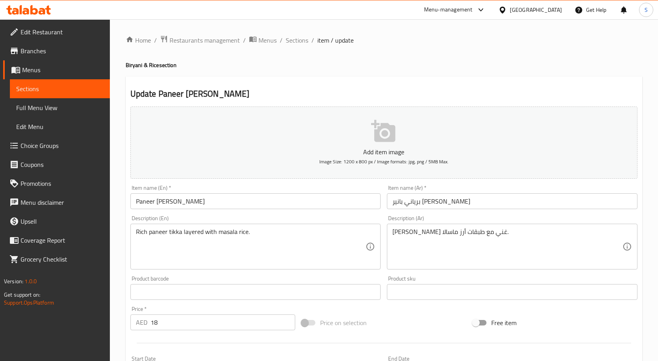
click at [506, 203] on input "برياني بانير تيكا ماسالا" at bounding box center [512, 202] width 250 height 16
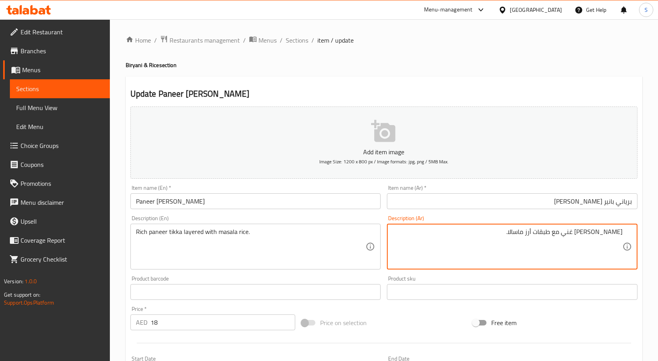
click at [597, 200] on input "برياني بانير تيكا ماسالا" at bounding box center [512, 202] width 250 height 16
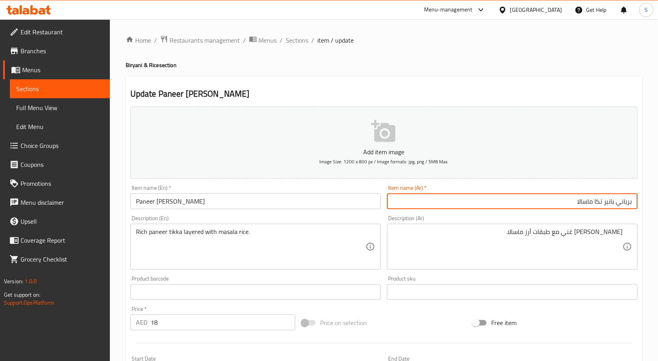
type input "برياني بانير تكا ماسالا"
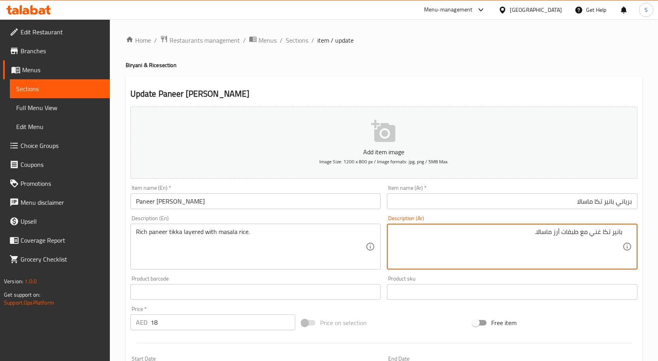
type textarea "بانير تكا غني مع طبقات أرز ماسالا."
click at [570, 202] on input "برياني بانير تكا ماسالا" at bounding box center [512, 202] width 250 height 16
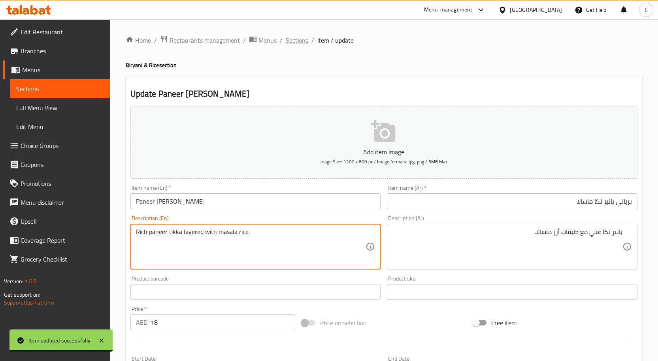
click at [289, 43] on span "Sections" at bounding box center [297, 40] width 23 height 9
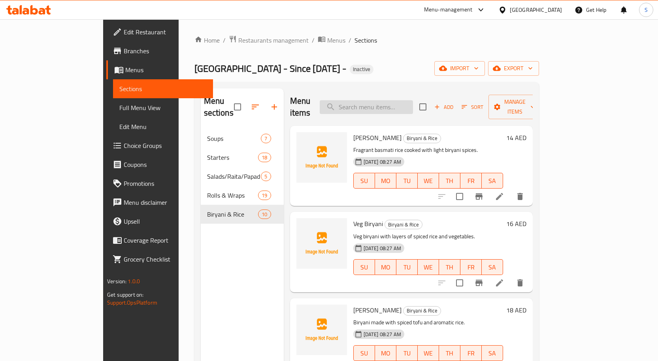
click at [403, 107] on input "search" at bounding box center [366, 107] width 93 height 14
paste input "Soya Chap Biryani"
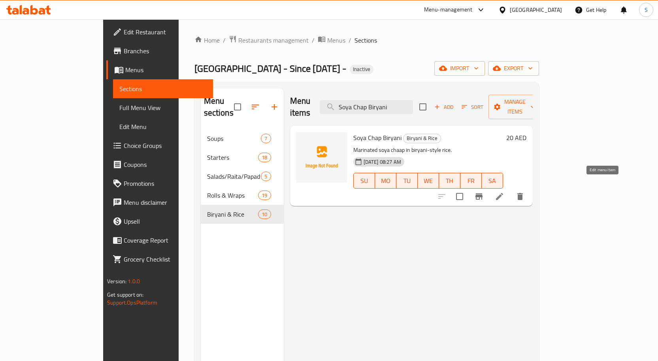
type input "Soya Chap Biryani"
click at [504, 192] on icon at bounding box center [499, 196] width 9 height 9
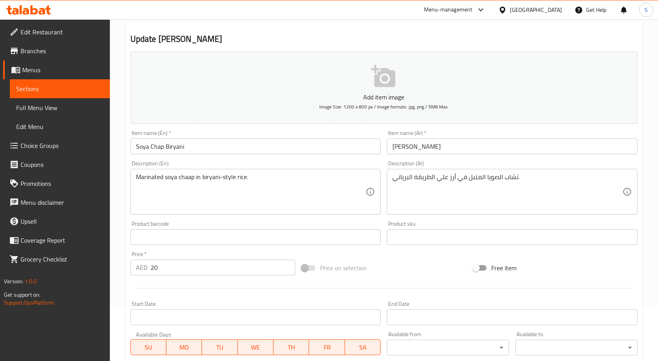
scroll to position [118, 0]
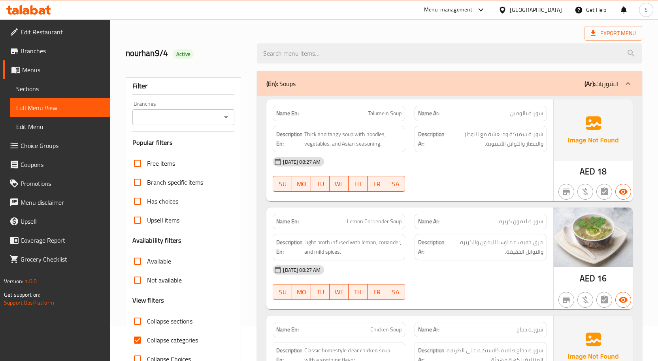
scroll to position [118, 0]
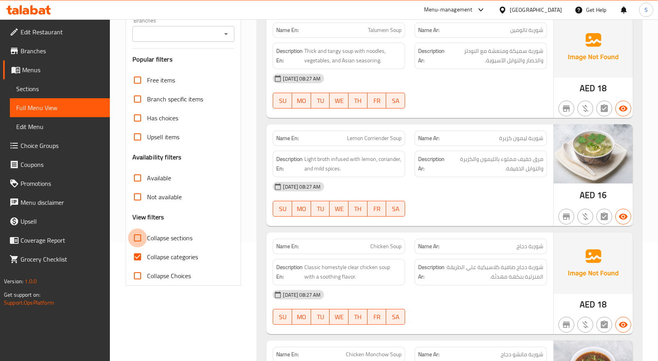
click at [140, 239] on input "Collapse sections" at bounding box center [137, 238] width 19 height 19
checkbox input "true"
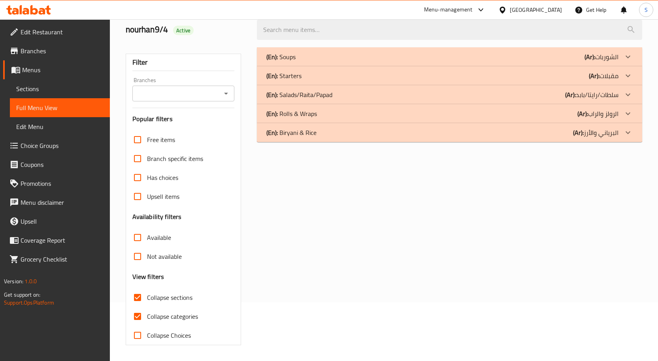
scroll to position [59, 0]
click at [139, 313] on input "Collapse categories" at bounding box center [137, 316] width 19 height 19
checkbox input "false"
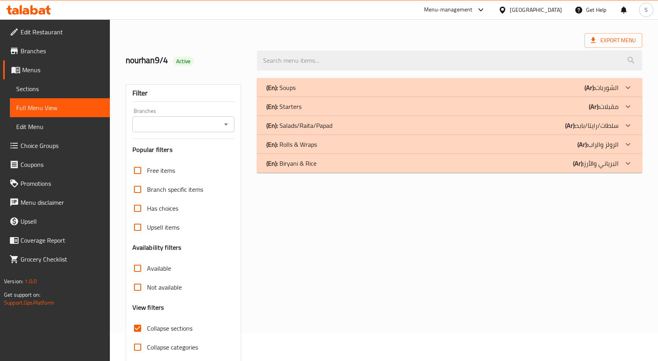
scroll to position [0, 0]
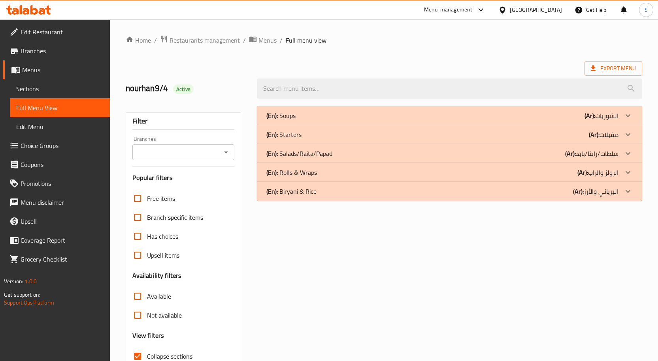
click at [329, 166] on div "(En): Rolls & Wraps (Ar): الرولز والراب" at bounding box center [449, 172] width 385 height 19
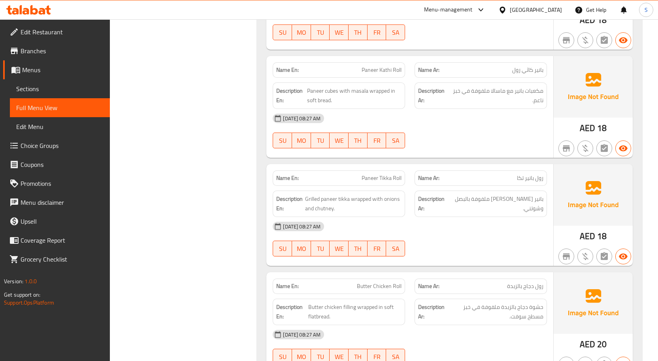
scroll to position [513, 0]
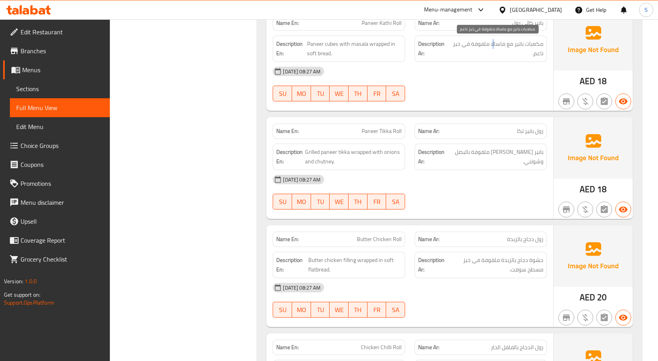
click at [493, 44] on span "مكعبات بانير مع ماسالا ملفوفة في خبز ناعم." at bounding box center [496, 48] width 93 height 19
click at [536, 133] on span "رول بانير تكا" at bounding box center [530, 131] width 26 height 8
click at [389, 133] on span "Paneer Tikka Roll" at bounding box center [381, 131] width 40 height 8
click at [536, 154] on span "بانير تيكا مشوي ملفوفة بالبصل وشوتني." at bounding box center [496, 156] width 94 height 19
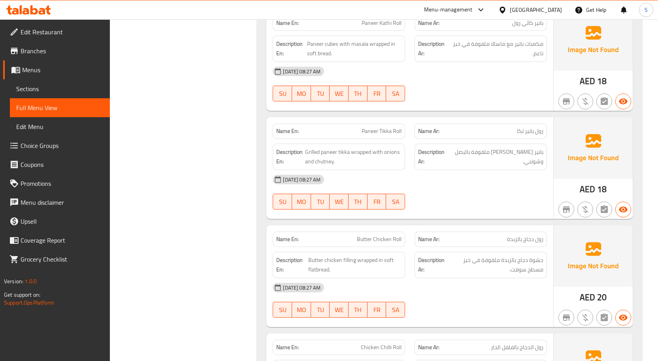
click at [391, 134] on span "Paneer Tikka Roll" at bounding box center [381, 131] width 40 height 8
copy span "Paneer Tikka Roll"
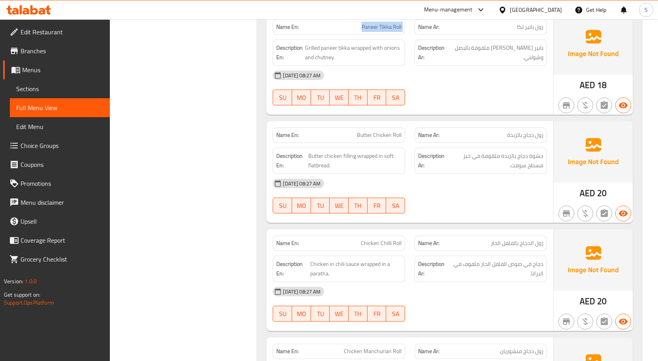
scroll to position [632, 0]
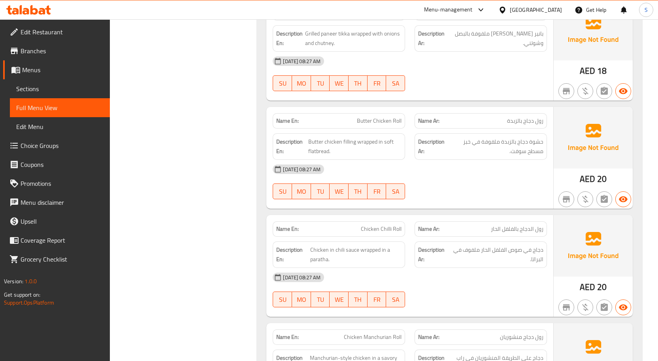
click at [378, 127] on div "Name En: Butter Chicken Roll" at bounding box center [339, 120] width 132 height 15
click at [380, 122] on span "Butter Chicken Roll" at bounding box center [379, 121] width 45 height 8
copy span "Butter Chicken Roll"
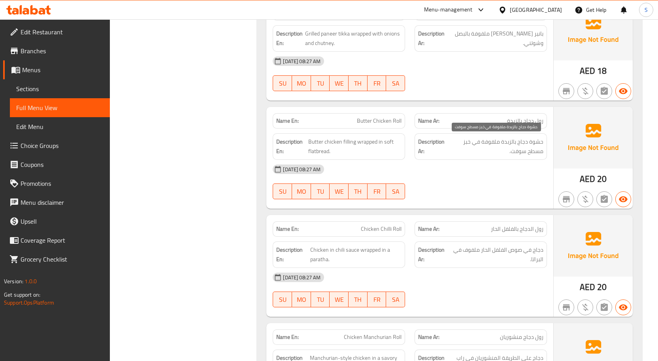
click at [533, 137] on span "حشوة دجاج بالزبدة ملفوفة في خبز مسطح سوفت." at bounding box center [496, 146] width 96 height 19
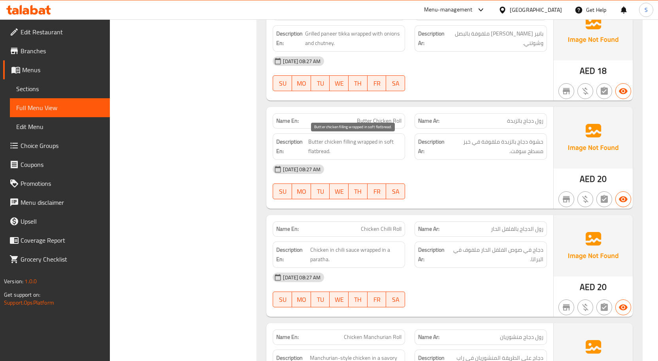
click at [369, 144] on span "Butter chicken filling wrapped in soft flatbread." at bounding box center [354, 146] width 93 height 19
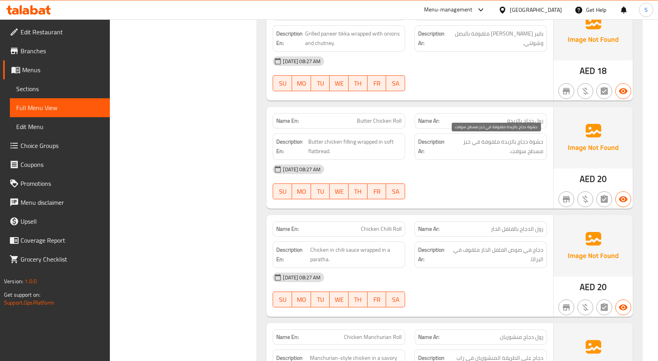
click at [486, 146] on span "حشوة دجاج بالزبدة ملفوفة في خبز مسطح سوفت." at bounding box center [496, 146] width 96 height 19
click at [365, 121] on span "Butter Chicken Roll" at bounding box center [379, 121] width 45 height 8
copy span "Butter Chicken Roll"
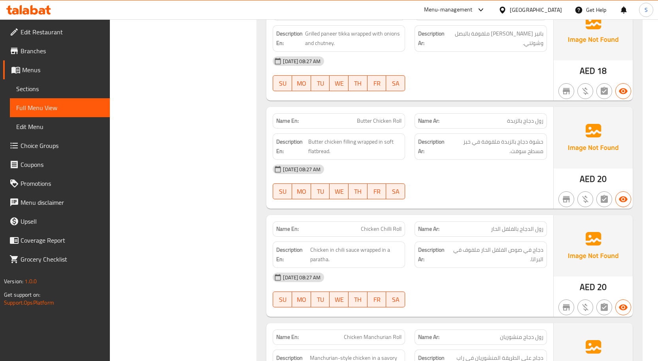
click at [377, 231] on span "Chicken Chilli Roll" at bounding box center [381, 229] width 41 height 8
copy span "Chicken Chilli Roll"
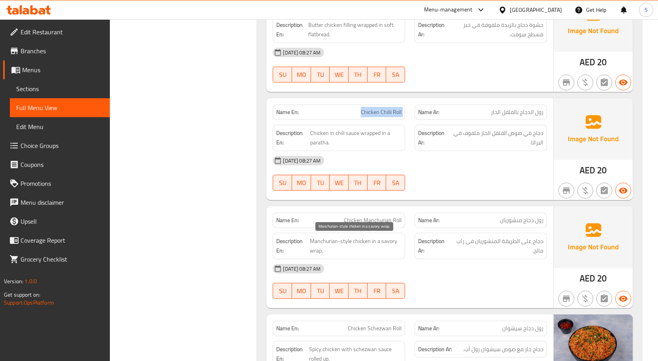
scroll to position [750, 0]
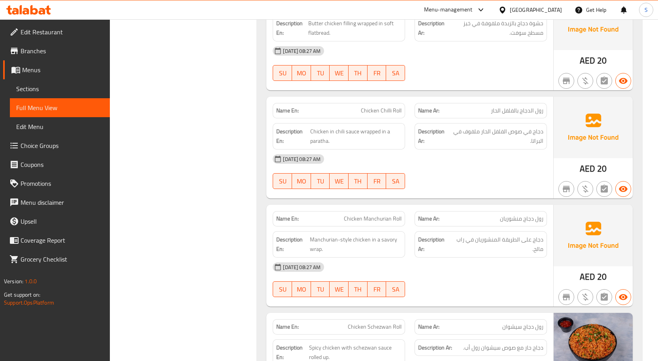
click at [374, 218] on span "Chicken Manchurian Roll" at bounding box center [373, 219] width 58 height 8
click at [373, 218] on span "Chicken Manchurian Roll" at bounding box center [373, 219] width 58 height 8
click at [374, 218] on span "Chicken Manchurian Roll" at bounding box center [373, 219] width 58 height 8
copy span "Chicken Manchurian Roll"
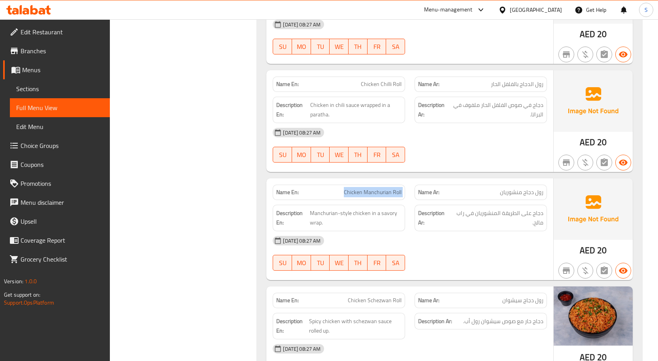
scroll to position [908, 0]
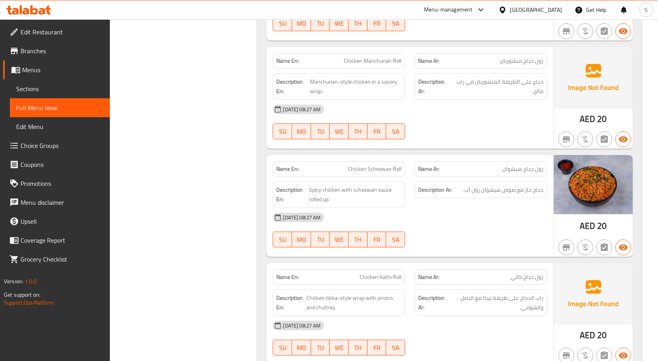
click at [380, 174] on div "Name En: Chicken Schezwan Roll" at bounding box center [339, 169] width 132 height 15
click at [379, 169] on span "Chicken Schezwan Roll" at bounding box center [375, 169] width 54 height 8
click at [380, 169] on span "Chicken Schezwan Roll" at bounding box center [375, 169] width 54 height 8
copy span "Chicken Schezwan Roll"
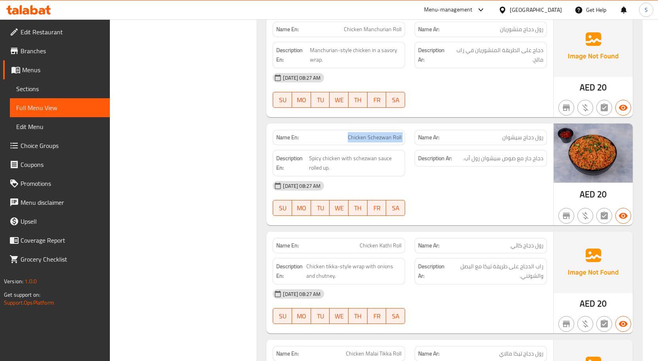
scroll to position [987, 0]
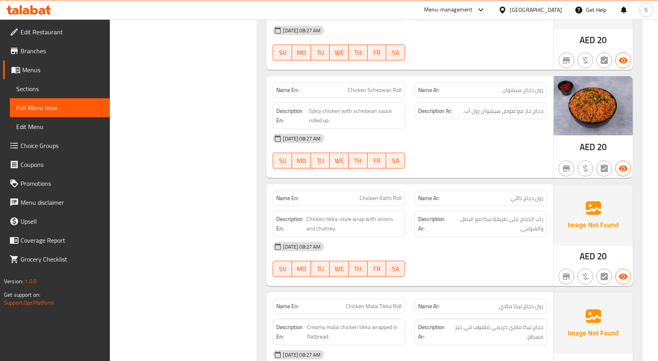
click at [375, 204] on div "Name En: Chicken Kathi Roll" at bounding box center [339, 198] width 132 height 15
click at [378, 199] on span "Chicken Kathi Roll" at bounding box center [380, 198] width 42 height 8
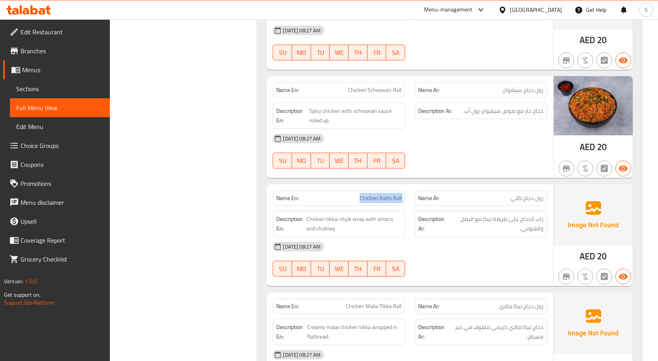
click at [378, 199] on span "Chicken Kathi Roll" at bounding box center [380, 198] width 42 height 8
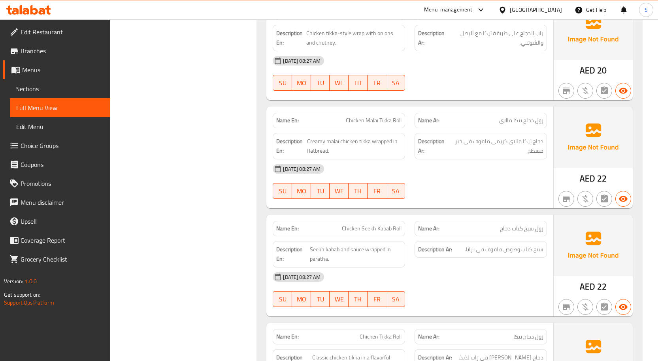
scroll to position [1185, 0]
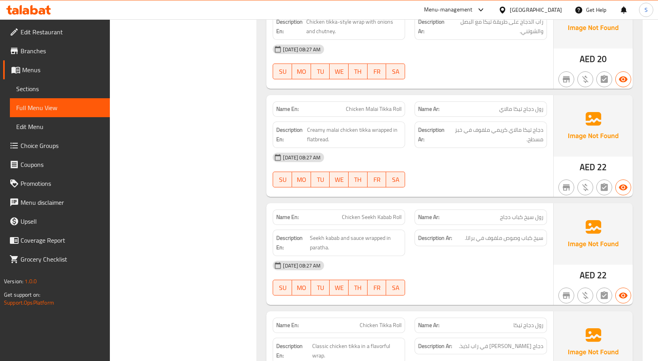
click at [527, 101] on div "Name Ar: رول دجاج تيكا مالاي" at bounding box center [481, 109] width 142 height 25
click at [521, 115] on div "Name Ar: رول دجاج تيكا مالاي" at bounding box center [480, 109] width 132 height 15
click at [523, 115] on div "Name Ar: رول دجاج تيكا مالاي" at bounding box center [480, 109] width 132 height 15
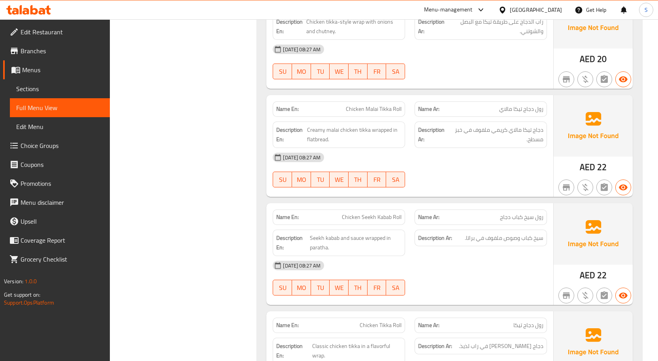
click at [422, 163] on div "[DATE] 08:27 AM" at bounding box center [410, 157] width 284 height 19
click at [409, 110] on div "Name En: Chicken Malai Tikka Roll" at bounding box center [339, 109] width 142 height 25
click at [387, 108] on span "Chicken Malai Tikka Roll" at bounding box center [374, 109] width 56 height 8
click at [388, 108] on span "Chicken Malai Tikka Roll" at bounding box center [374, 109] width 56 height 8
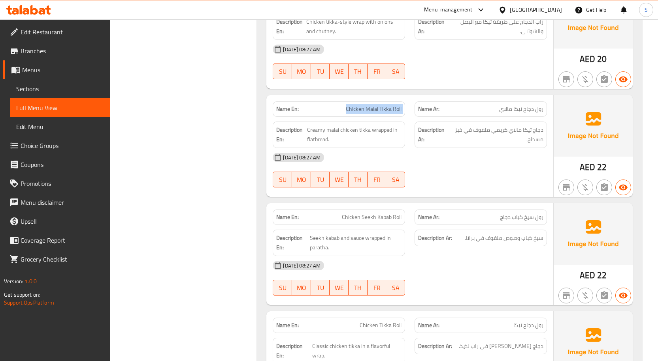
click at [388, 108] on span "Chicken Malai Tikka Roll" at bounding box center [374, 109] width 56 height 8
copy span "Chicken Malai Tikka Roll"
click at [387, 214] on span "Chicken Seekh Kabab Roll" at bounding box center [372, 217] width 60 height 8
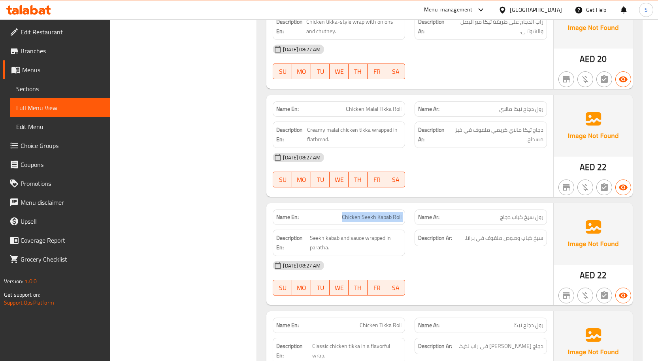
click at [387, 214] on span "Chicken Seekh Kabab Roll" at bounding box center [372, 217] width 60 height 8
copy span "Chicken Seekh Kabab Roll"
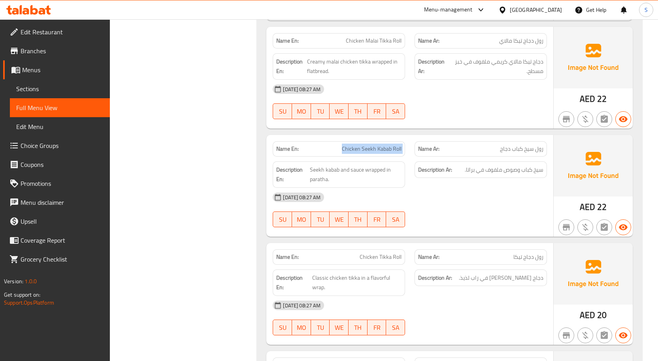
scroll to position [1343, 0]
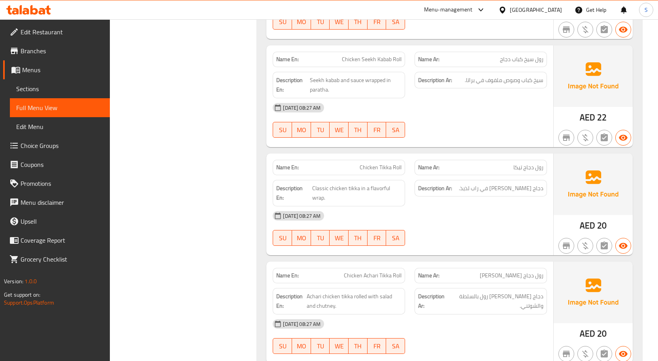
click at [371, 164] on span "Chicken Tikka Roll" at bounding box center [380, 168] width 42 height 8
click at [369, 172] on span "Chicken Tikka Roll" at bounding box center [380, 168] width 42 height 8
copy span "Chicken Tikka Roll"
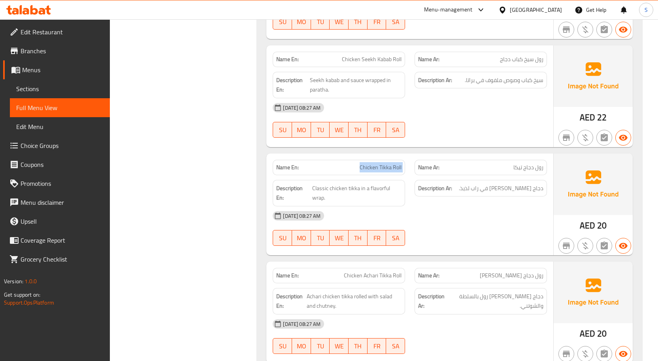
click at [516, 164] on span "رول دجاج تيكا" at bounding box center [528, 168] width 30 height 8
click at [381, 167] on span "Chicken Tikka Roll" at bounding box center [380, 168] width 42 height 8
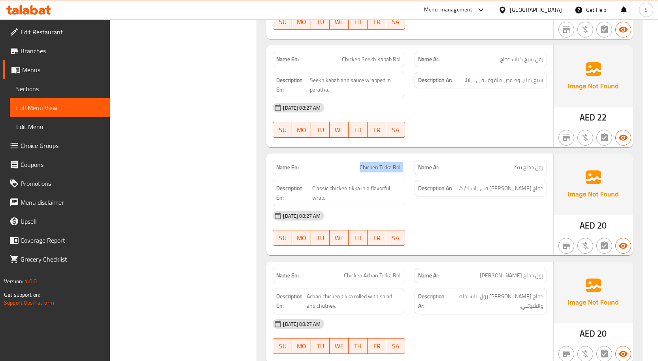
click at [381, 167] on span "Chicken Tikka Roll" at bounding box center [380, 168] width 42 height 8
copy span "Chicken Tikka Roll"
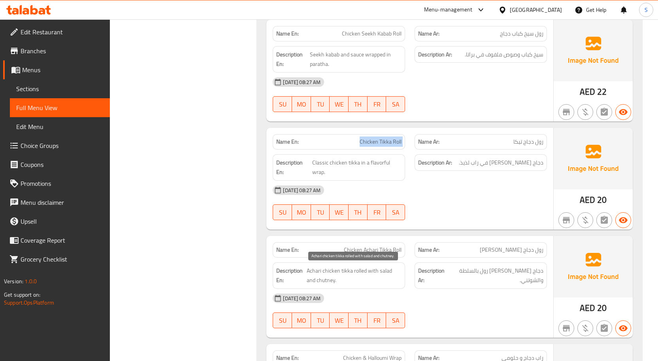
scroll to position [1382, 0]
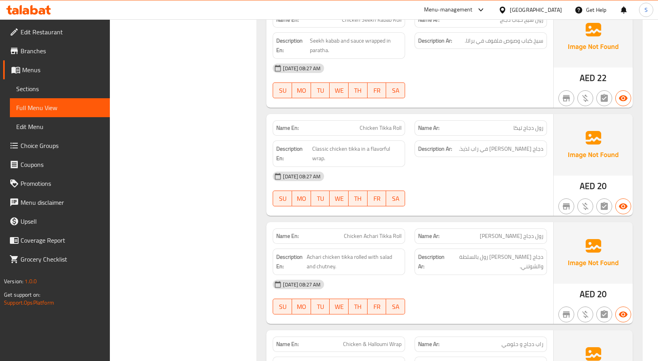
click at [364, 239] on span "Chicken Achari Tikka Roll" at bounding box center [373, 236] width 58 height 8
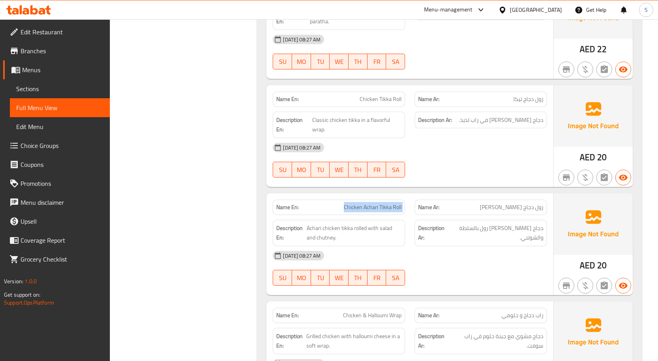
scroll to position [1540, 0]
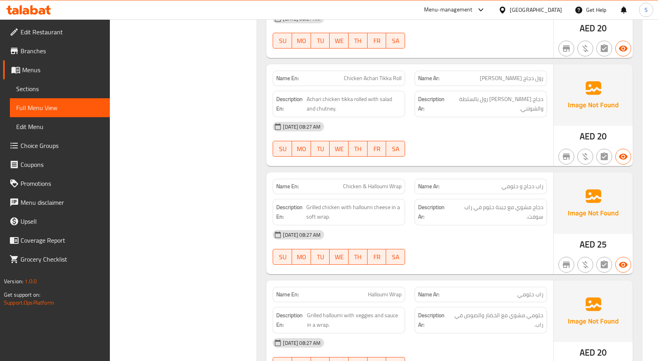
click at [376, 184] on span "Chicken & Halloumi Wrap" at bounding box center [372, 186] width 58 height 8
click at [427, 255] on div "04-09-2025 08:27 AM SU MO TU WE TH FR SA" at bounding box center [410, 248] width 284 height 44
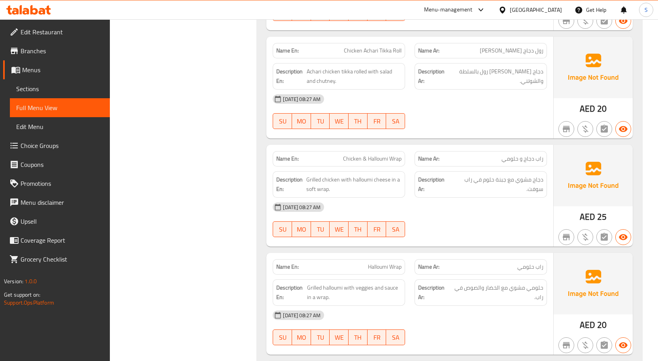
scroll to position [1580, 0]
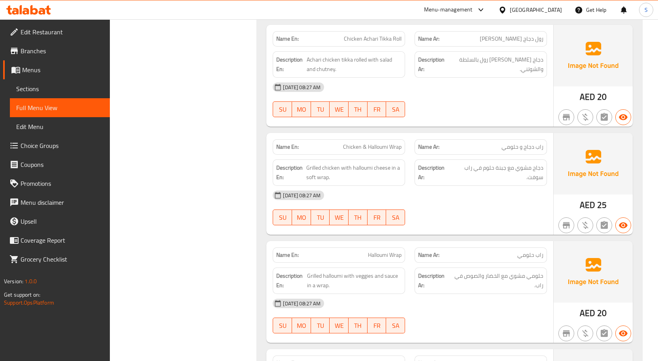
click at [380, 252] on span "Halloumi Wrap" at bounding box center [385, 255] width 34 height 8
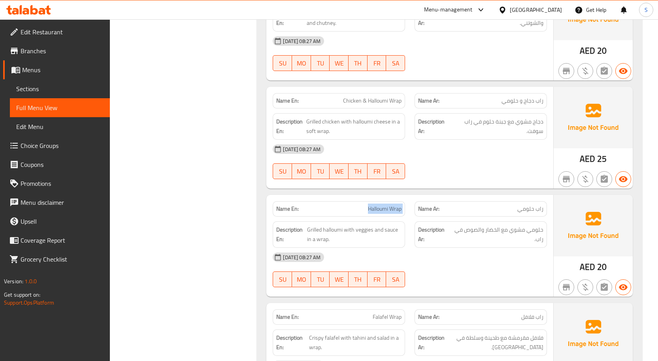
scroll to position [1698, 0]
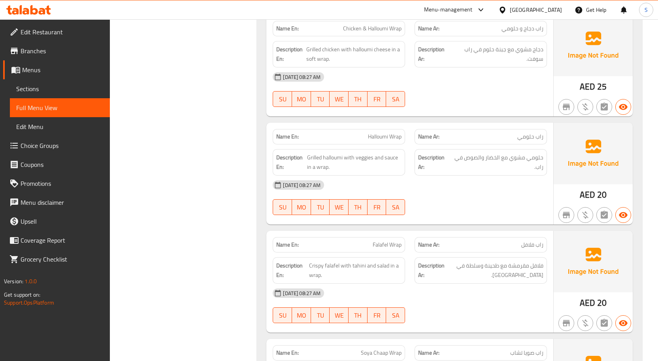
click at [382, 244] on span "Falafel Wrap" at bounding box center [386, 245] width 29 height 8
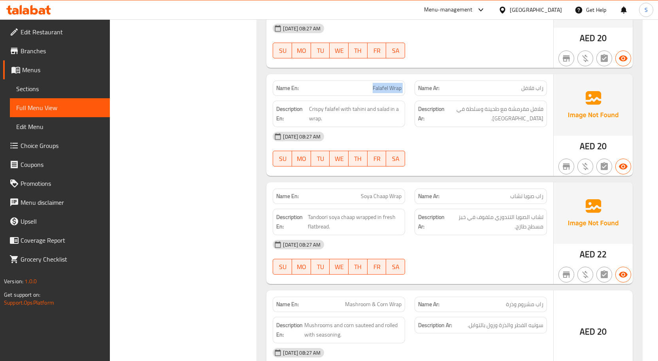
scroll to position [1856, 0]
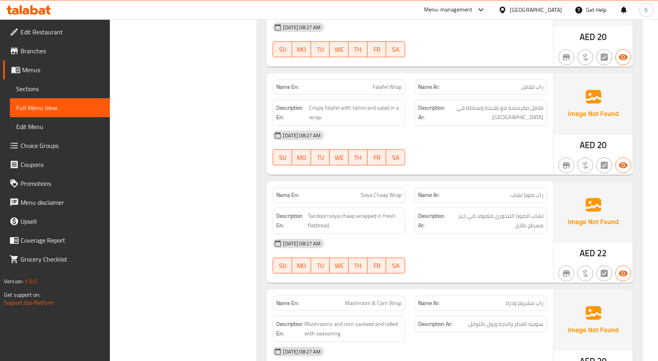
click at [362, 189] on div "Name En: Soya Chaap Wrap" at bounding box center [339, 195] width 132 height 15
click at [364, 189] on div "Name En: Soya Chaap Wrap" at bounding box center [339, 195] width 132 height 15
click at [365, 190] on div "Name En: Soya Chaap Wrap" at bounding box center [339, 195] width 132 height 15
click at [373, 196] on span "Soya Chaap Wrap" at bounding box center [381, 195] width 41 height 8
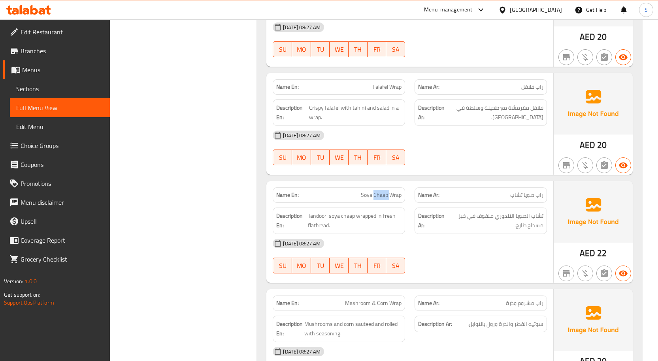
click at [373, 196] on span "Soya Chaap Wrap" at bounding box center [381, 195] width 41 height 8
click at [374, 196] on span "Soya Chaap Wrap" at bounding box center [381, 195] width 41 height 8
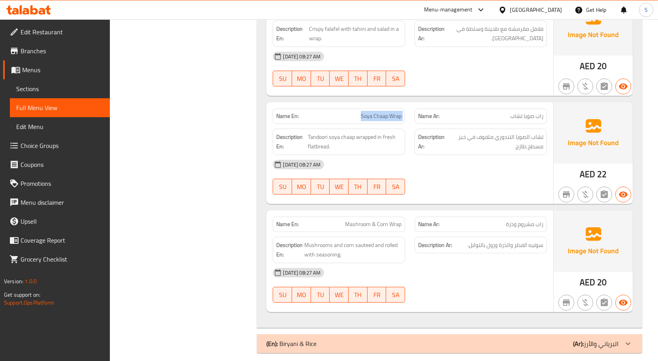
scroll to position [1943, 0]
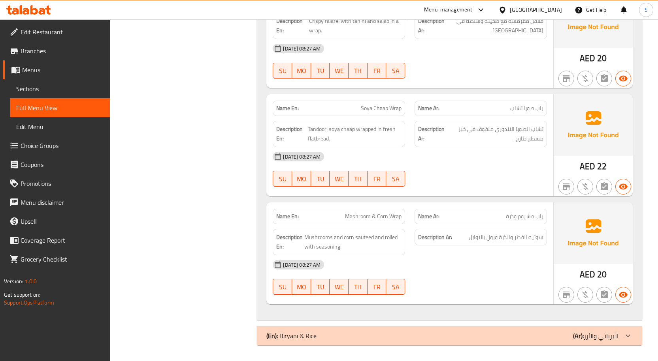
click at [356, 215] on span "Mashroom & Corn Wrap" at bounding box center [373, 216] width 56 height 8
drag, startPoint x: 481, startPoint y: 341, endPoint x: 486, endPoint y: 338, distance: 5.3
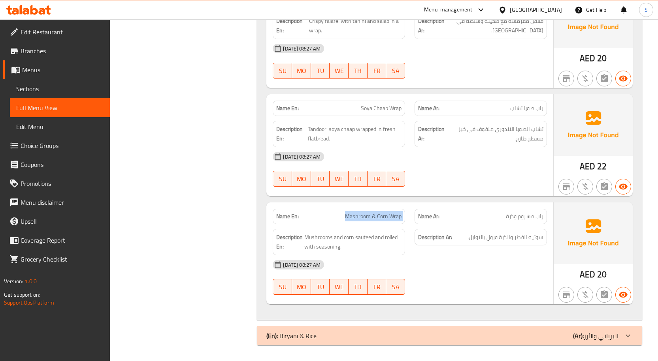
click at [481, 340] on div "(En): Biryani & Rice (Ar): البرياني والأرز" at bounding box center [449, 336] width 385 height 19
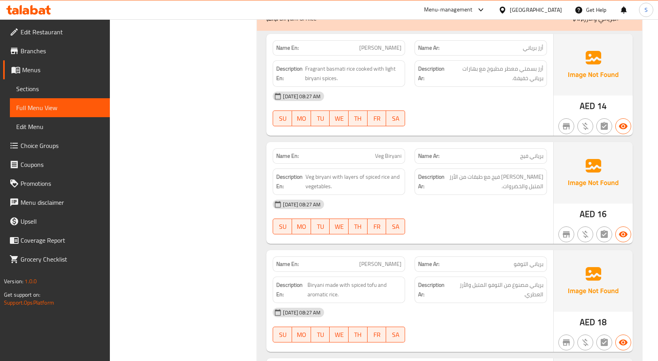
scroll to position [2299, 0]
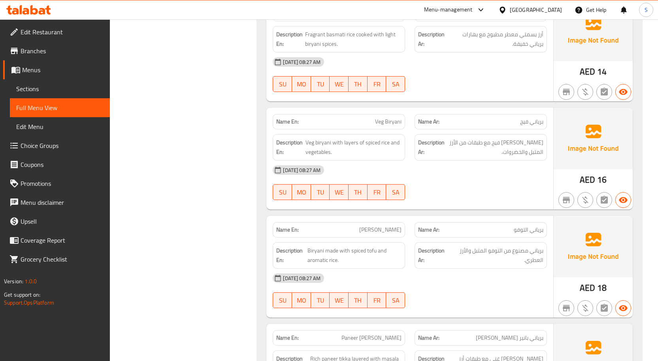
click at [394, 120] on span "Veg Biryani" at bounding box center [388, 122] width 26 height 8
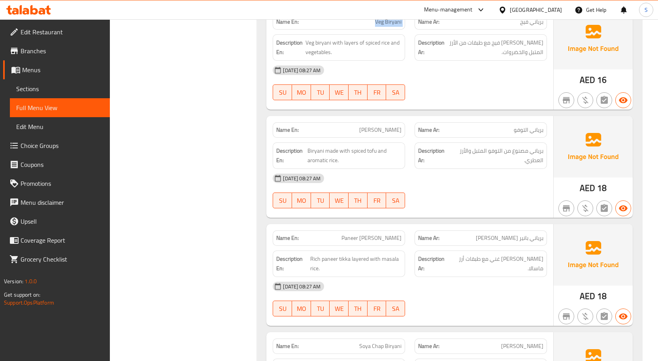
scroll to position [2417, 0]
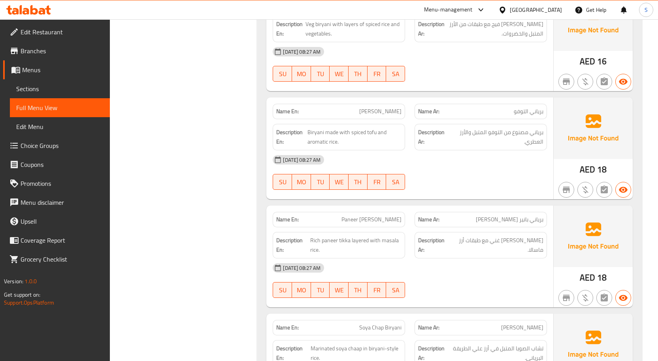
click at [385, 112] on span "[PERSON_NAME]" at bounding box center [380, 111] width 42 height 8
click at [386, 112] on span "[PERSON_NAME]" at bounding box center [380, 111] width 42 height 8
click at [459, 175] on div "04-09-2025 08:27 AM SU MO TU WE TH FR SA" at bounding box center [410, 172] width 284 height 44
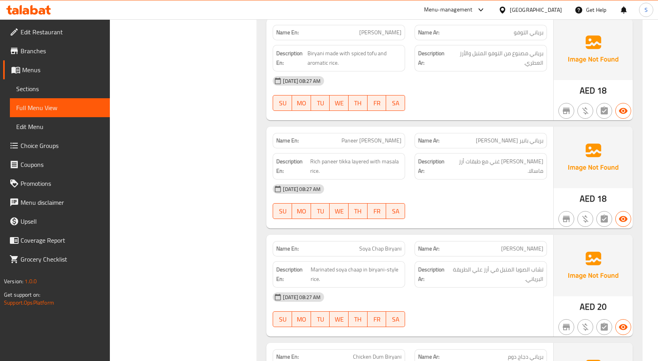
scroll to position [2575, 0]
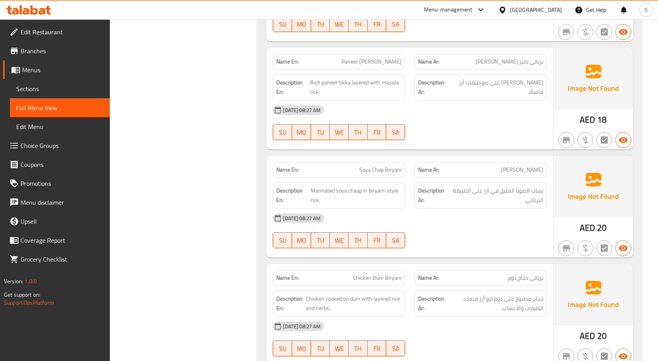
click at [374, 62] on span "Paneer [PERSON_NAME]" at bounding box center [371, 62] width 60 height 8
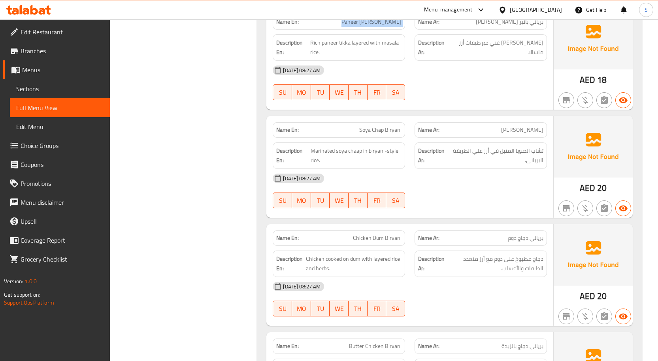
scroll to position [2536, 0]
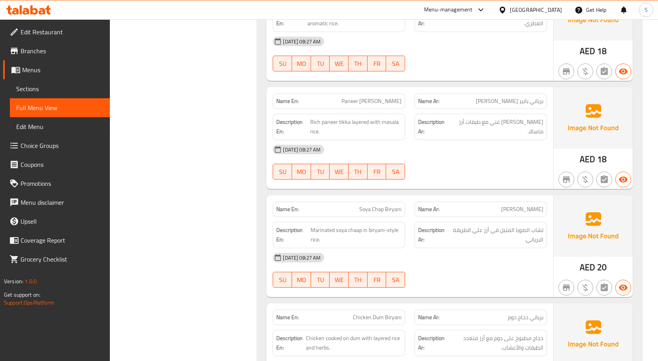
click at [382, 213] on span "Soya Chap Biryani" at bounding box center [380, 209] width 42 height 8
drag, startPoint x: 382, startPoint y: 213, endPoint x: 389, endPoint y: 99, distance: 114.3
click at [382, 213] on span "Soya Chap Biryani" at bounding box center [380, 209] width 42 height 8
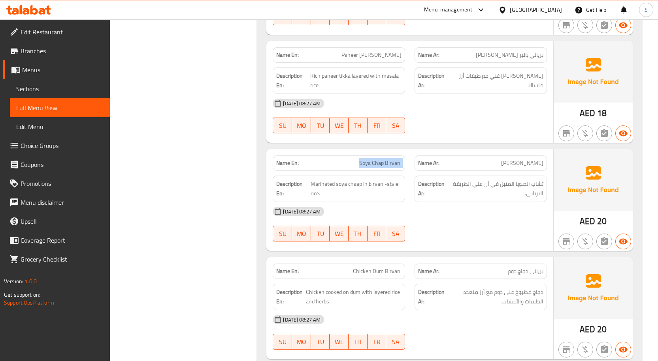
scroll to position [2654, 0]
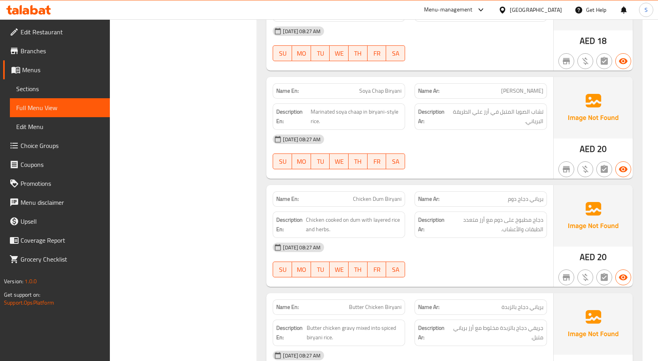
click at [373, 197] on span "Chicken Dum Biryani" at bounding box center [377, 199] width 49 height 8
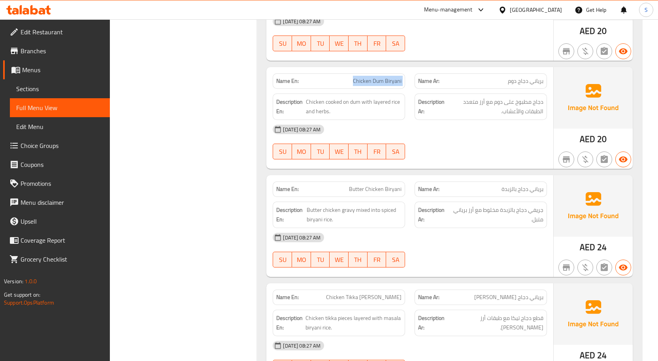
scroll to position [2773, 0]
click at [379, 194] on div "Name En: Butter Chicken Biryani" at bounding box center [339, 188] width 132 height 15
click at [378, 189] on span "Butter Chicken Biryani" at bounding box center [375, 189] width 53 height 8
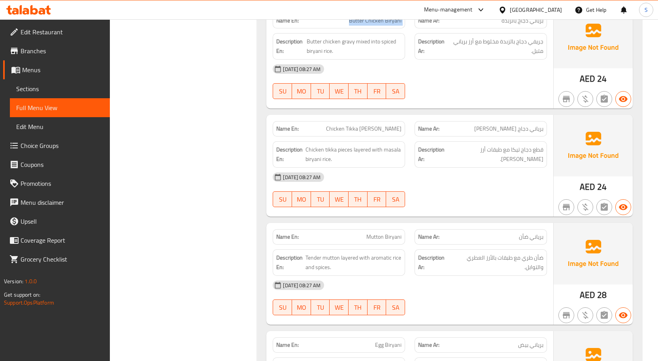
scroll to position [2891, 0]
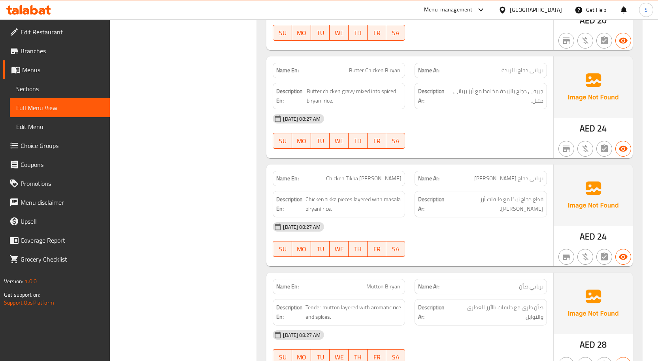
click at [377, 175] on span "Chicken Tikka [PERSON_NAME]" at bounding box center [363, 179] width 75 height 8
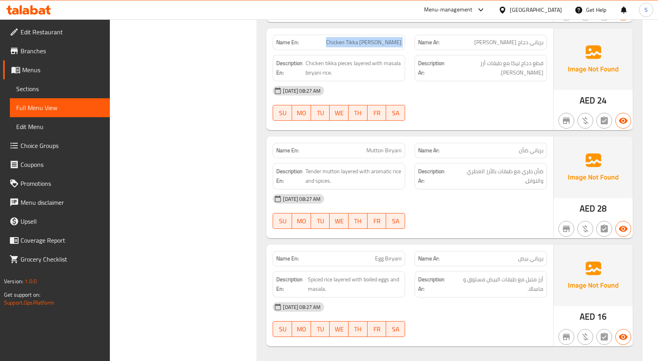
scroll to position [3044, 0]
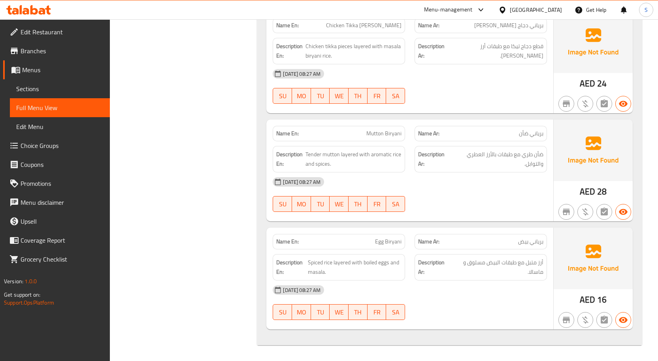
click at [393, 133] on span "Mutton Biryani" at bounding box center [383, 134] width 35 height 8
click at [391, 243] on span "Egg Biryani" at bounding box center [388, 242] width 26 height 8
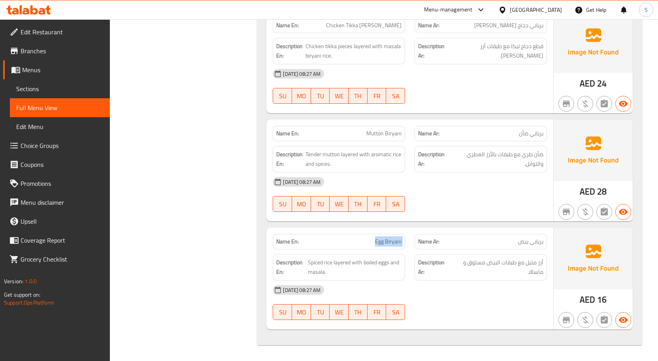
click at [391, 243] on span "Egg Biryani" at bounding box center [388, 242] width 26 height 8
drag, startPoint x: 36, startPoint y: 94, endPoint x: 53, endPoint y: 93, distance: 17.8
click at [36, 94] on span "Sections" at bounding box center [59, 88] width 87 height 9
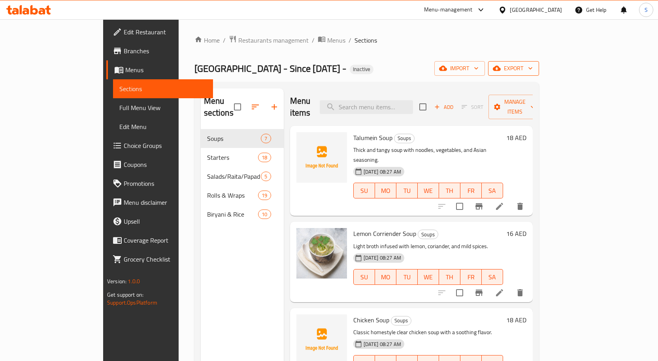
click at [532, 71] on span "export" at bounding box center [513, 69] width 38 height 10
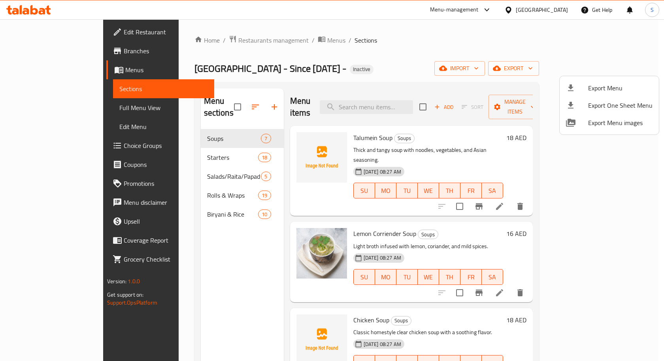
click at [594, 124] on span "Export Menu images" at bounding box center [620, 122] width 64 height 9
click at [442, 59] on div at bounding box center [332, 180] width 664 height 361
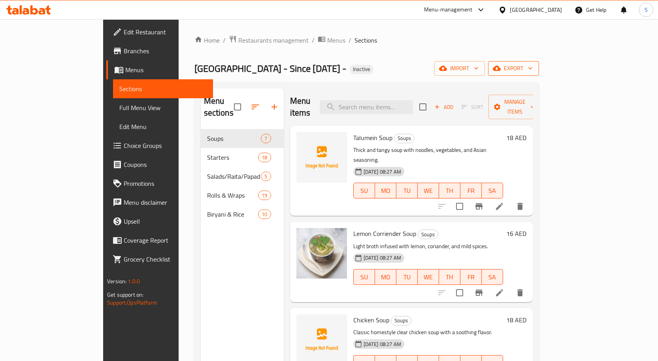
click at [532, 69] on span "export" at bounding box center [513, 69] width 38 height 10
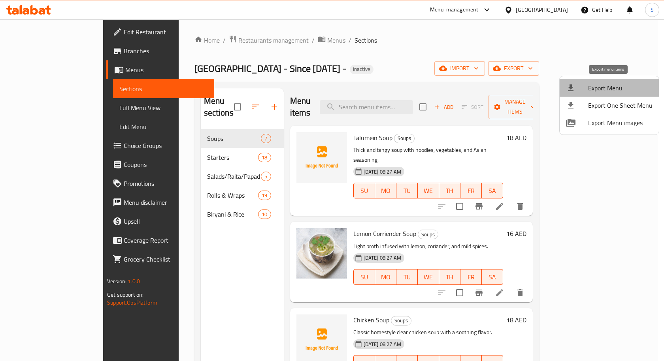
click at [631, 88] on span "Export Menu" at bounding box center [620, 87] width 64 height 9
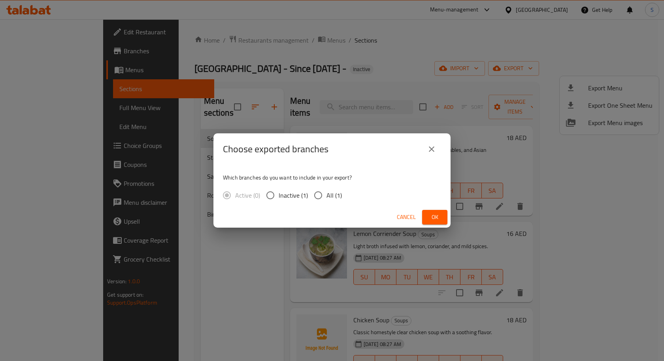
click at [327, 199] on span "All (1)" at bounding box center [333, 195] width 15 height 9
click at [326, 199] on input "All (1)" at bounding box center [318, 195] width 17 height 17
radio input "true"
click at [437, 220] on span "Ok" at bounding box center [434, 217] width 13 height 10
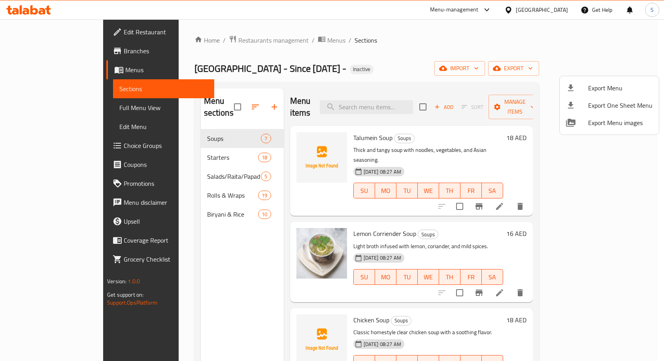
click at [363, 67] on div at bounding box center [332, 180] width 664 height 361
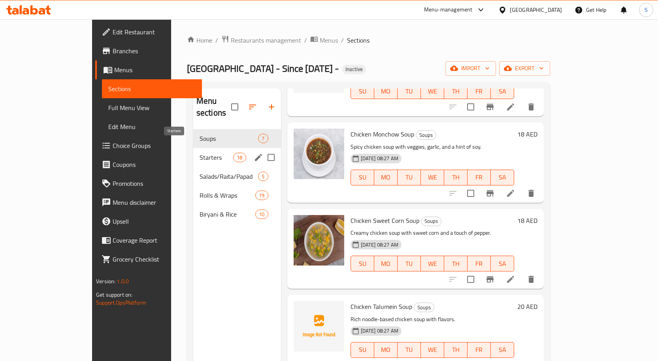
click at [199, 153] on span "Starters" at bounding box center [216, 157] width 34 height 9
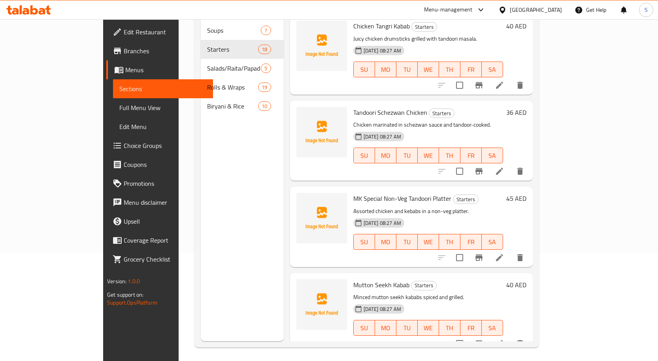
scroll to position [111, 0]
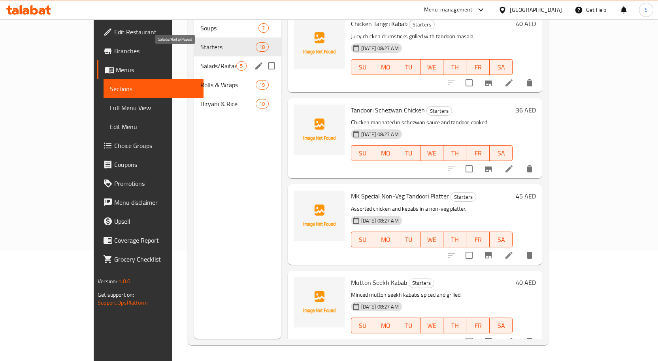
click at [200, 61] on span "Salads/Raita/Papad" at bounding box center [218, 65] width 36 height 9
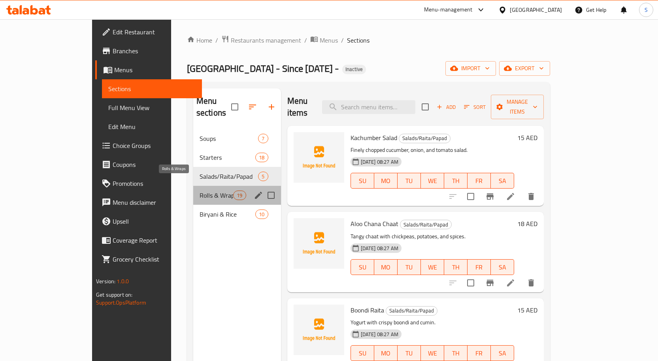
click at [199, 191] on span "Rolls & Wraps" at bounding box center [216, 195] width 34 height 9
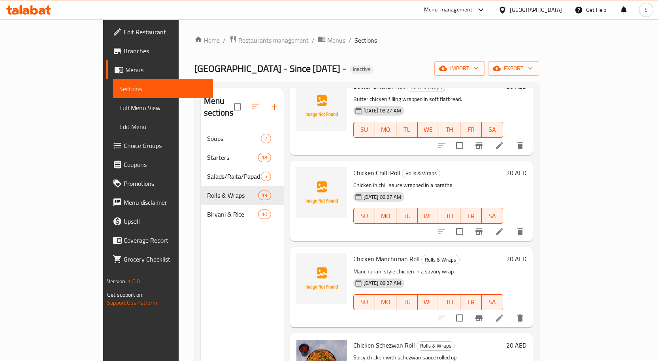
scroll to position [592, 0]
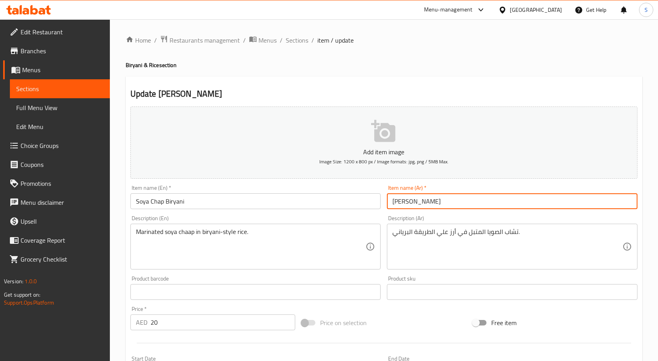
scroll to position [118, 0]
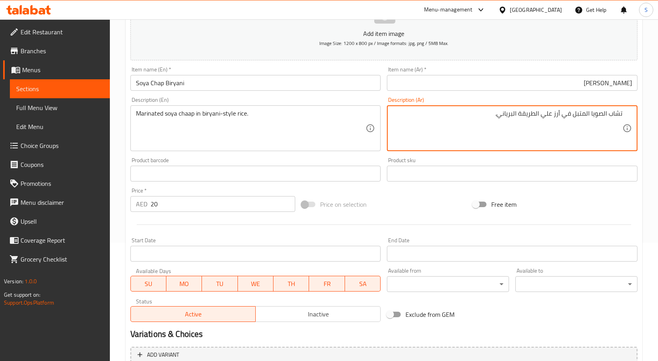
click at [533, 111] on textarea "تشاب الصويا المتبل في أرز علي الطريقة البرياني." at bounding box center [507, 129] width 230 height 38
click at [602, 112] on textarea "تشاب الصويا المتبل في أرز علي الطريقة البرياني." at bounding box center [507, 129] width 230 height 38
click at [592, 113] on textarea "تشاب صويا المتبل في أرز علي الطريقة البرياني." at bounding box center [507, 129] width 230 height 38
click at [589, 115] on textarea "تشاب صويا المتبل في أرز علي الطريقة البرياني." at bounding box center [507, 129] width 230 height 38
click at [554, 120] on textarea "تشاب صويا متبل في أرز علي الطريقة البرياني." at bounding box center [507, 129] width 230 height 38
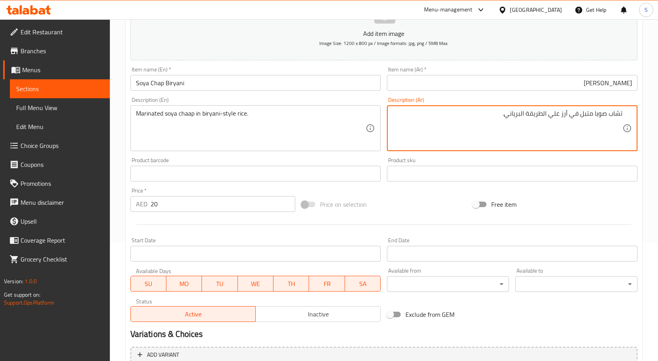
type textarea "تشاب صويا متبل في أرز علي الطريقة البرياني."
click at [569, 84] on input "[PERSON_NAME]" at bounding box center [512, 83] width 250 height 16
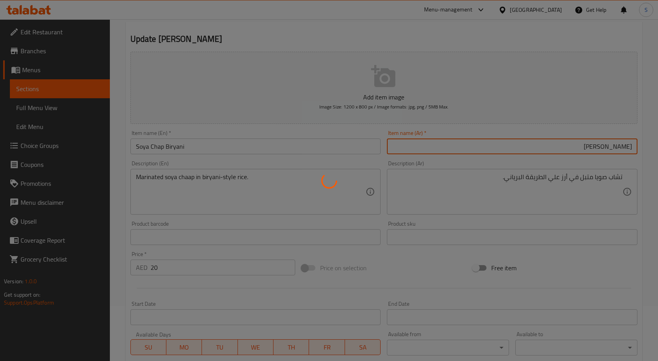
scroll to position [0, 0]
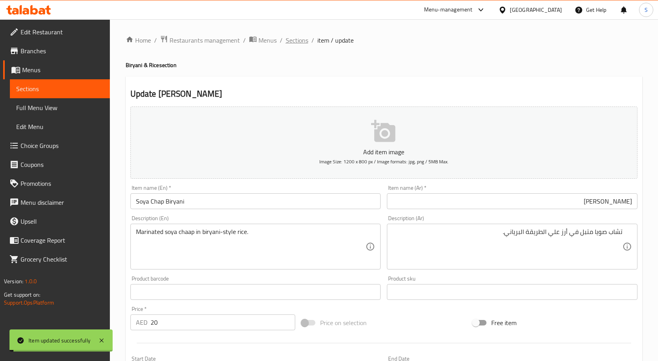
drag, startPoint x: 303, startPoint y: 39, endPoint x: 314, endPoint y: 32, distance: 12.3
click at [303, 39] on span "Sections" at bounding box center [297, 40] width 23 height 9
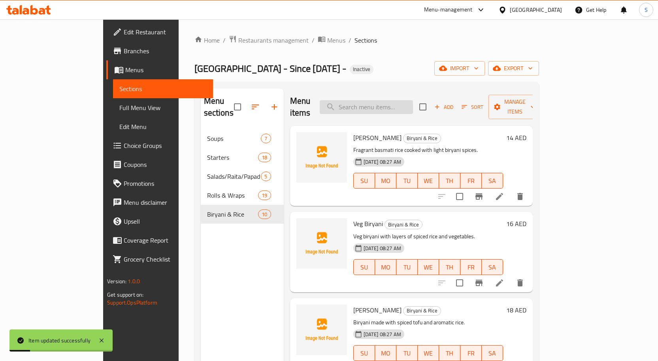
click at [413, 103] on input "search" at bounding box center [366, 107] width 93 height 14
paste input "Chicken Dum Biryani"
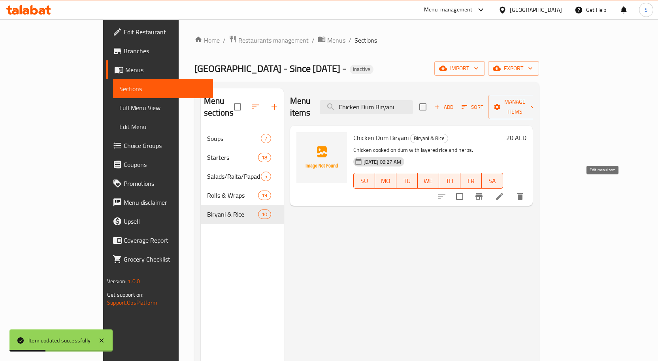
type input "Chicken Dum Biryani"
click at [504, 192] on icon at bounding box center [499, 196] width 9 height 9
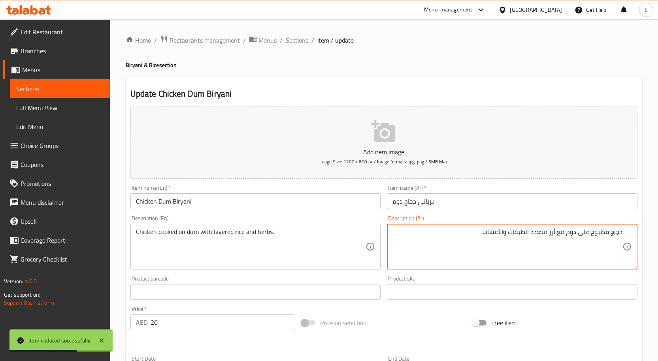
click at [518, 201] on input "برياني دجاج دوم" at bounding box center [512, 202] width 250 height 16
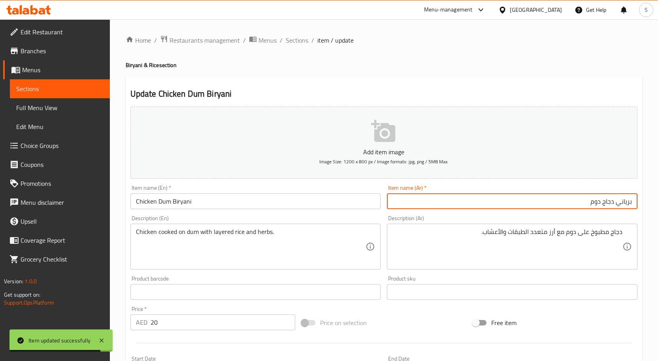
drag, startPoint x: 600, startPoint y: 243, endPoint x: 600, endPoint y: 234, distance: 9.1
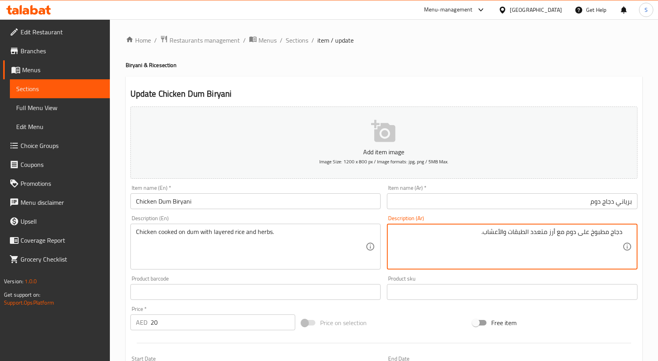
click at [510, 234] on textarea "دجاج مطبوخ على دوم مع أرز متعدد الطبقات والأعشاب." at bounding box center [507, 247] width 230 height 38
click at [548, 216] on div "Description (Ar) دجاج مطبوخ على دوم مع أرز متعدد الطبقات والأعشاب. Description …" at bounding box center [512, 243] width 250 height 54
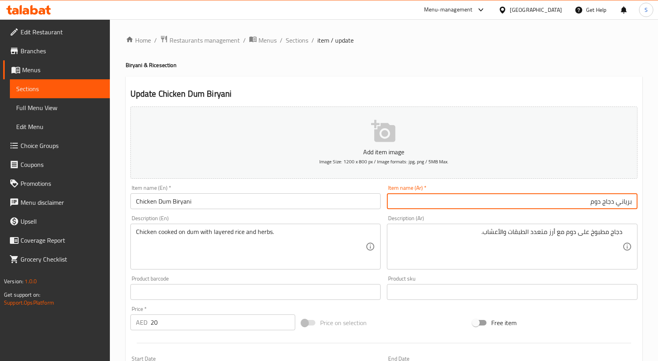
click at [549, 205] on input "برياني دجاج دوم" at bounding box center [512, 202] width 250 height 16
click at [291, 41] on span "Sections" at bounding box center [297, 40] width 23 height 9
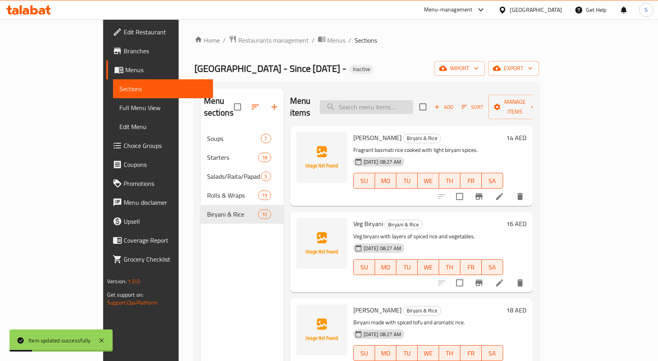
click at [413, 103] on input "search" at bounding box center [366, 107] width 93 height 14
paste input "Butter Chicken Biryani"
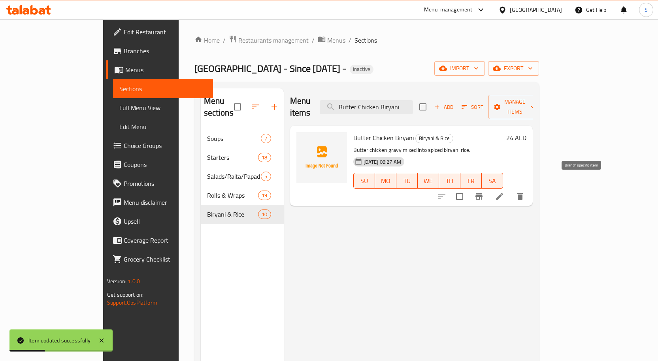
type input "Butter Chicken Biryani"
click at [510, 190] on li at bounding box center [499, 197] width 22 height 14
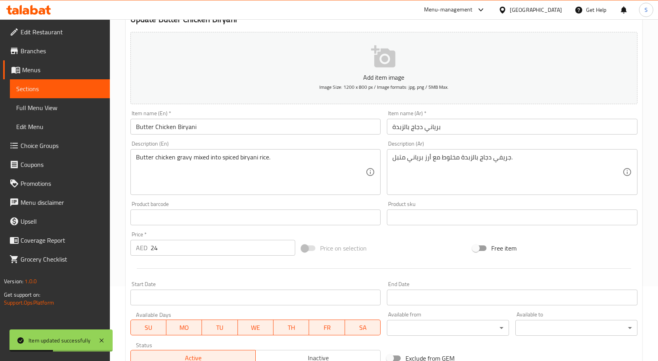
scroll to position [118, 0]
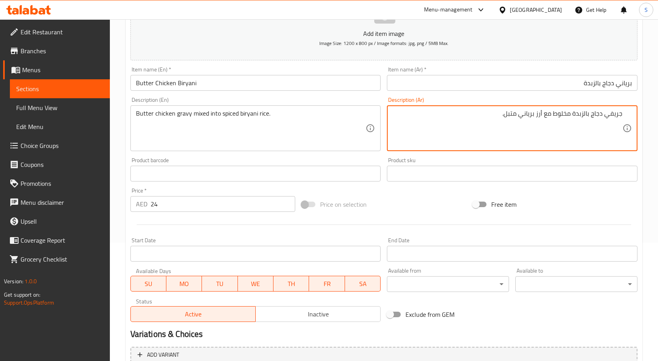
click at [555, 115] on textarea "جريفي دجاج بالزبدة مخلوط مع أرز برياني متبل." at bounding box center [507, 129] width 230 height 38
click at [561, 113] on textarea "جريفي دجاج بالزبدة مخلوط مع أرز برياني متبل." at bounding box center [507, 129] width 230 height 38
type textarea "جريفي دجاج بالزبدة ميكس مع أرز برياني متبل."
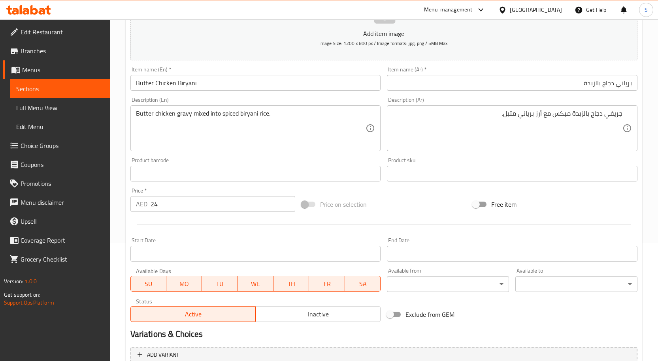
drag, startPoint x: 510, startPoint y: 92, endPoint x: 508, endPoint y: 88, distance: 4.4
click at [509, 92] on div "Item name (Ar)   * برياني دجاج بالزبدة Item name (Ar) *" at bounding box center [512, 79] width 257 height 30
click at [511, 83] on input "برياني دجاج بالزبدة" at bounding box center [512, 83] width 250 height 16
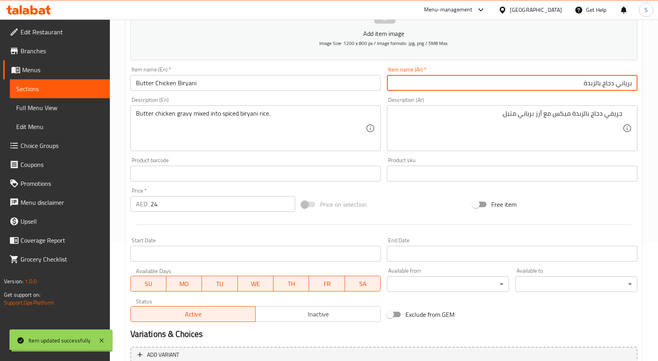
scroll to position [0, 0]
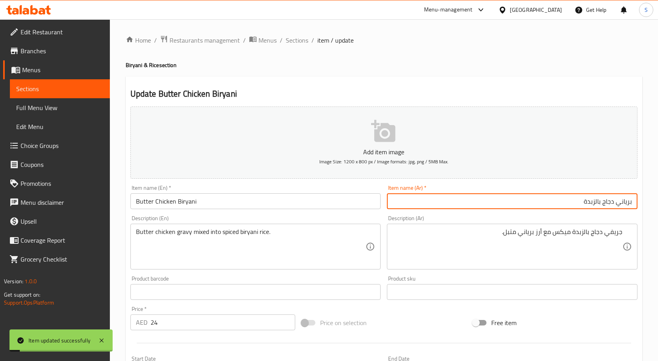
click at [297, 34] on div "Home / Restaurants management / Menus / Sections / item / update Biryani & Rice…" at bounding box center [384, 288] width 548 height 539
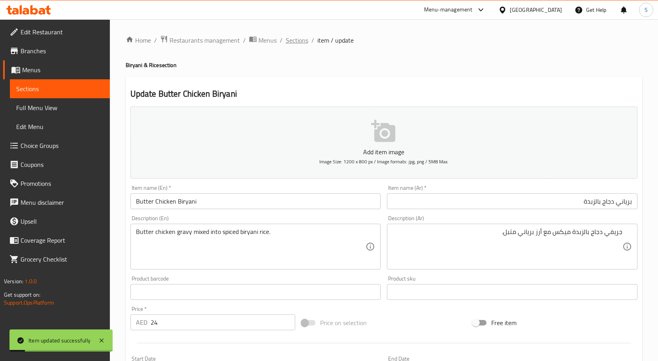
click at [297, 43] on span "Sections" at bounding box center [297, 40] width 23 height 9
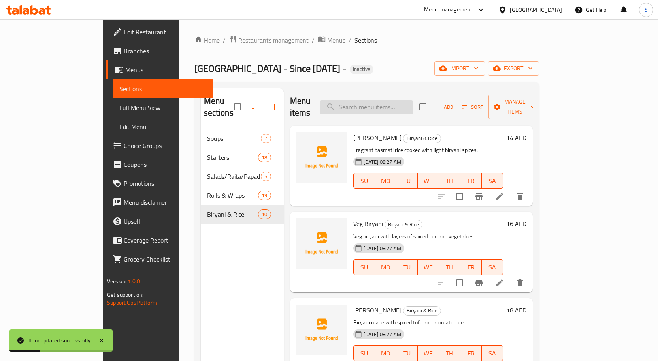
click at [400, 102] on input "search" at bounding box center [366, 107] width 93 height 14
paste input "Chicken Tikka [PERSON_NAME]"
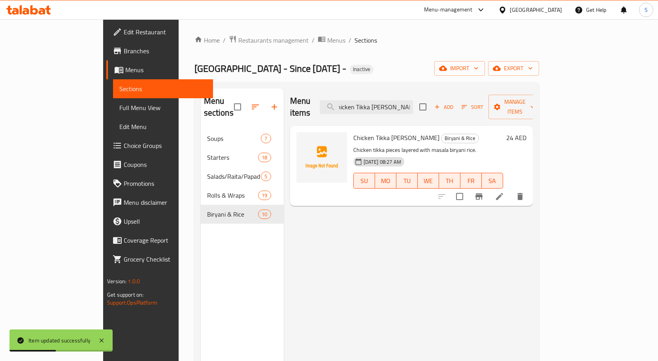
type input "Chicken Tikka [PERSON_NAME]"
click at [510, 190] on li at bounding box center [499, 197] width 22 height 14
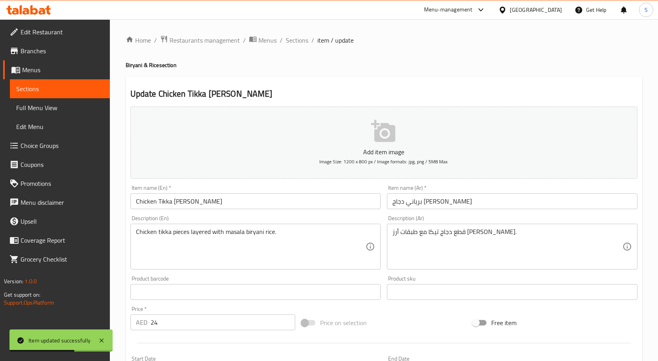
click at [455, 193] on div "Item name (Ar)   * برياني دجاج [PERSON_NAME] Item name (Ar) *" at bounding box center [512, 197] width 250 height 24
click at [463, 202] on input "برياني دجاج [PERSON_NAME]" at bounding box center [512, 202] width 250 height 16
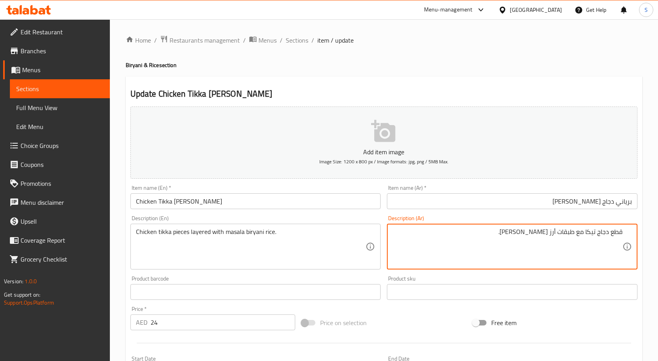
click at [596, 203] on input "برياني دجاج [PERSON_NAME]" at bounding box center [512, 202] width 250 height 16
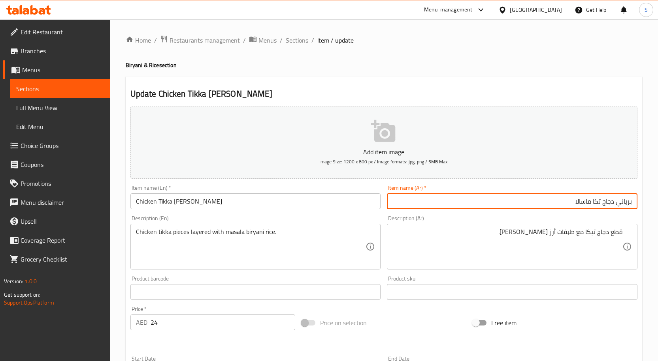
type input "برياني دجاج تكا ماسالا"
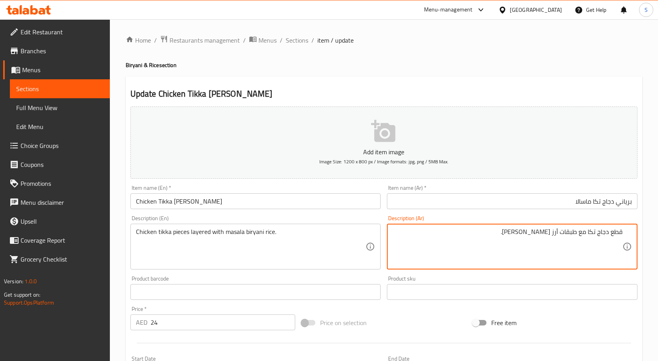
type textarea "قطع دجاج تكا مع طبقات أرز [PERSON_NAME]."
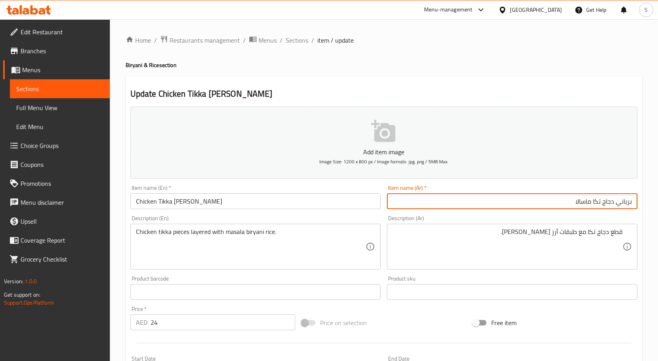
click at [542, 197] on input "برياني دجاج تكا ماسالا" at bounding box center [512, 202] width 250 height 16
click at [297, 45] on span "Sections" at bounding box center [297, 40] width 23 height 9
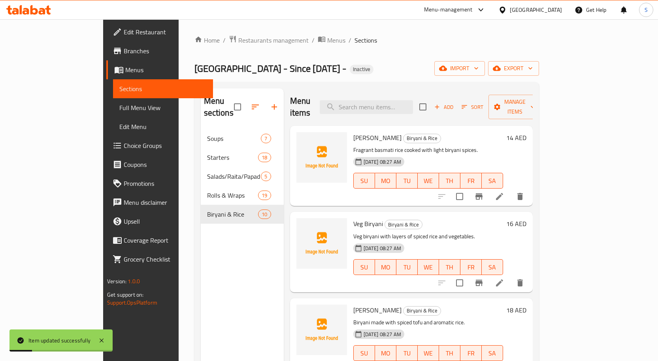
click at [405, 94] on div "Menu items Add Sort Manage items" at bounding box center [411, 107] width 243 height 38
click at [405, 103] on input "search" at bounding box center [366, 107] width 93 height 14
paste input "Mutton Biryani"
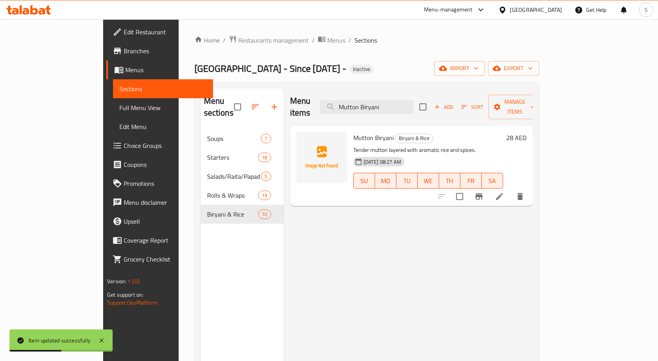
type input "Mutton Biryani"
click at [504, 192] on icon at bounding box center [499, 196] width 9 height 9
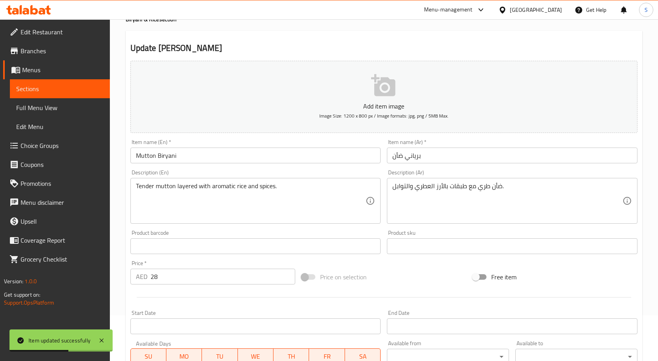
scroll to position [118, 0]
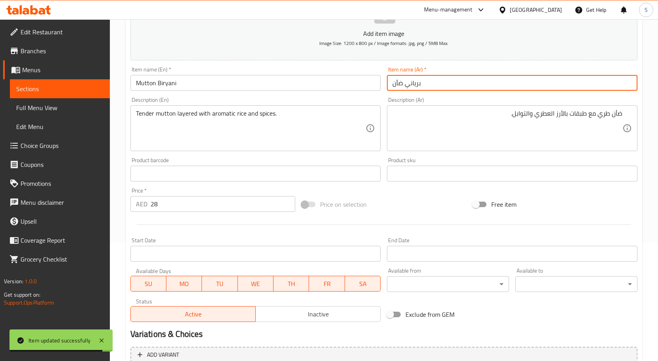
click at [469, 86] on input "برياني ضأن" at bounding box center [512, 83] width 250 height 16
click at [613, 84] on input "برياني ضأن" at bounding box center [512, 83] width 250 height 16
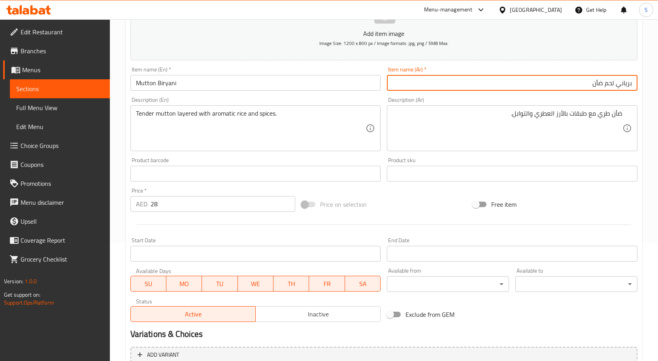
click at [609, 81] on input "برياني لحم ضأن" at bounding box center [512, 83] width 250 height 16
type input "برياني لحم ضأن"
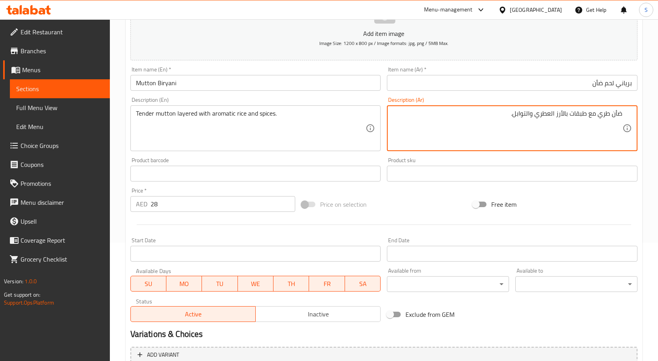
paste textarea "لحم"
type textarea "لحم ضأن طري مع طبقات بالأرز العطري والتوابل."
click at [551, 82] on input "برياني لحم ضأن" at bounding box center [512, 83] width 250 height 16
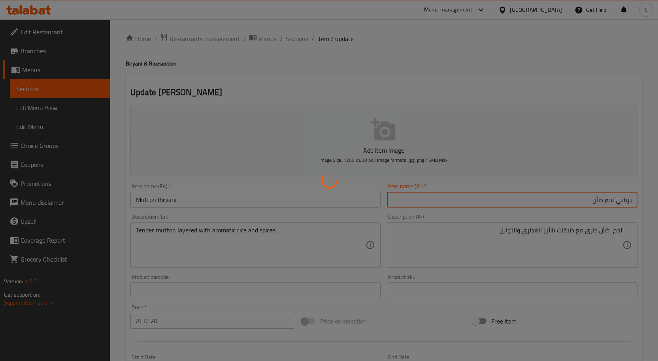
scroll to position [0, 0]
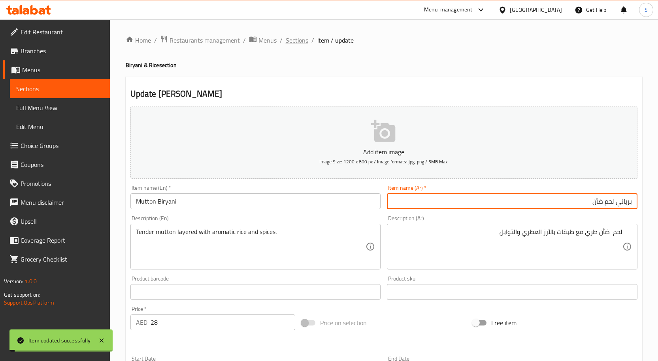
click at [299, 39] on span "Sections" at bounding box center [297, 40] width 23 height 9
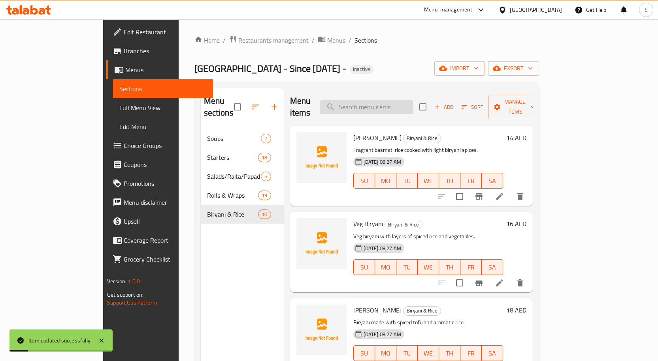
click at [412, 100] on input "search" at bounding box center [366, 107] width 93 height 14
paste input "Egg Biryani"
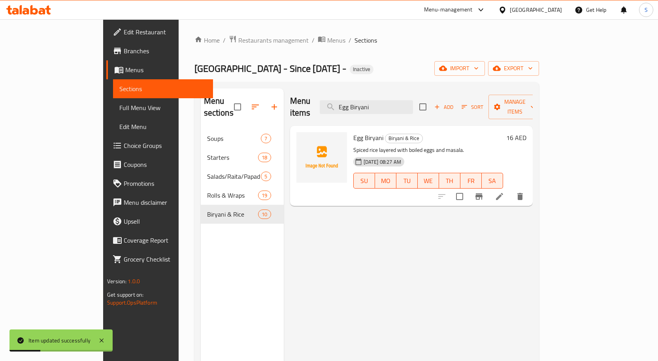
type input "Egg Biryani"
click at [510, 190] on li at bounding box center [499, 197] width 22 height 14
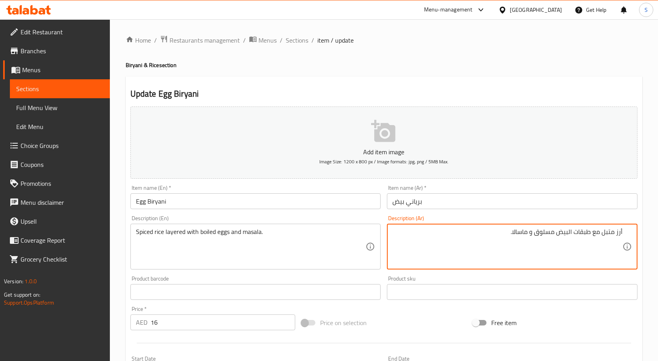
click at [594, 246] on textarea "أرز متبل مع طبقات البيض مسلوق و ماسالا." at bounding box center [507, 247] width 230 height 38
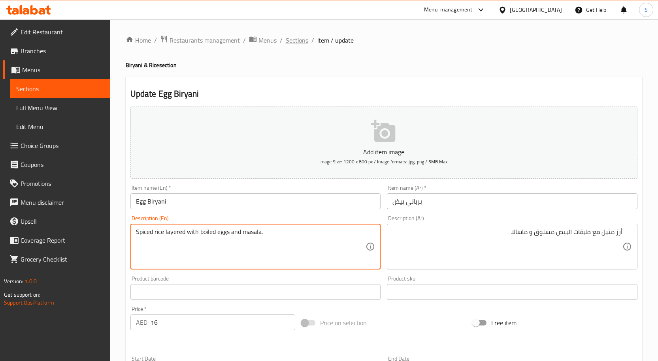
click at [300, 45] on span "Sections" at bounding box center [297, 40] width 23 height 9
